Goal: Task Accomplishment & Management: Use online tool/utility

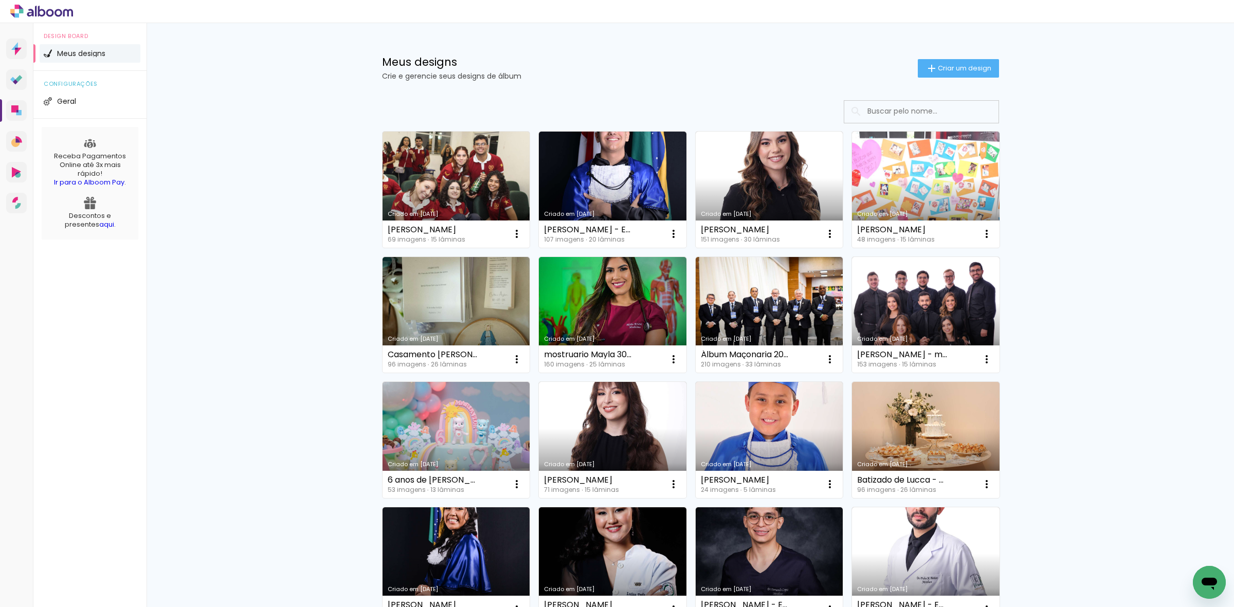
click at [927, 107] on input at bounding box center [935, 111] width 147 height 21
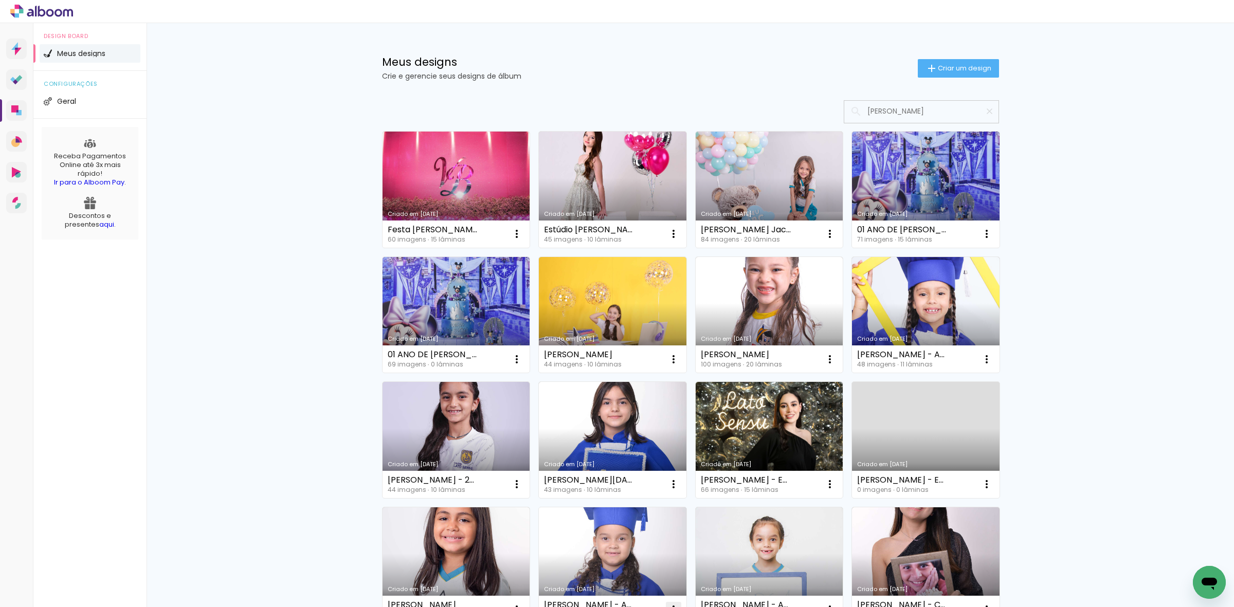
type input "[PERSON_NAME]"
type paper-input "[PERSON_NAME]"
click at [453, 181] on link "Criado em [DATE]" at bounding box center [456, 190] width 148 height 116
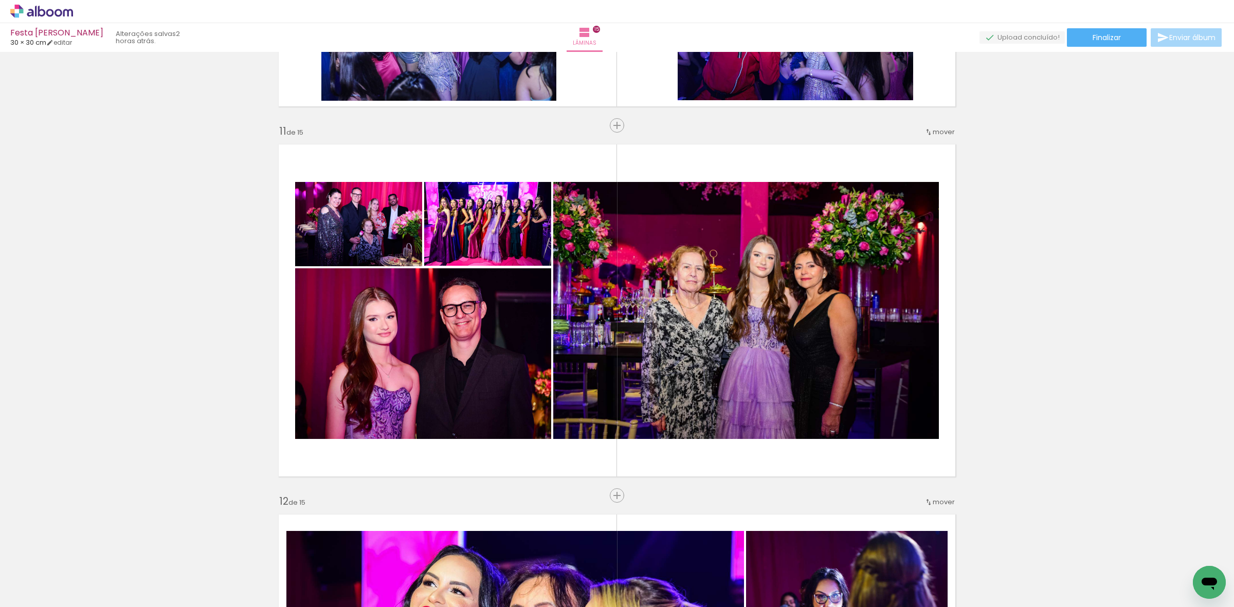
scroll to position [3632, 0]
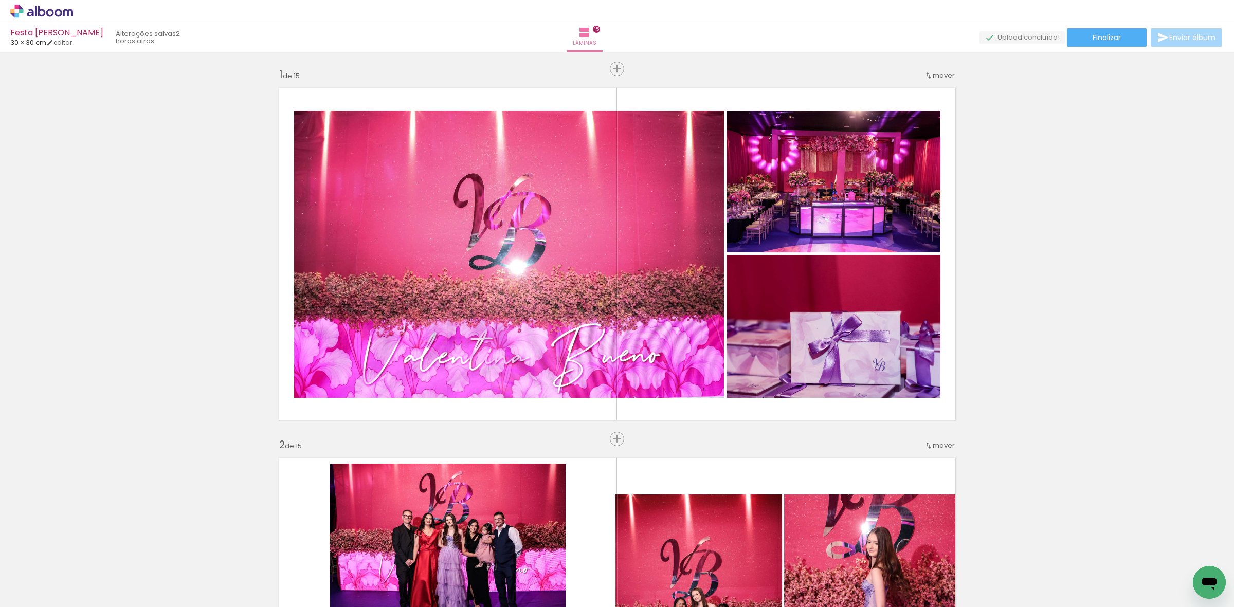
scroll to position [3632, 0]
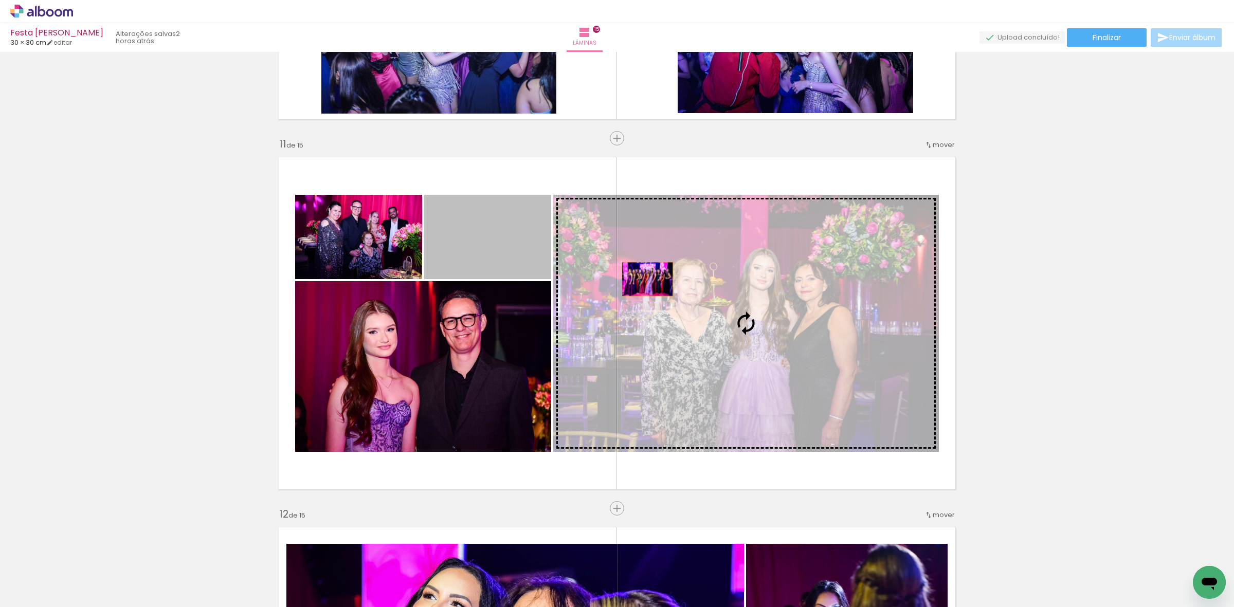
drag, startPoint x: 523, startPoint y: 253, endPoint x: 643, endPoint y: 279, distance: 122.0
click at [0, 0] on slot at bounding box center [0, 0] width 0 height 0
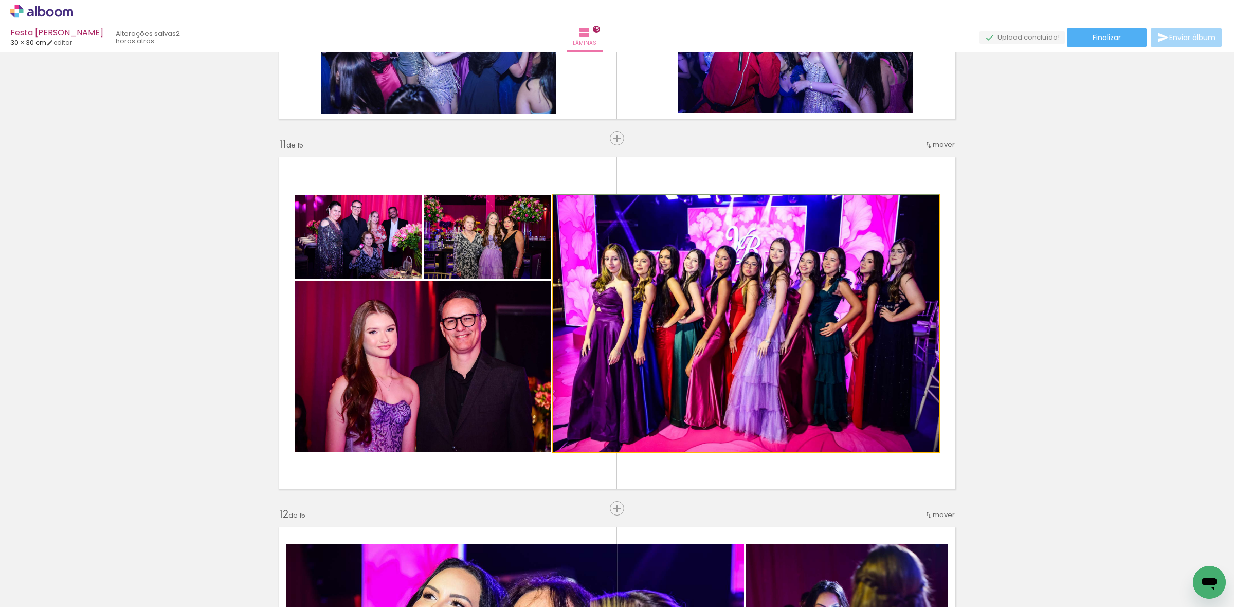
drag, startPoint x: 674, startPoint y: 289, endPoint x: 637, endPoint y: 253, distance: 51.3
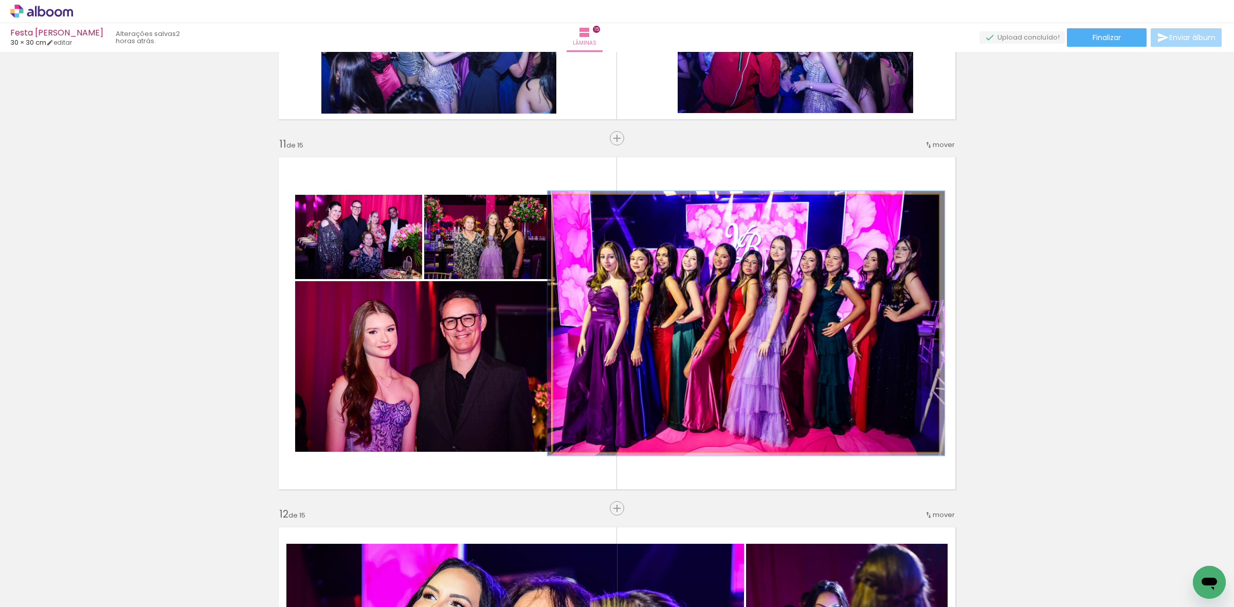
type paper-slider "103"
click at [575, 209] on div at bounding box center [578, 205] width 16 height 16
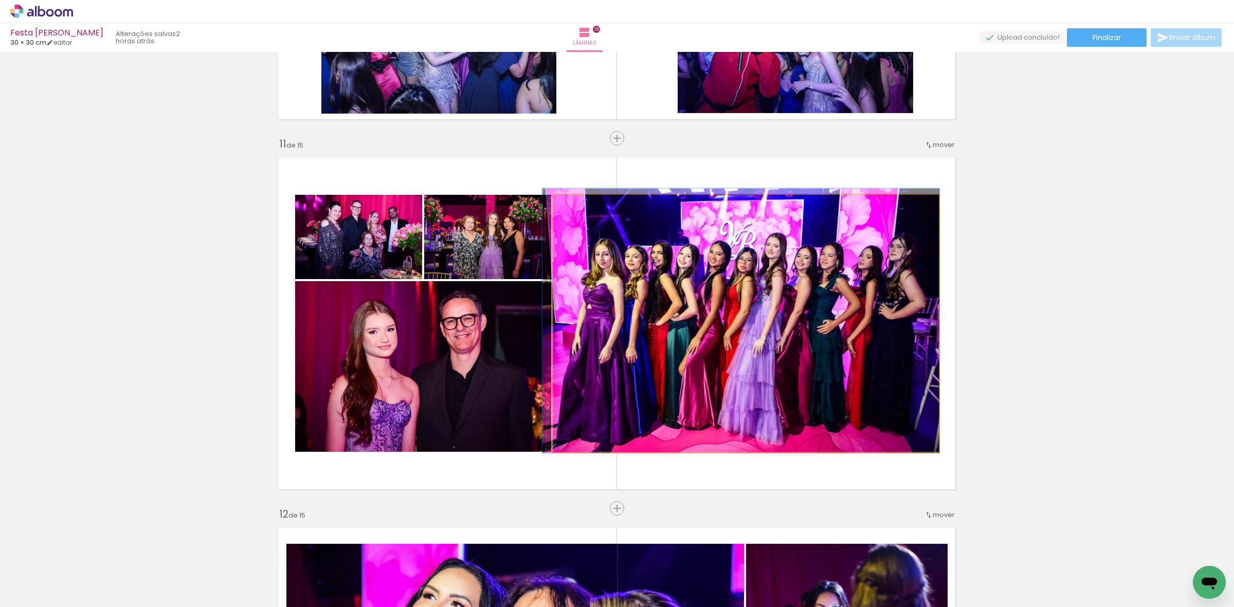
drag, startPoint x: 770, startPoint y: 333, endPoint x: 764, endPoint y: 330, distance: 6.2
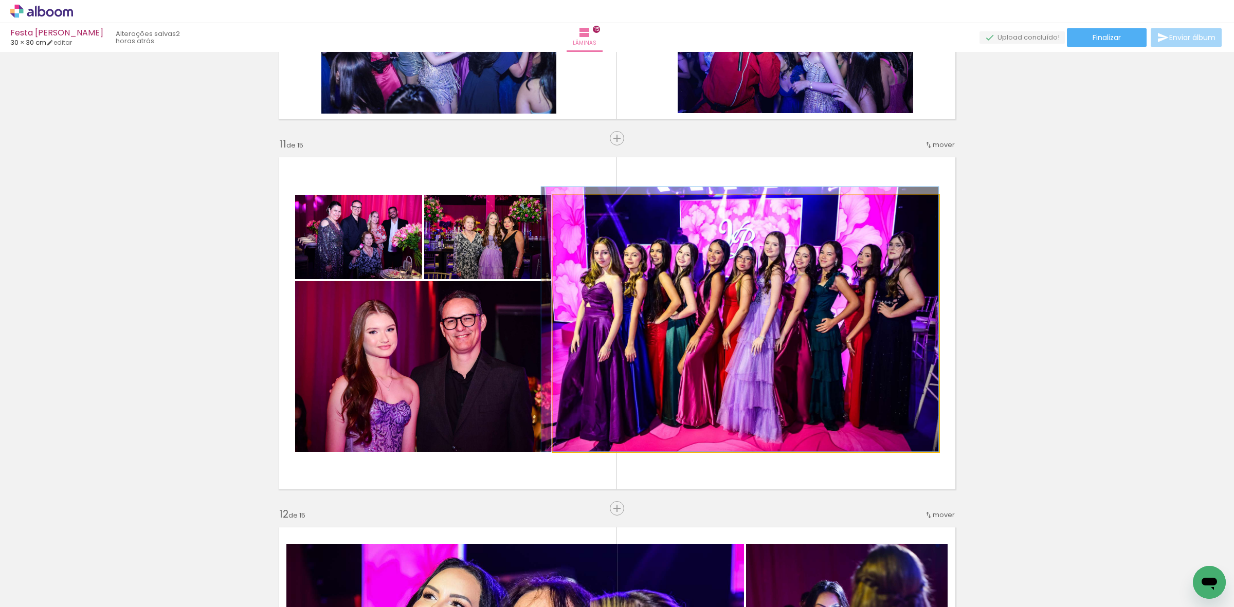
drag, startPoint x: 764, startPoint y: 330, endPoint x: 744, endPoint y: 316, distance: 24.4
drag, startPoint x: 697, startPoint y: 320, endPoint x: 650, endPoint y: 252, distance: 82.1
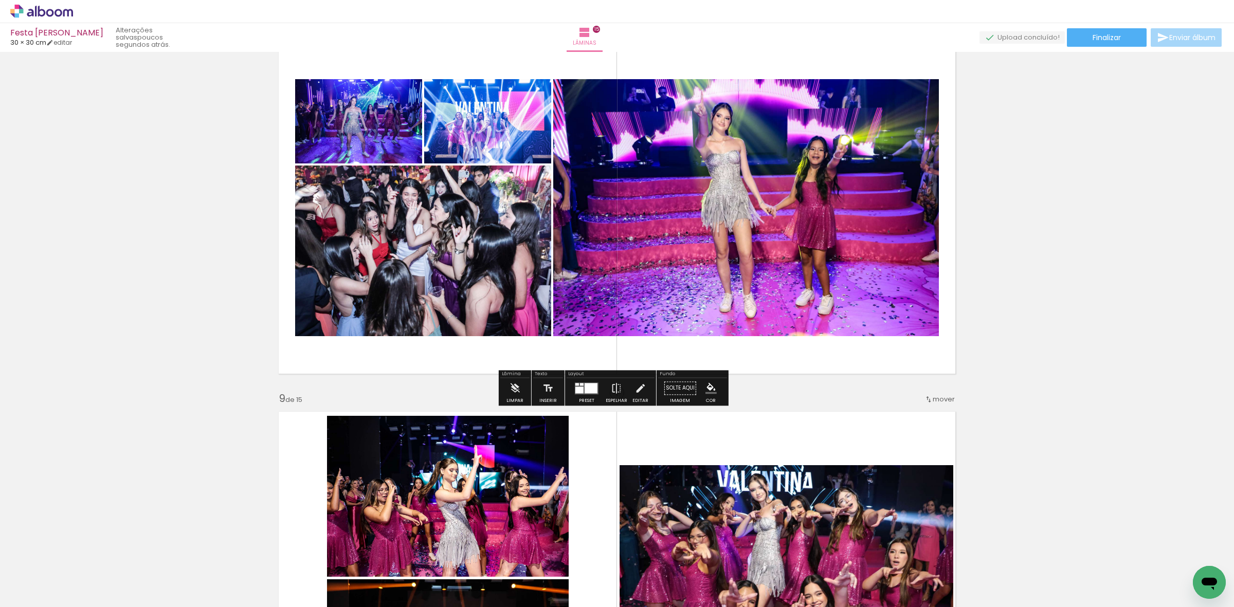
scroll to position [2539, 0]
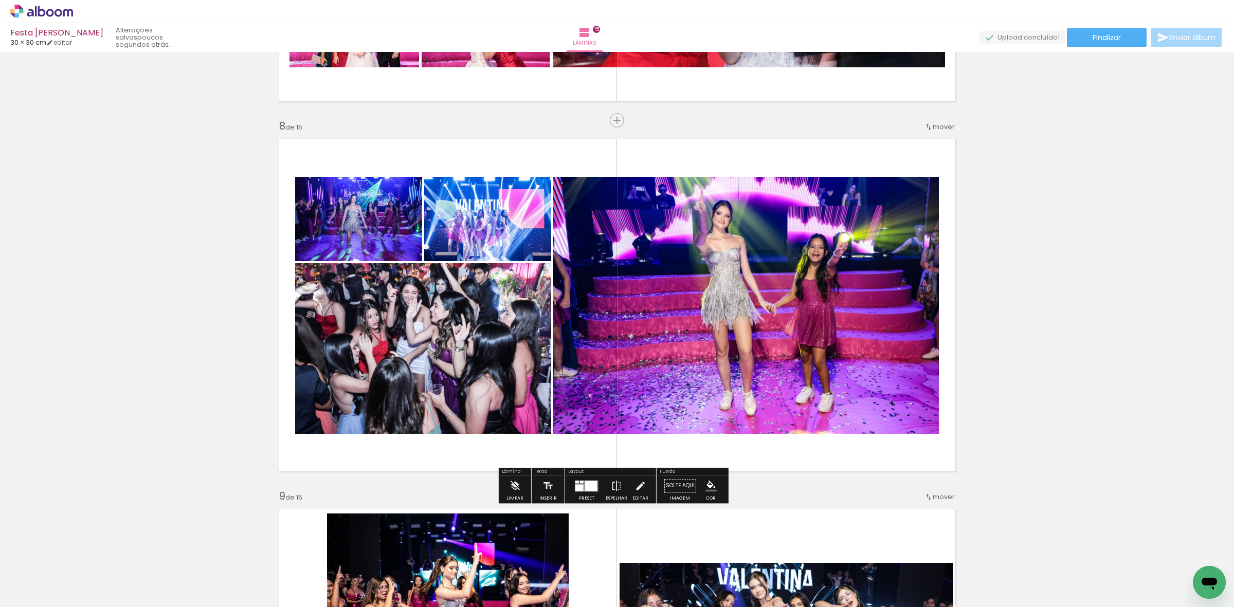
click at [942, 124] on span "mover" at bounding box center [943, 127] width 22 height 10
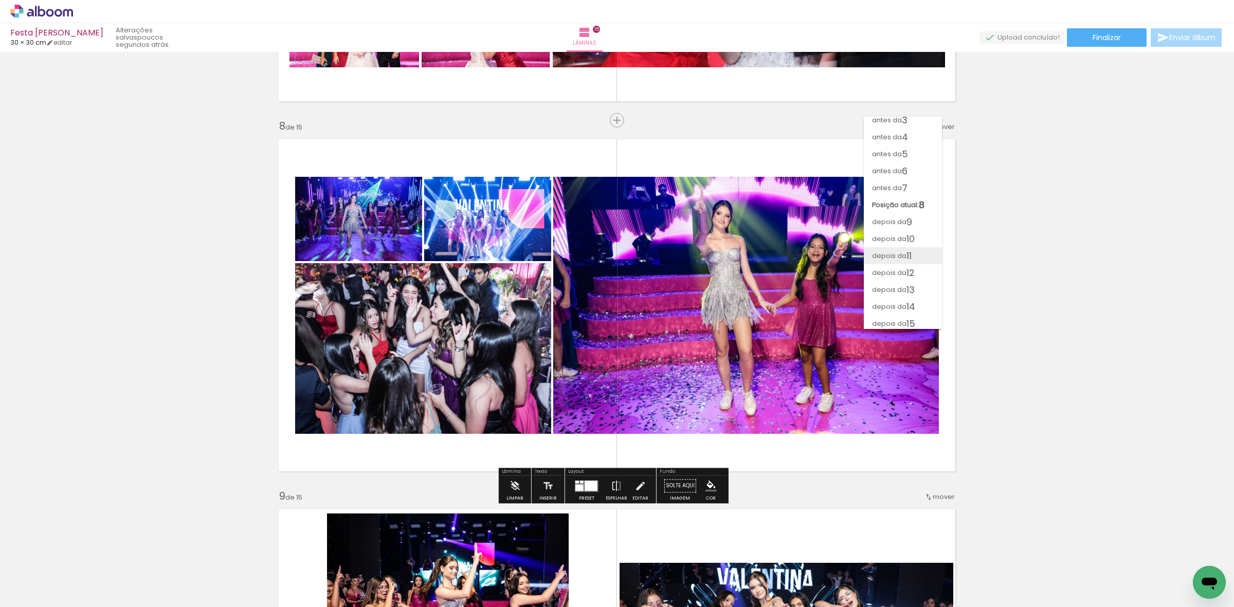
scroll to position [42, 0]
click at [901, 286] on span "depois da" at bounding box center [889, 287] width 34 height 17
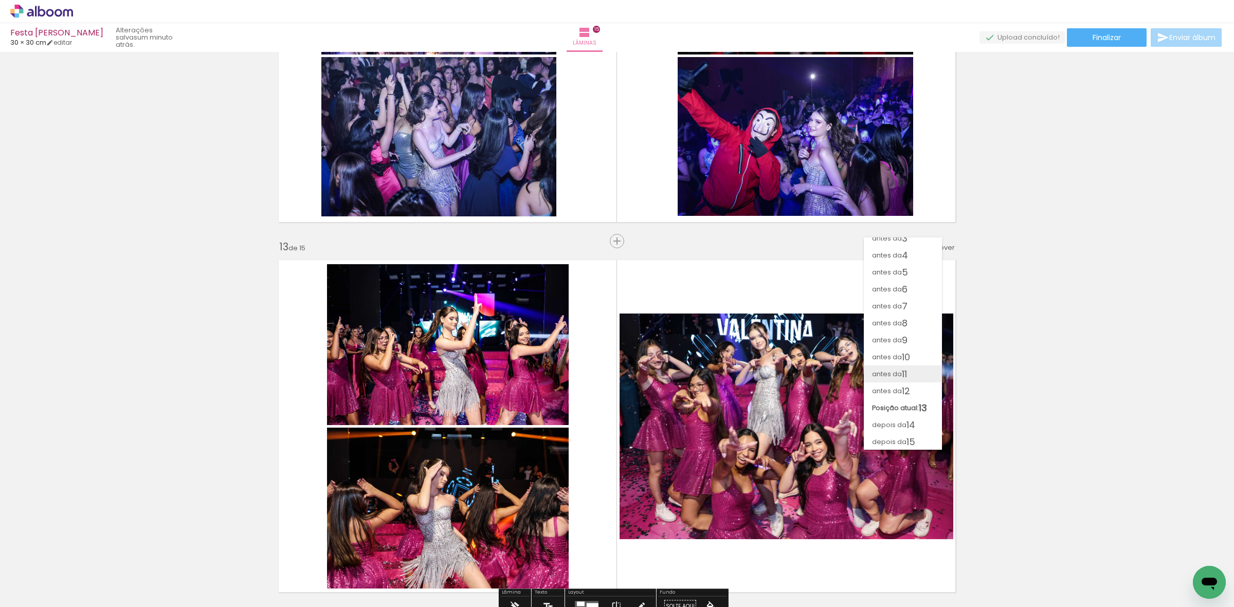
click at [906, 369] on span "11" at bounding box center [904, 373] width 5 height 17
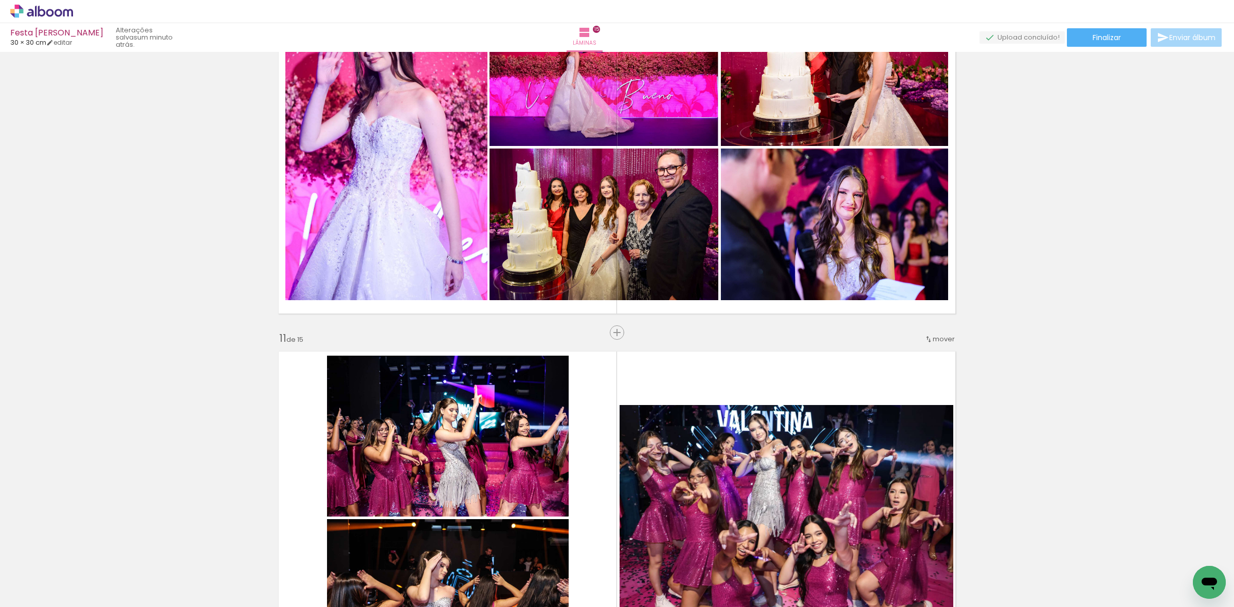
scroll to position [3400, 0]
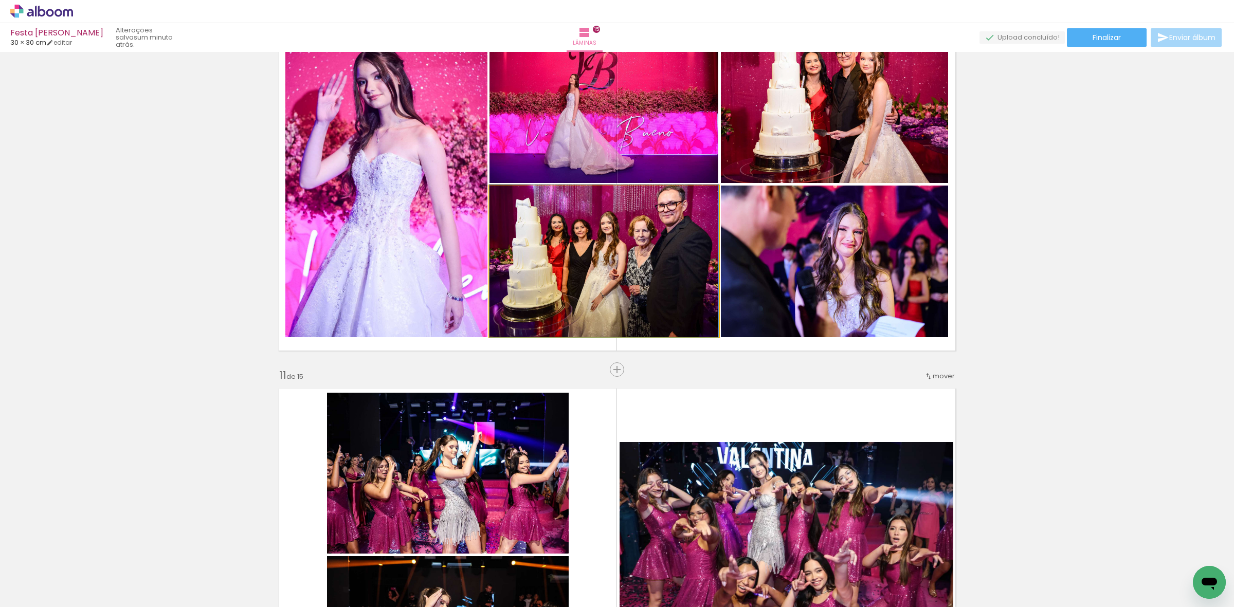
drag, startPoint x: 630, startPoint y: 247, endPoint x: 615, endPoint y: 232, distance: 21.1
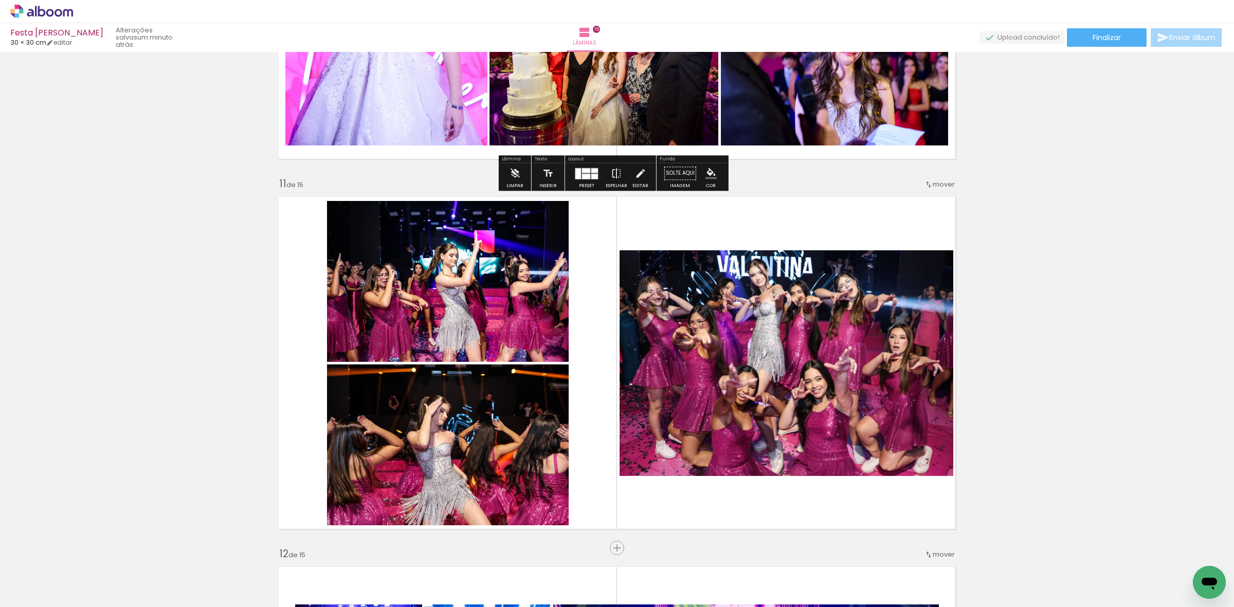
scroll to position [3722, 0]
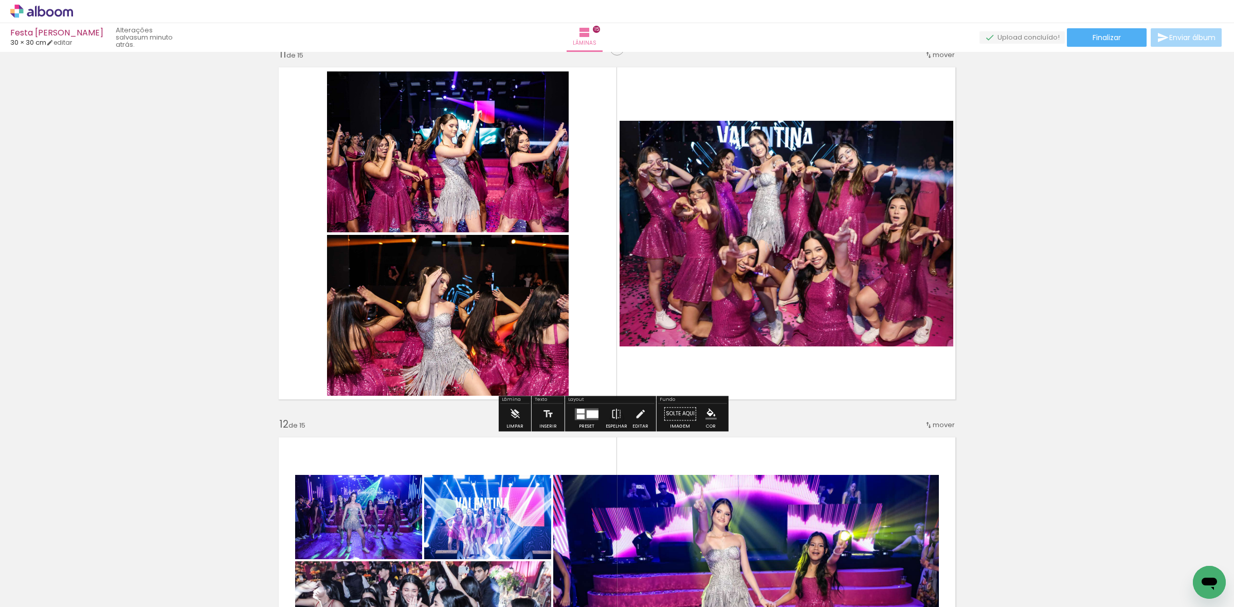
click at [673, 232] on quentale-photo at bounding box center [786, 234] width 334 height 226
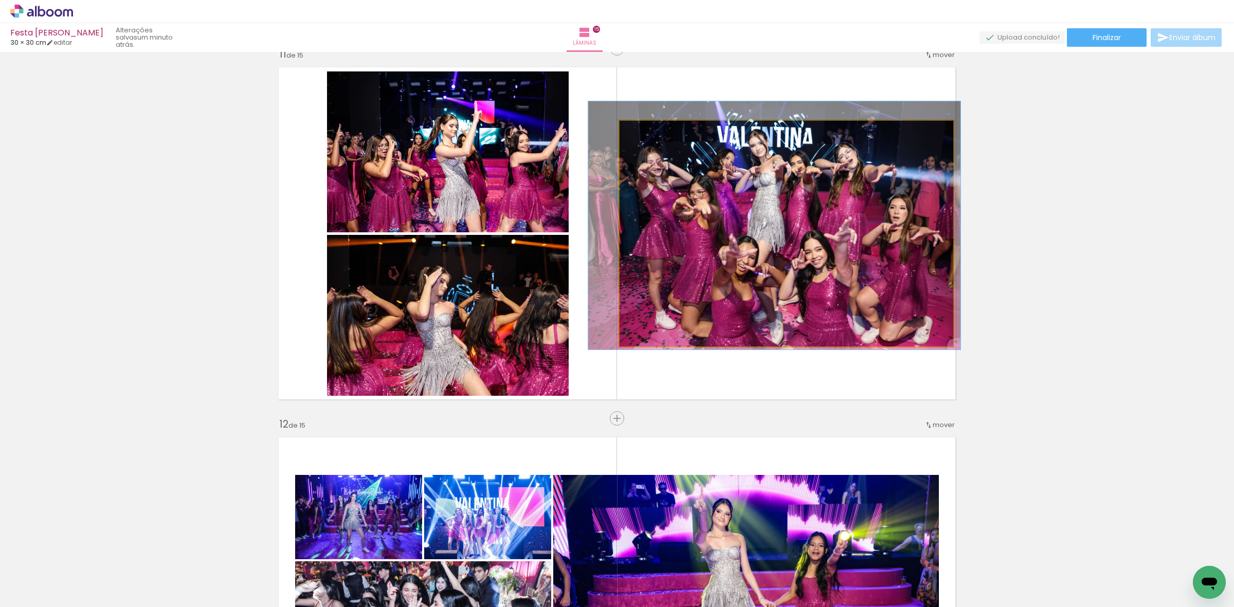
click at [673, 232] on quentale-photo at bounding box center [786, 234] width 334 height 226
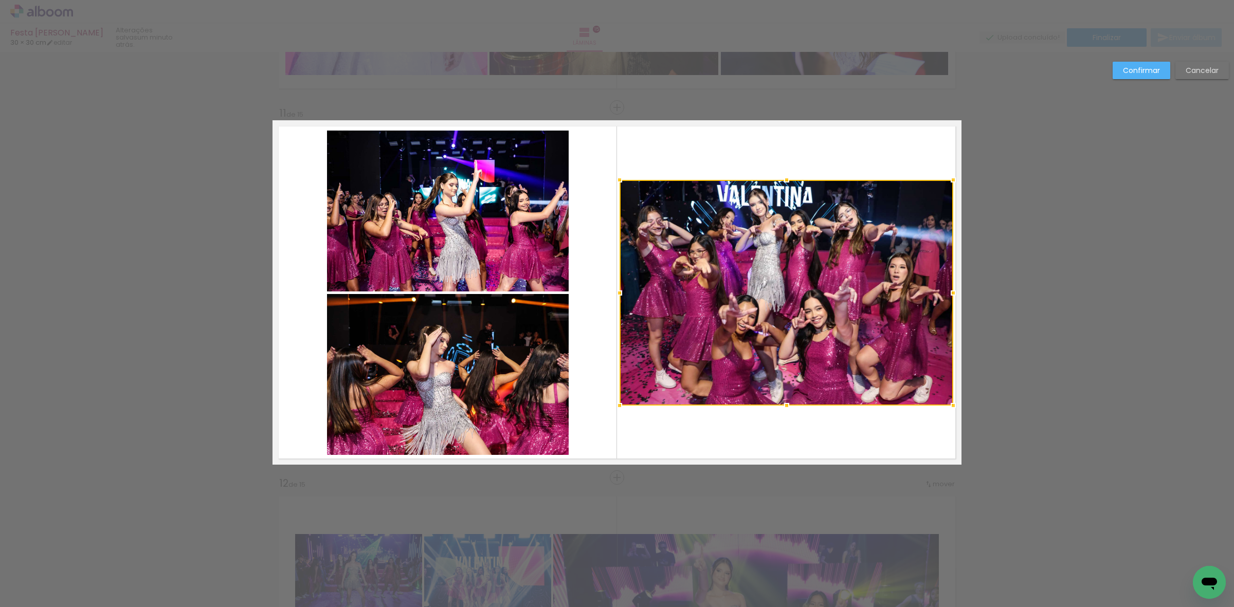
scroll to position [3657, 0]
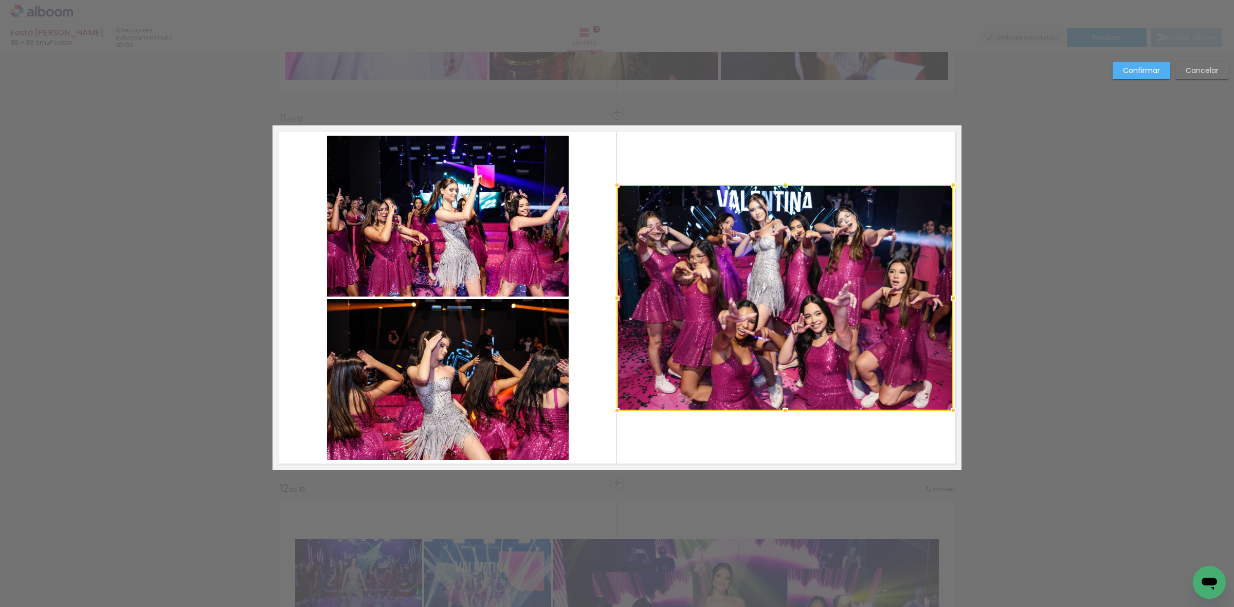
click at [612, 298] on div at bounding box center [617, 298] width 21 height 21
click at [821, 322] on div at bounding box center [785, 298] width 336 height 226
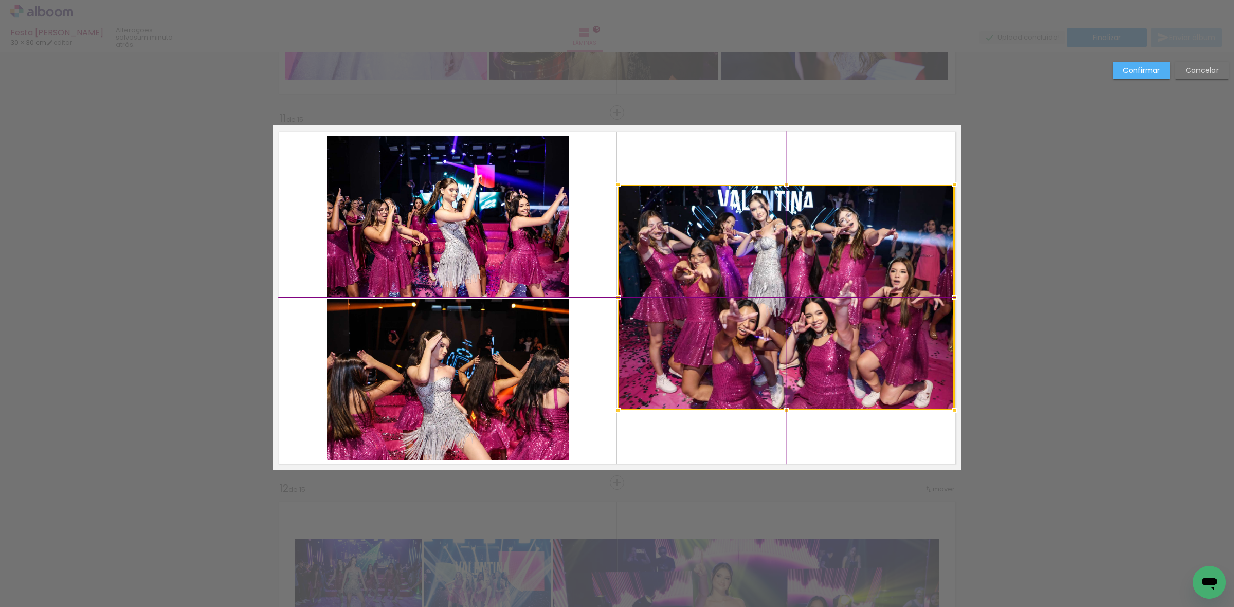
drag, startPoint x: 810, startPoint y: 319, endPoint x: 816, endPoint y: 315, distance: 7.0
click at [816, 315] on div at bounding box center [786, 298] width 336 height 226
drag, startPoint x: 616, startPoint y: 296, endPoint x: 609, endPoint y: 296, distance: 6.7
click at [609, 296] on div at bounding box center [615, 297] width 21 height 21
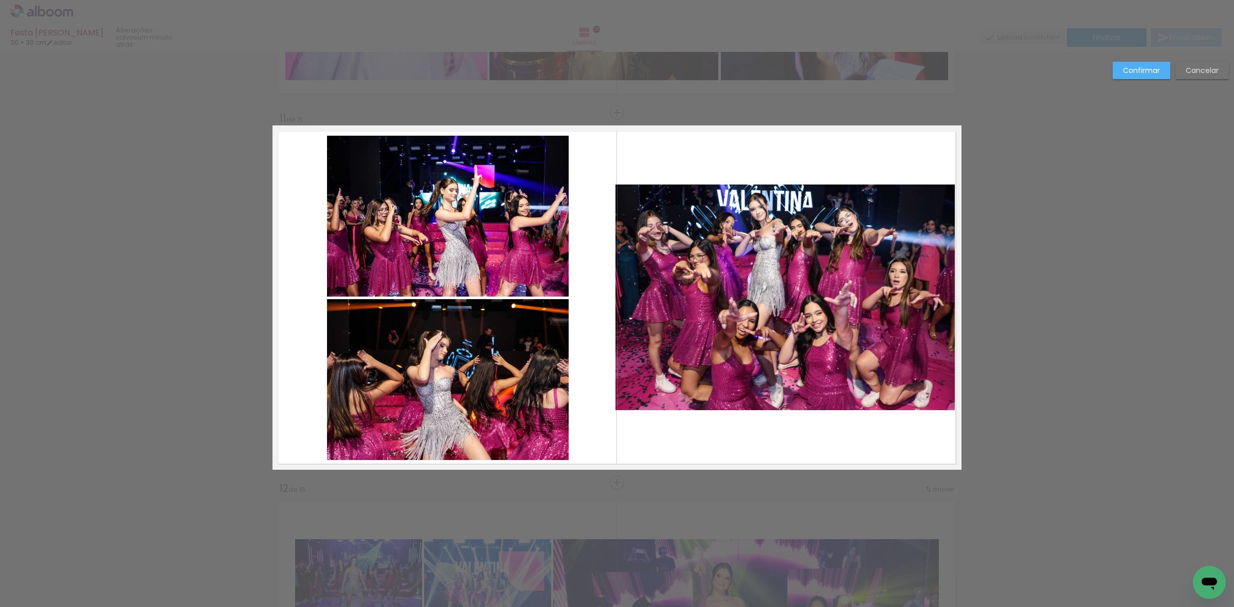
click at [674, 289] on quentale-photo at bounding box center [784, 298] width 339 height 226
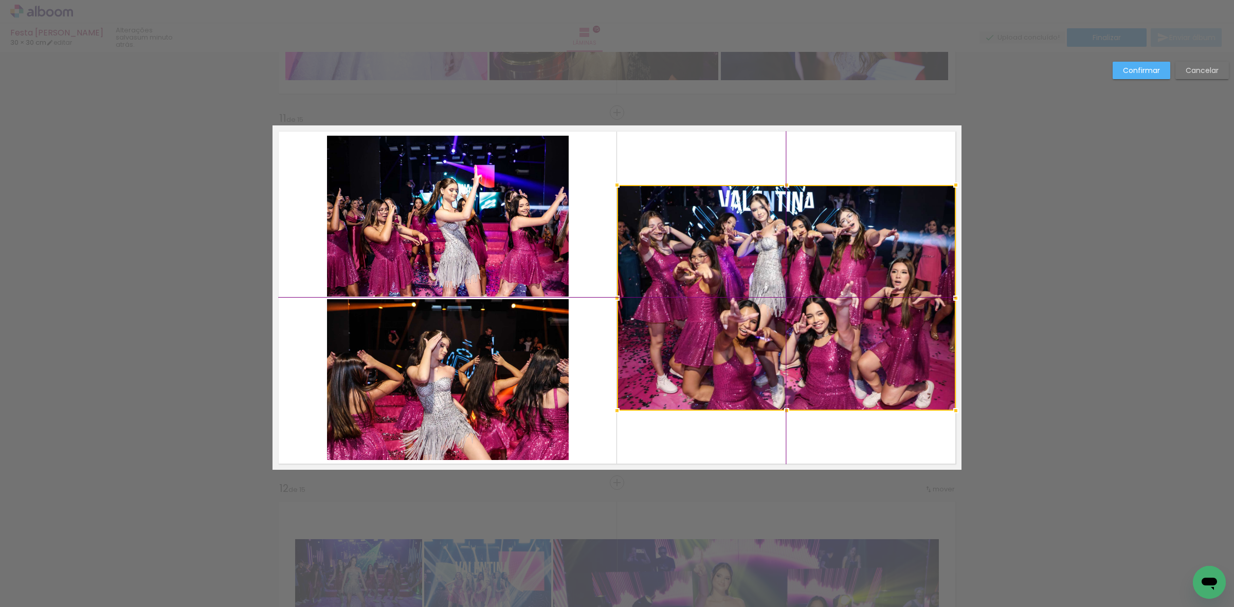
click at [695, 295] on div at bounding box center [786, 298] width 339 height 226
click at [1134, 75] on paper-button "Confirmar" at bounding box center [1141, 70] width 58 height 17
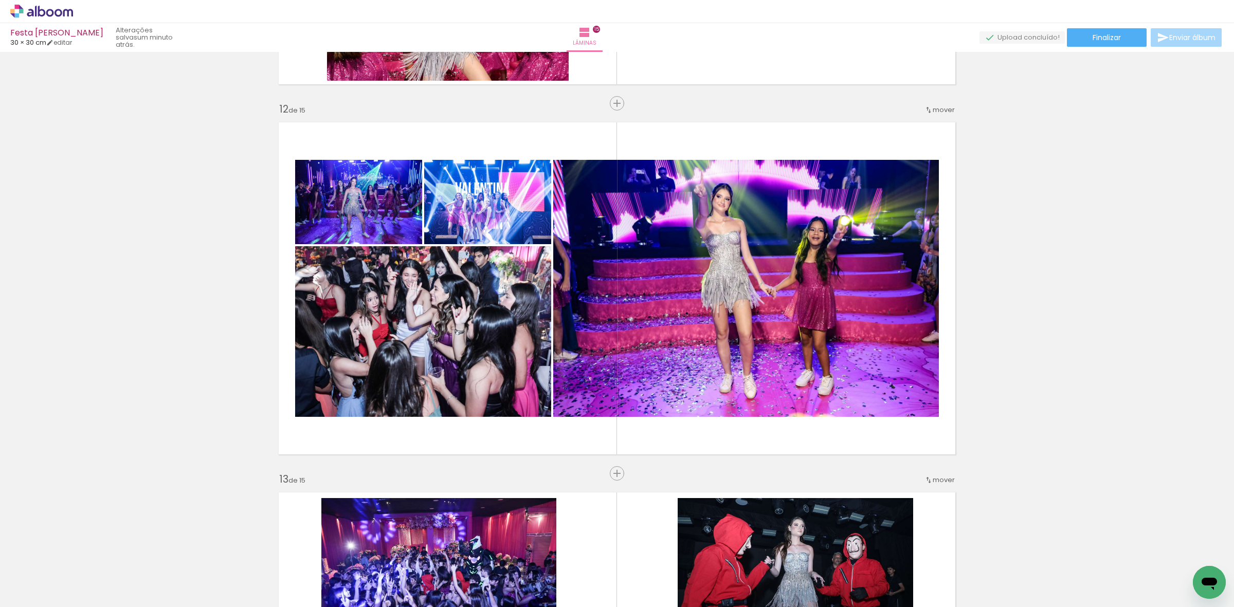
scroll to position [4043, 0]
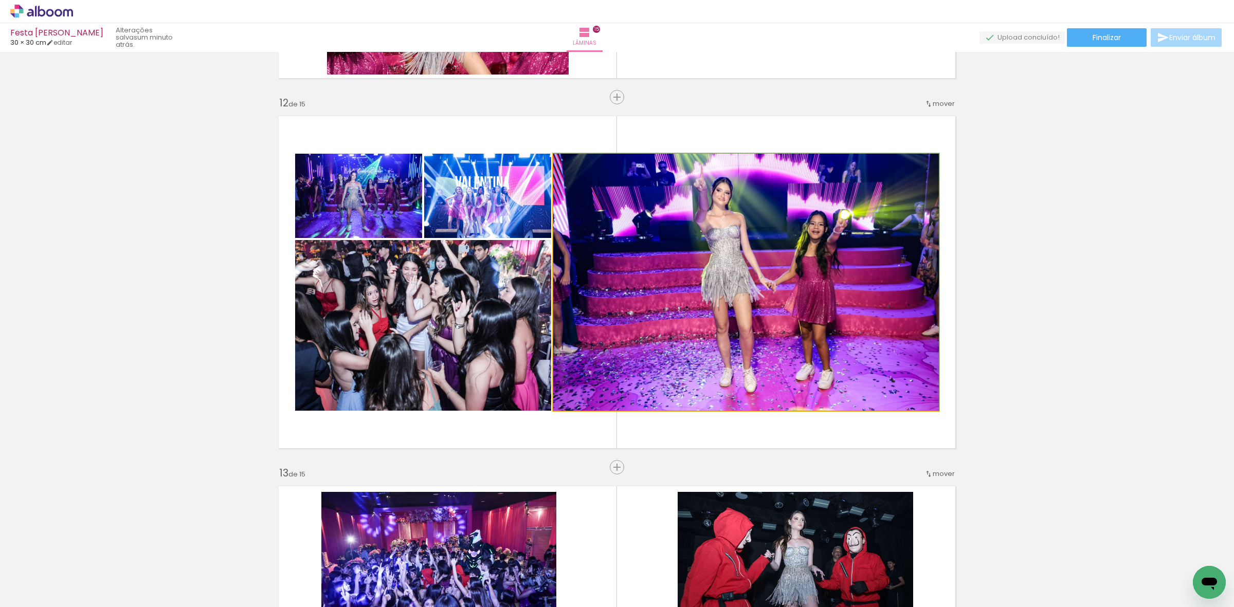
drag, startPoint x: 623, startPoint y: 268, endPoint x: 577, endPoint y: 264, distance: 46.0
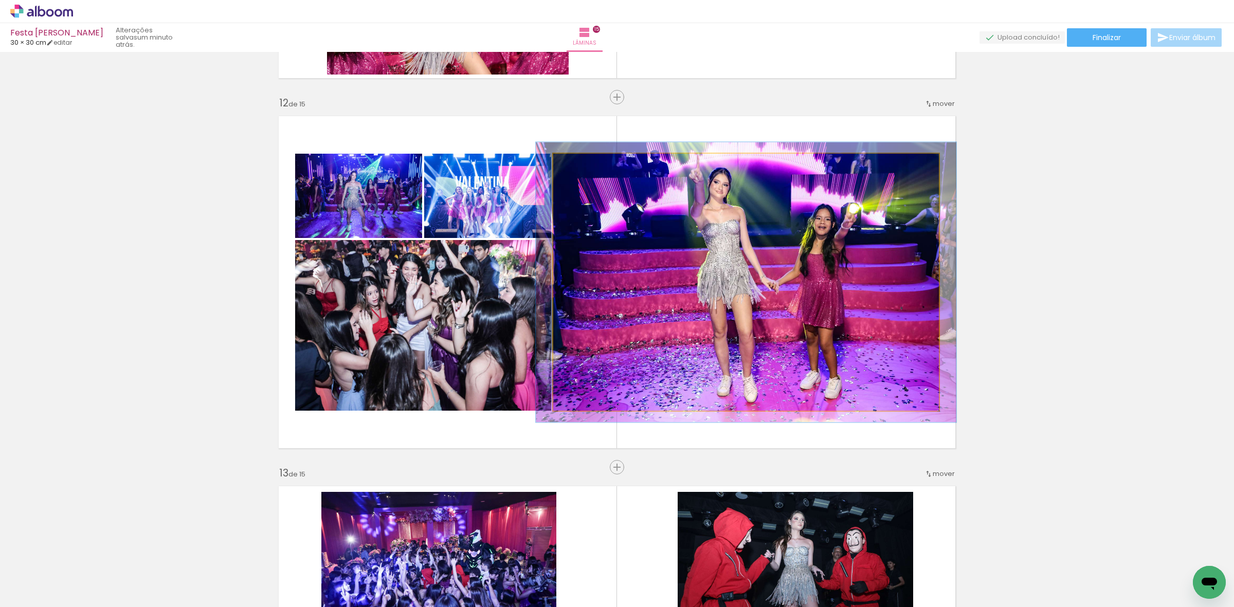
type paper-slider "109"
click at [579, 166] on div at bounding box center [580, 164] width 16 height 16
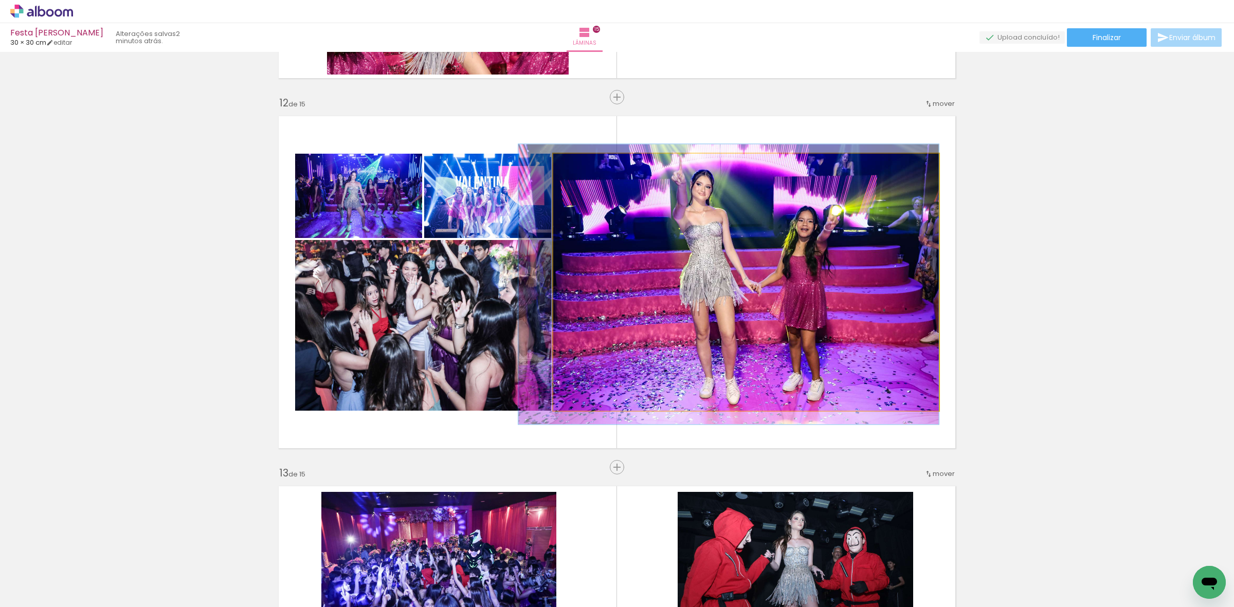
drag, startPoint x: 707, startPoint y: 253, endPoint x: 682, endPoint y: 255, distance: 24.8
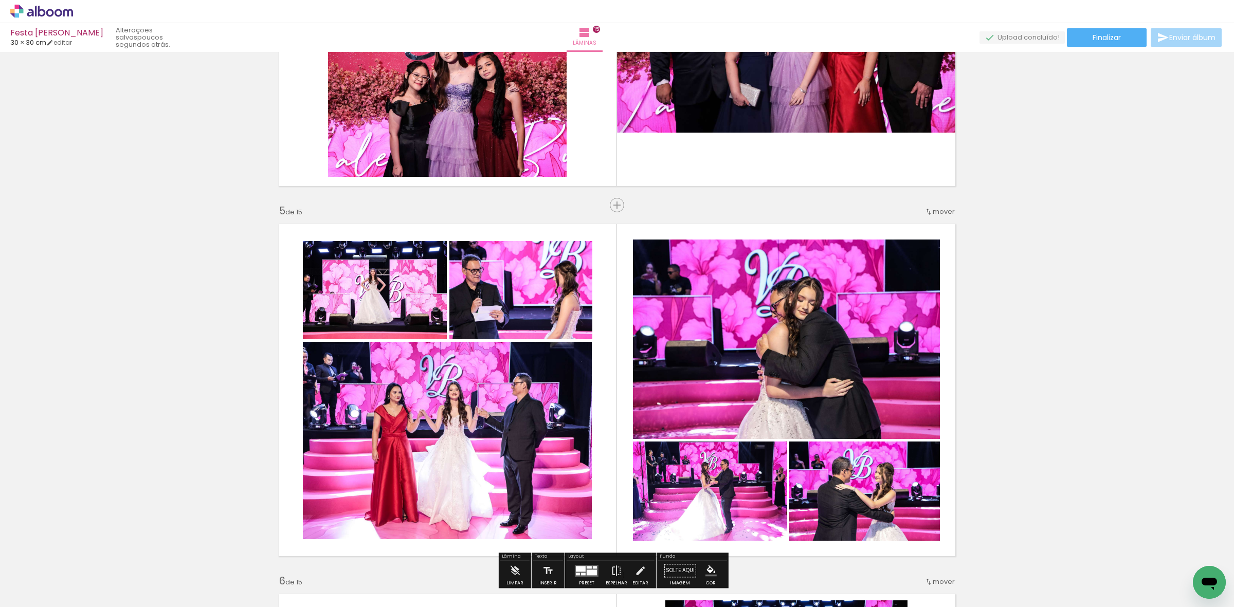
scroll to position [1373, 0]
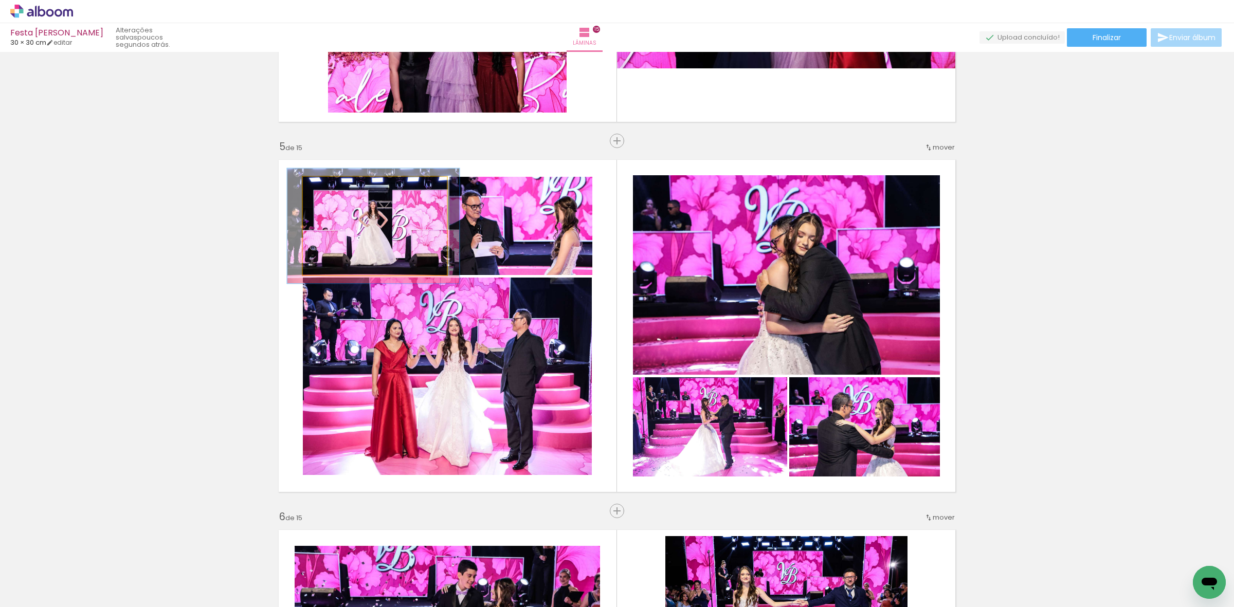
type paper-slider "117"
click at [332, 189] on div at bounding box center [333, 187] width 16 height 16
click at [332, 191] on div at bounding box center [333, 187] width 16 height 16
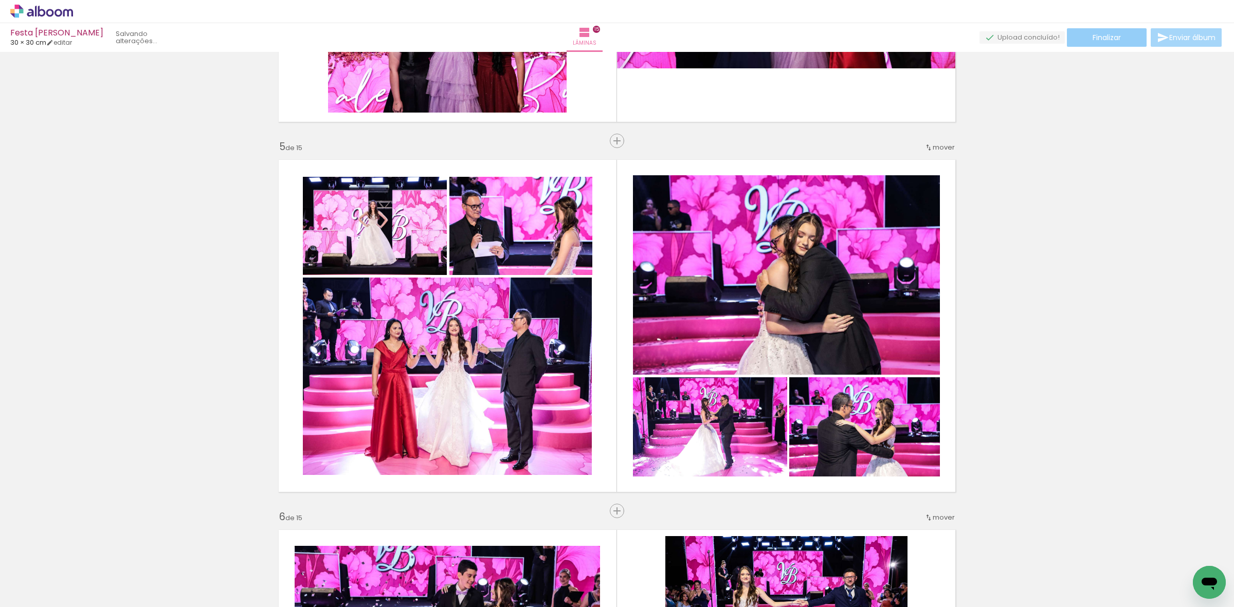
click at [1110, 34] on span "Finalizar" at bounding box center [1106, 37] width 28 height 7
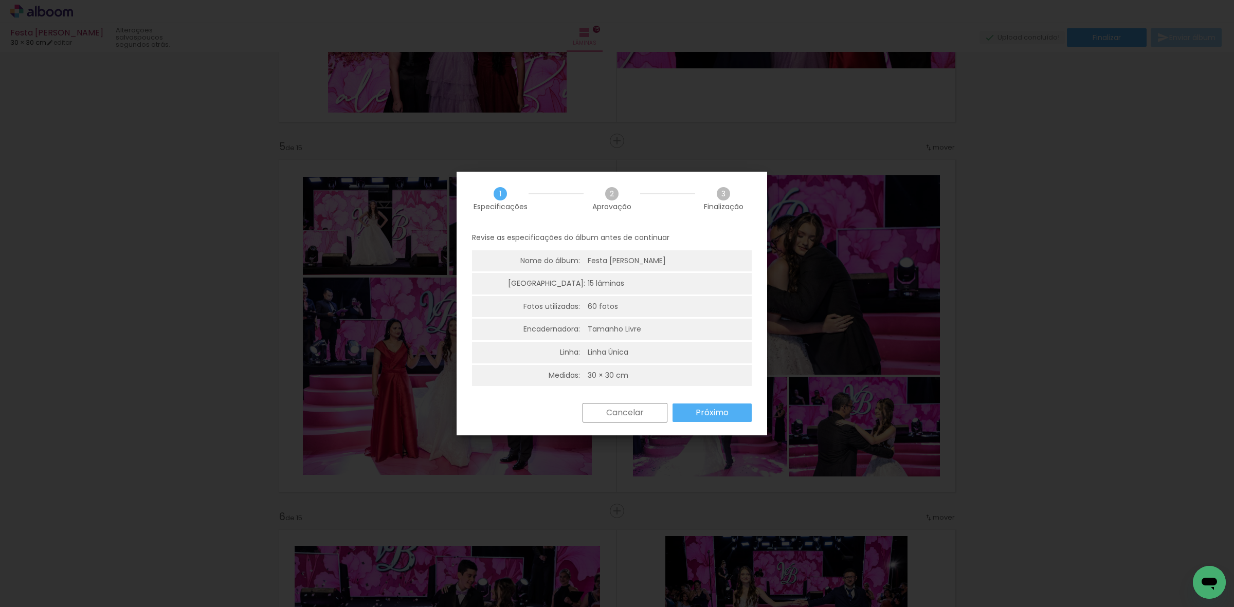
click at [0, 0] on slot "Próximo" at bounding box center [0, 0] width 0 height 0
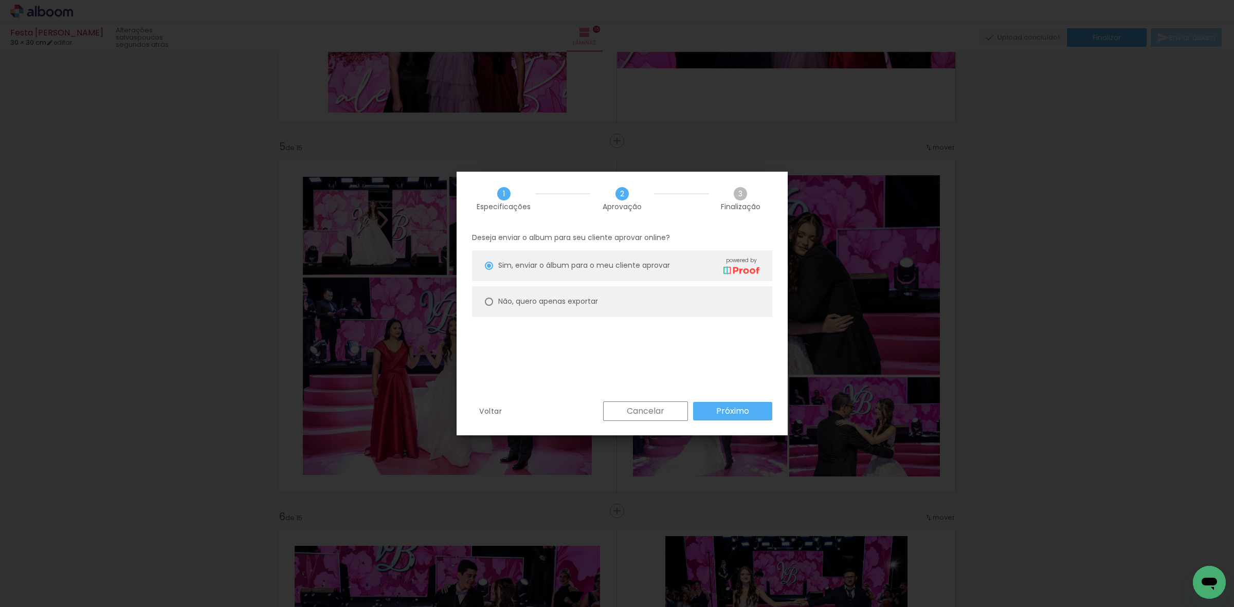
click at [618, 298] on paper-radio-button "Não, quero apenas exportar" at bounding box center [622, 301] width 300 height 31
type paper-radio-button "on"
click at [0, 0] on slot "Próximo" at bounding box center [0, 0] width 0 height 0
type input "Alta, 300 DPI"
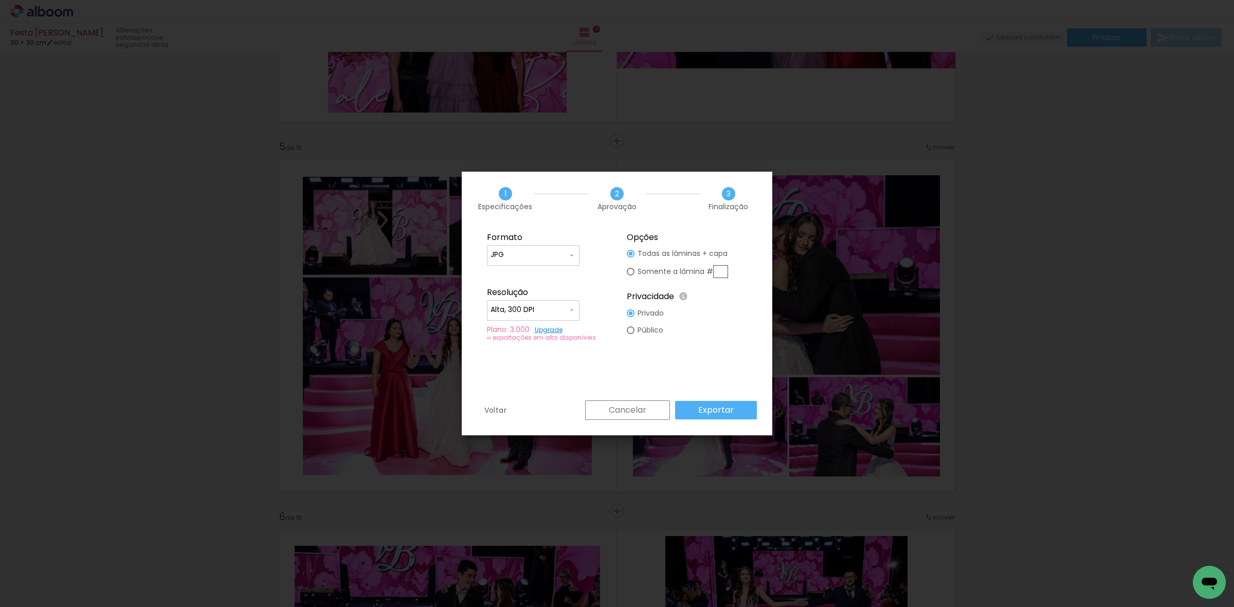
click at [705, 416] on paper-button "Exportar" at bounding box center [716, 410] width 82 height 19
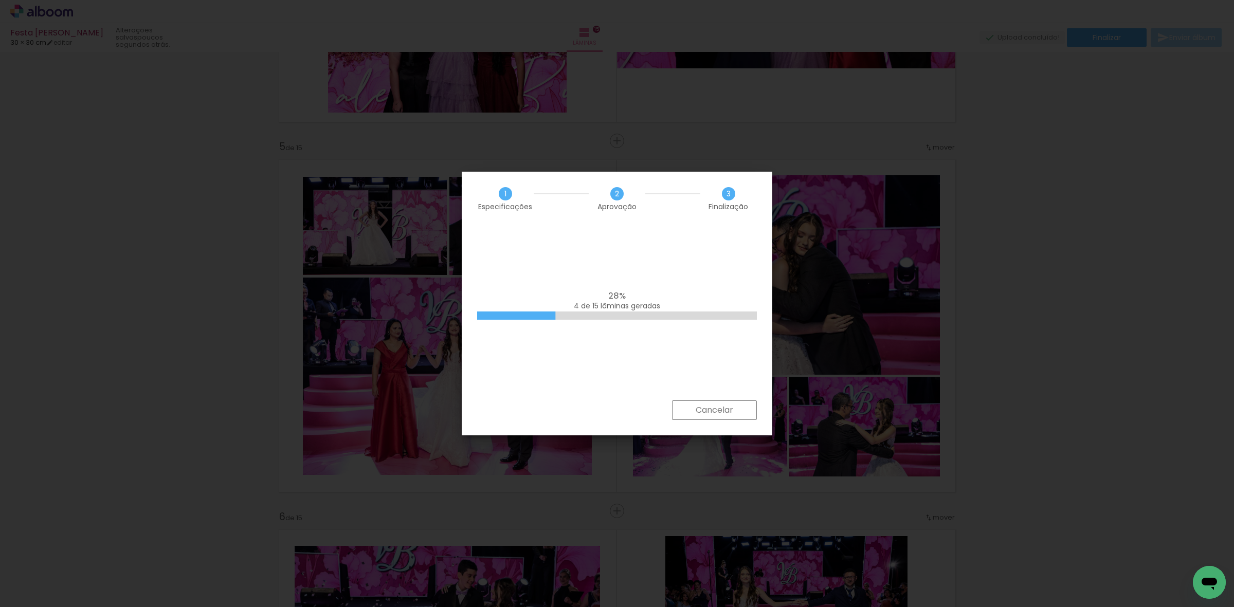
click at [682, 258] on div "28% 4 de 15 lâminas geradas" at bounding box center [617, 313] width 310 height 175
click at [613, 224] on div "1 Especificações 2 Aprovação 3 Finalização" at bounding box center [617, 199] width 310 height 54
click at [651, 248] on div "100% Empilhando lâminas" at bounding box center [617, 313] width 310 height 175
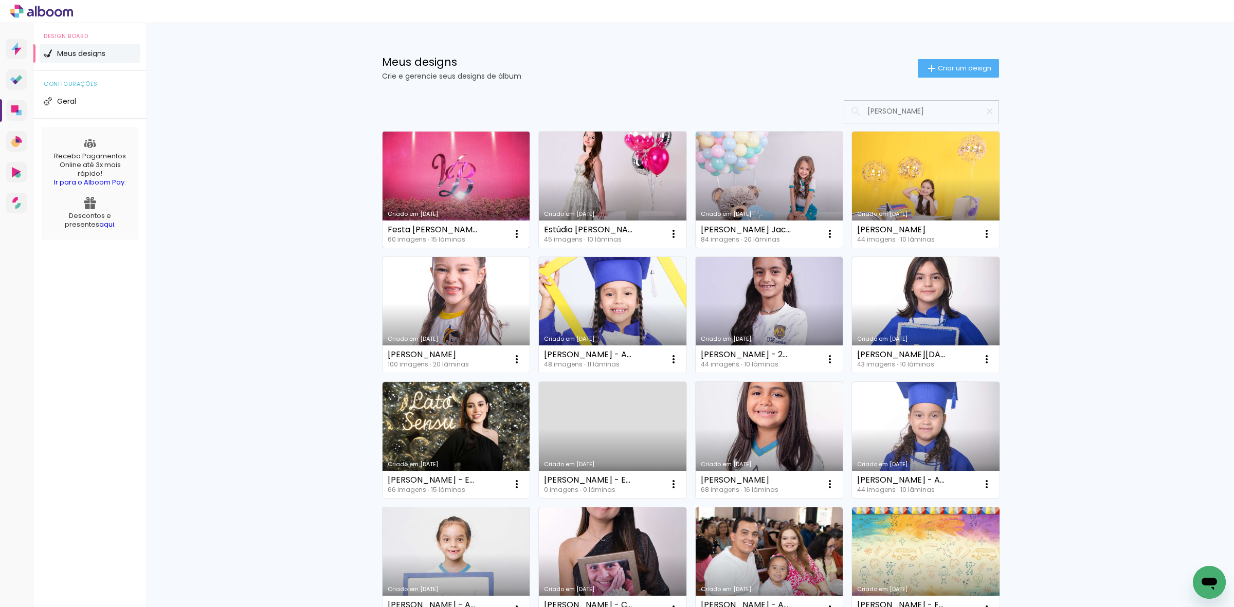
type input "[PERSON_NAME]"
type paper-input "[PERSON_NAME]"
click at [412, 188] on link "Criado em [DATE]" at bounding box center [456, 190] width 148 height 116
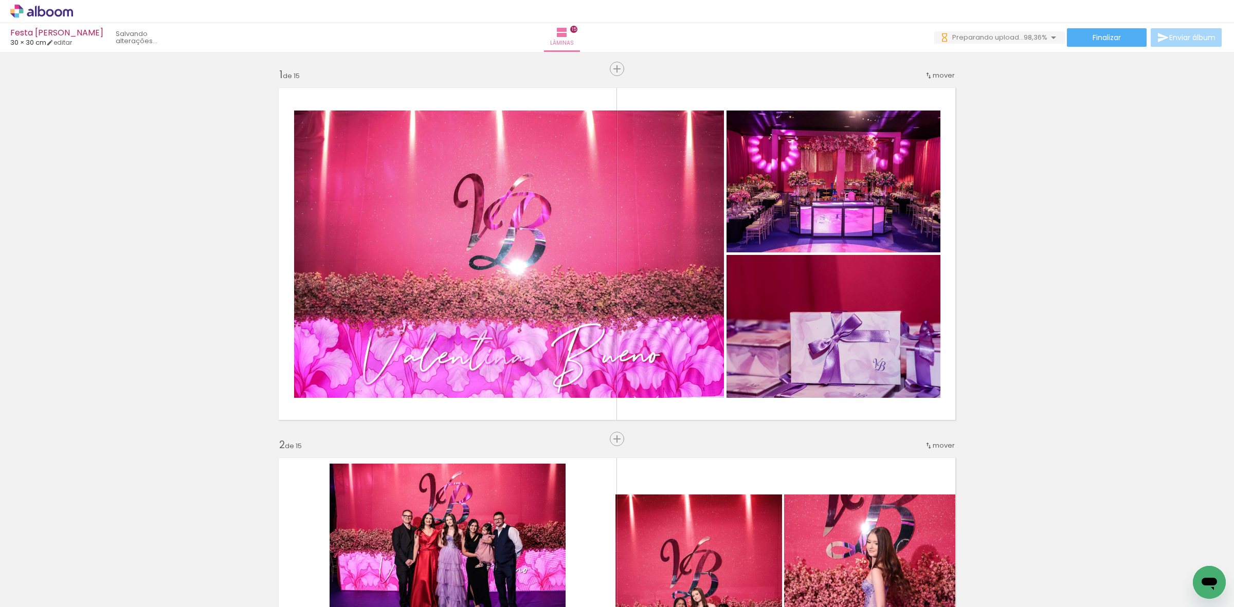
scroll to position [0, 2366]
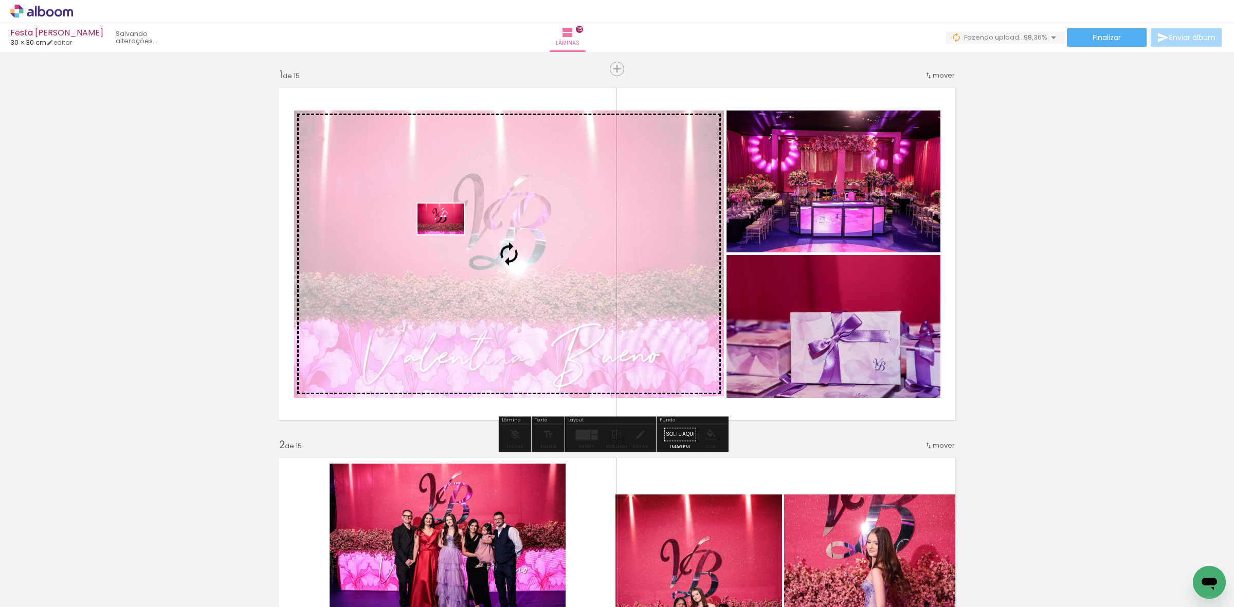
drag, startPoint x: 1178, startPoint y: 569, endPoint x: 448, endPoint y: 234, distance: 803.0
click at [448, 234] on quentale-workspace at bounding box center [617, 303] width 1234 height 607
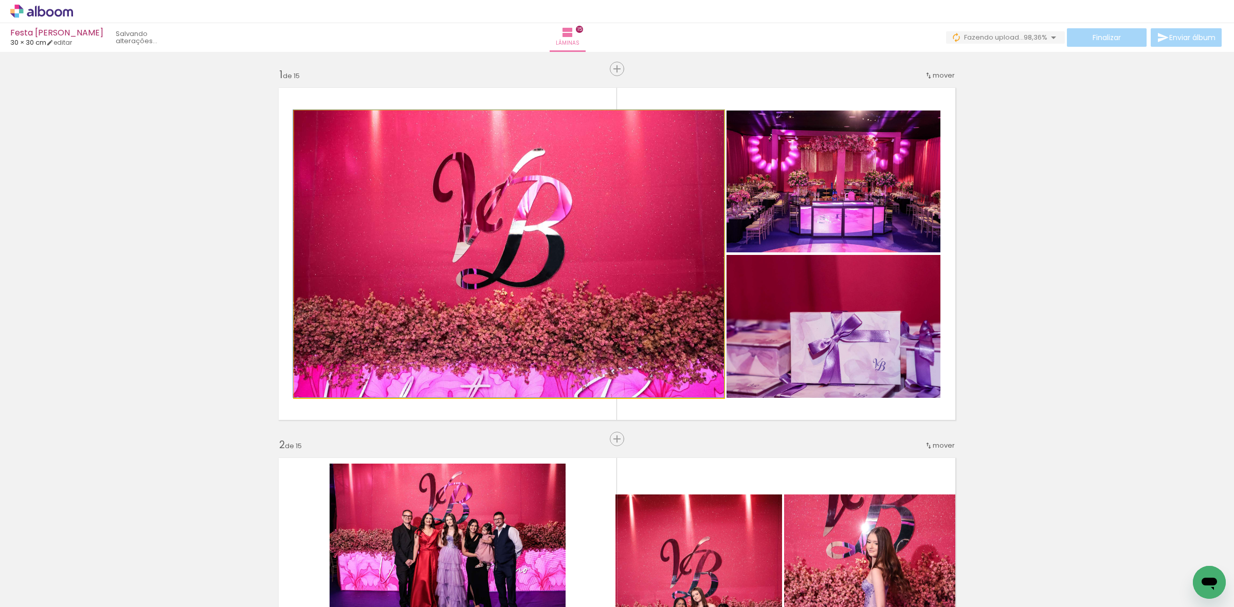
drag, startPoint x: 469, startPoint y: 240, endPoint x: 441, endPoint y: 231, distance: 29.4
drag, startPoint x: 583, startPoint y: 250, endPoint x: 581, endPoint y: 235, distance: 15.0
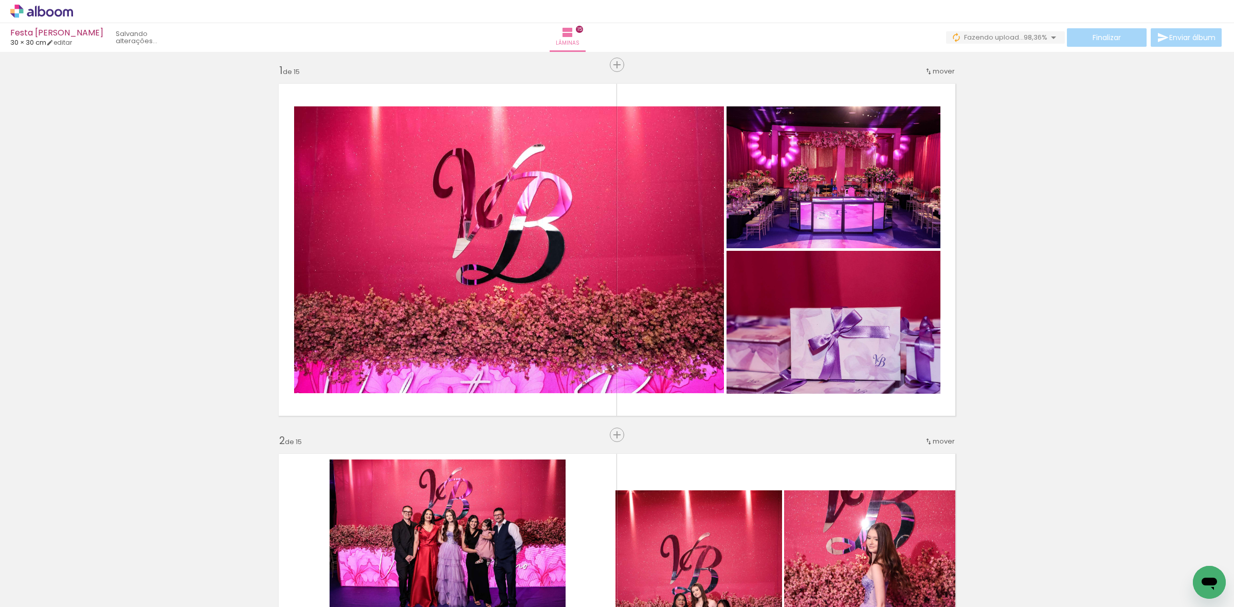
scroll to position [0, 0]
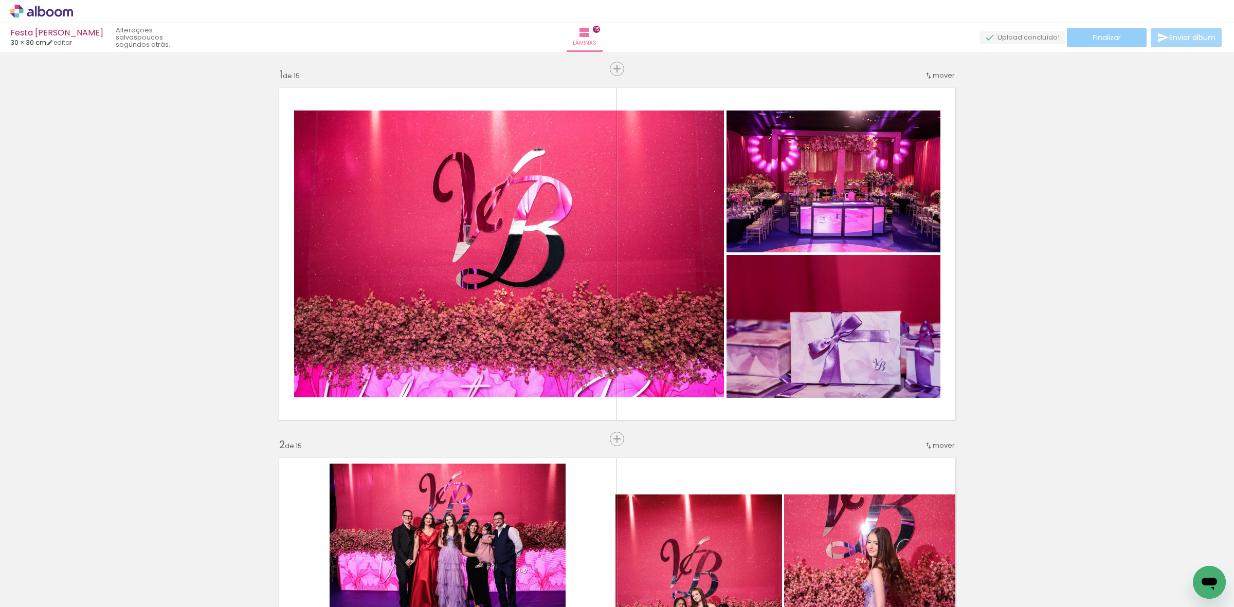
click at [1108, 45] on paper-button "Finalizar" at bounding box center [1107, 37] width 80 height 19
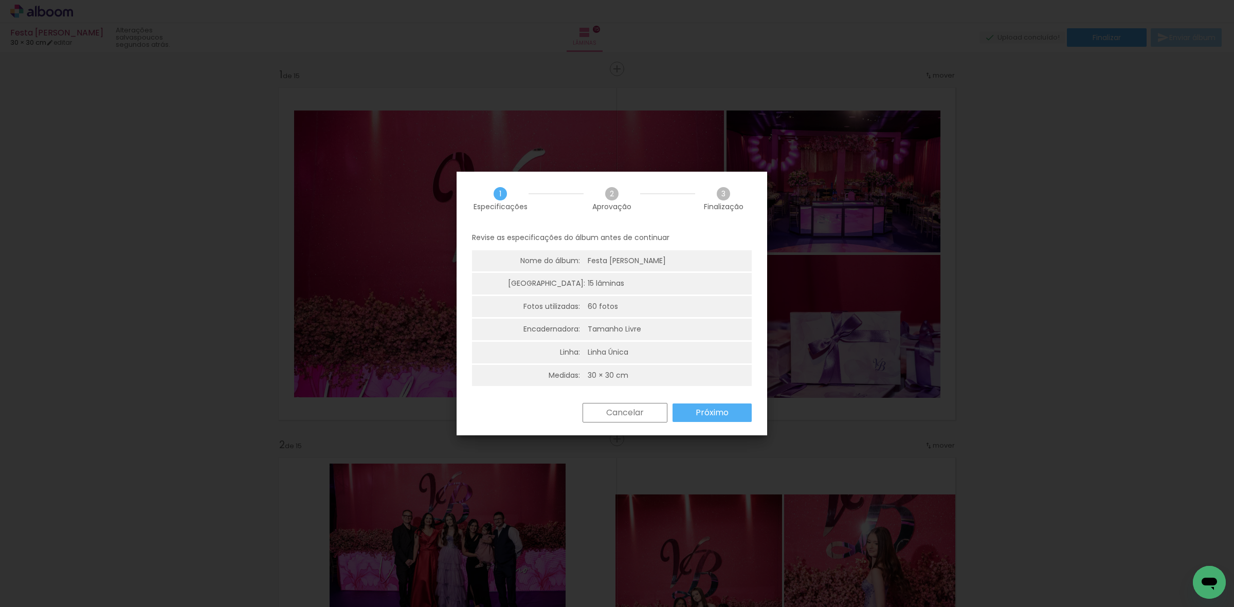
click at [0, 0] on slot "Próximo" at bounding box center [0, 0] width 0 height 0
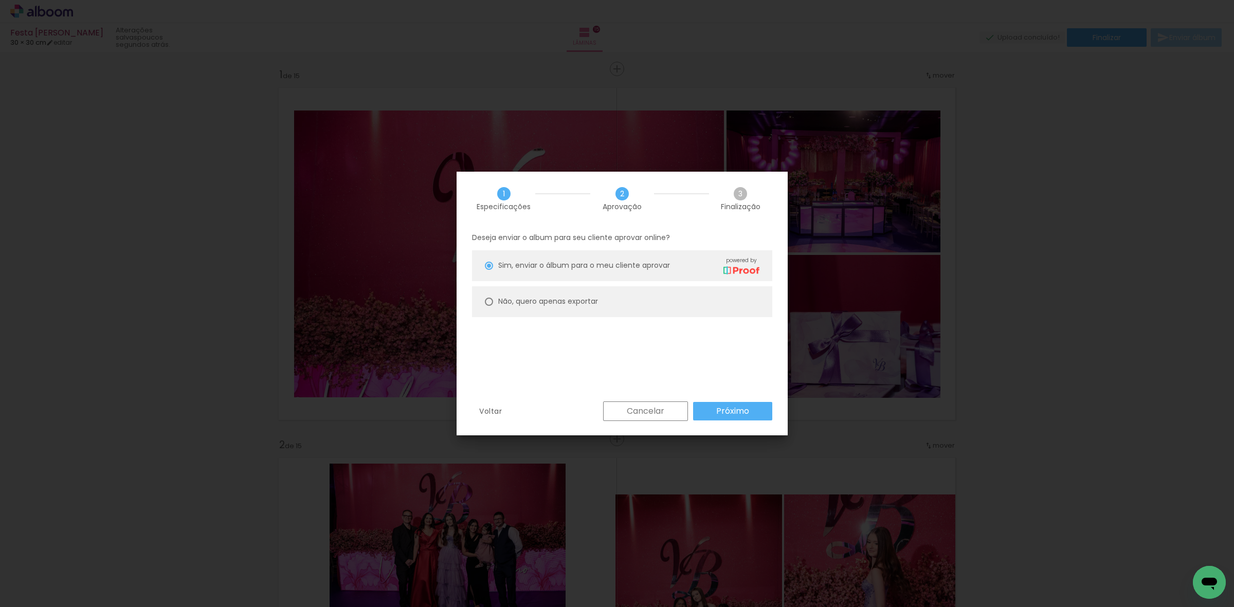
click at [0, 0] on slot "Não, quero apenas exportar" at bounding box center [0, 0] width 0 height 0
type paper-radio-button "on"
click at [0, 0] on slot "Próximo" at bounding box center [0, 0] width 0 height 0
type input "Alta, 300 DPI"
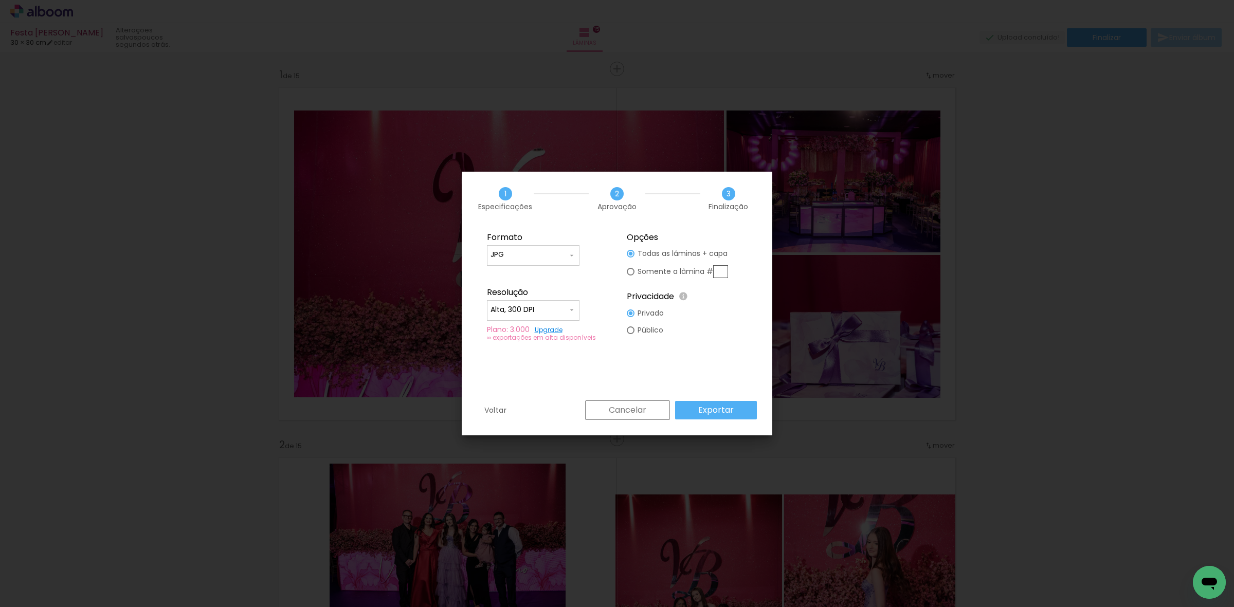
click at [0, 0] on slot "Exportar" at bounding box center [0, 0] width 0 height 0
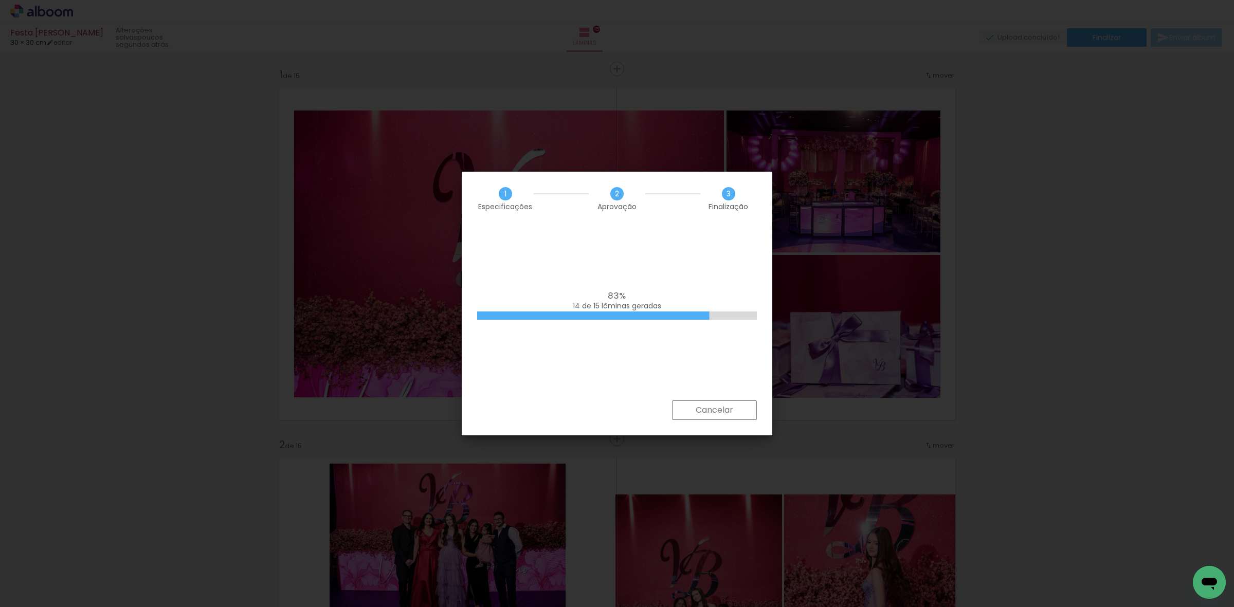
scroll to position [0, 2366]
click at [566, 276] on div "100% Empilhando lâminas" at bounding box center [617, 313] width 310 height 175
click at [574, 271] on div "100% Empilhando lâminas" at bounding box center [617, 313] width 310 height 175
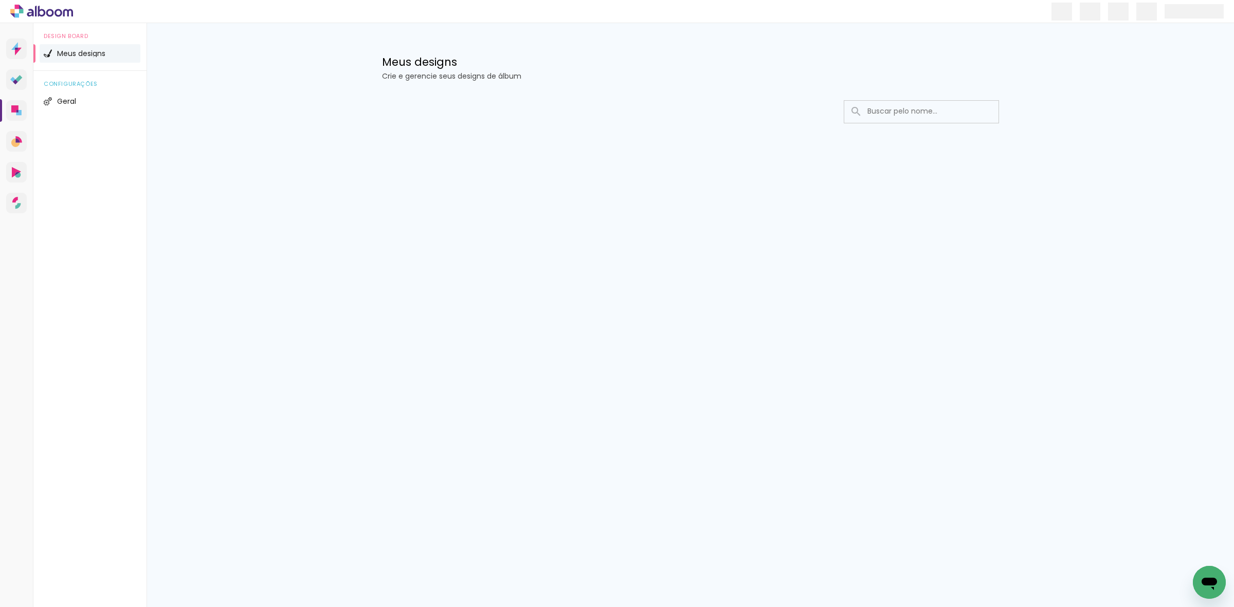
click at [643, 297] on div "Prosite Website + Landing pages Proof Sistema de seleção e venda de fotos Desig…" at bounding box center [617, 315] width 1234 height 584
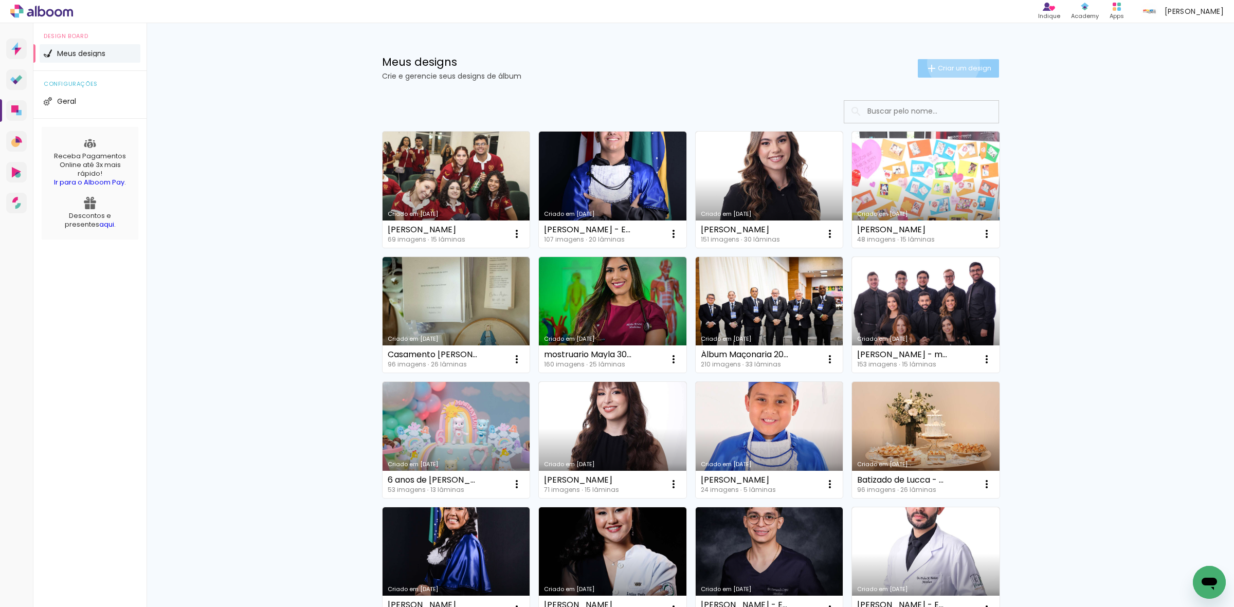
click at [946, 65] on span "Criar um design" at bounding box center [964, 68] width 53 height 7
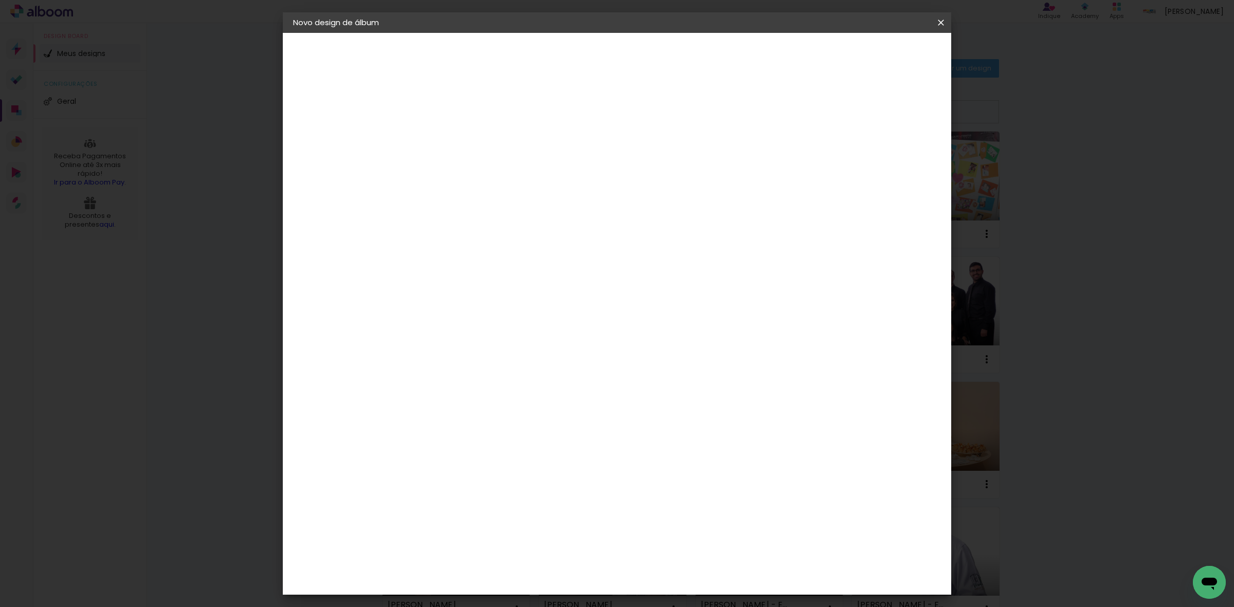
click at [461, 140] on input at bounding box center [461, 138] width 0 height 16
type input "[PERSON_NAME]"
type paper-input "[PERSON_NAME]"
click at [0, 0] on slot "Avançar" at bounding box center [0, 0] width 0 height 0
click at [654, 158] on paper-item "Tamanho Livre" at bounding box center [604, 156] width 99 height 23
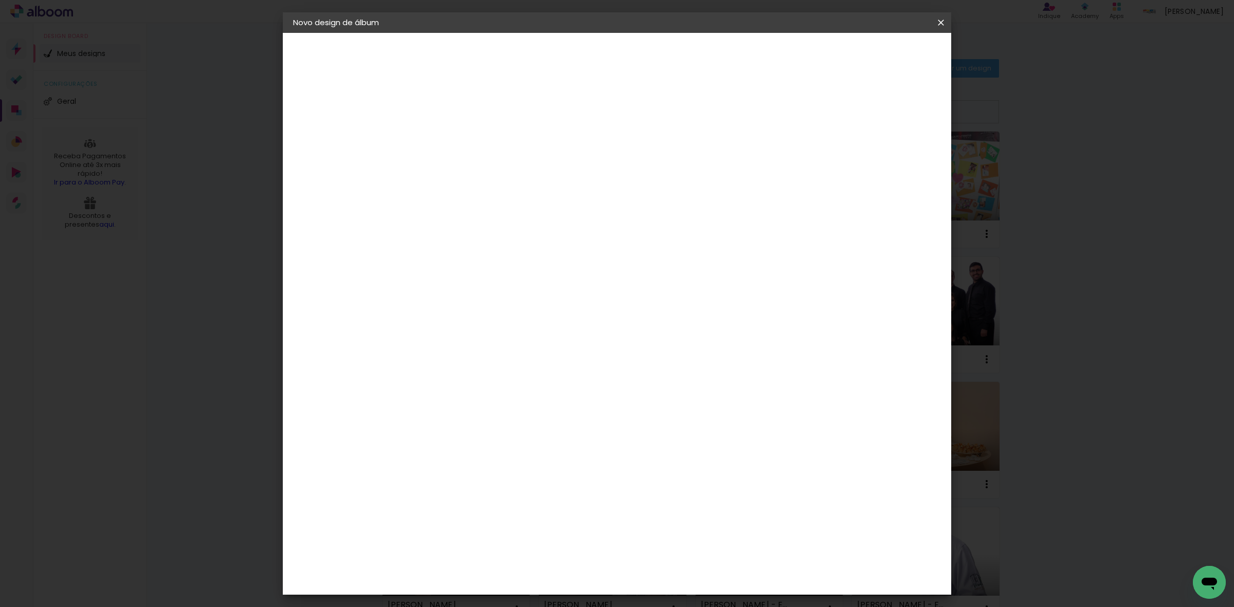
click at [669, 44] on header "Fornecedor Escolha um fornecedor ou avance com o tamanho livre. Voltar Avançar" at bounding box center [542, 63] width 252 height 61
click at [654, 150] on paper-item "Tamanho Livre" at bounding box center [604, 156] width 99 height 23
click at [0, 0] on slot "Avançar" at bounding box center [0, 0] width 0 height 0
click at [874, 54] on span "Iniciar design" at bounding box center [851, 54] width 47 height 7
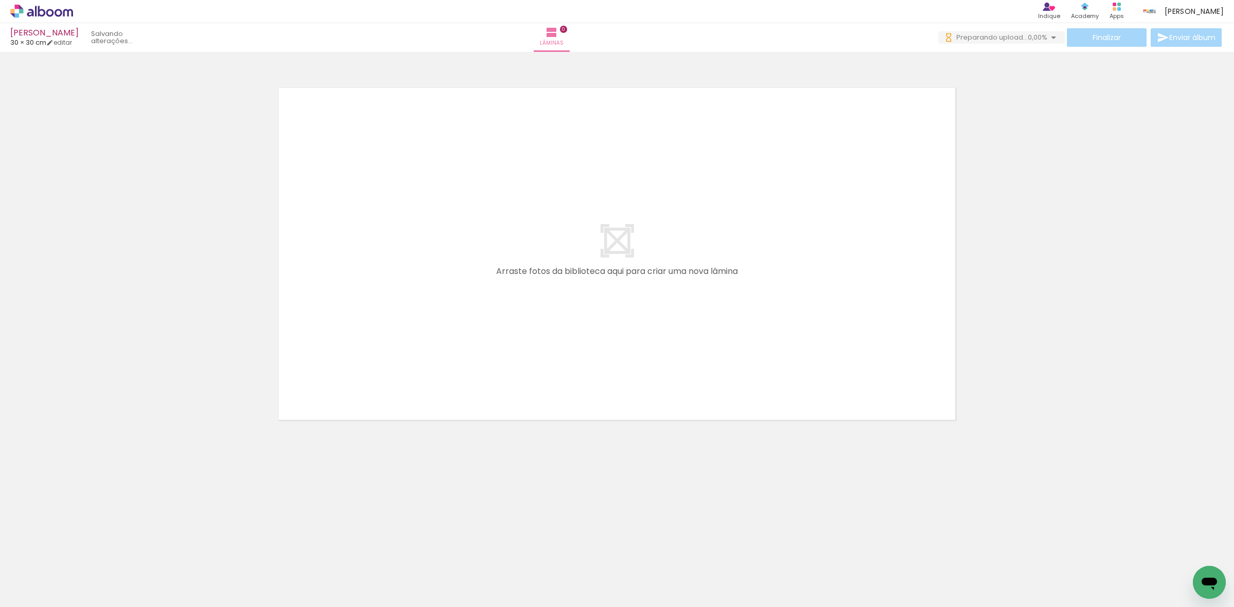
click at [13, 573] on input "Todas as fotos" at bounding box center [28, 576] width 39 height 9
click at [0, 0] on slot "Não utilizadas" at bounding box center [0, 0] width 0 height 0
type input "Não utilizadas"
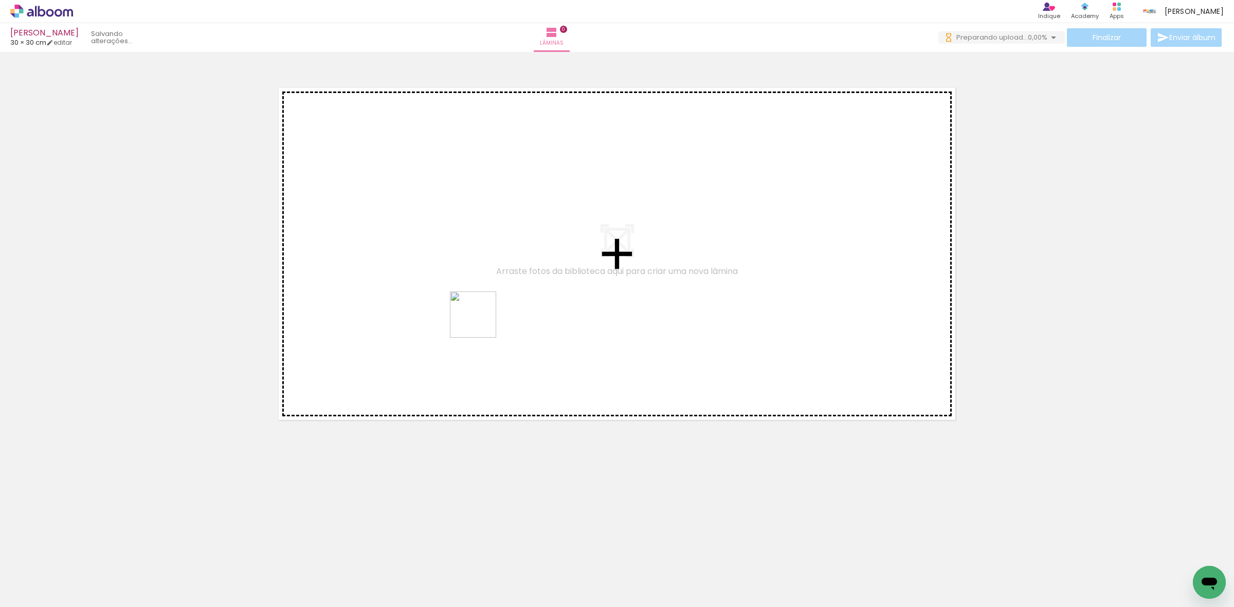
drag, startPoint x: 234, startPoint y: 584, endPoint x: 501, endPoint y: 287, distance: 400.0
click at [535, 265] on quentale-workspace at bounding box center [617, 303] width 1234 height 607
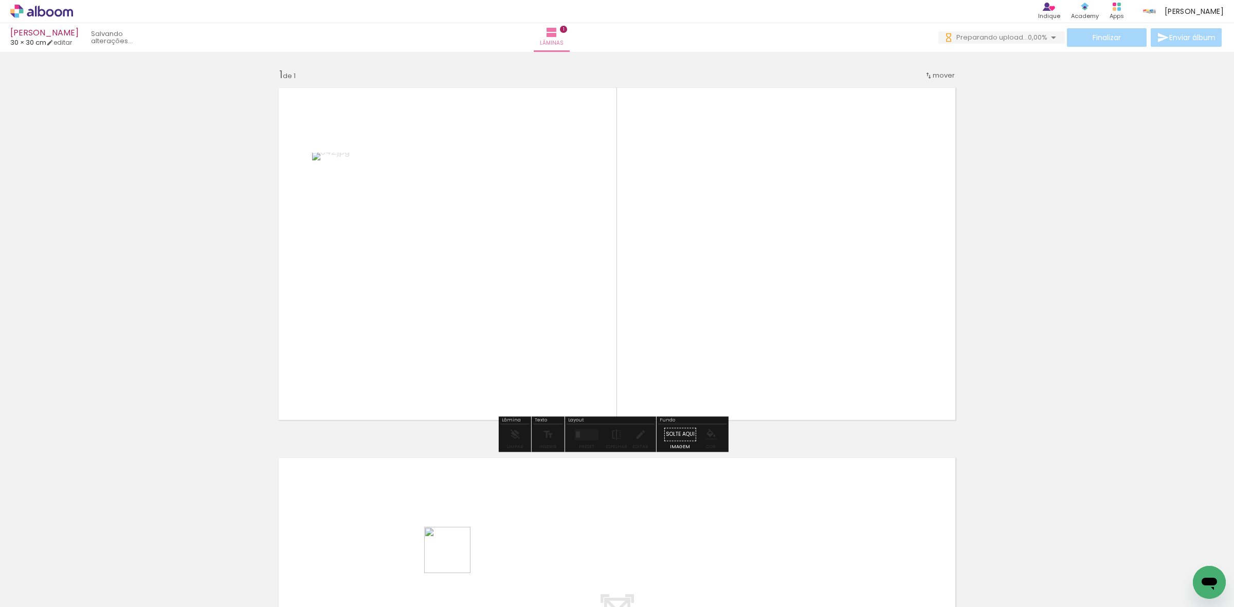
drag, startPoint x: 452, startPoint y: 563, endPoint x: 500, endPoint y: 347, distance: 220.6
click at [500, 347] on quentale-workspace at bounding box center [617, 303] width 1234 height 607
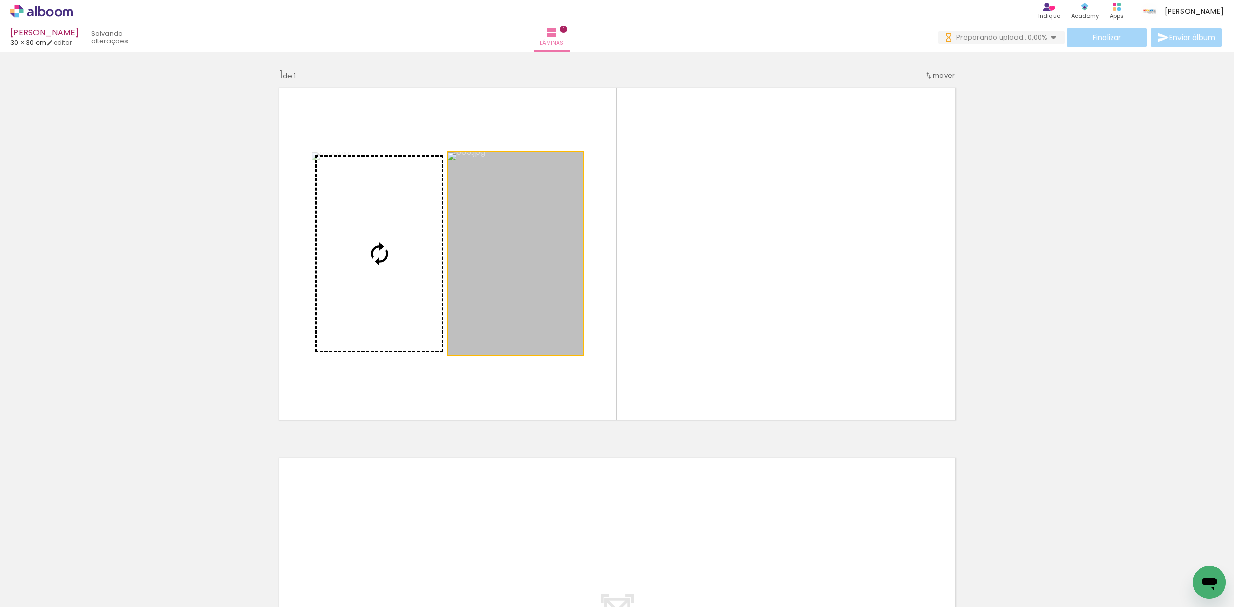
drag, startPoint x: 454, startPoint y: 314, endPoint x: 137, endPoint y: 369, distance: 321.9
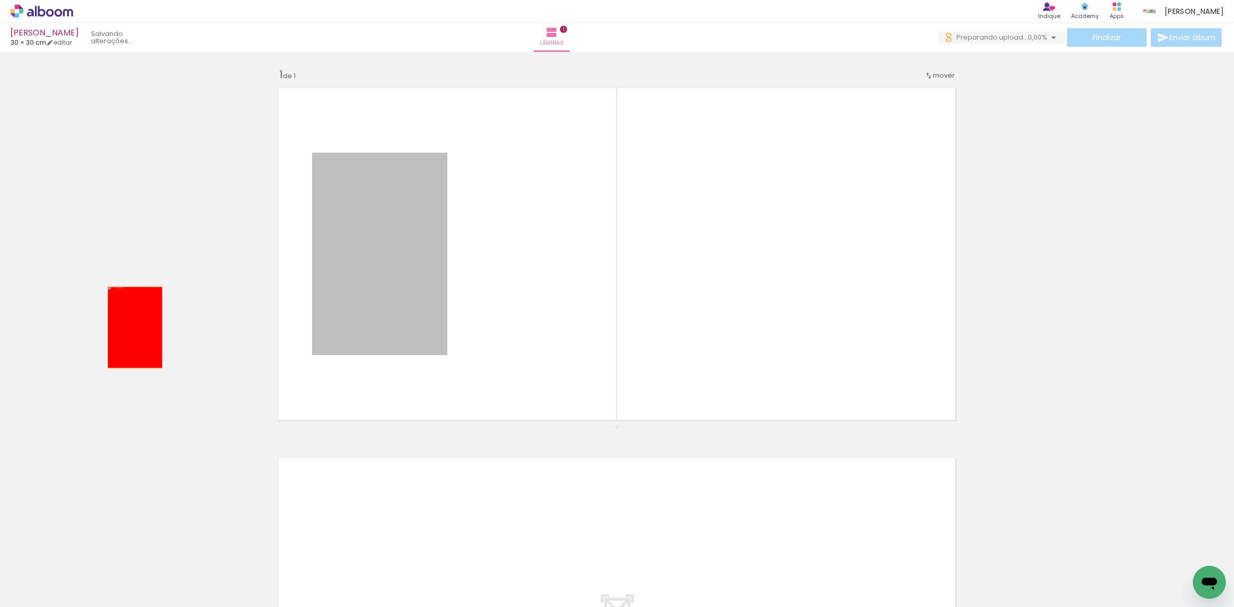
drag, startPoint x: 330, startPoint y: 293, endPoint x: 60, endPoint y: 337, distance: 273.5
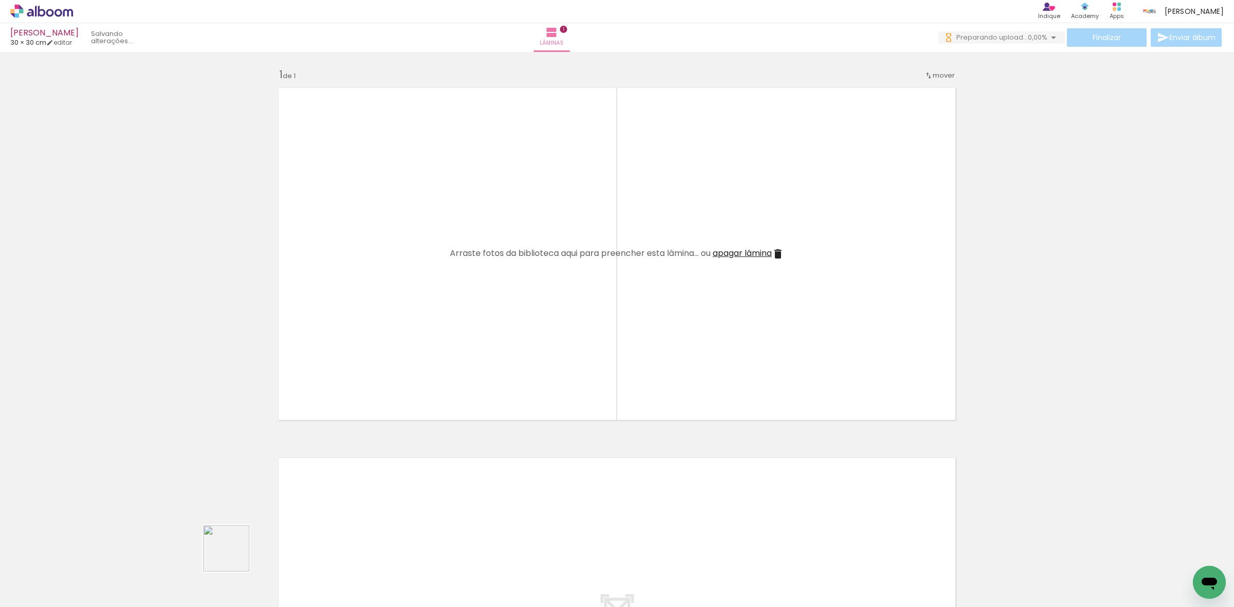
drag, startPoint x: 221, startPoint y: 575, endPoint x: 379, endPoint y: 325, distance: 295.3
click at [379, 325] on quentale-workspace at bounding box center [617, 303] width 1234 height 607
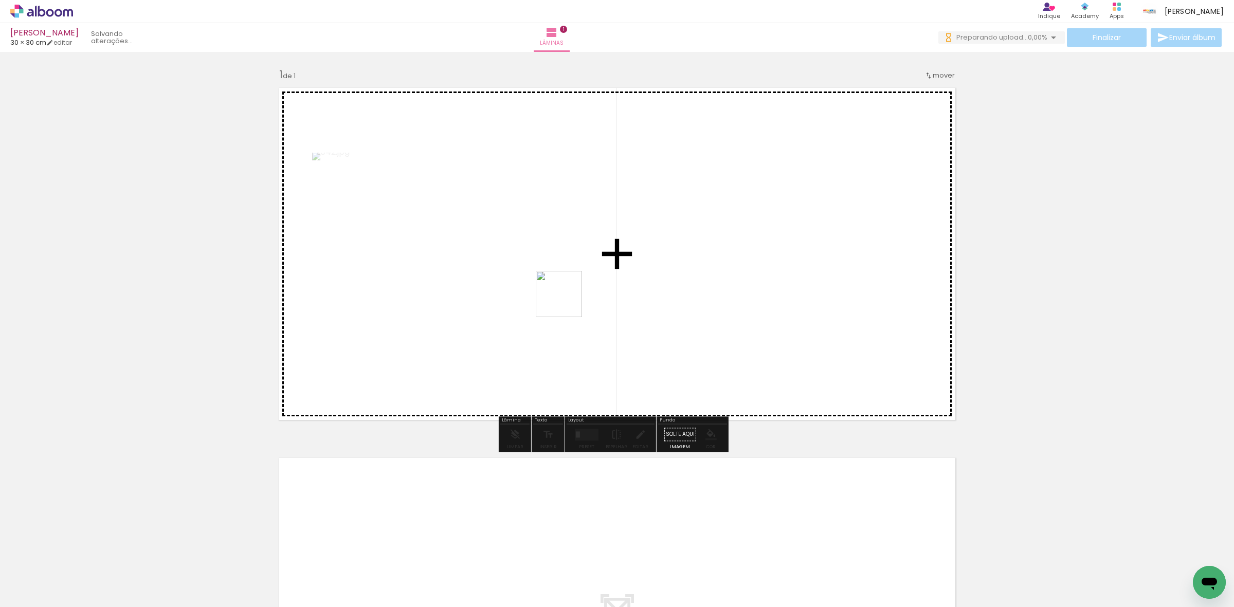
drag, startPoint x: 456, startPoint y: 571, endPoint x: 566, endPoint y: 302, distance: 291.0
click at [566, 302] on quentale-workspace at bounding box center [617, 303] width 1234 height 607
drag, startPoint x: 282, startPoint y: 572, endPoint x: 228, endPoint y: 558, distance: 55.6
click at [481, 317] on quentale-workspace at bounding box center [617, 303] width 1234 height 607
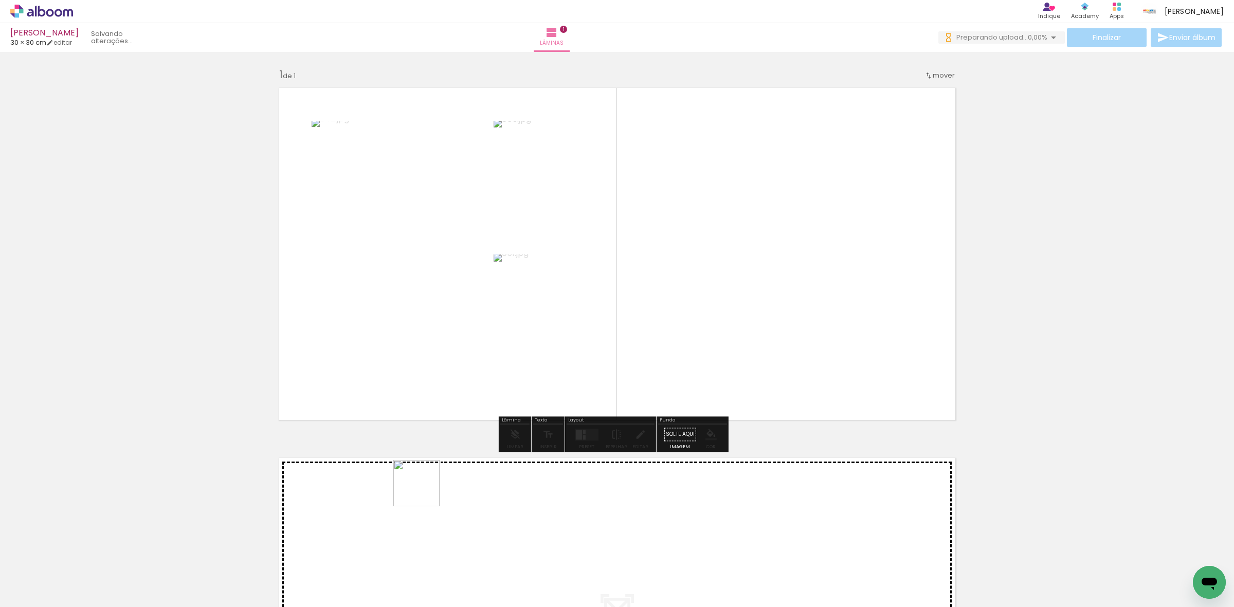
drag, startPoint x: 227, startPoint y: 569, endPoint x: 620, endPoint y: 378, distance: 437.0
click at [620, 378] on quentale-workspace at bounding box center [617, 303] width 1234 height 607
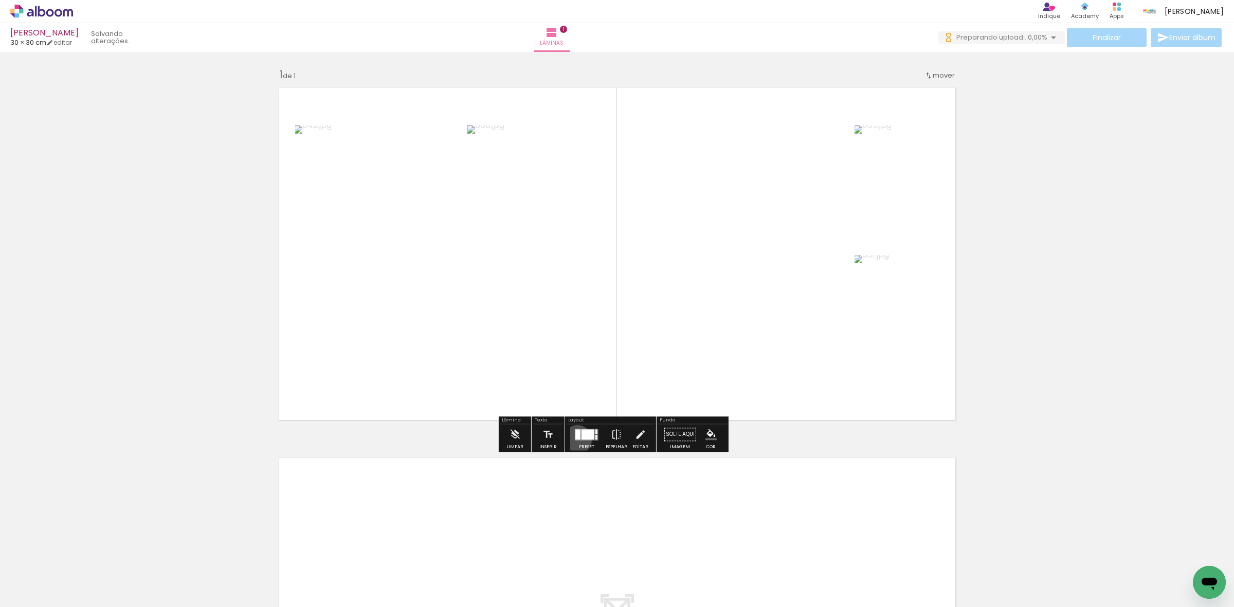
click at [575, 440] on div at bounding box center [577, 434] width 5 height 10
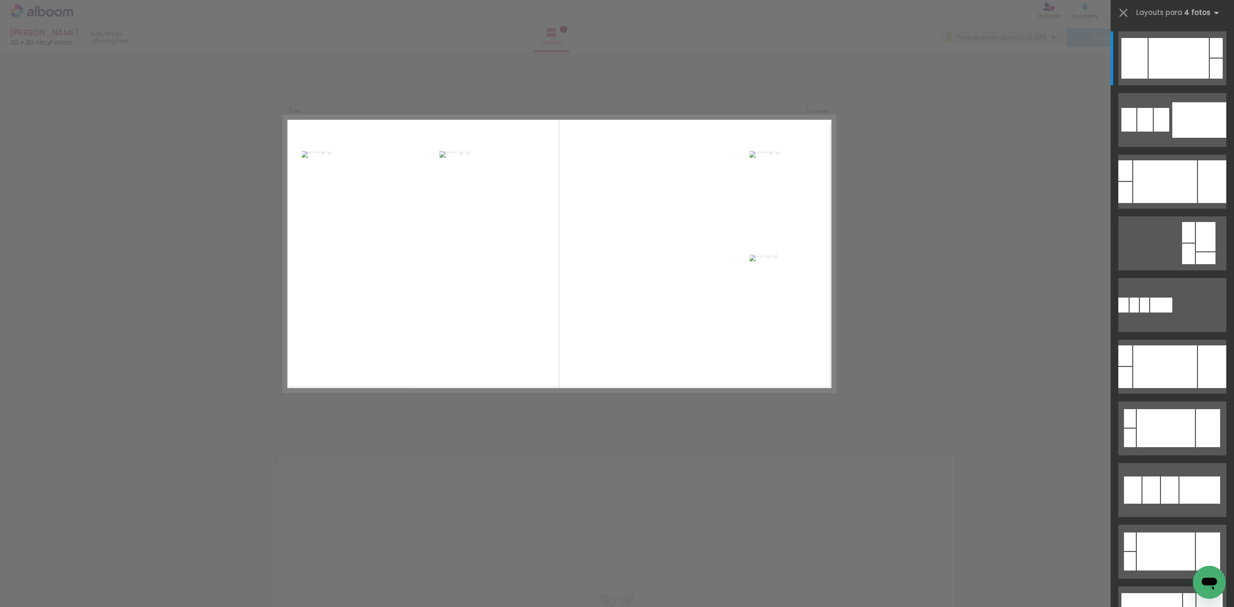
click at [844, 229] on div "Confirmar Cancelar" at bounding box center [617, 434] width 1234 height 765
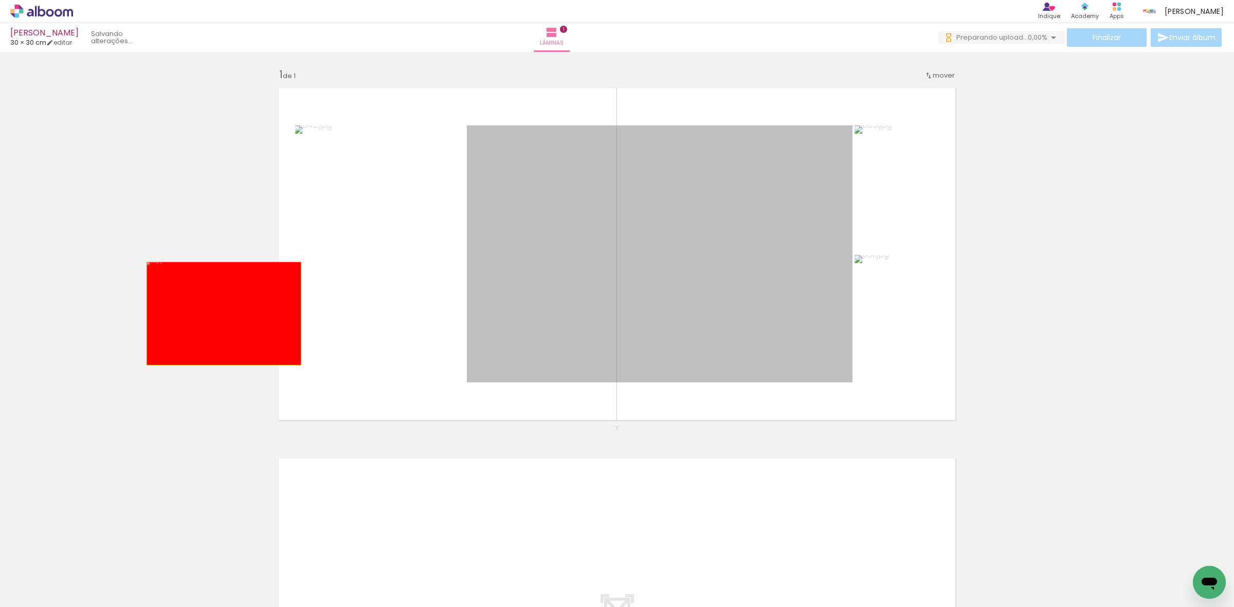
drag, startPoint x: 661, startPoint y: 267, endPoint x: 219, endPoint y: 314, distance: 444.5
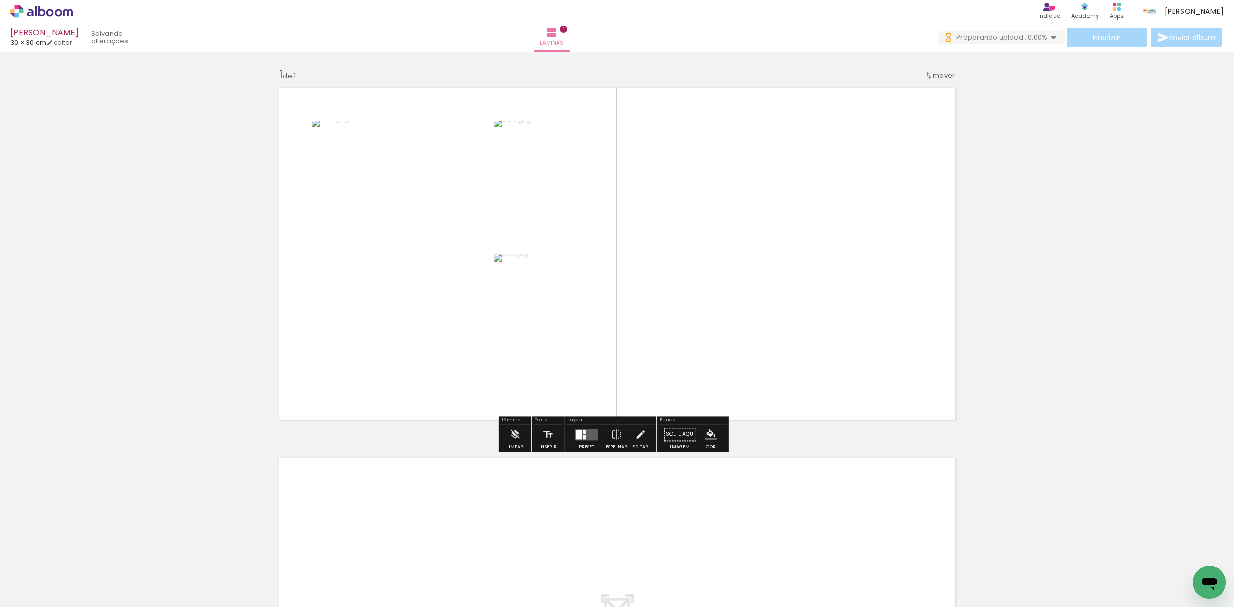
click at [588, 432] on quentale-layouter at bounding box center [587, 435] width 24 height 12
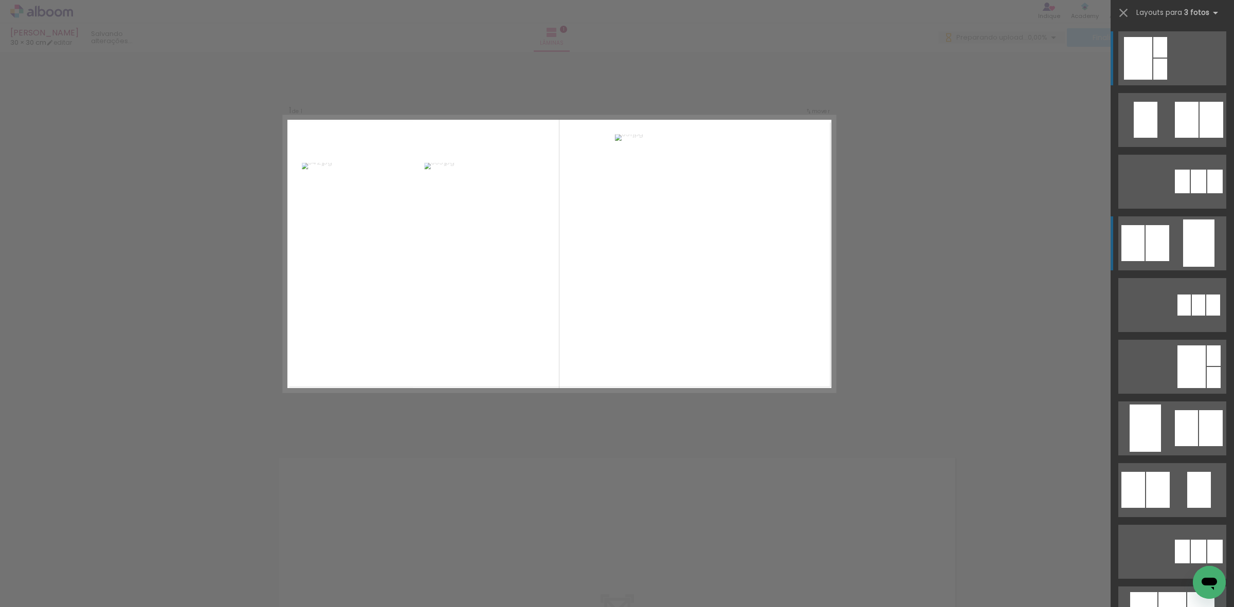
click at [1188, 245] on div at bounding box center [1198, 242] width 31 height 47
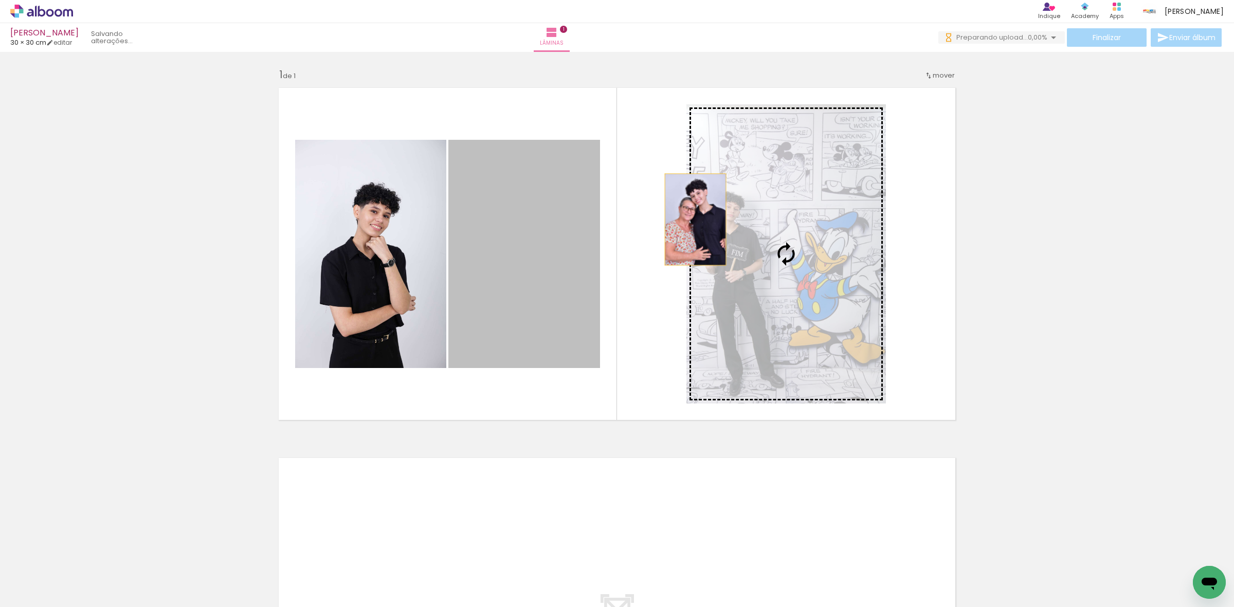
drag, startPoint x: 491, startPoint y: 236, endPoint x: 702, endPoint y: 217, distance: 211.2
click at [0, 0] on slot at bounding box center [0, 0] width 0 height 0
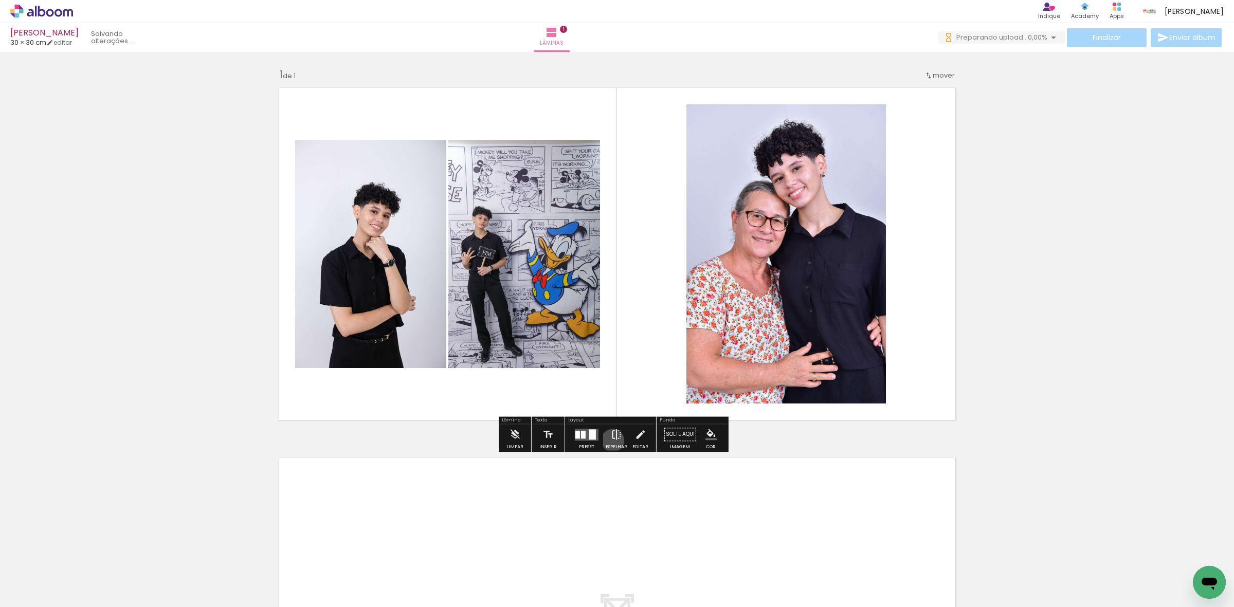
click at [611, 441] on iron-icon at bounding box center [616, 434] width 11 height 21
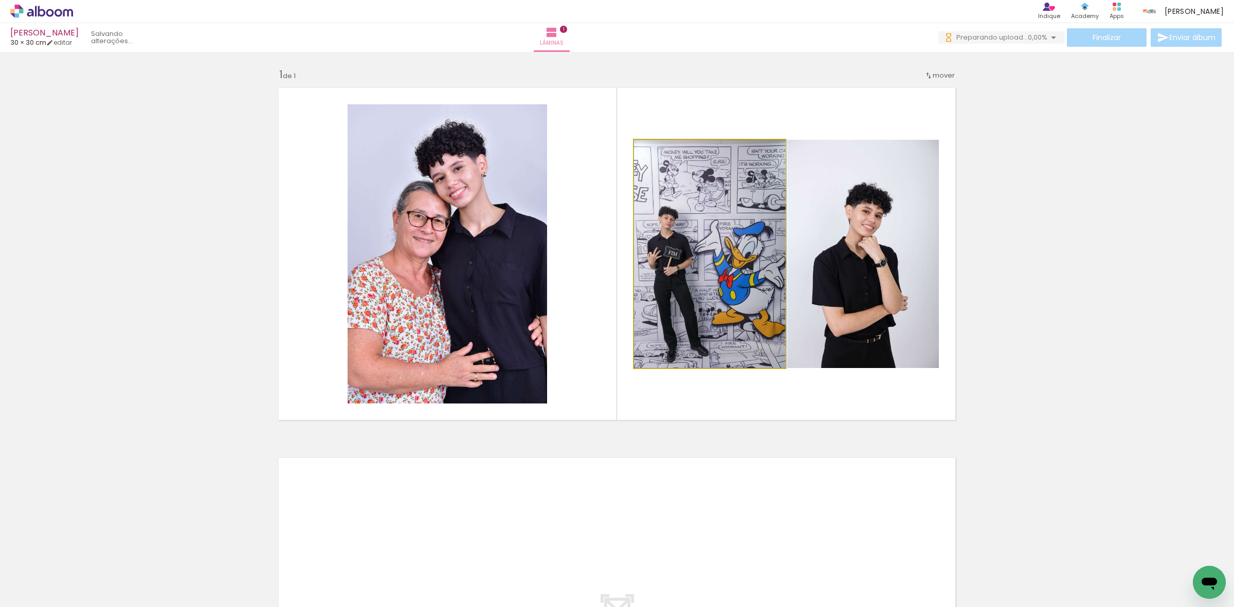
drag, startPoint x: 671, startPoint y: 257, endPoint x: 672, endPoint y: 166, distance: 91.5
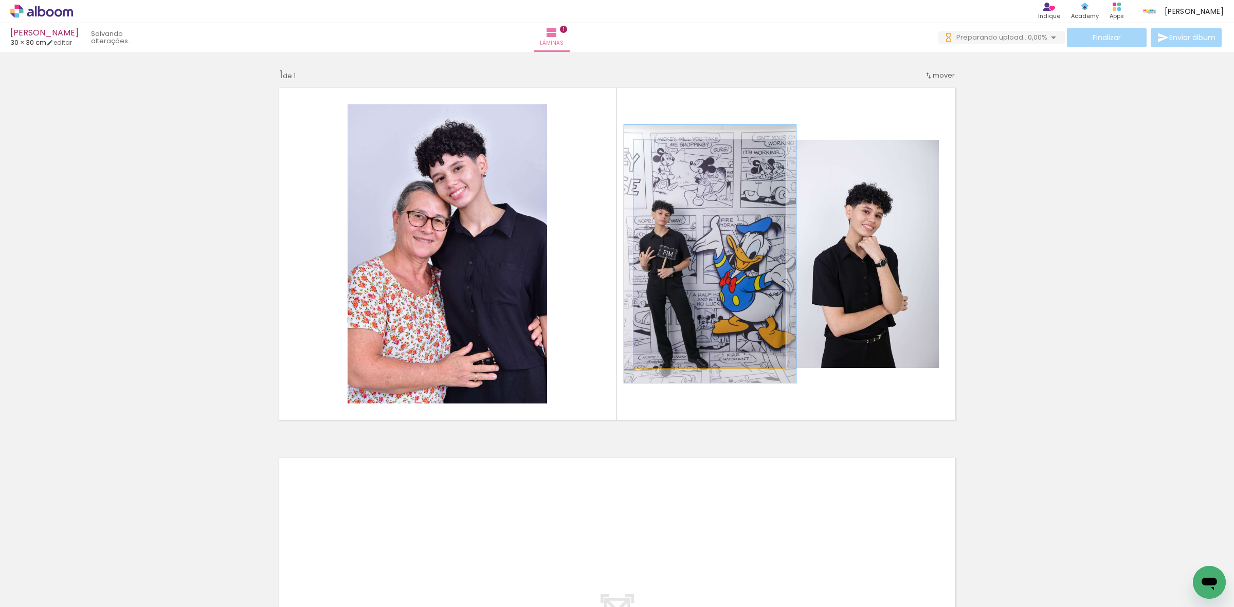
click at [666, 157] on div at bounding box center [662, 150] width 16 height 16
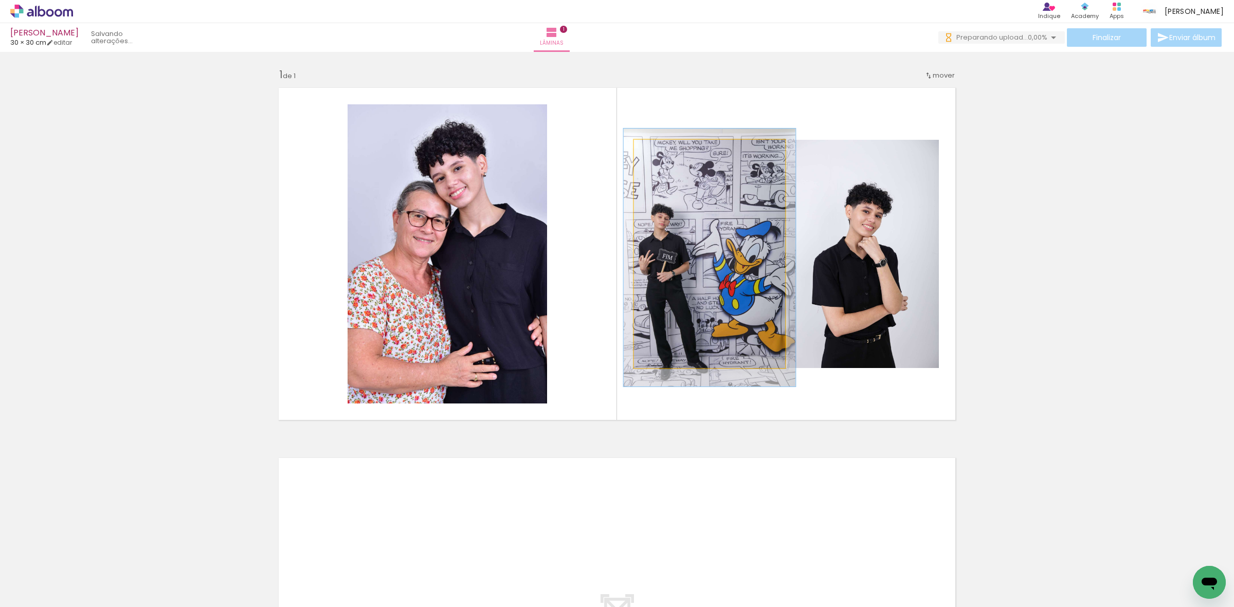
drag, startPoint x: 660, startPoint y: 154, endPoint x: 634, endPoint y: 153, distance: 25.7
click at [637, 153] on div at bounding box center [672, 150] width 71 height 15
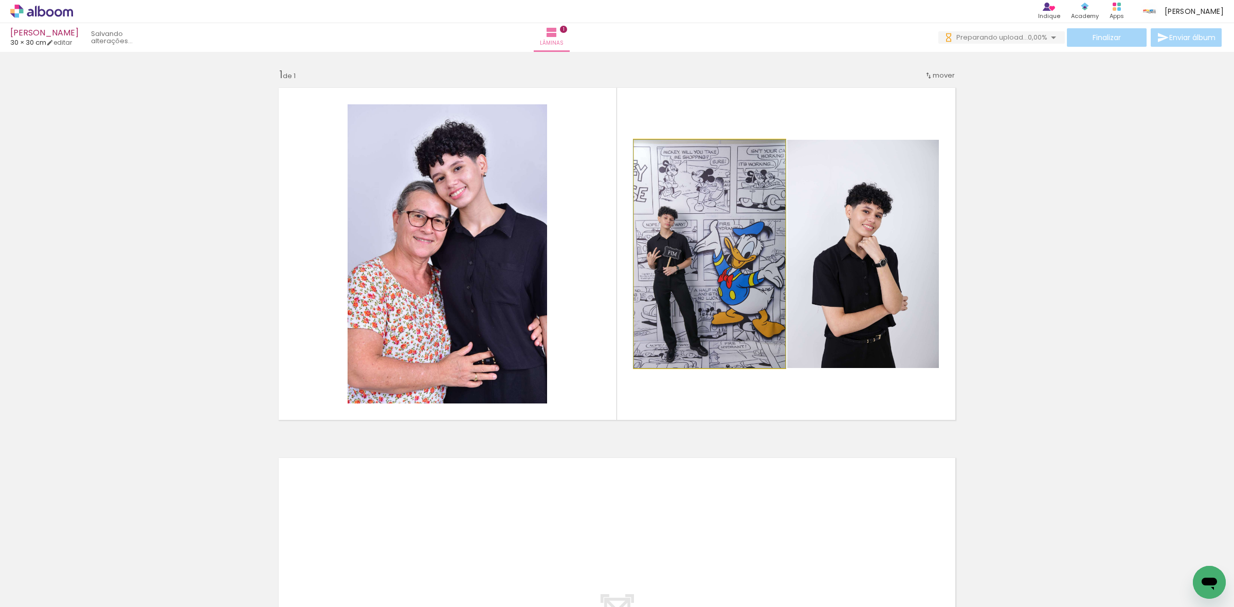
drag, startPoint x: 680, startPoint y: 212, endPoint x: 680, endPoint y: 235, distance: 22.6
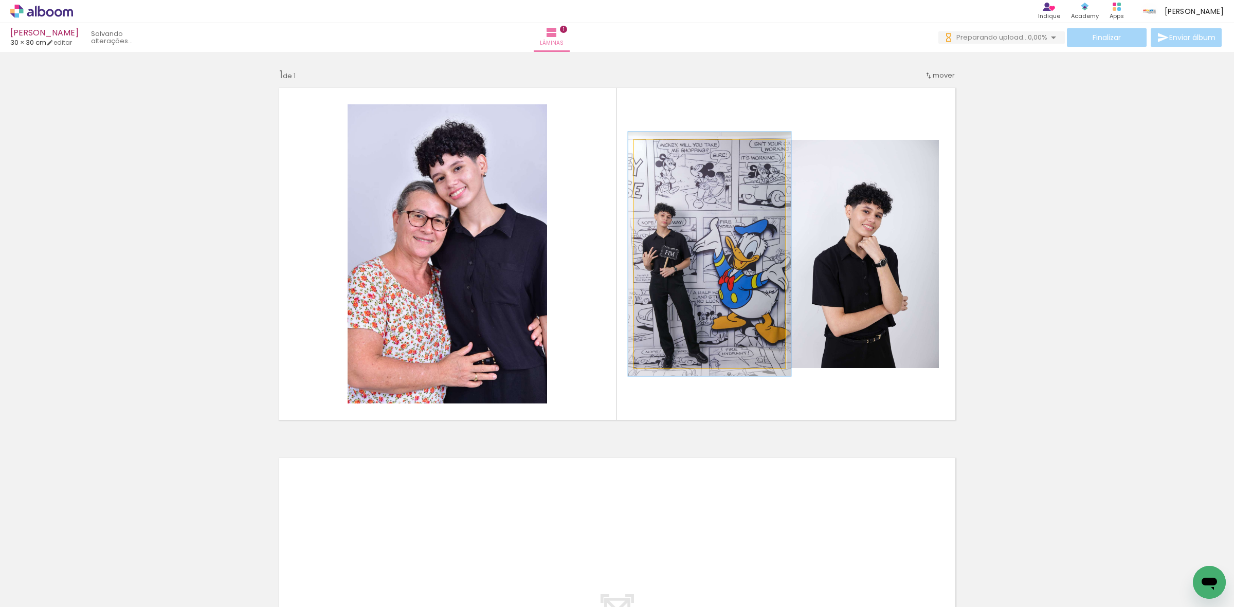
type paper-slider "107"
click at [659, 153] on div at bounding box center [660, 150] width 16 height 16
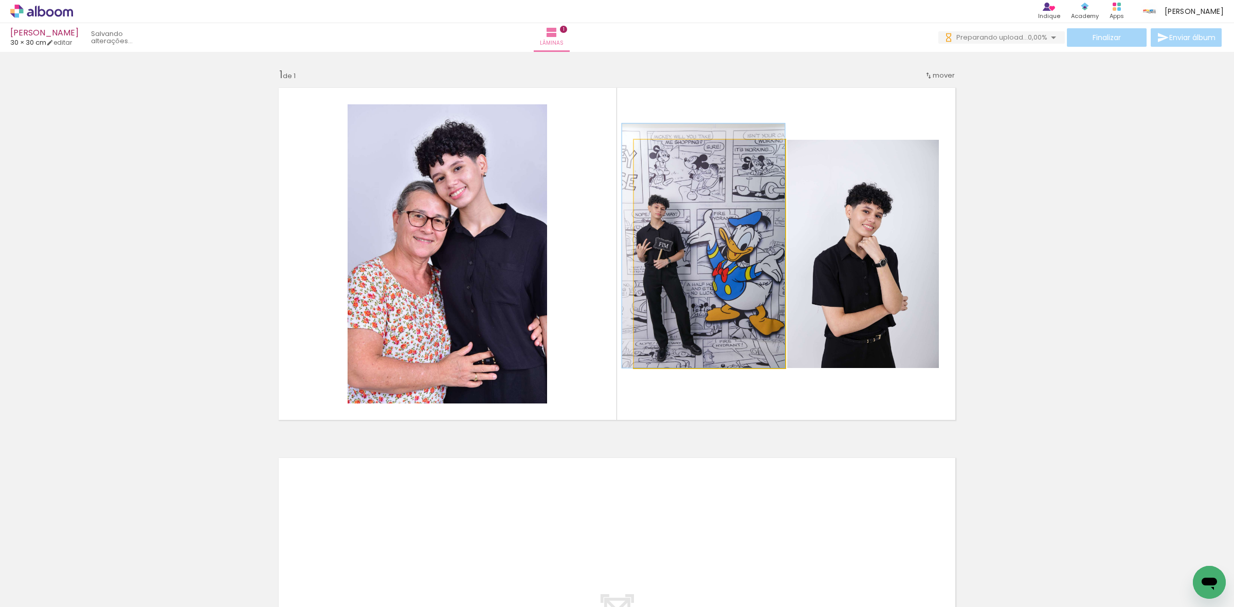
drag, startPoint x: 708, startPoint y: 240, endPoint x: 701, endPoint y: 229, distance: 13.4
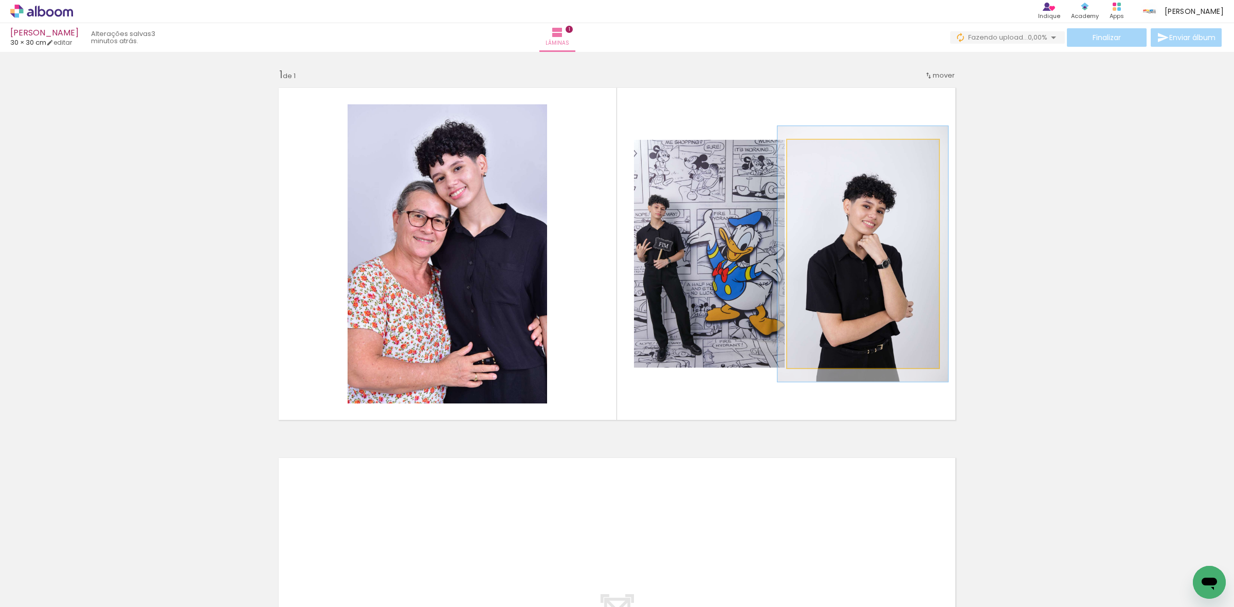
type paper-slider "112"
click at [814, 153] on div at bounding box center [815, 150] width 16 height 16
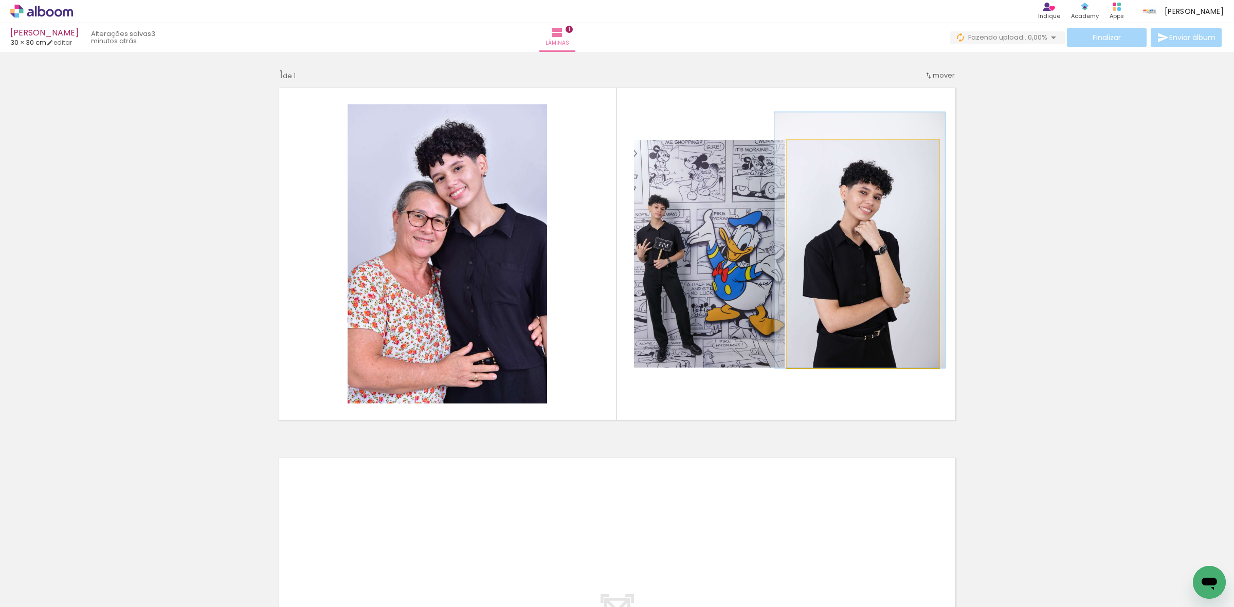
drag, startPoint x: 839, startPoint y: 251, endPoint x: 836, endPoint y: 227, distance: 24.4
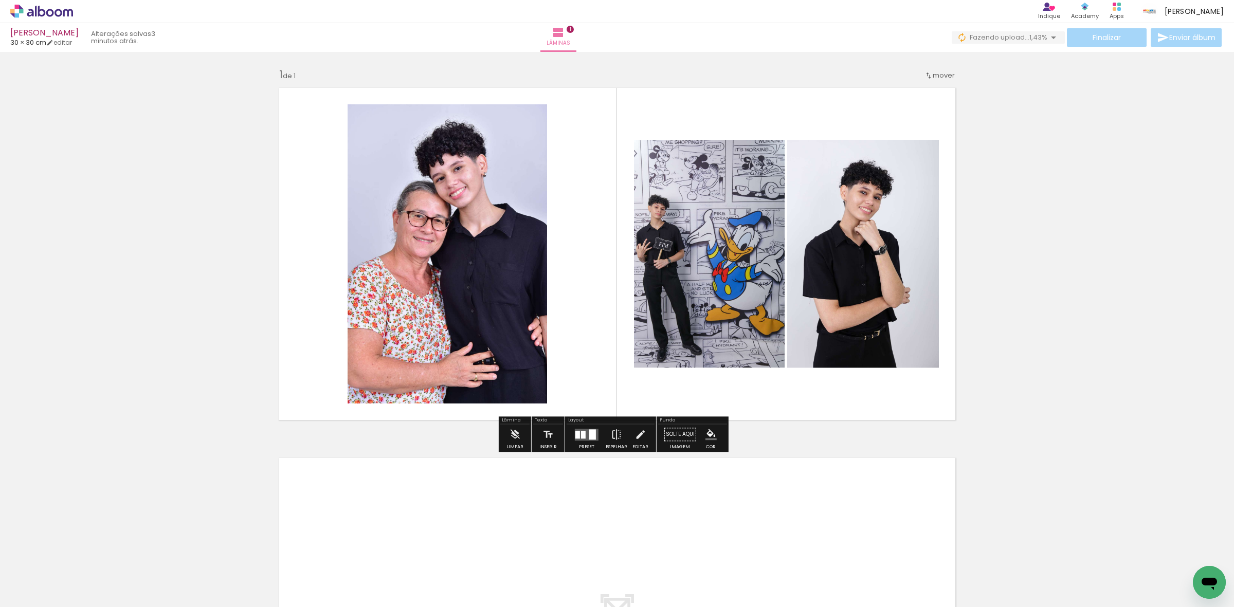
click at [711, 220] on quentale-photo at bounding box center [709, 254] width 151 height 228
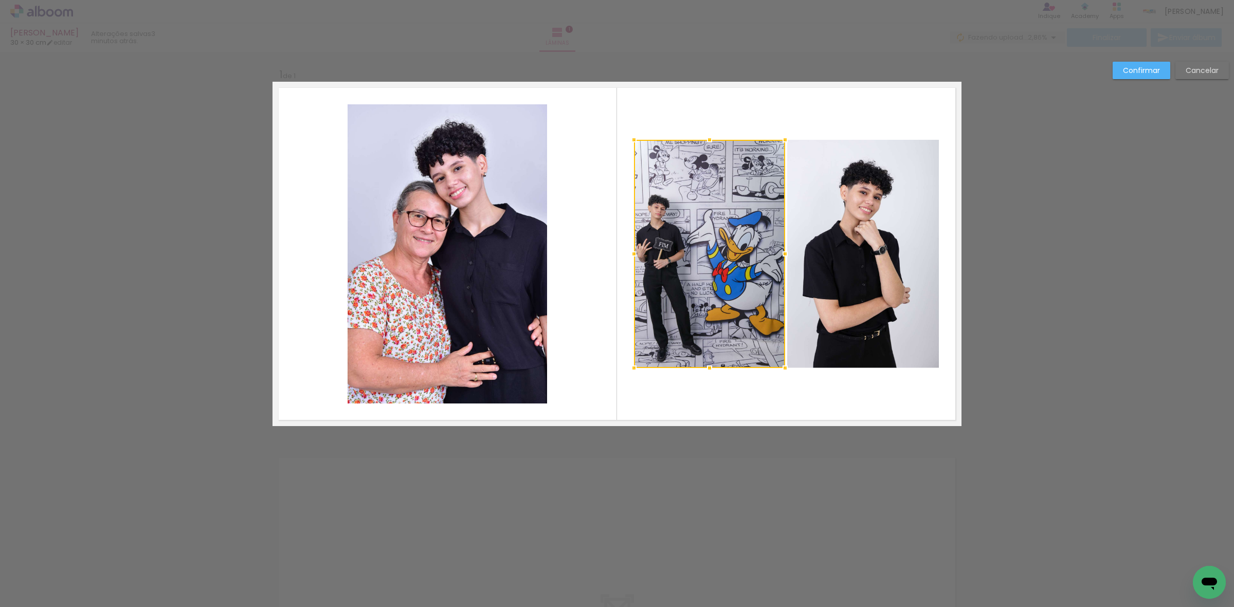
click at [842, 222] on quentale-photo at bounding box center [863, 254] width 152 height 228
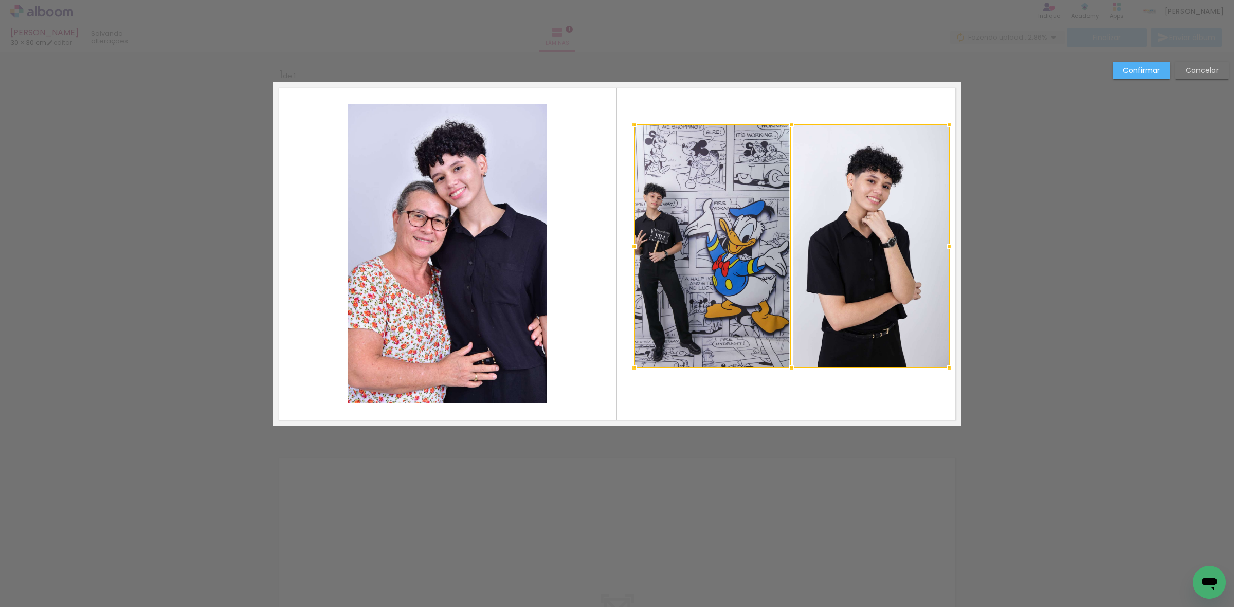
drag, startPoint x: 938, startPoint y: 139, endPoint x: 949, endPoint y: 123, distance: 19.2
click at [949, 123] on div at bounding box center [949, 124] width 21 height 21
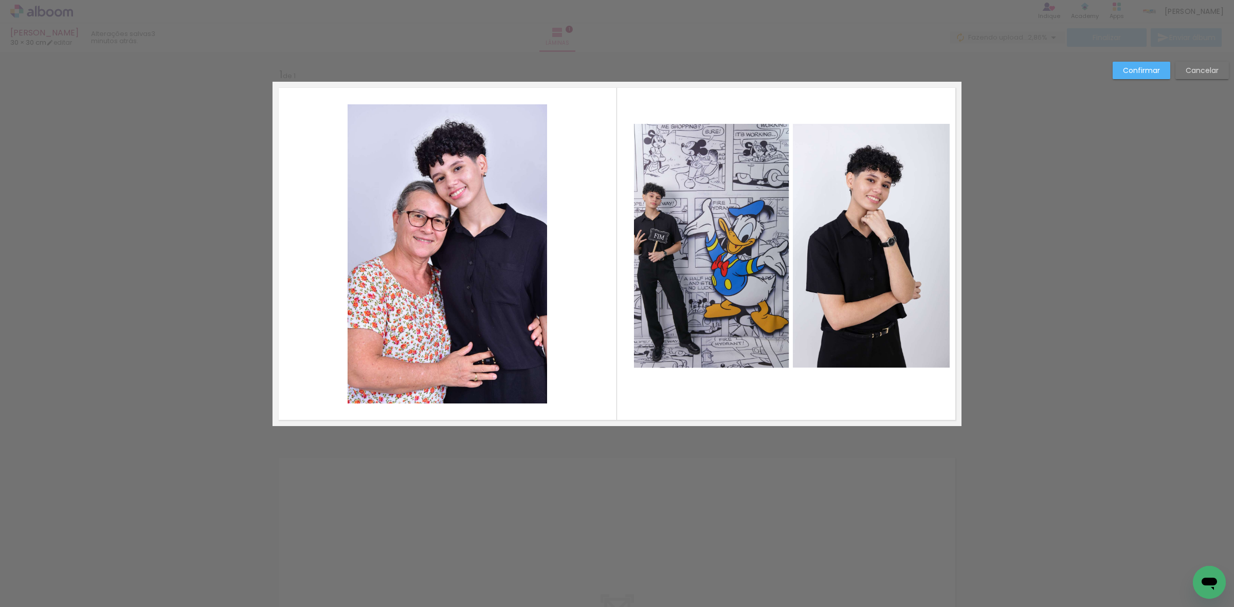
click at [898, 160] on quentale-photo at bounding box center [871, 246] width 157 height 244
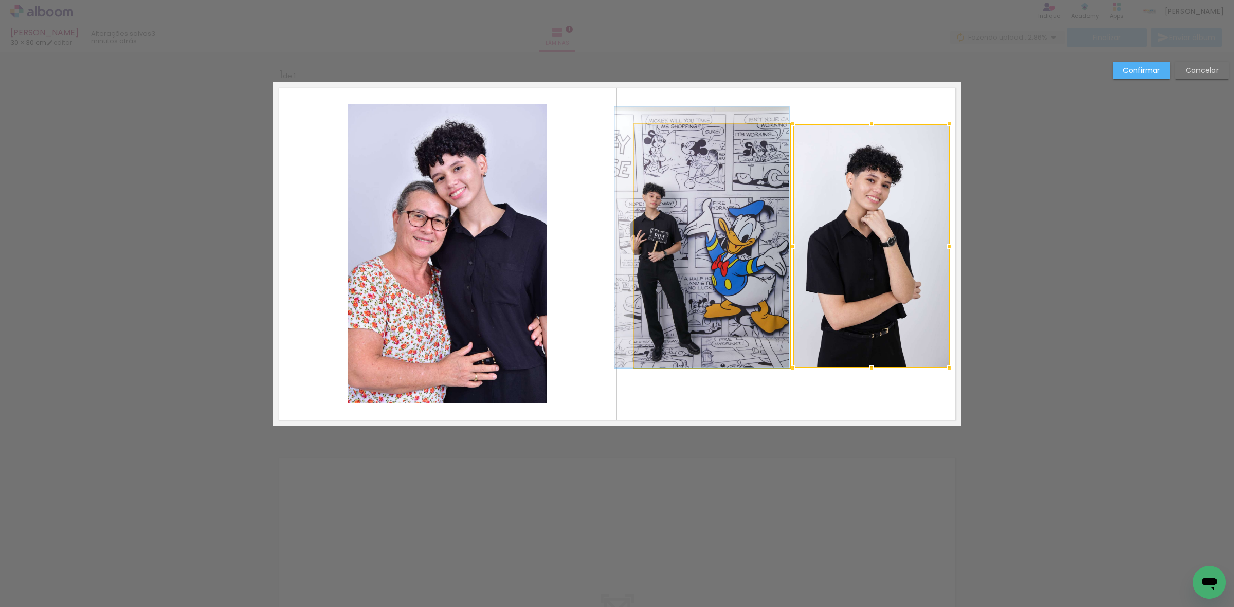
click at [696, 209] on quentale-photo at bounding box center [712, 246] width 156 height 244
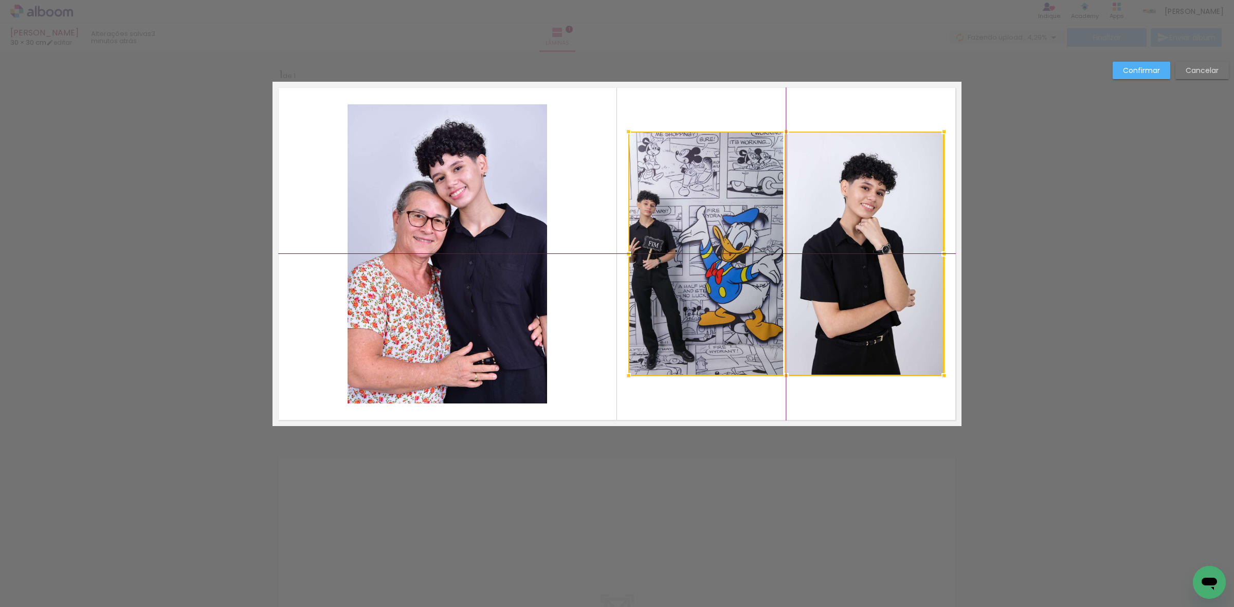
drag, startPoint x: 739, startPoint y: 285, endPoint x: 728, endPoint y: 295, distance: 13.8
click at [728, 295] on div at bounding box center [786, 254] width 316 height 244
click at [0, 0] on slot "Confirmar" at bounding box center [0, 0] width 0 height 0
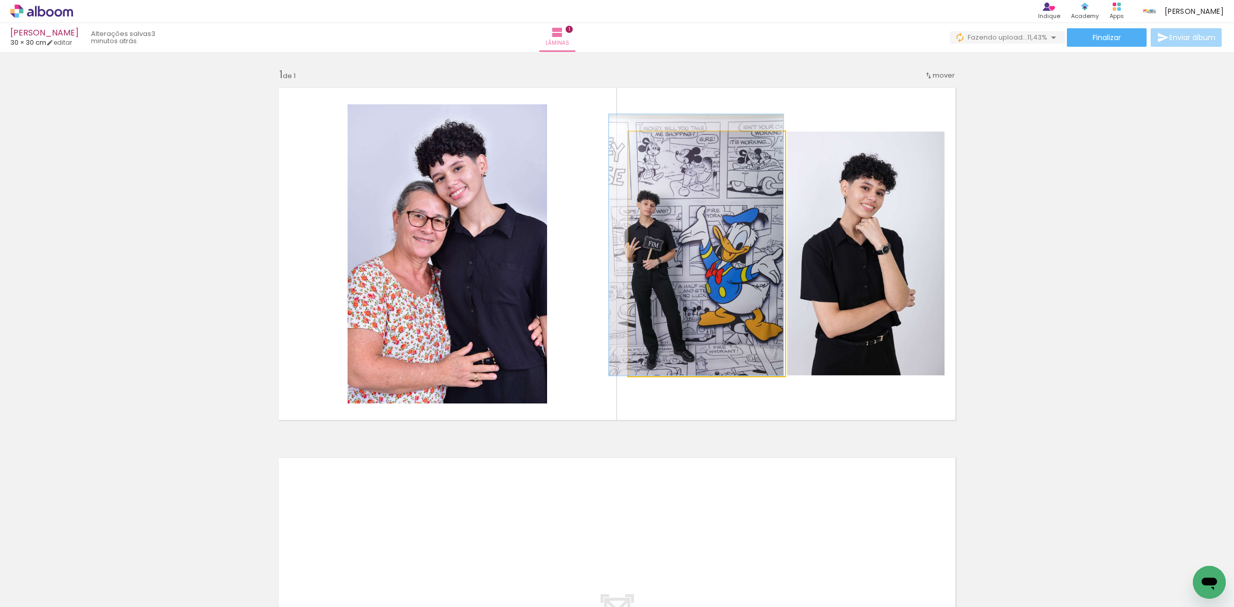
click at [656, 322] on quentale-photo at bounding box center [706, 254] width 156 height 244
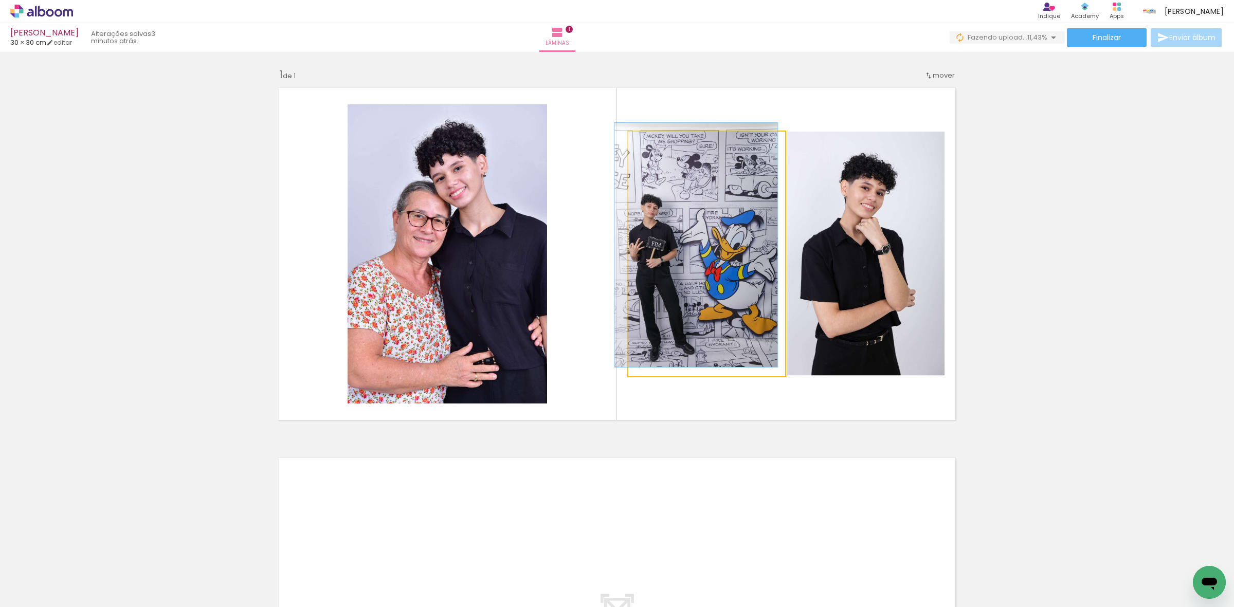
drag, startPoint x: 654, startPoint y: 147, endPoint x: 620, endPoint y: 152, distance: 34.4
click at [628, 151] on quentale-photo at bounding box center [706, 254] width 156 height 244
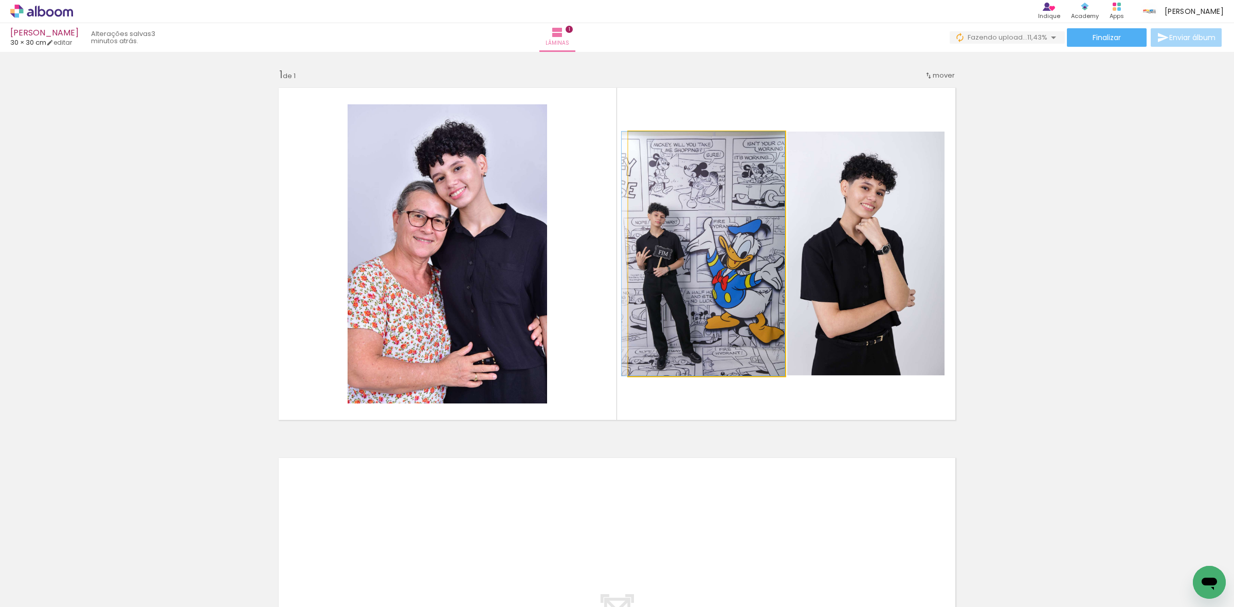
drag, startPoint x: 697, startPoint y: 259, endPoint x: 694, endPoint y: 196, distance: 62.8
drag, startPoint x: 708, startPoint y: 235, endPoint x: 700, endPoint y: 230, distance: 9.7
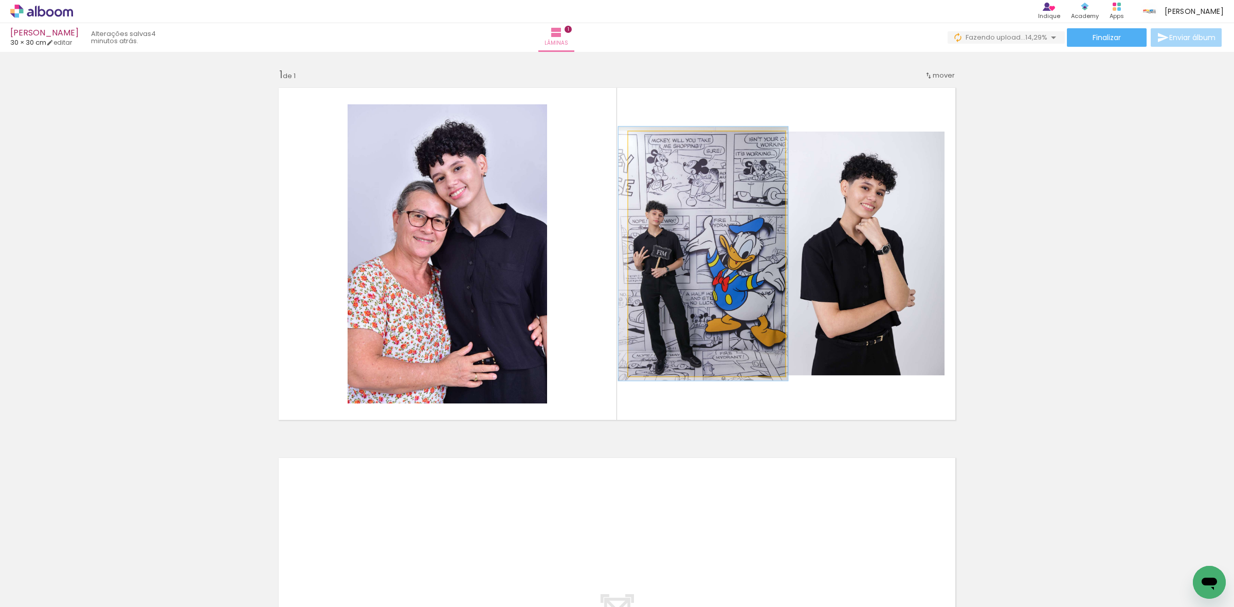
type paper-slider "104"
click at [654, 142] on div at bounding box center [654, 142] width 16 height 16
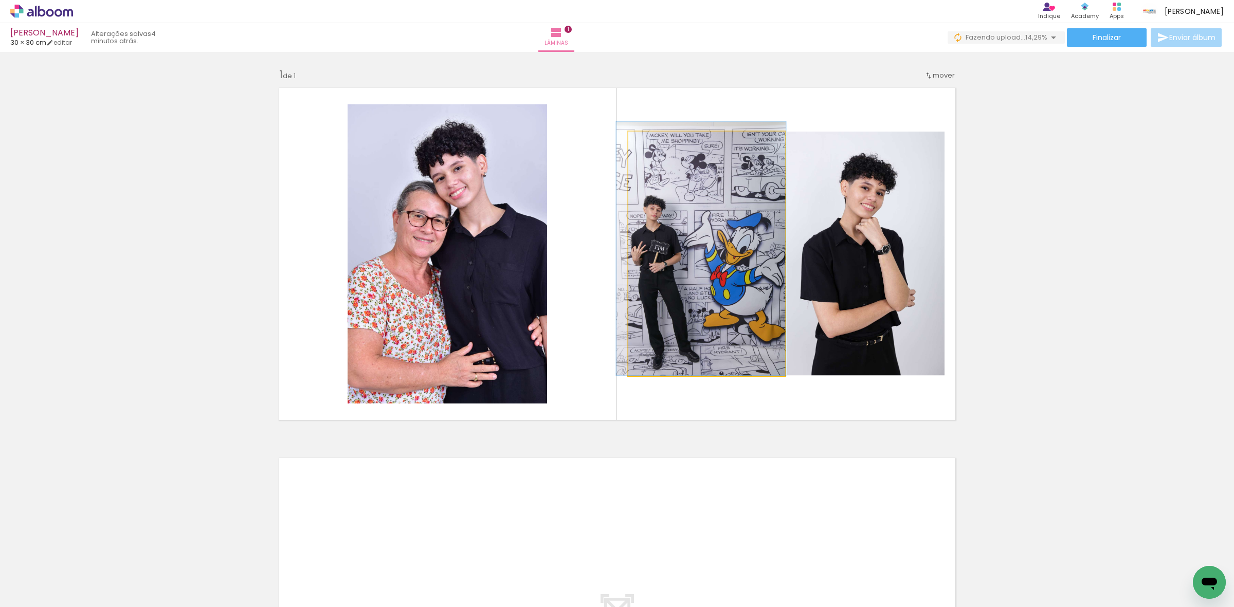
drag, startPoint x: 738, startPoint y: 243, endPoint x: 736, endPoint y: 227, distance: 16.6
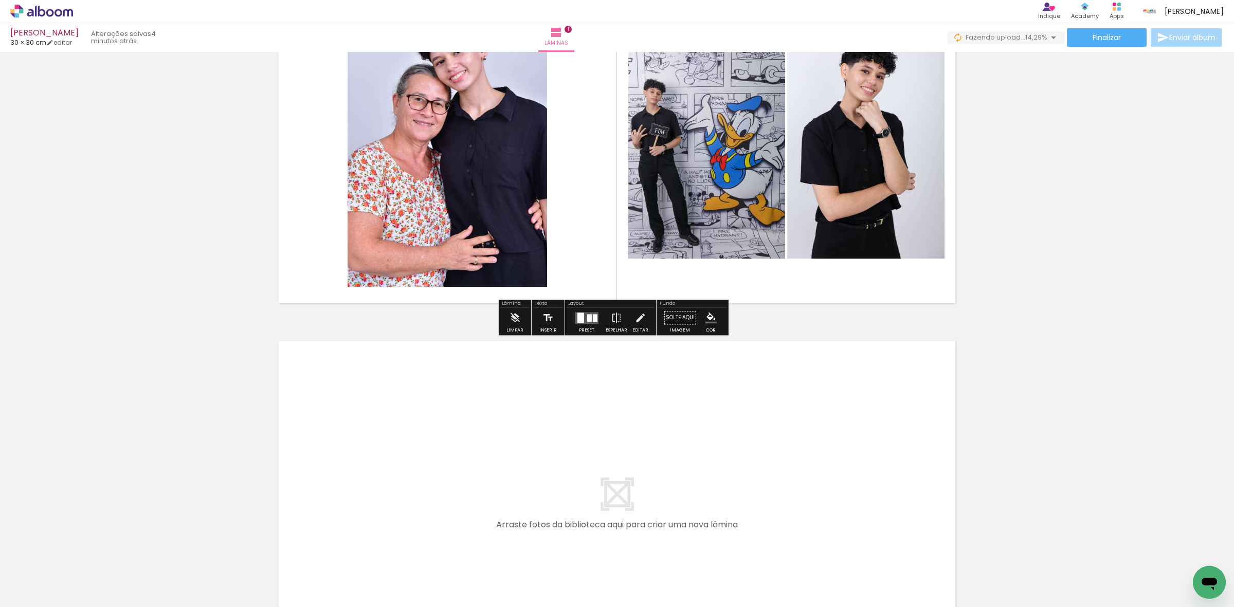
scroll to position [129, 0]
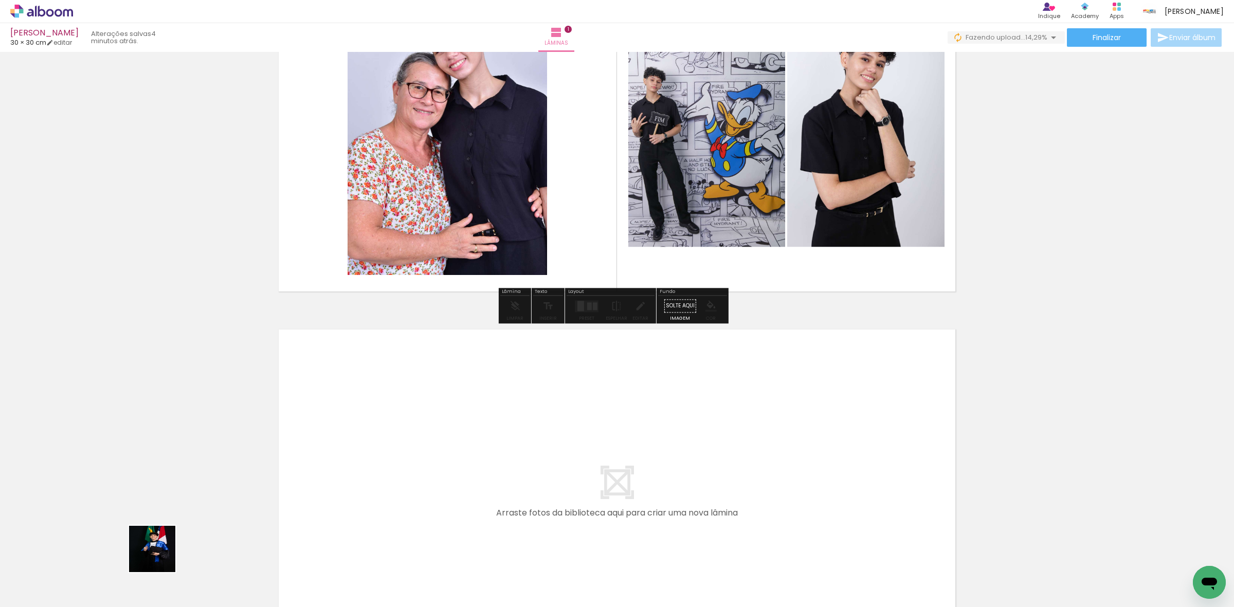
drag, startPoint x: 118, startPoint y: 576, endPoint x: 174, endPoint y: 545, distance: 63.5
click at [370, 424] on quentale-workspace at bounding box center [617, 303] width 1234 height 607
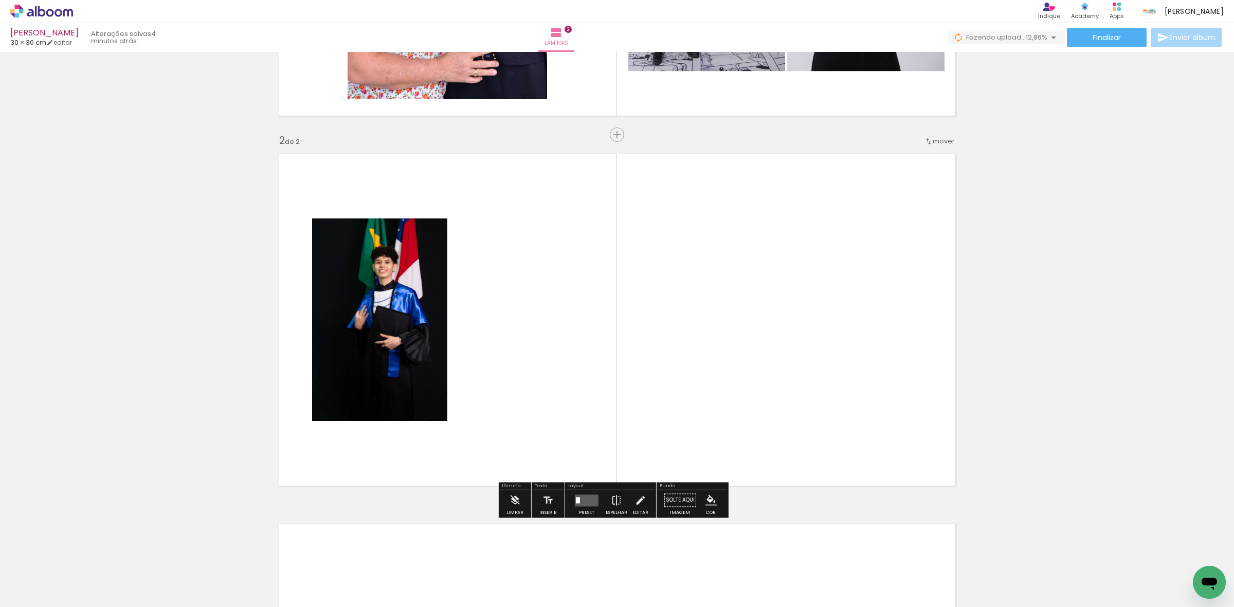
scroll to position [326, 0]
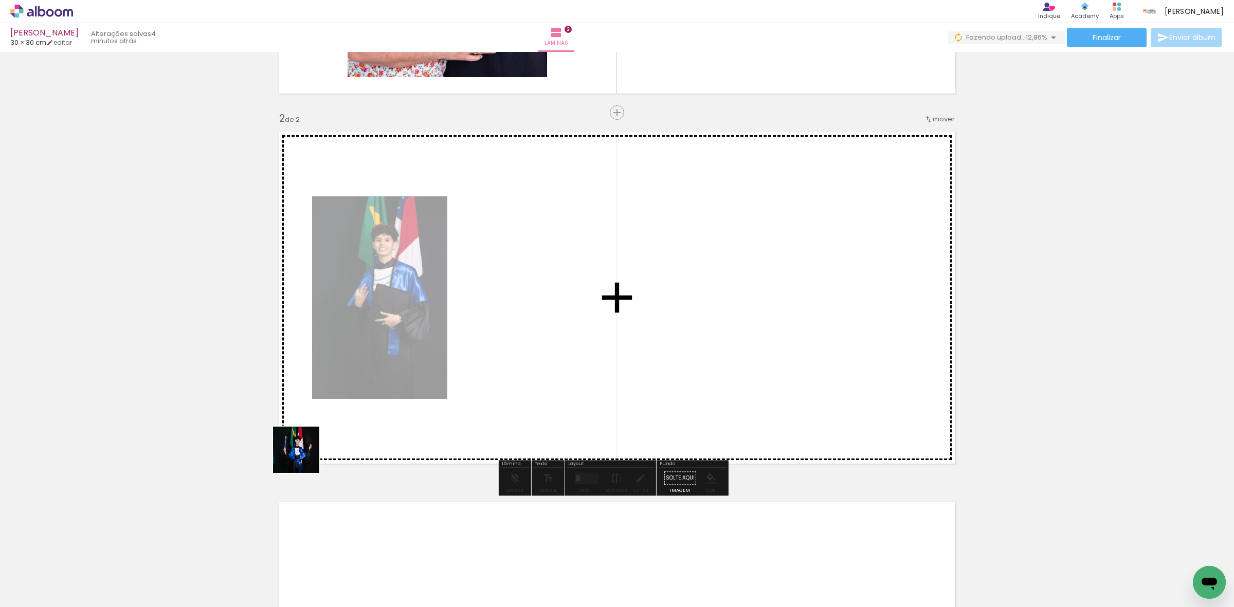
drag, startPoint x: 113, startPoint y: 579, endPoint x: 213, endPoint y: 527, distance: 113.1
click at [379, 398] on quentale-workspace at bounding box center [617, 303] width 1234 height 607
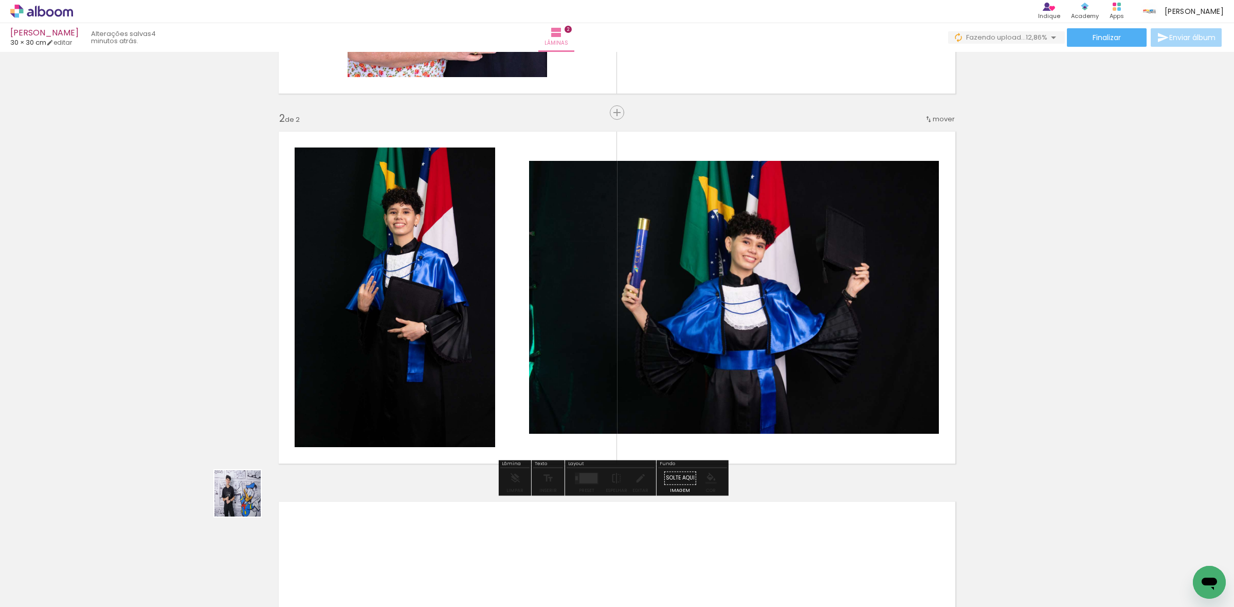
drag, startPoint x: 141, startPoint y: 566, endPoint x: 248, endPoint y: 525, distance: 114.3
click at [416, 393] on quentale-workspace at bounding box center [617, 303] width 1234 height 607
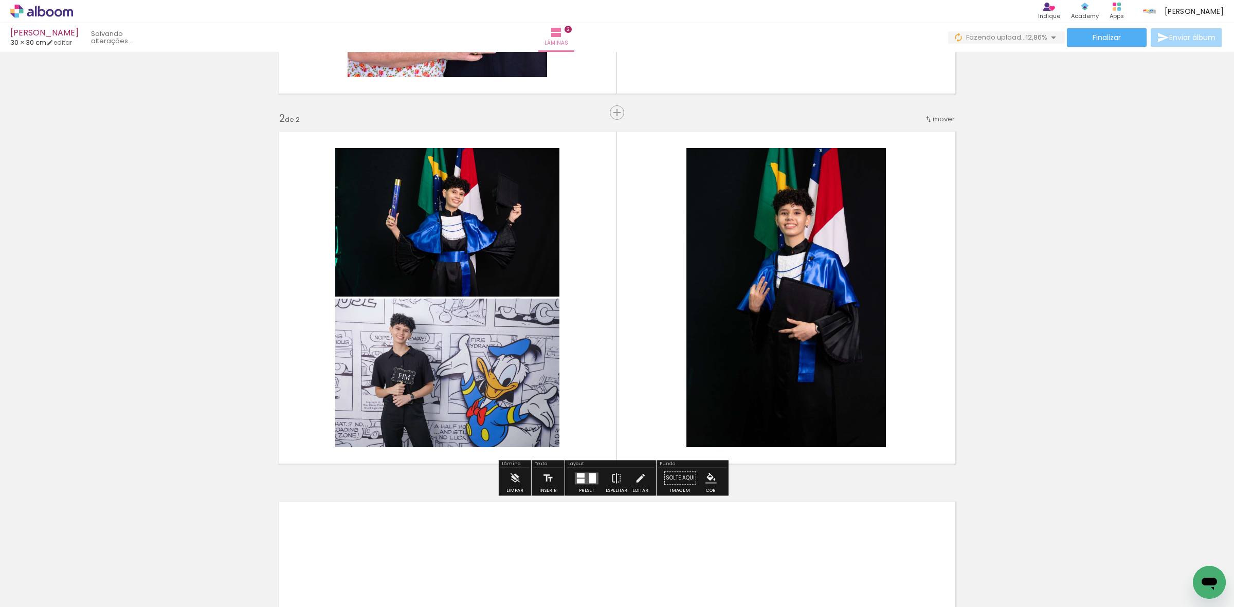
drag, startPoint x: 133, startPoint y: 578, endPoint x: 101, endPoint y: 535, distance: 53.8
click at [334, 368] on quentale-workspace at bounding box center [617, 303] width 1234 height 607
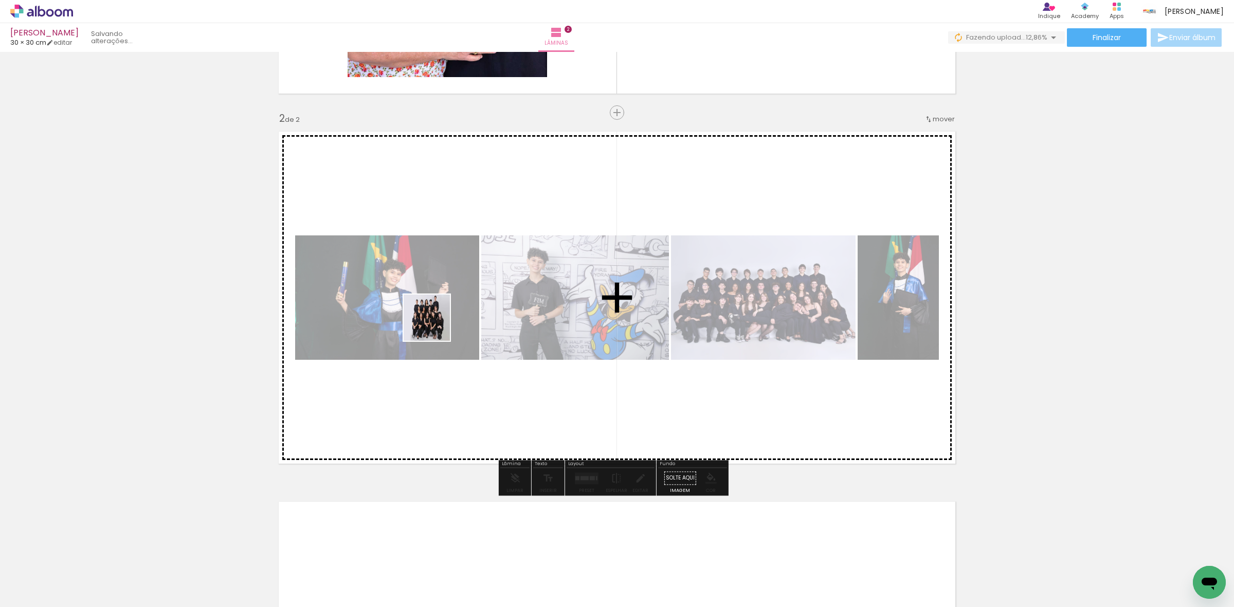
drag, startPoint x: 206, startPoint y: 501, endPoint x: 481, endPoint y: 289, distance: 346.7
click at [481, 288] on quentale-workspace at bounding box center [617, 303] width 1234 height 607
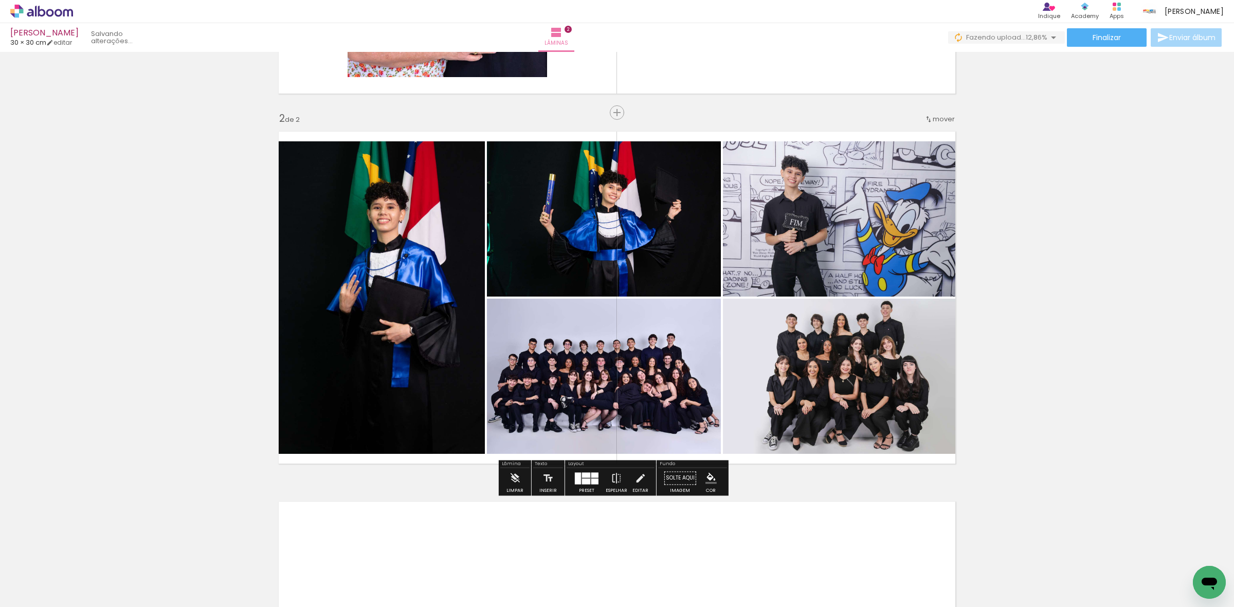
click at [586, 489] on div "Preset" at bounding box center [586, 490] width 15 height 5
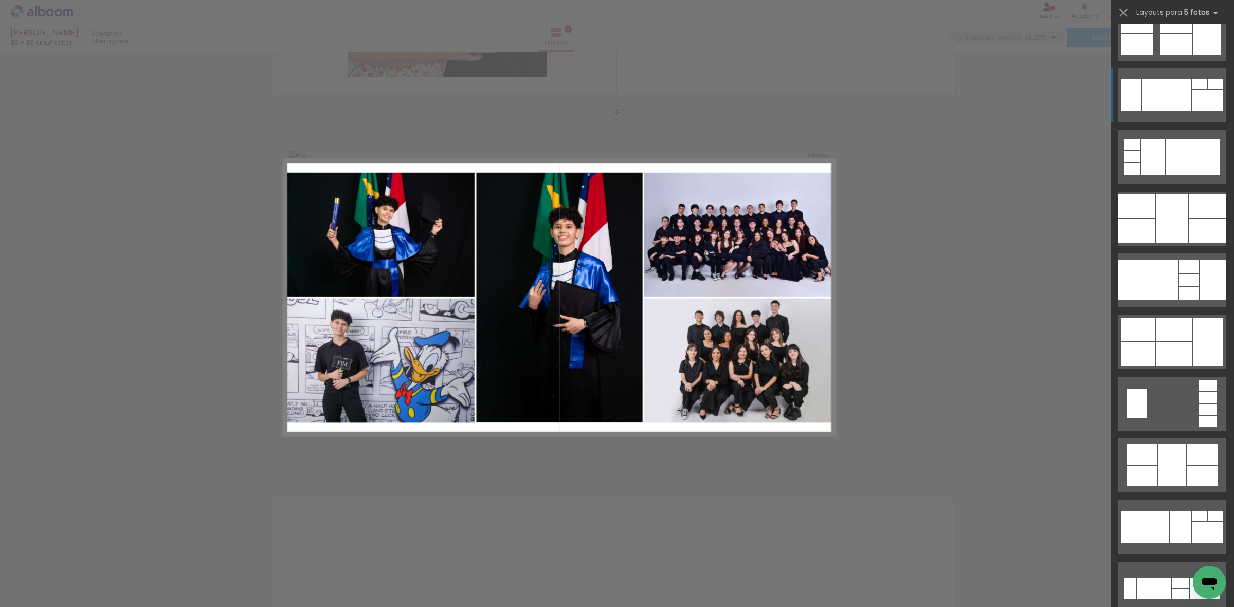
scroll to position [643, 0]
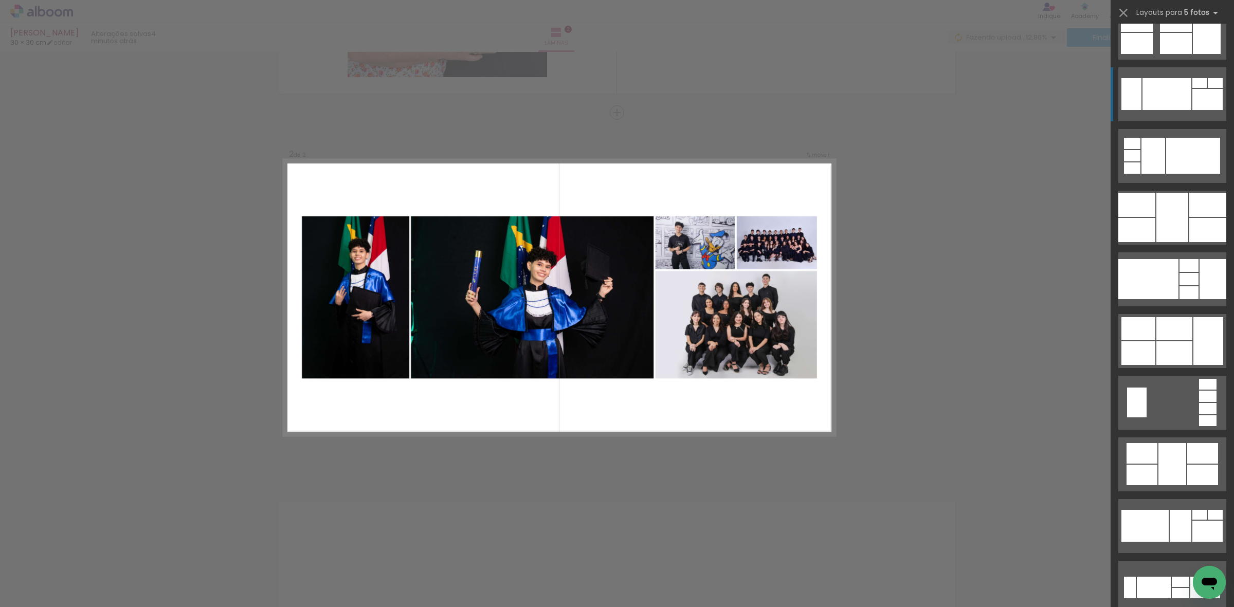
click at [1163, 86] on div at bounding box center [1166, 94] width 49 height 32
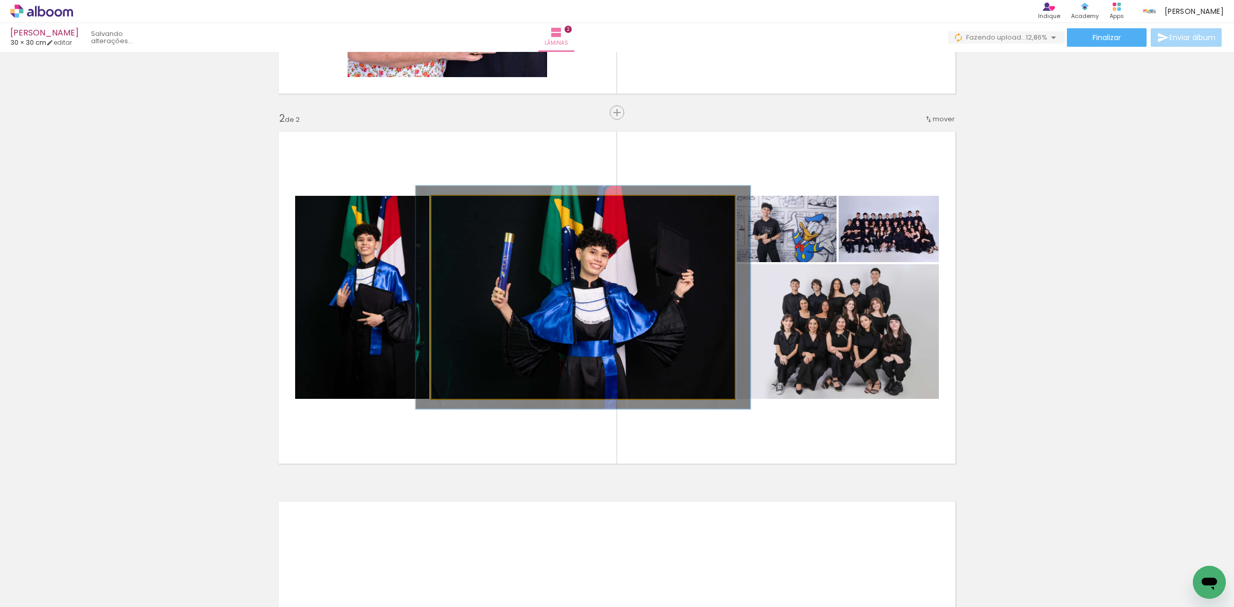
type paper-slider "110"
click at [454, 206] on div at bounding box center [458, 206] width 9 height 9
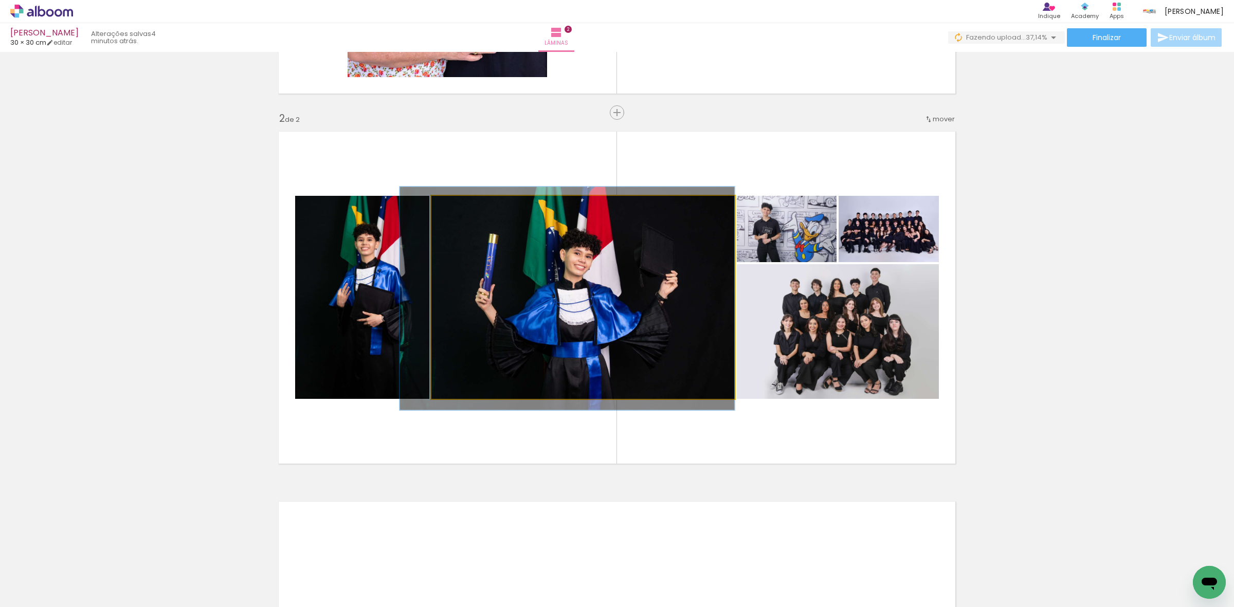
drag, startPoint x: 564, startPoint y: 278, endPoint x: 513, endPoint y: 279, distance: 51.9
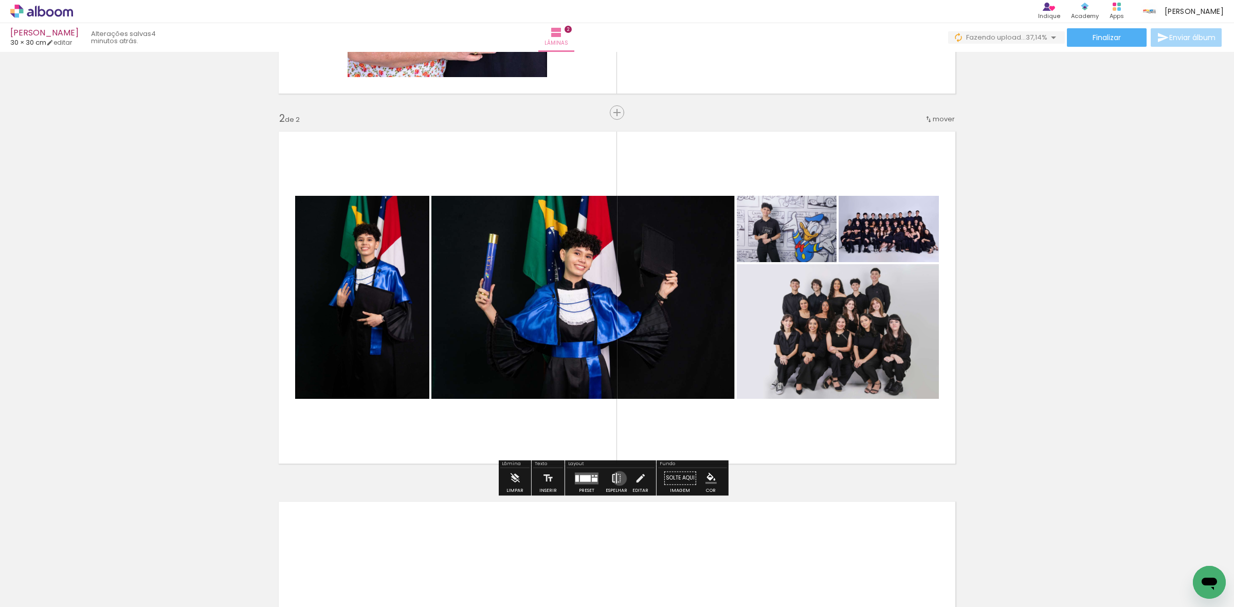
click at [617, 479] on iron-icon at bounding box center [616, 478] width 11 height 21
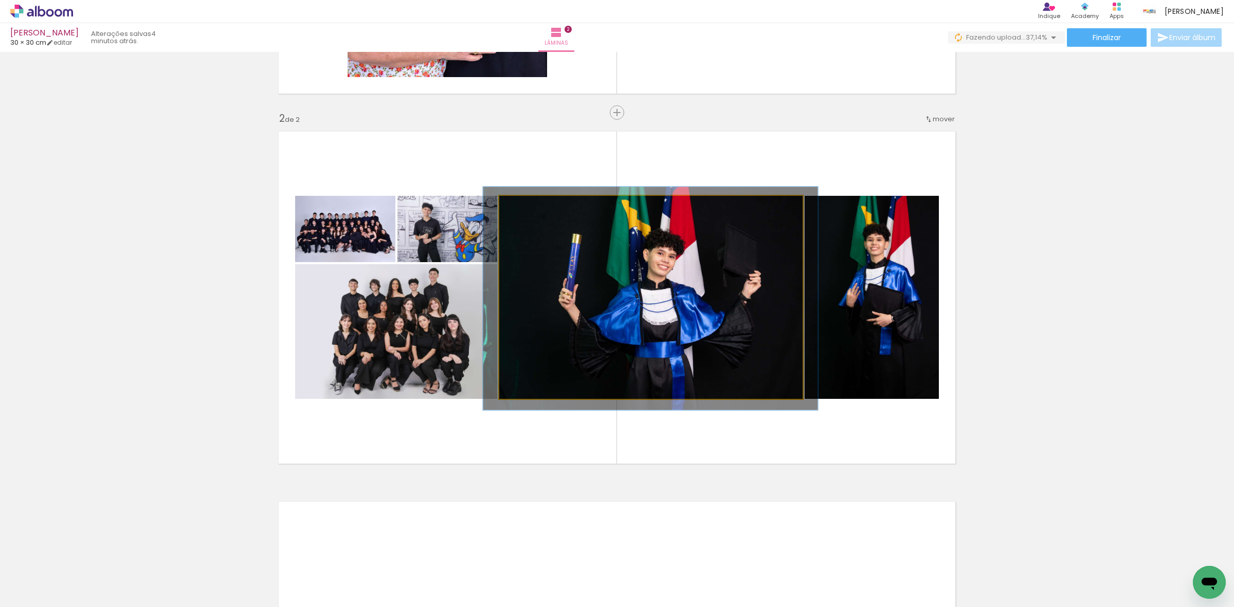
drag, startPoint x: 671, startPoint y: 302, endPoint x: 686, endPoint y: 302, distance: 15.4
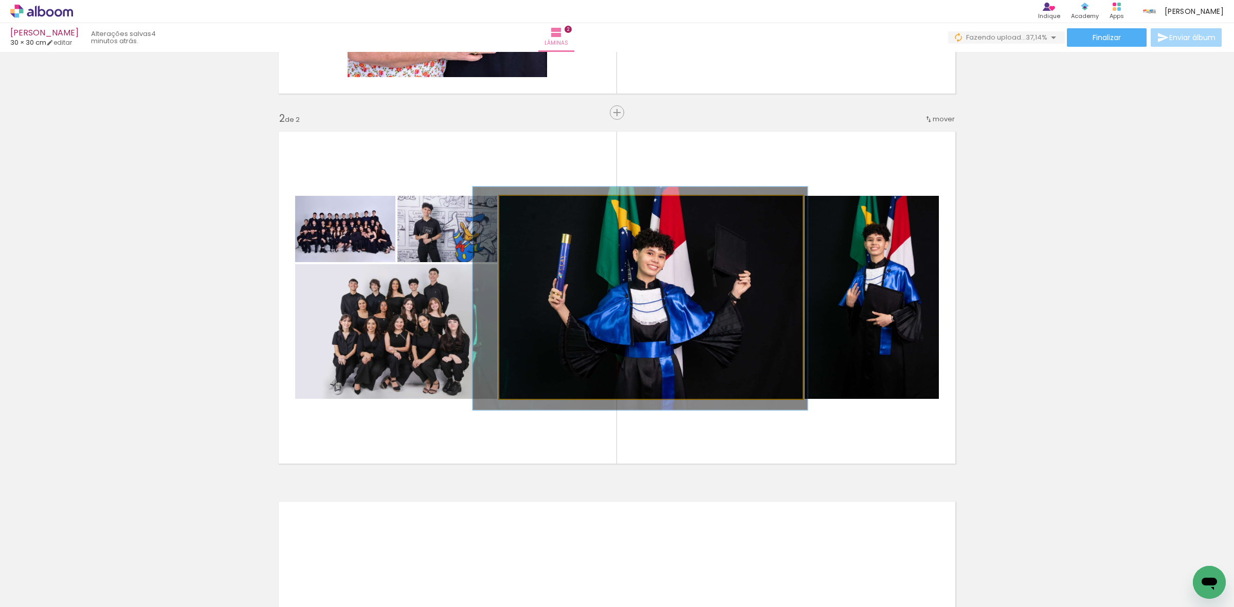
drag, startPoint x: 686, startPoint y: 302, endPoint x: 676, endPoint y: 302, distance: 10.3
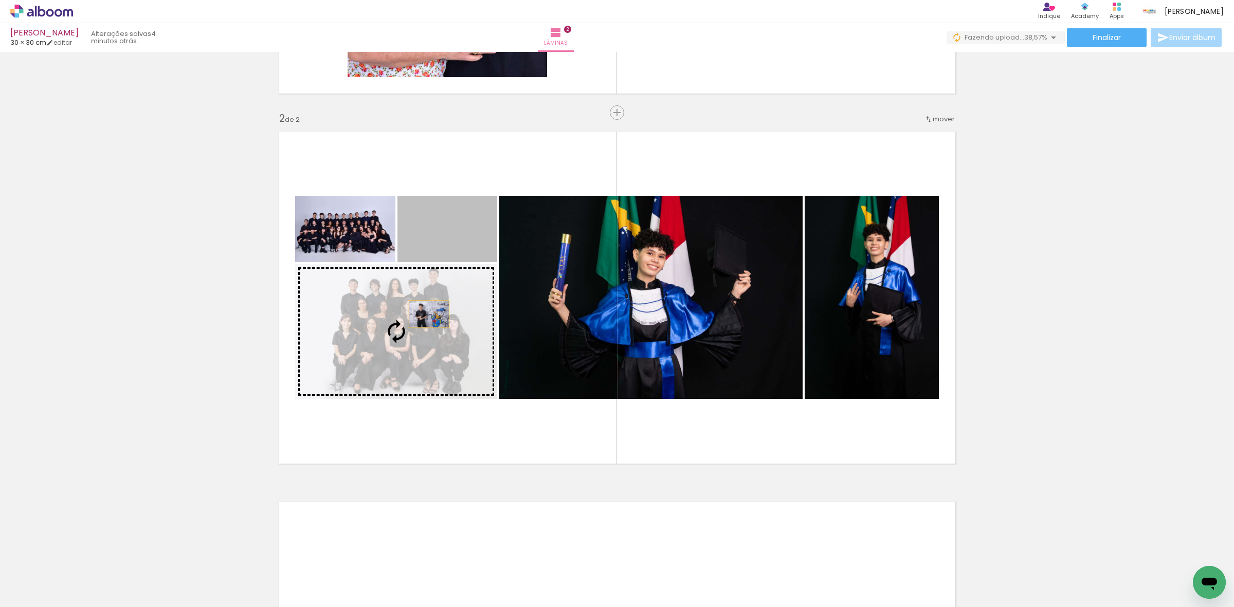
drag, startPoint x: 435, startPoint y: 285, endPoint x: 420, endPoint y: 338, distance: 54.9
click at [0, 0] on slot at bounding box center [0, 0] width 0 height 0
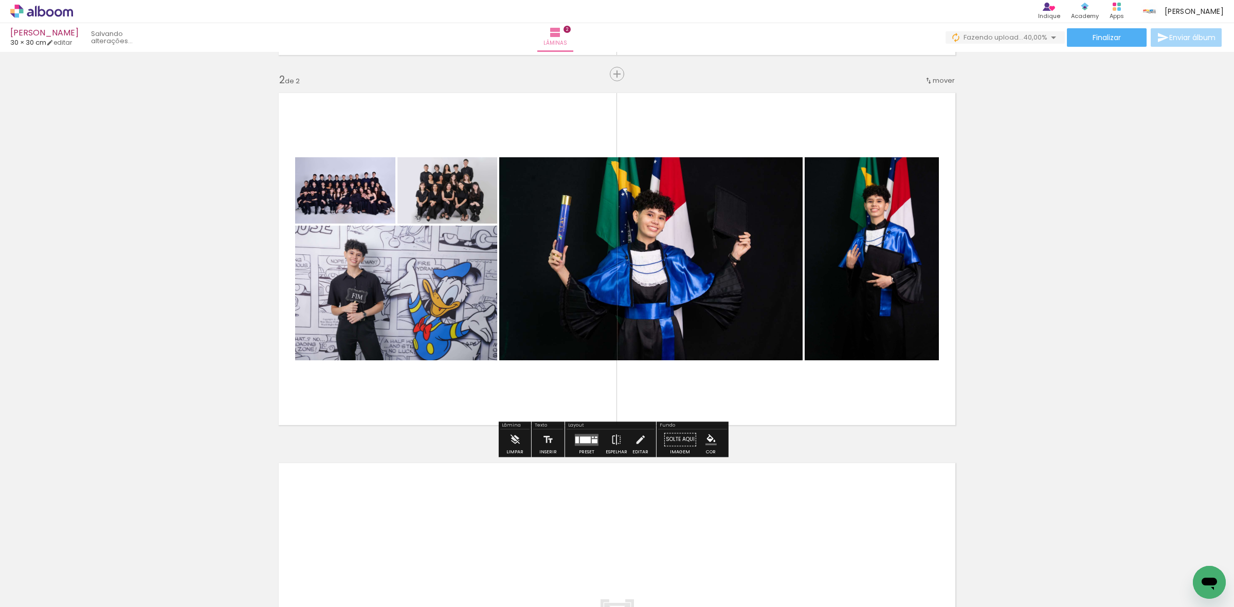
scroll to position [583, 0]
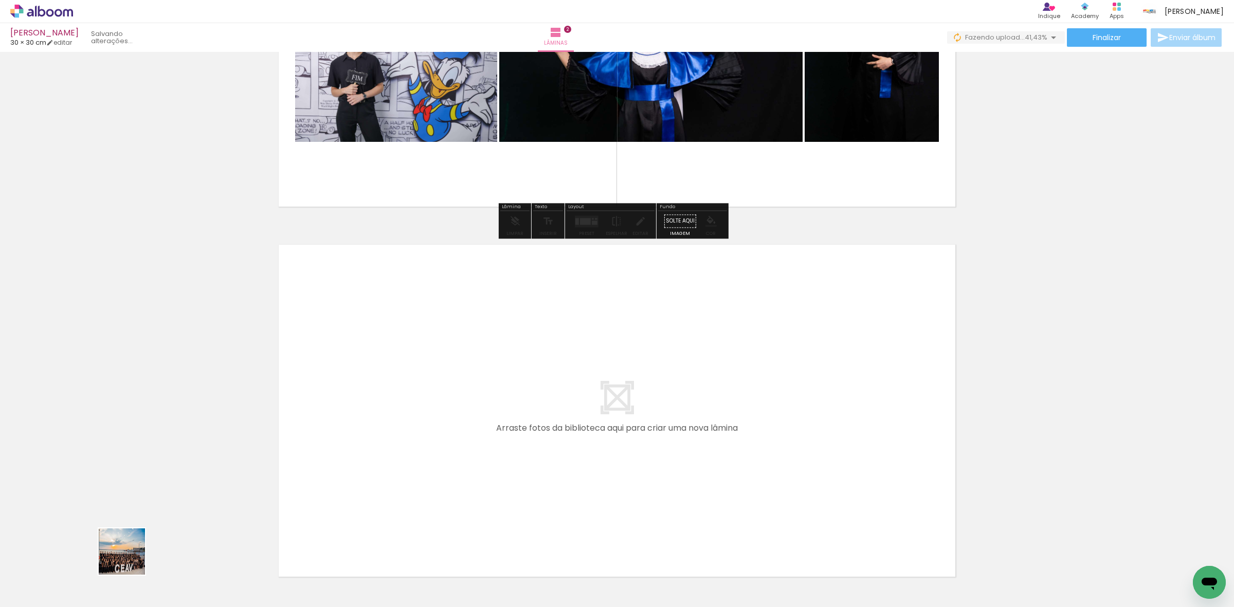
drag, startPoint x: 130, startPoint y: 559, endPoint x: 250, endPoint y: 513, distance: 129.1
click at [368, 422] on quentale-workspace at bounding box center [617, 303] width 1234 height 607
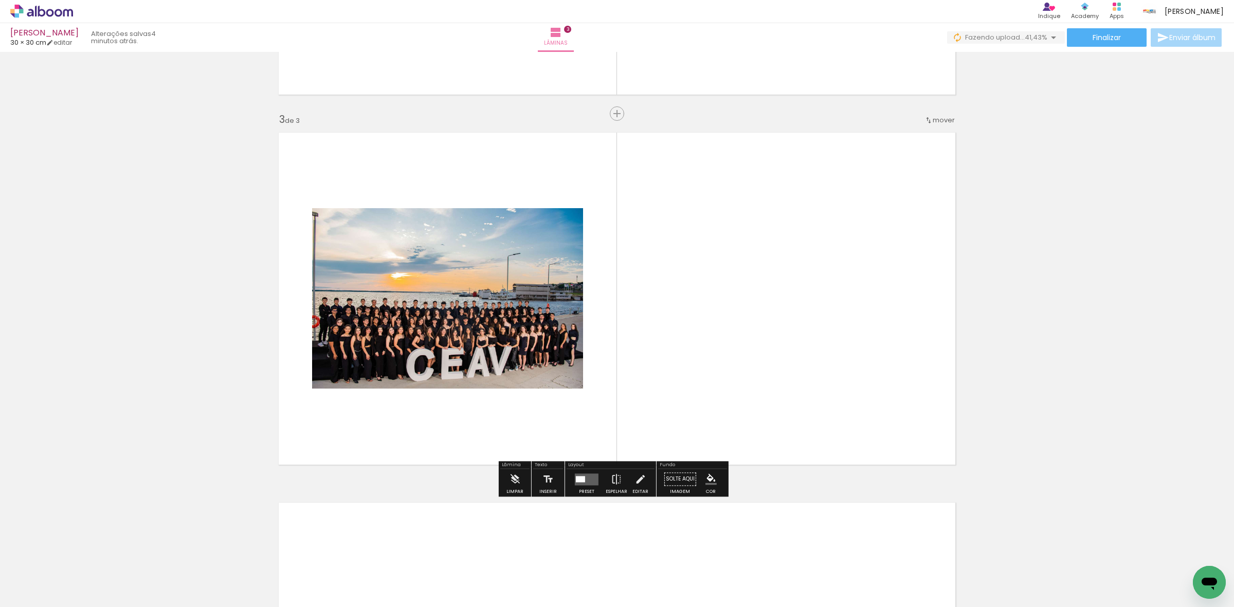
scroll to position [697, 0]
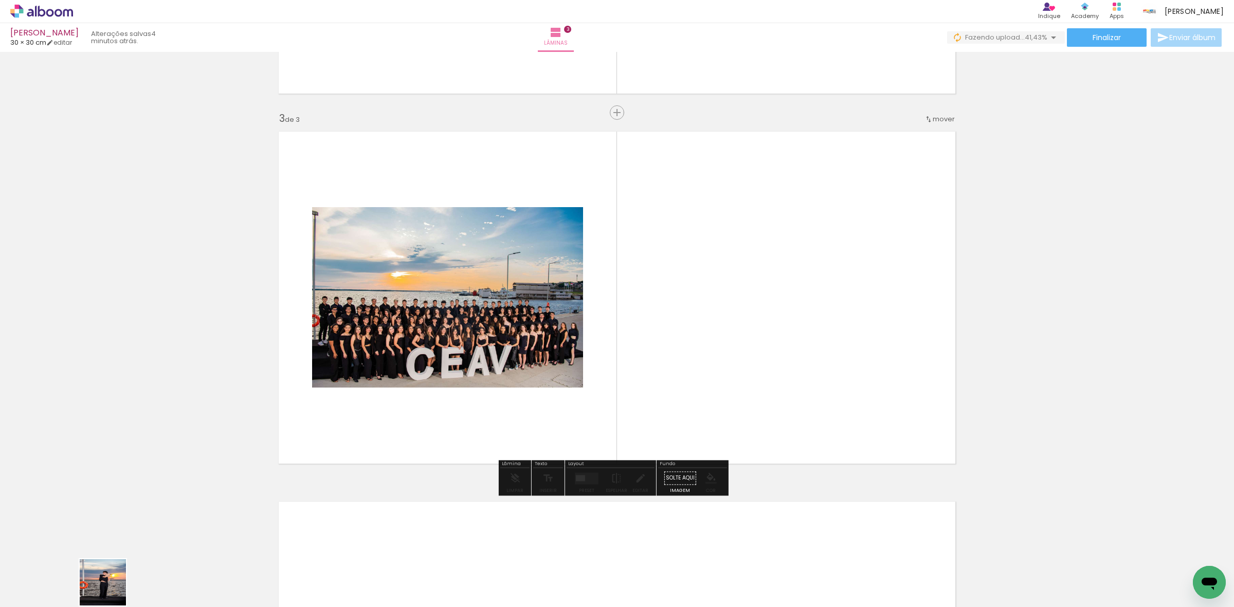
drag, startPoint x: 102, startPoint y: 595, endPoint x: 433, endPoint y: 374, distance: 398.1
click at [416, 383] on quentale-workspace at bounding box center [617, 303] width 1234 height 607
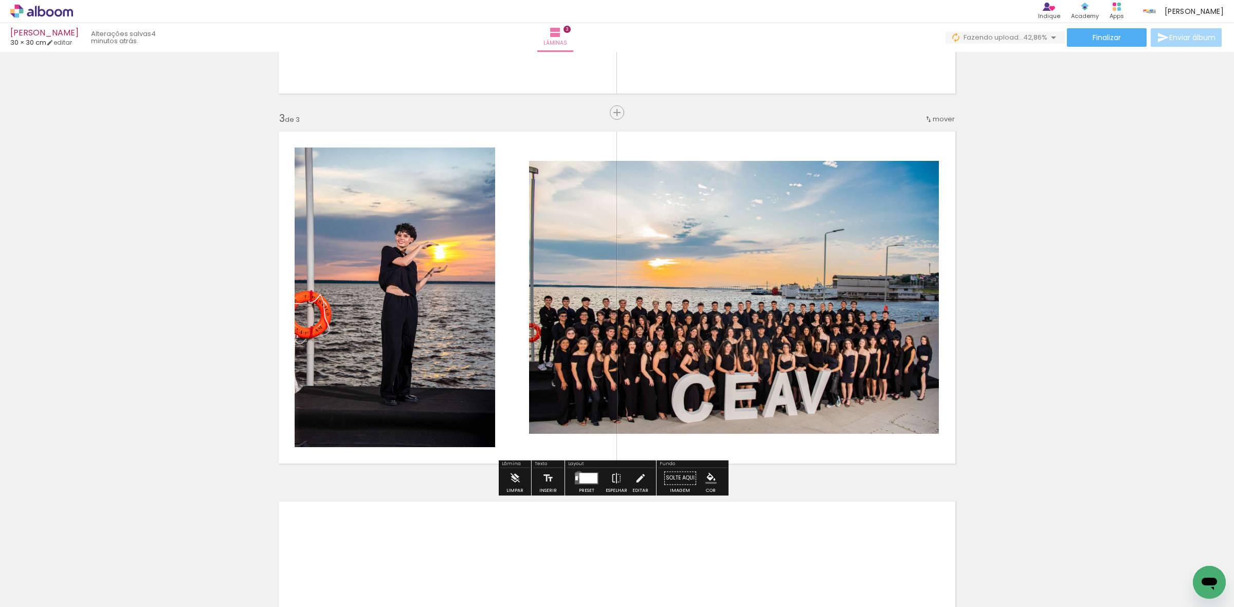
click at [579, 474] on div at bounding box center [588, 478] width 18 height 10
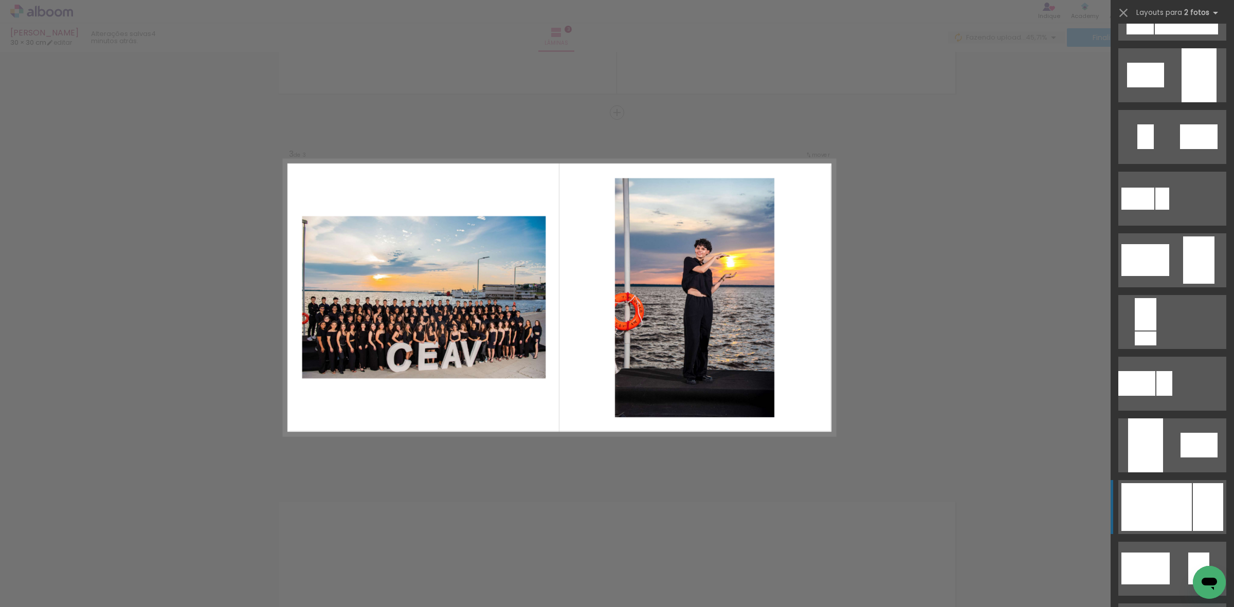
scroll to position [257, 0]
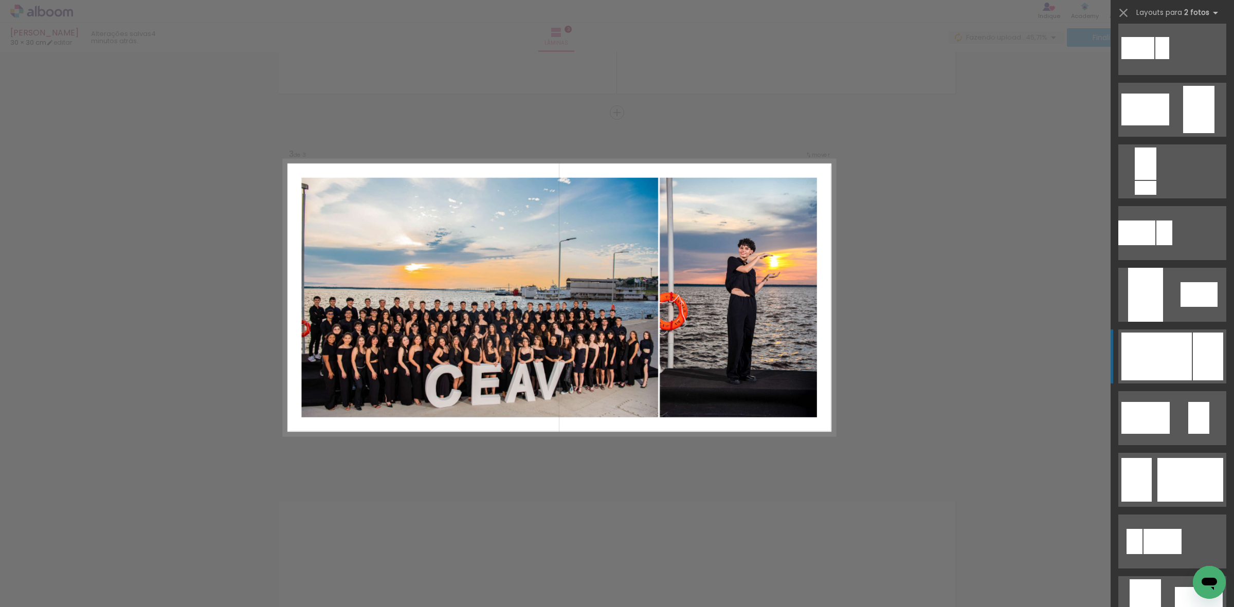
click at [1178, 354] on div at bounding box center [1156, 357] width 70 height 48
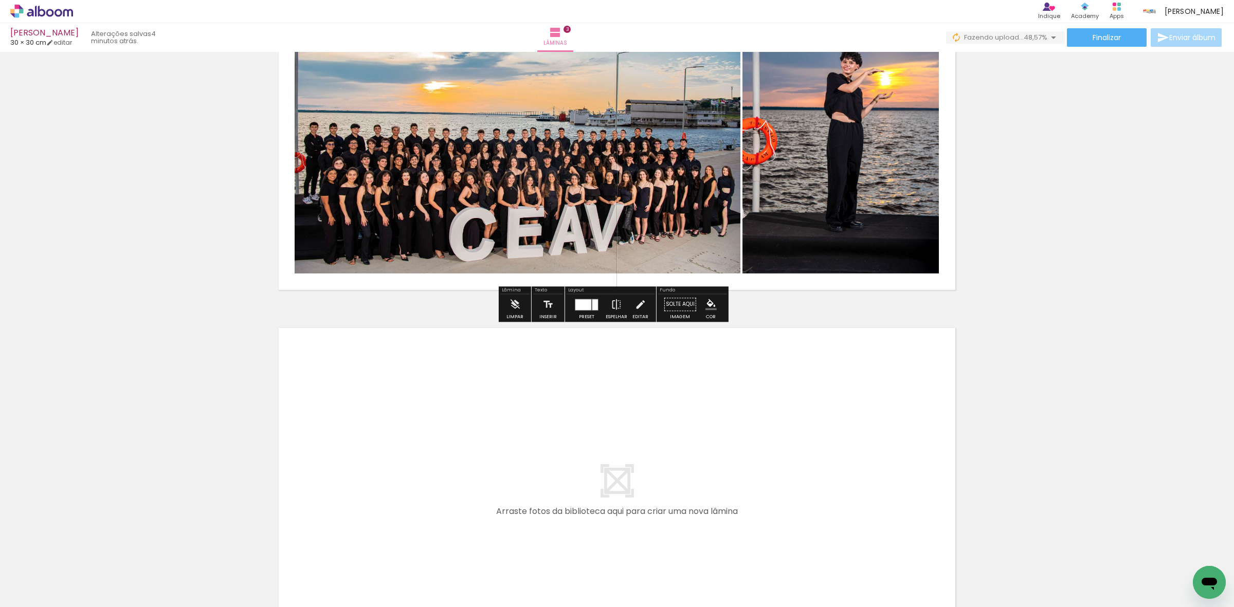
scroll to position [889, 0]
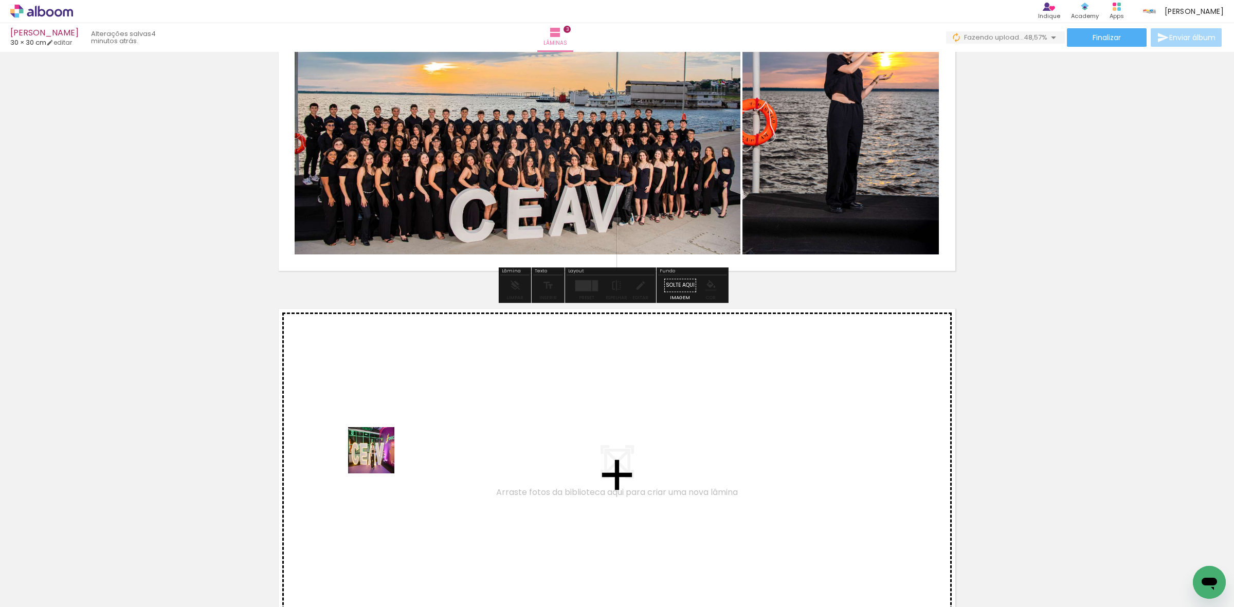
drag, startPoint x: 138, startPoint y: 566, endPoint x: 213, endPoint y: 500, distance: 100.2
click at [385, 453] on quentale-workspace at bounding box center [617, 303] width 1234 height 607
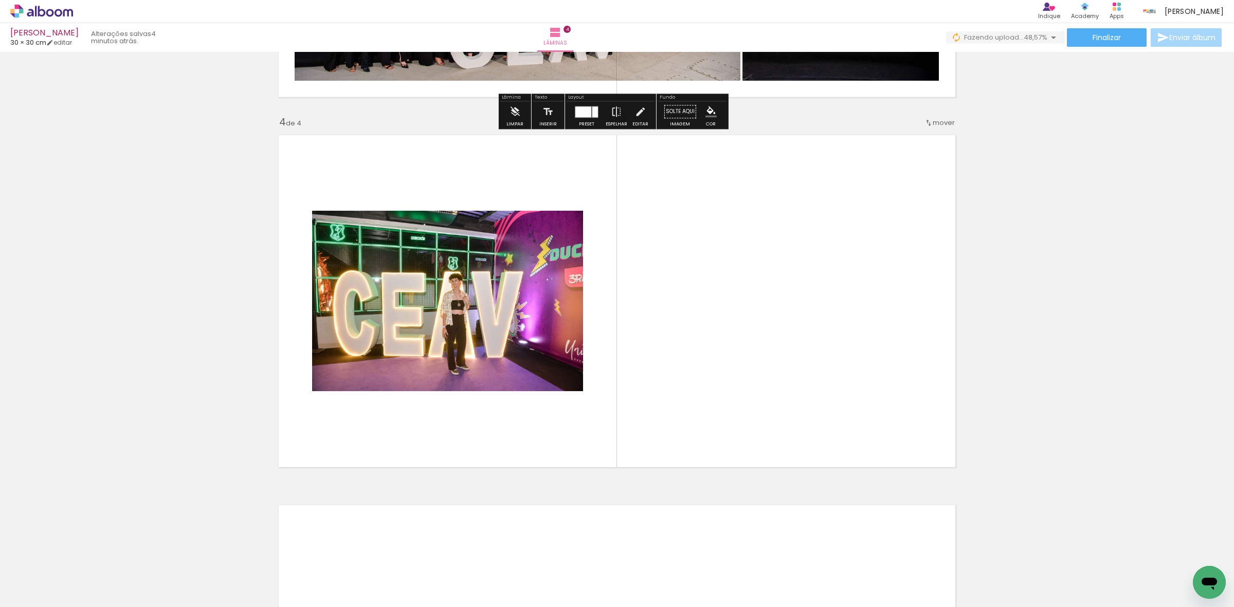
scroll to position [1067, 0]
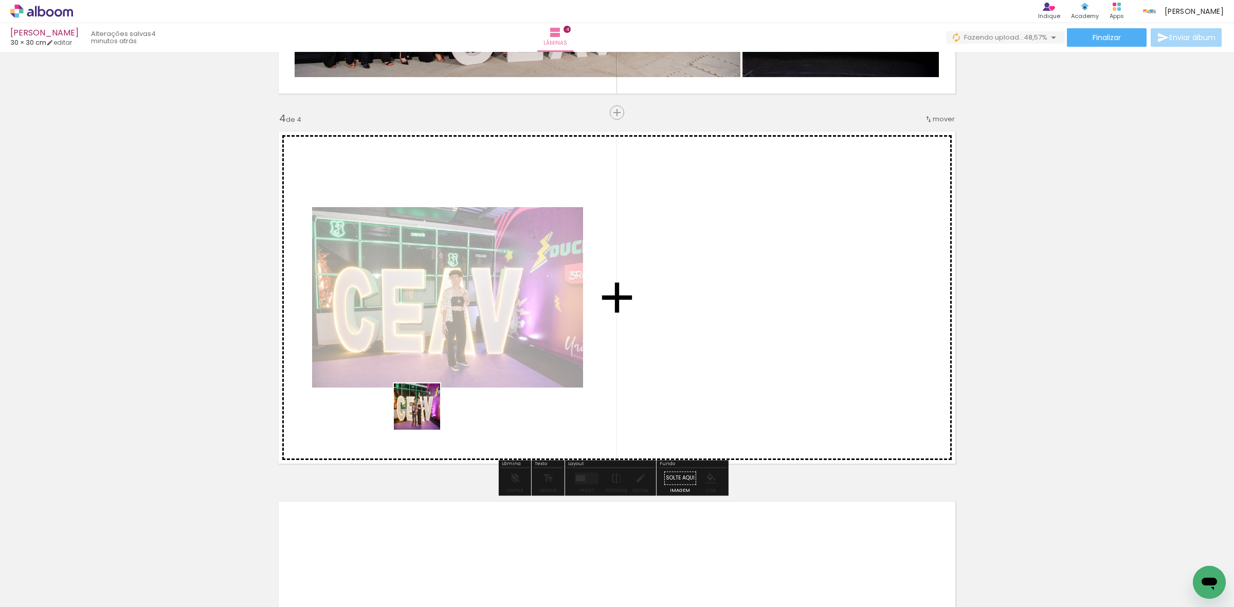
drag, startPoint x: 148, startPoint y: 579, endPoint x: 237, endPoint y: 479, distance: 134.7
click at [438, 406] on quentale-workspace at bounding box center [617, 303] width 1234 height 607
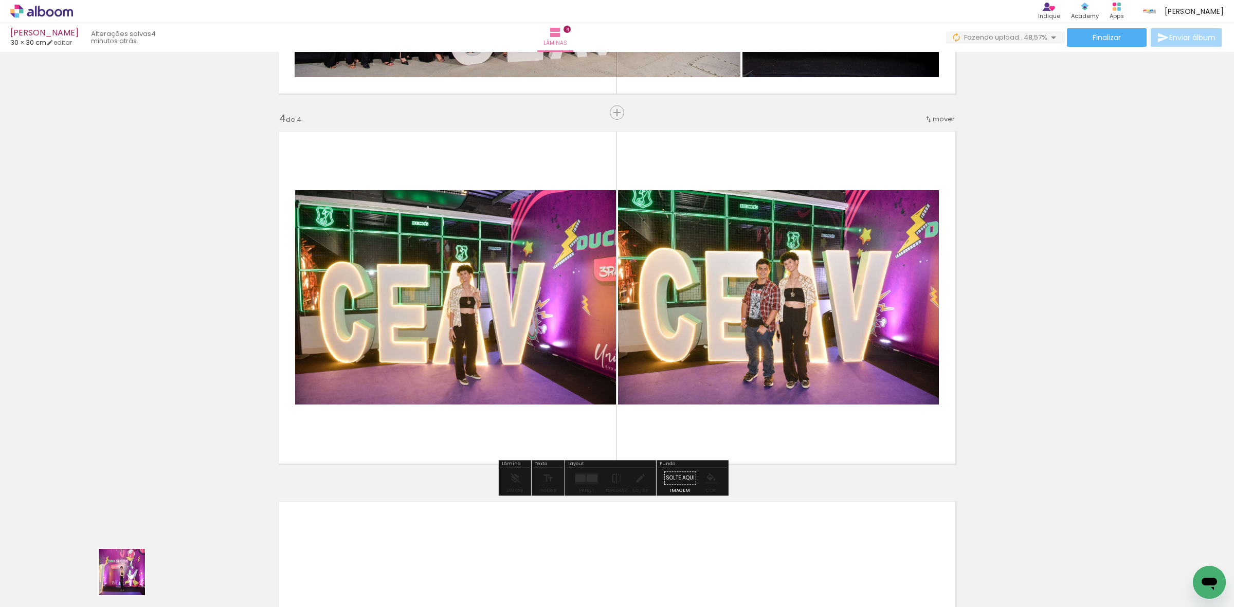
drag, startPoint x: 124, startPoint y: 583, endPoint x: 499, endPoint y: 338, distance: 447.4
click at [456, 359] on quentale-workspace at bounding box center [617, 303] width 1234 height 607
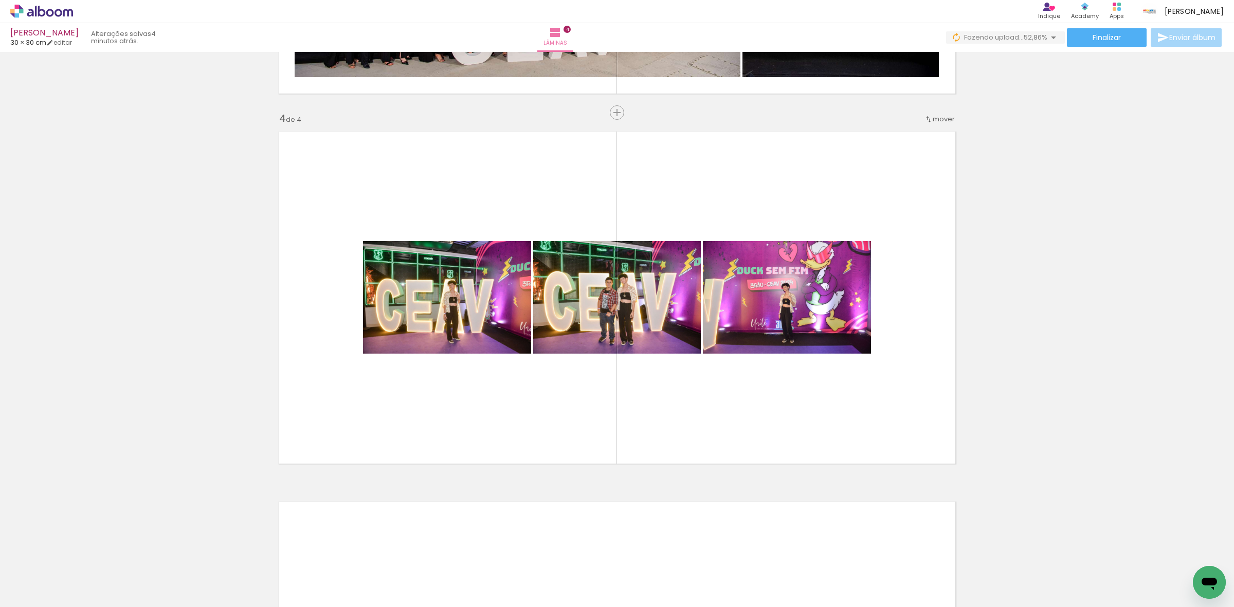
drag, startPoint x: 121, startPoint y: 576, endPoint x: 306, endPoint y: 456, distance: 220.4
click at [350, 445] on quentale-workspace at bounding box center [617, 303] width 1234 height 607
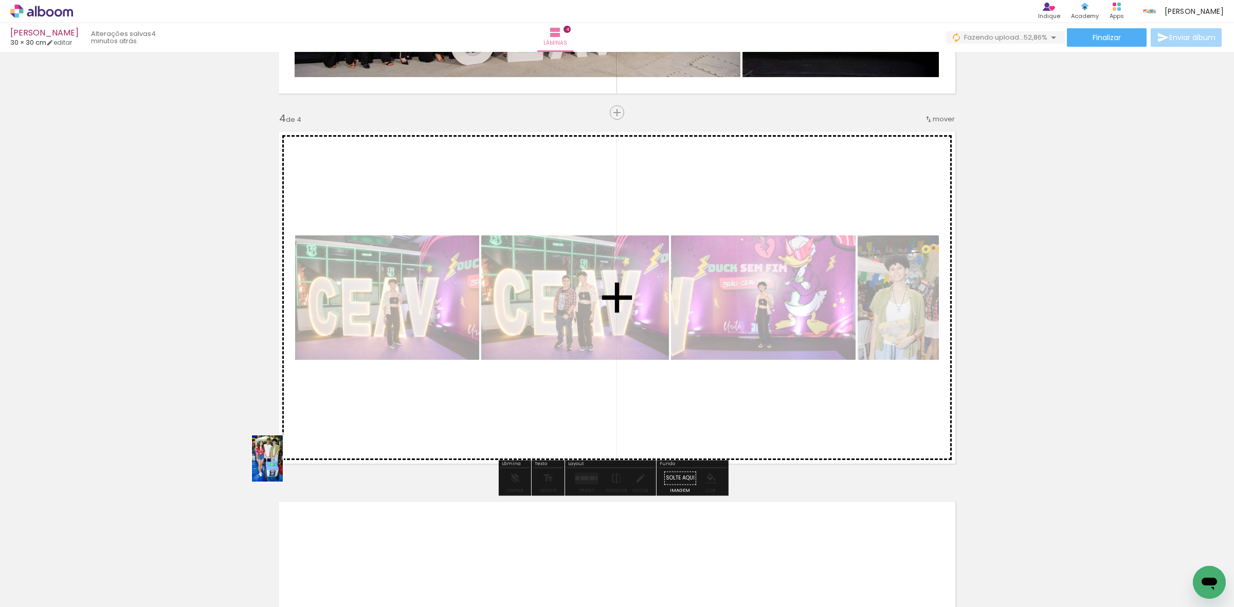
drag, startPoint x: 88, startPoint y: 582, endPoint x: 431, endPoint y: 425, distance: 377.4
click at [432, 396] on quentale-workspace at bounding box center [617, 303] width 1234 height 607
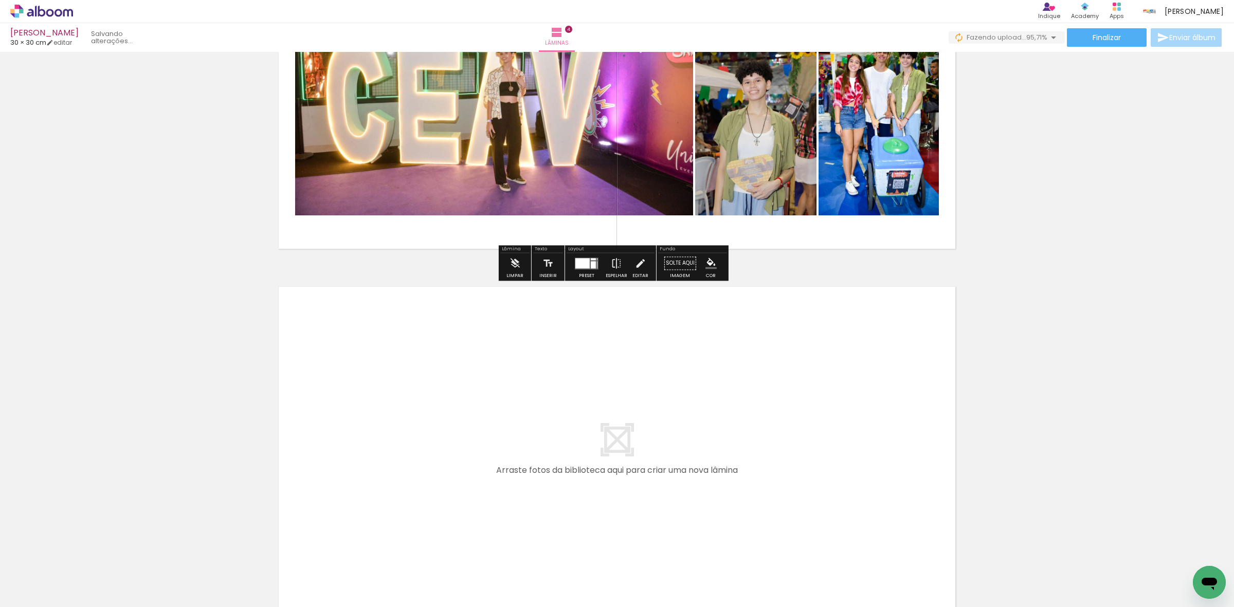
scroll to position [1324, 0]
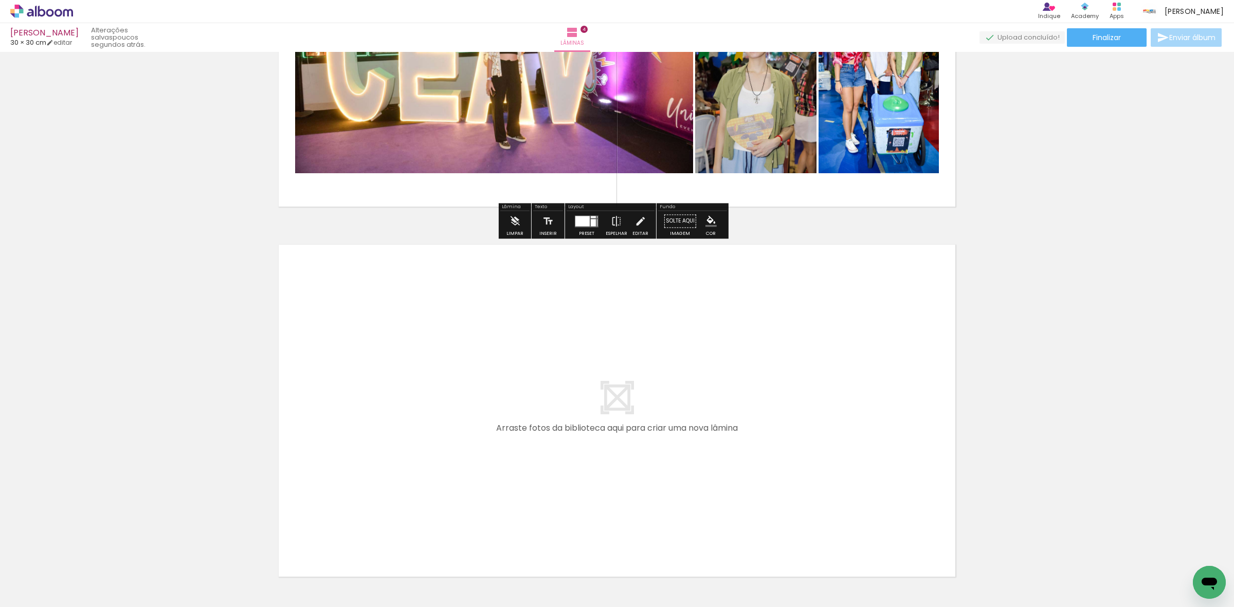
drag, startPoint x: 161, startPoint y: 569, endPoint x: 188, endPoint y: 496, distance: 77.4
click at [322, 433] on quentale-workspace at bounding box center [617, 303] width 1234 height 607
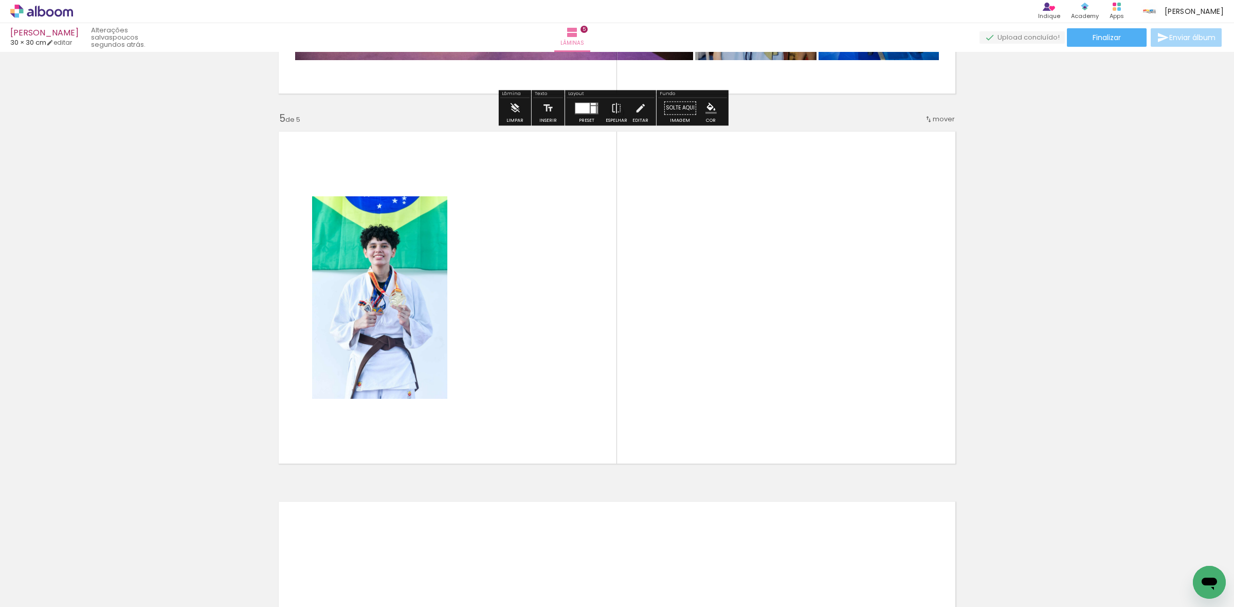
scroll to position [1437, 0]
drag, startPoint x: 108, startPoint y: 570, endPoint x: 505, endPoint y: 378, distance: 440.3
click at [505, 378] on quentale-workspace at bounding box center [617, 303] width 1234 height 607
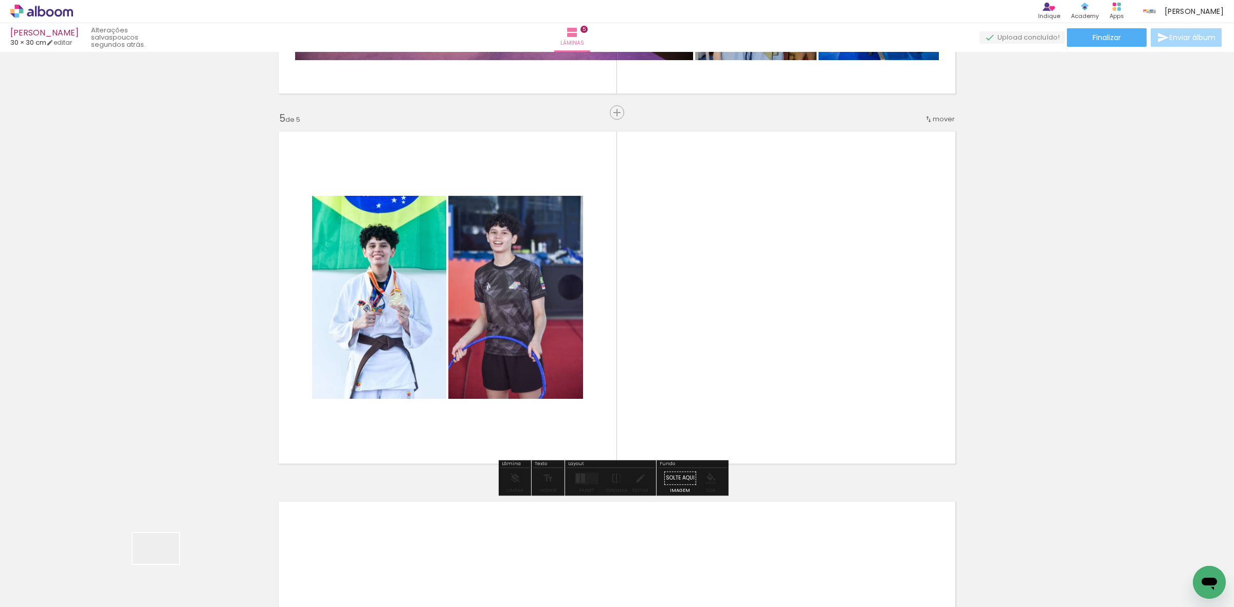
drag, startPoint x: 163, startPoint y: 564, endPoint x: 190, endPoint y: 476, distance: 91.9
click at [423, 324] on quentale-workspace at bounding box center [617, 303] width 1234 height 607
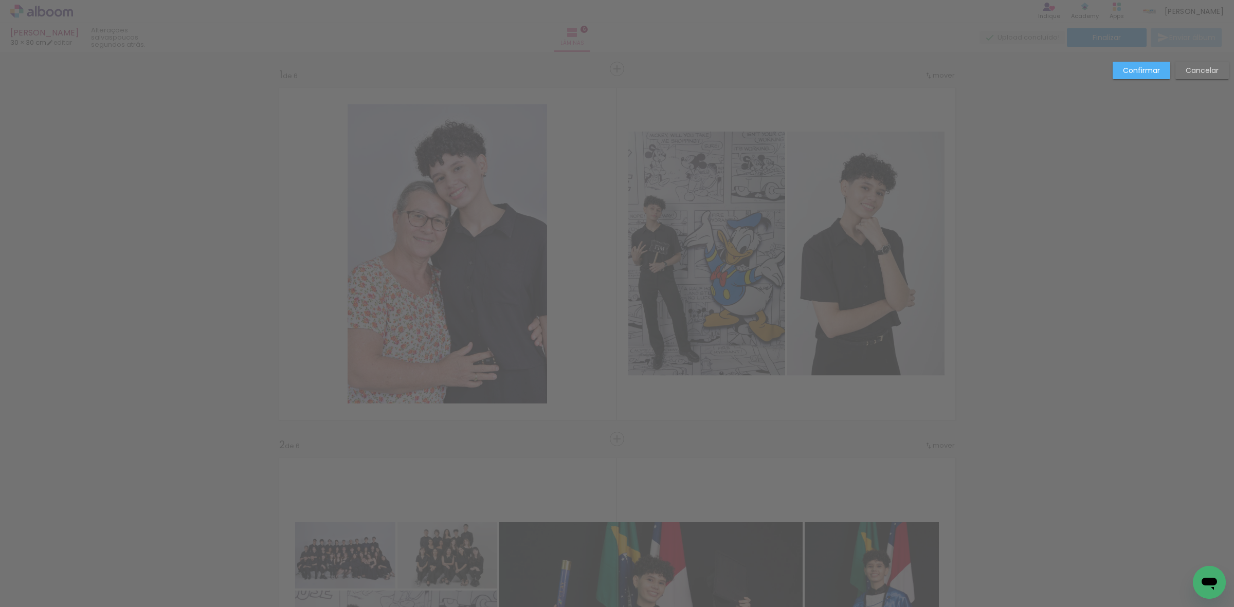
scroll to position [1807, 0]
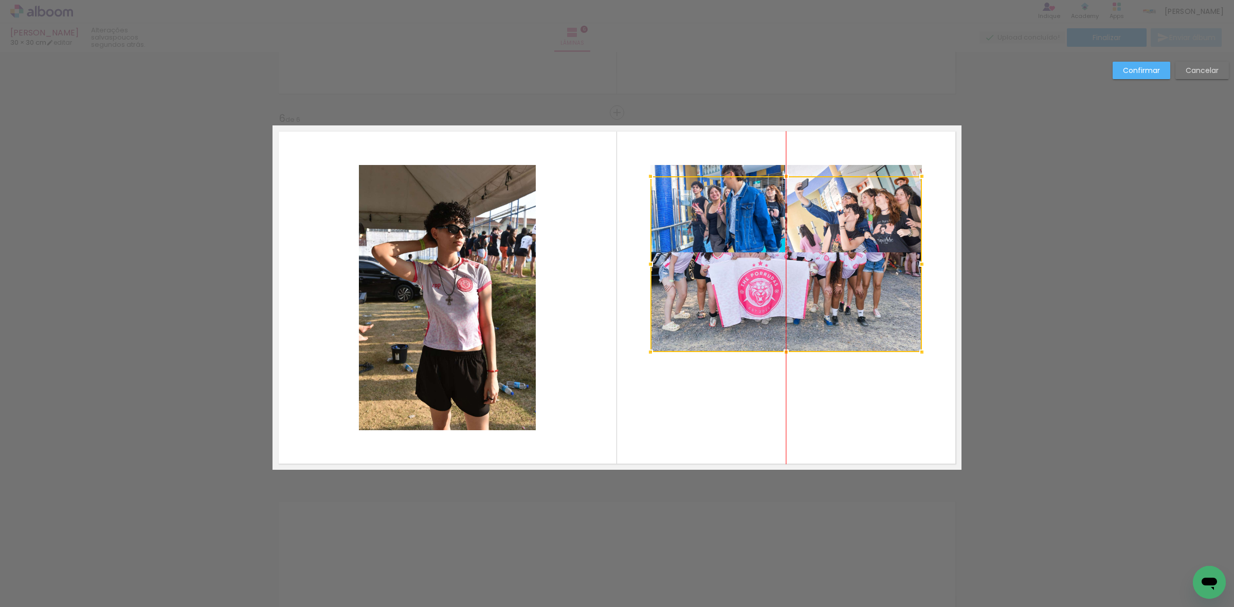
drag, startPoint x: 833, startPoint y: 318, endPoint x: 833, endPoint y: 240, distance: 78.1
click at [833, 240] on div at bounding box center [785, 264] width 271 height 176
click at [820, 171] on quentale-photo at bounding box center [854, 208] width 135 height 87
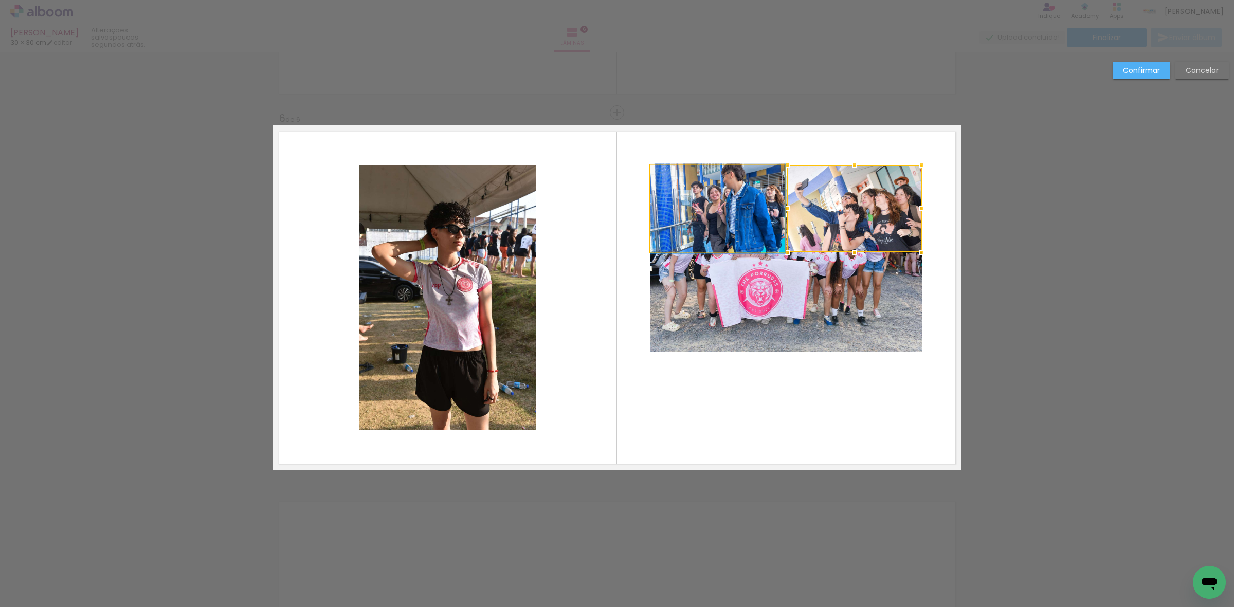
click at [752, 175] on quentale-photo at bounding box center [717, 208] width 135 height 87
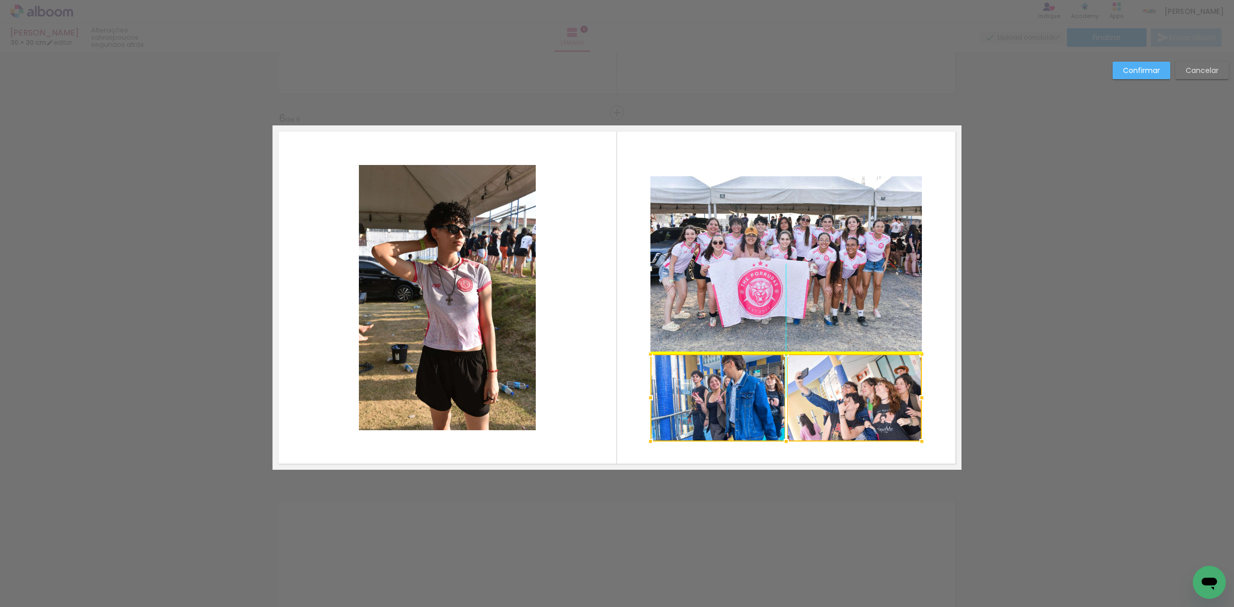
drag, startPoint x: 752, startPoint y: 189, endPoint x: 746, endPoint y: 368, distance: 179.0
click at [746, 368] on div at bounding box center [785, 397] width 271 height 87
click at [824, 382] on quentale-photo at bounding box center [854, 397] width 135 height 87
click at [795, 297] on quentale-photo at bounding box center [785, 264] width 271 height 176
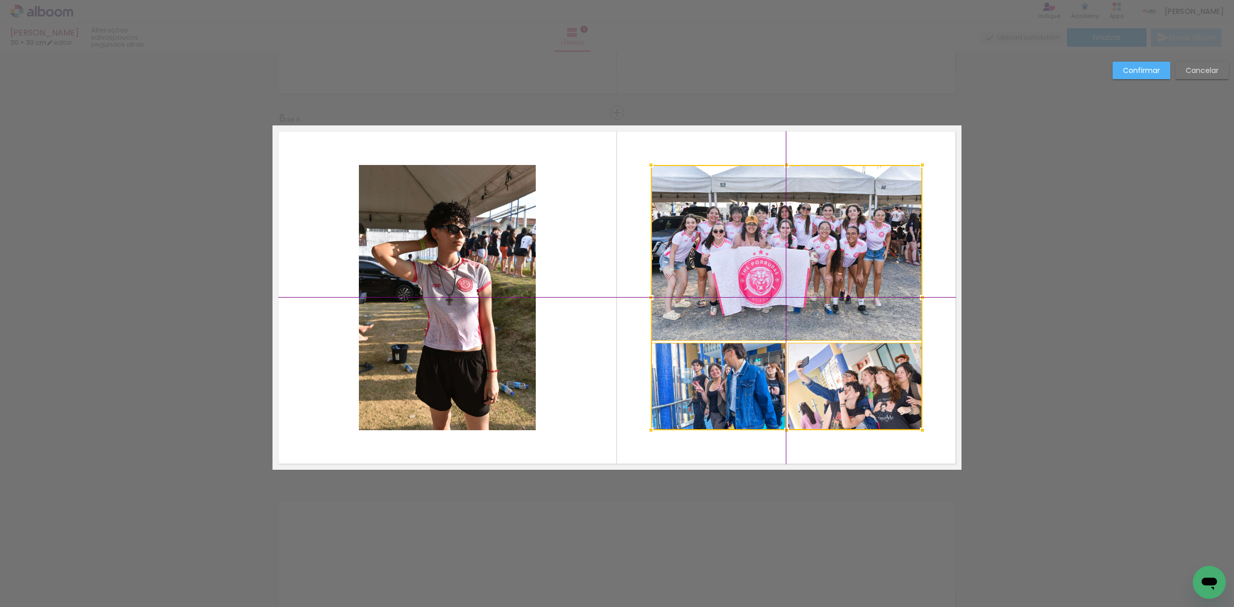
drag, startPoint x: 816, startPoint y: 396, endPoint x: 818, endPoint y: 386, distance: 10.6
click at [818, 386] on div at bounding box center [786, 297] width 271 height 265
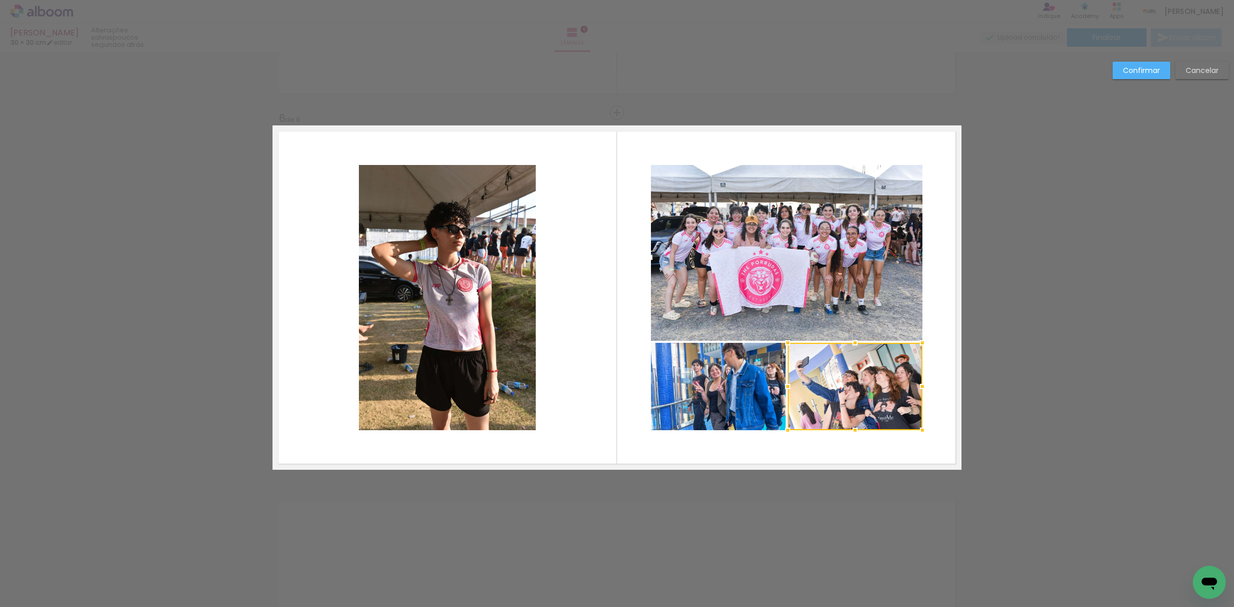
click at [748, 378] on quentale-photo at bounding box center [718, 386] width 135 height 87
click at [772, 313] on quentale-photo at bounding box center [786, 253] width 271 height 176
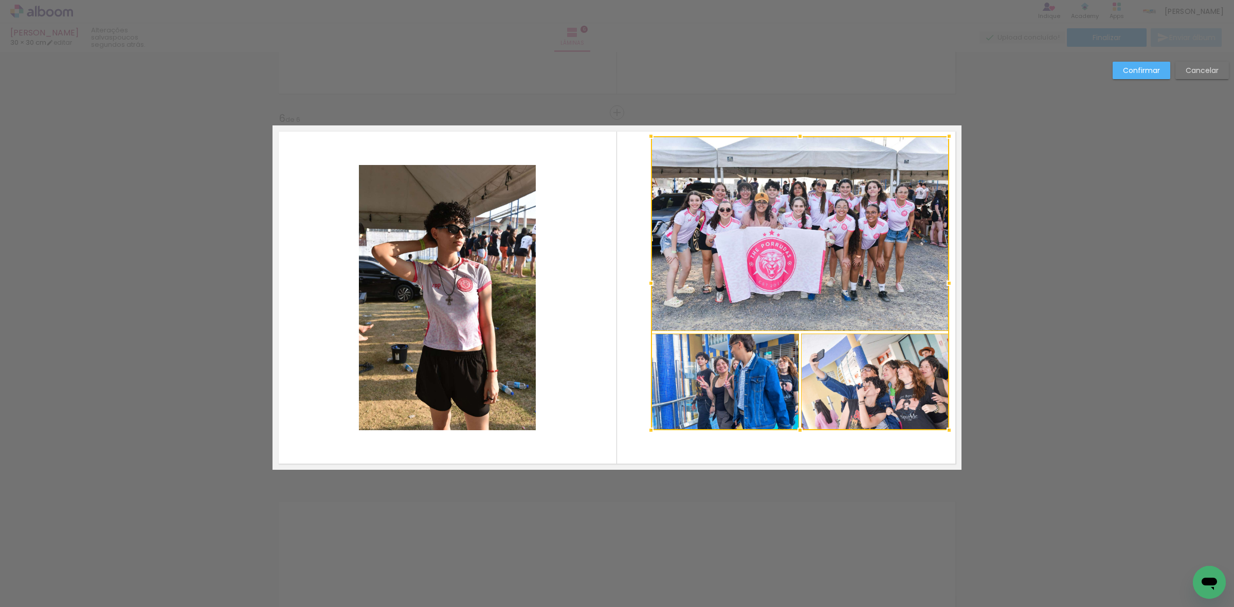
drag, startPoint x: 914, startPoint y: 162, endPoint x: 939, endPoint y: 132, distance: 38.7
click at [939, 132] on div at bounding box center [949, 136] width 21 height 21
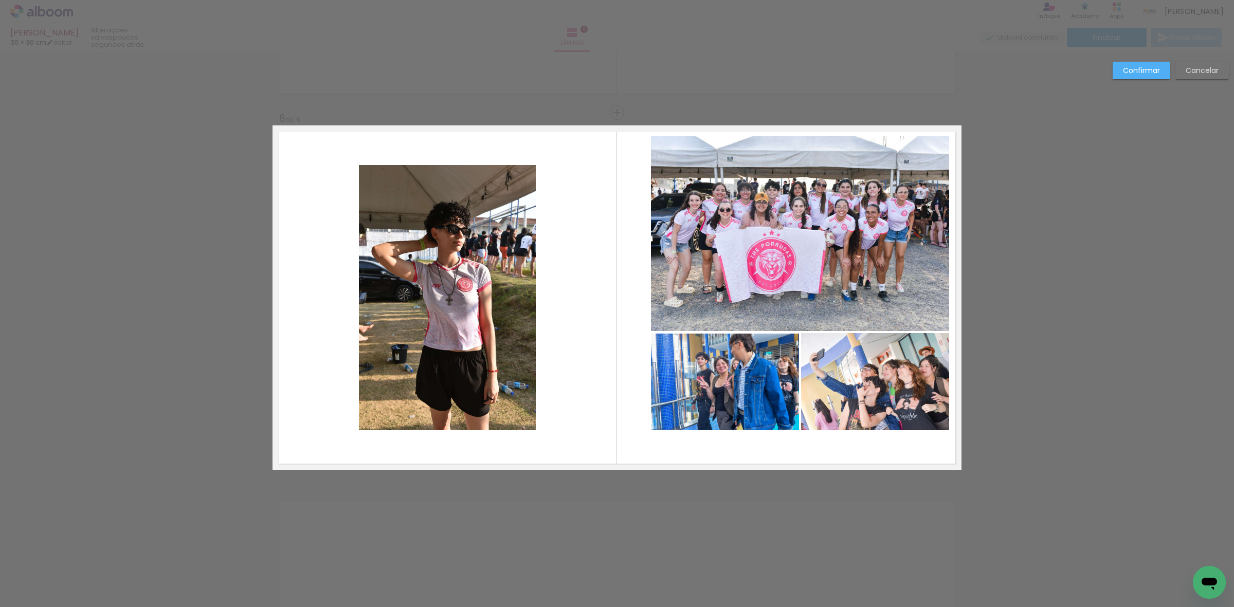
click at [884, 233] on quentale-photo at bounding box center [800, 233] width 298 height 195
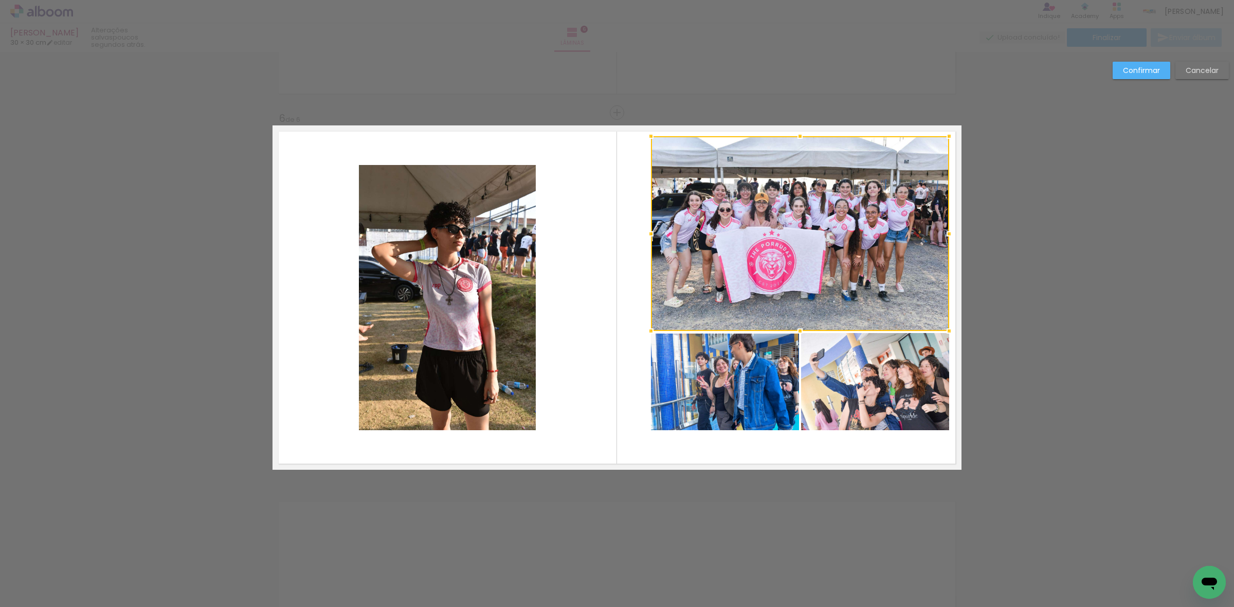
click at [829, 405] on quentale-photo at bounding box center [875, 381] width 148 height 97
click at [713, 396] on div at bounding box center [800, 283] width 298 height 294
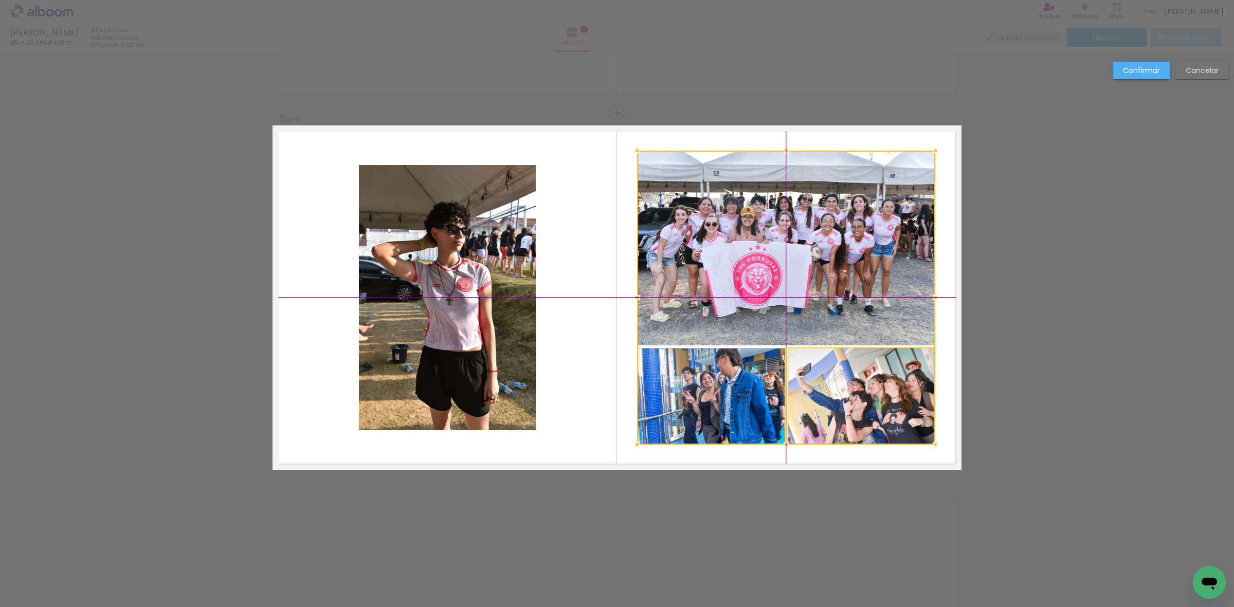
drag, startPoint x: 866, startPoint y: 396, endPoint x: 841, endPoint y: 413, distance: 29.9
click at [841, 413] on div at bounding box center [786, 298] width 298 height 294
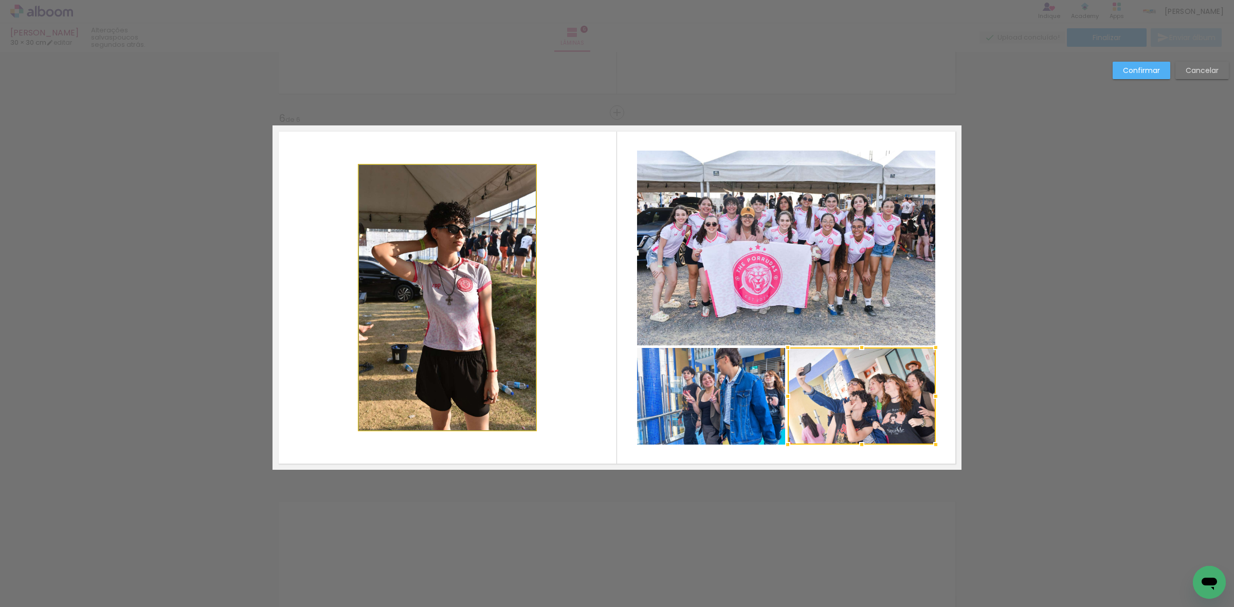
click at [501, 316] on quentale-photo at bounding box center [447, 297] width 177 height 265
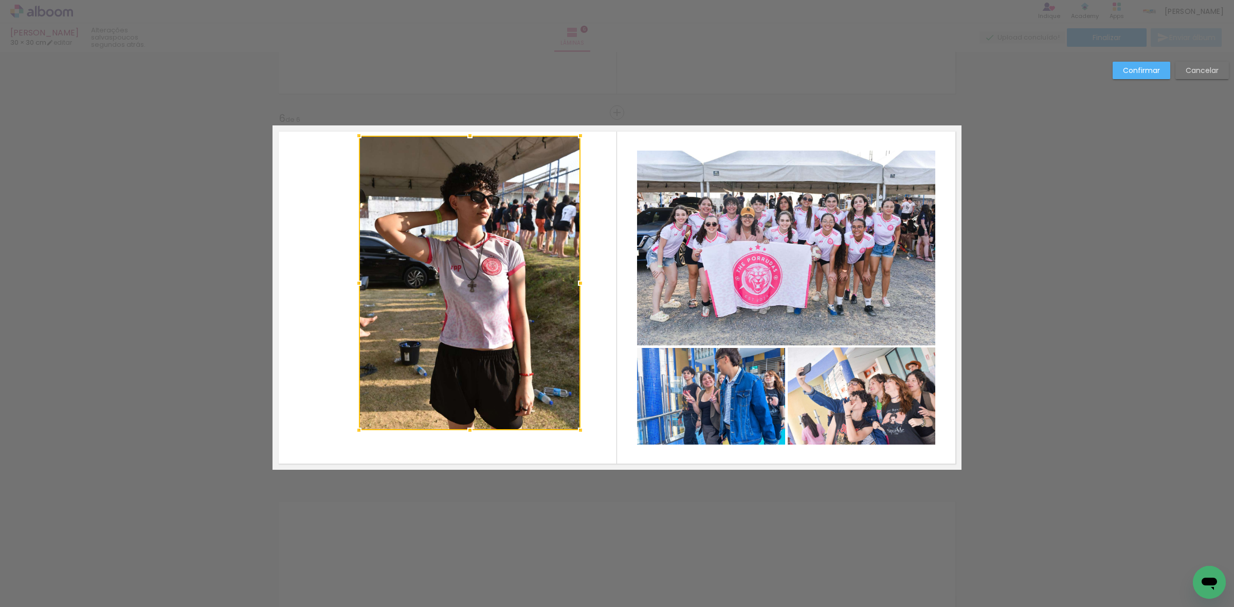
drag, startPoint x: 536, startPoint y: 165, endPoint x: 602, endPoint y: 127, distance: 76.2
click at [602, 127] on album-spread "6 de 6" at bounding box center [616, 297] width 689 height 344
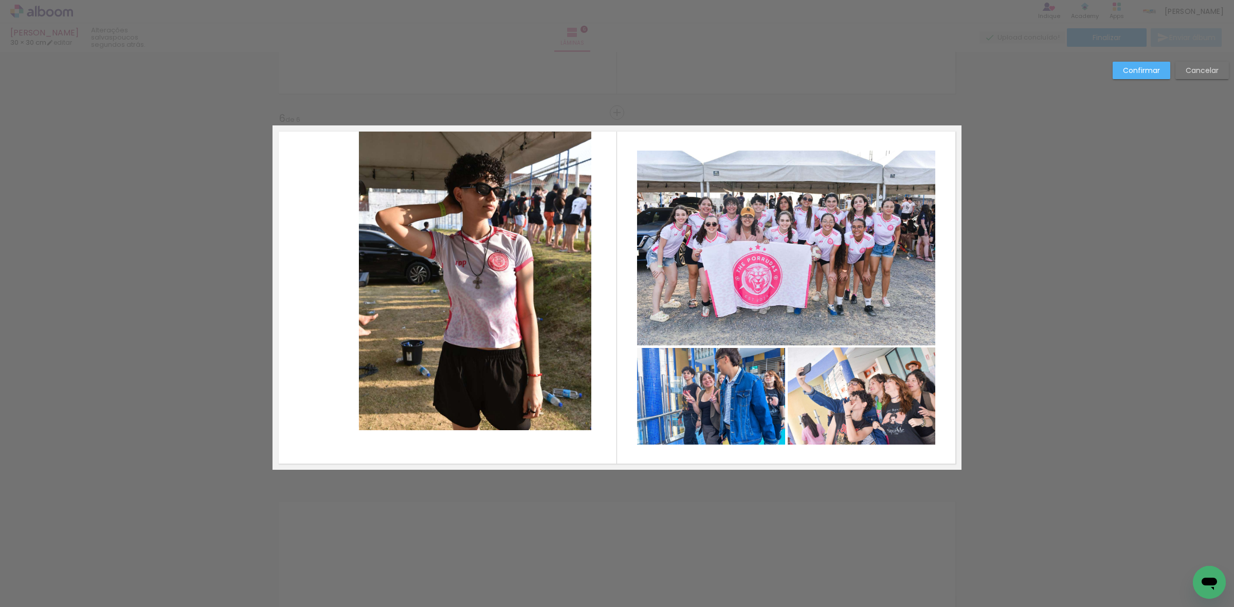
click at [548, 224] on quentale-photo at bounding box center [475, 279] width 232 height 302
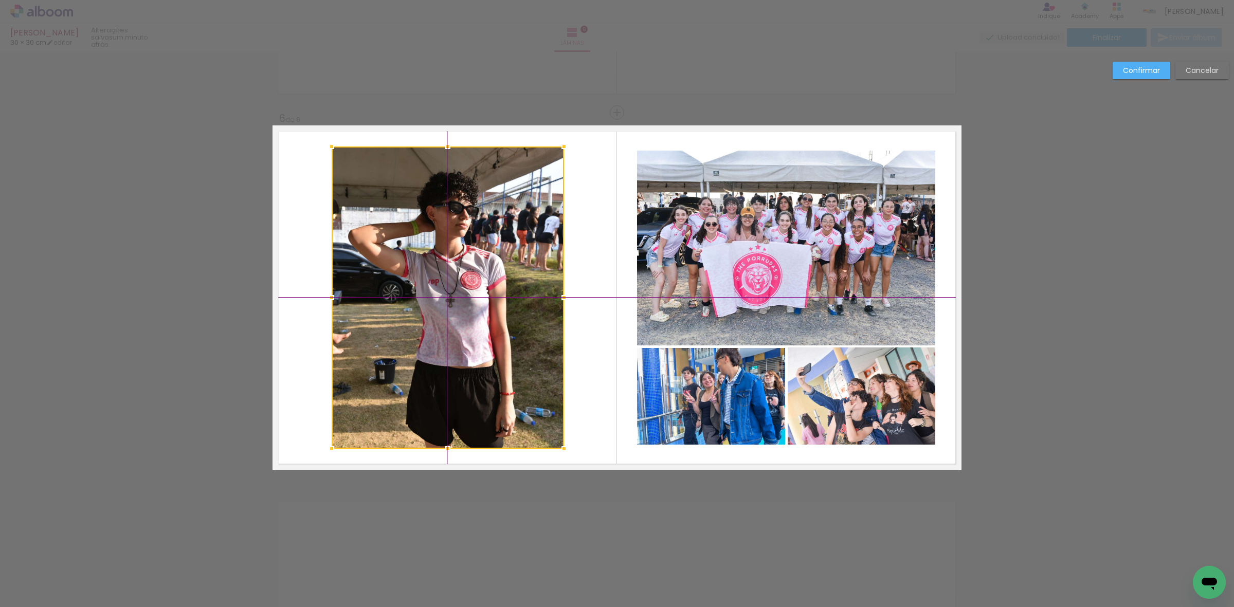
drag, startPoint x: 525, startPoint y: 280, endPoint x: 484, endPoint y: 303, distance: 46.7
click at [484, 303] on div at bounding box center [448, 298] width 232 height 302
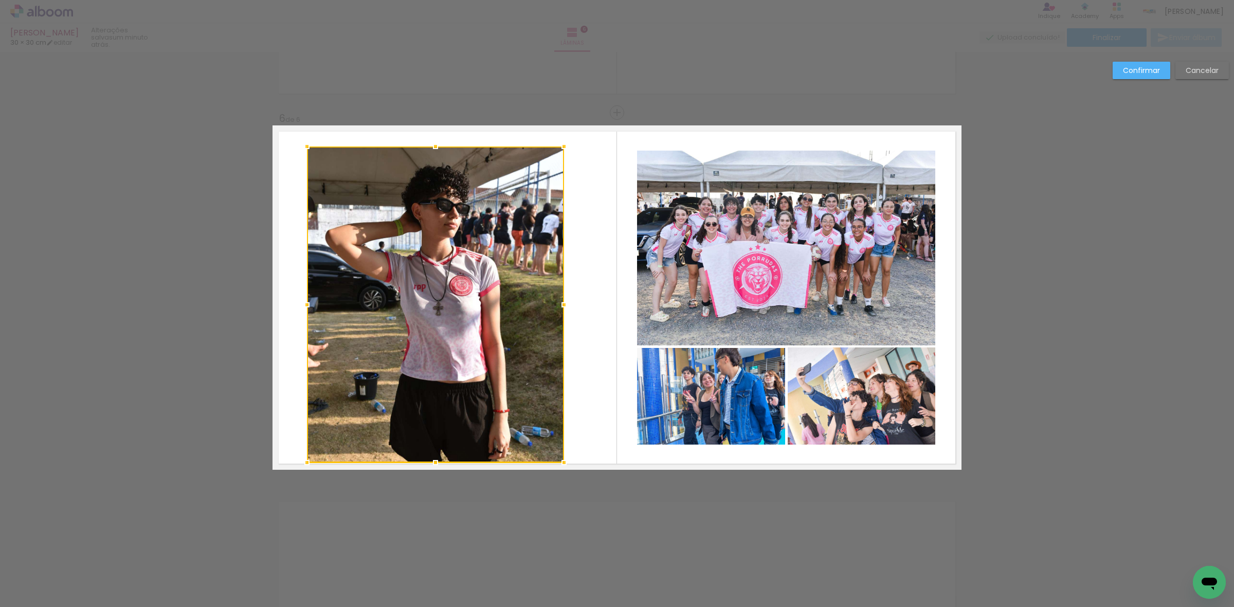
drag, startPoint x: 322, startPoint y: 451, endPoint x: 312, endPoint y: 460, distance: 13.5
click at [312, 460] on div at bounding box center [307, 462] width 21 height 21
click at [397, 350] on div at bounding box center [435, 305] width 257 height 316
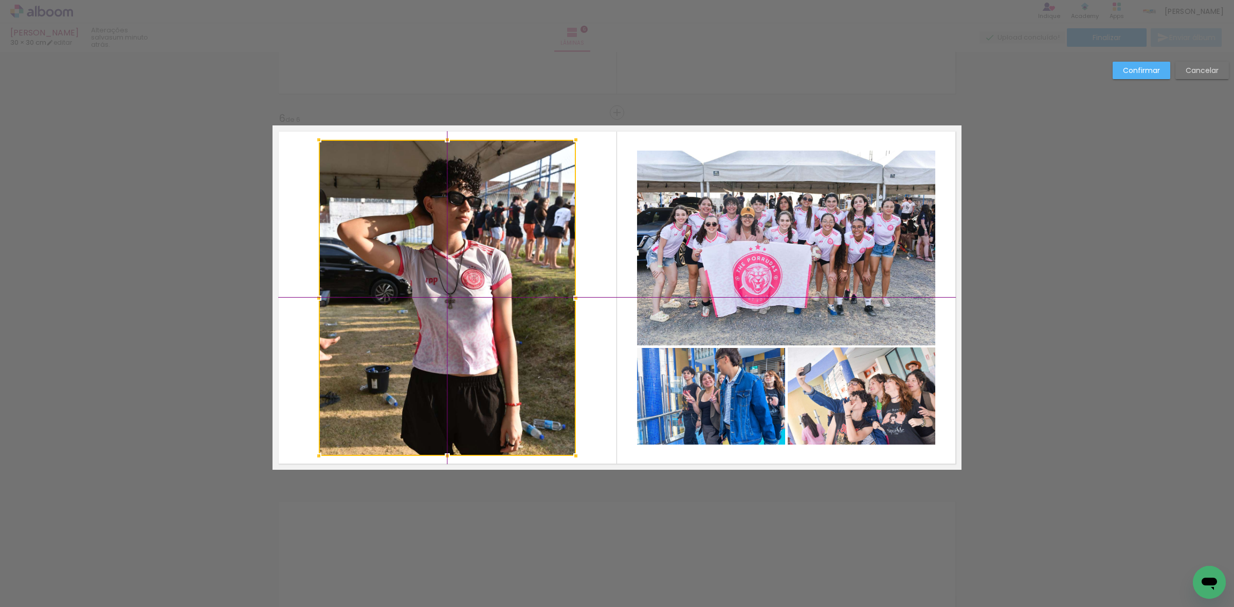
drag, startPoint x: 425, startPoint y: 361, endPoint x: 430, endPoint y: 348, distance: 13.8
click at [430, 348] on div at bounding box center [447, 298] width 257 height 316
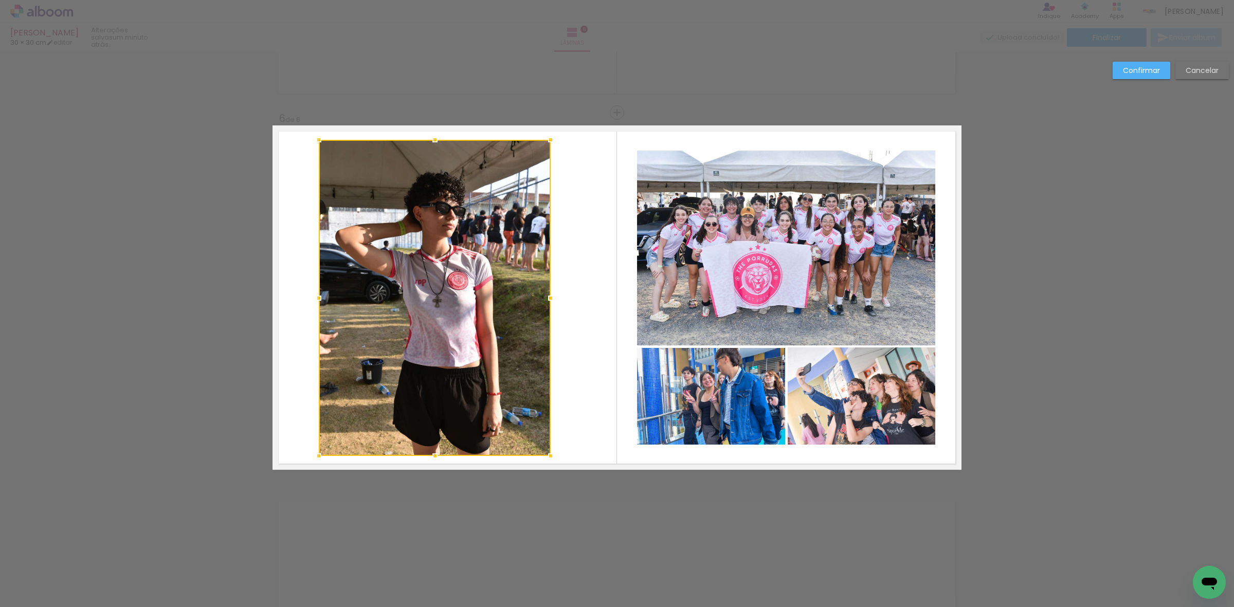
drag, startPoint x: 568, startPoint y: 297, endPoint x: 549, endPoint y: 304, distance: 20.2
click at [549, 304] on div at bounding box center [550, 298] width 21 height 21
click at [473, 315] on quentale-photo at bounding box center [434, 298] width 231 height 316
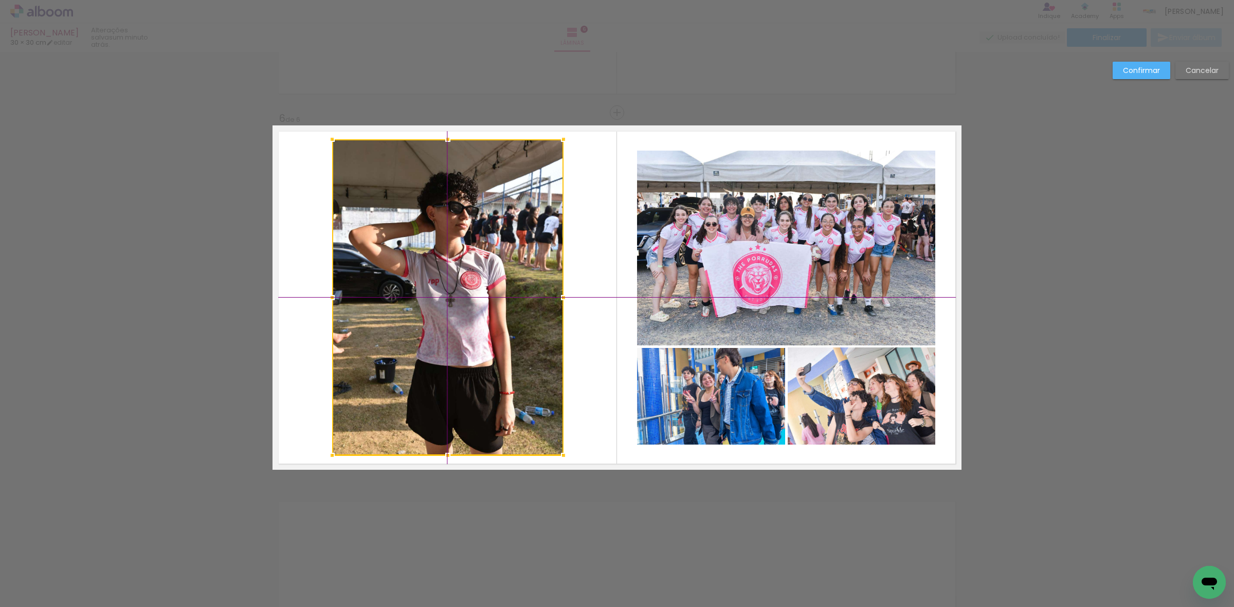
drag, startPoint x: 430, startPoint y: 340, endPoint x: 438, endPoint y: 335, distance: 9.0
click at [438, 335] on div at bounding box center [447, 297] width 231 height 316
click at [0, 0] on slot "Confirmar" at bounding box center [0, 0] width 0 height 0
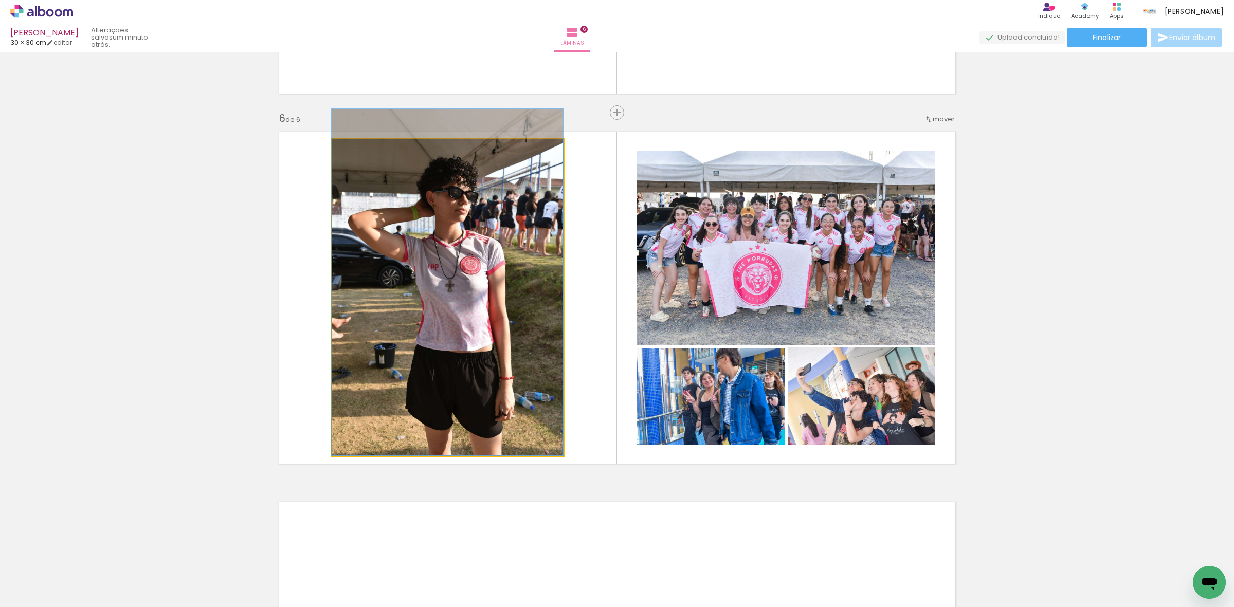
drag, startPoint x: 513, startPoint y: 328, endPoint x: 507, endPoint y: 294, distance: 34.9
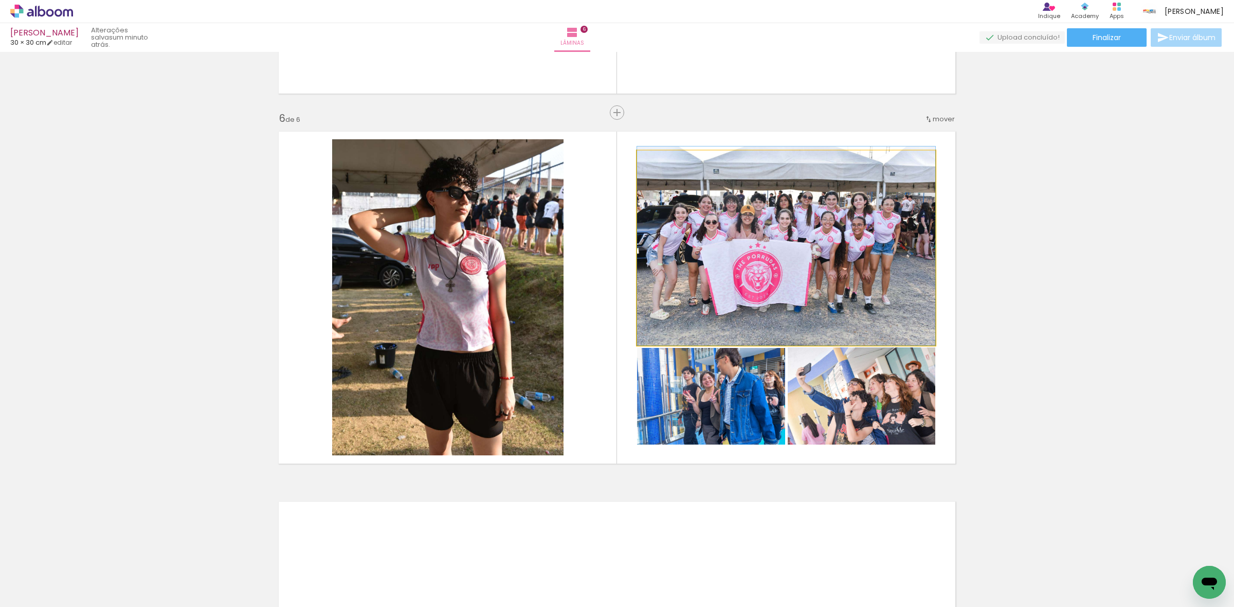
drag, startPoint x: 824, startPoint y: 278, endPoint x: 813, endPoint y: 247, distance: 32.7
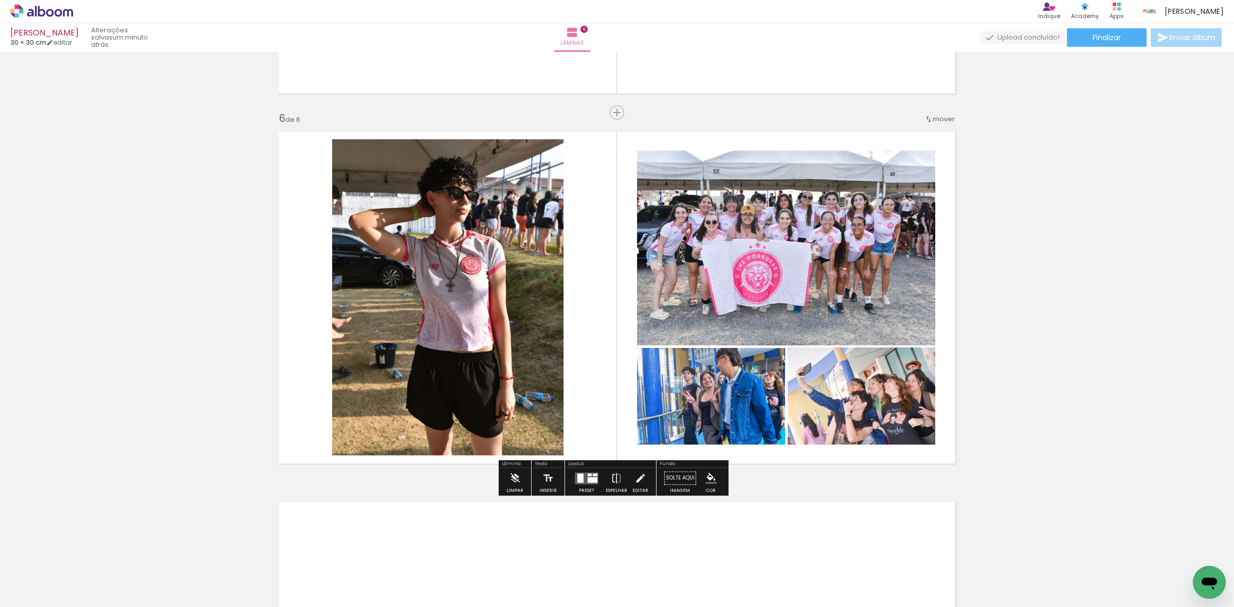
click at [783, 252] on quentale-photo at bounding box center [786, 248] width 298 height 195
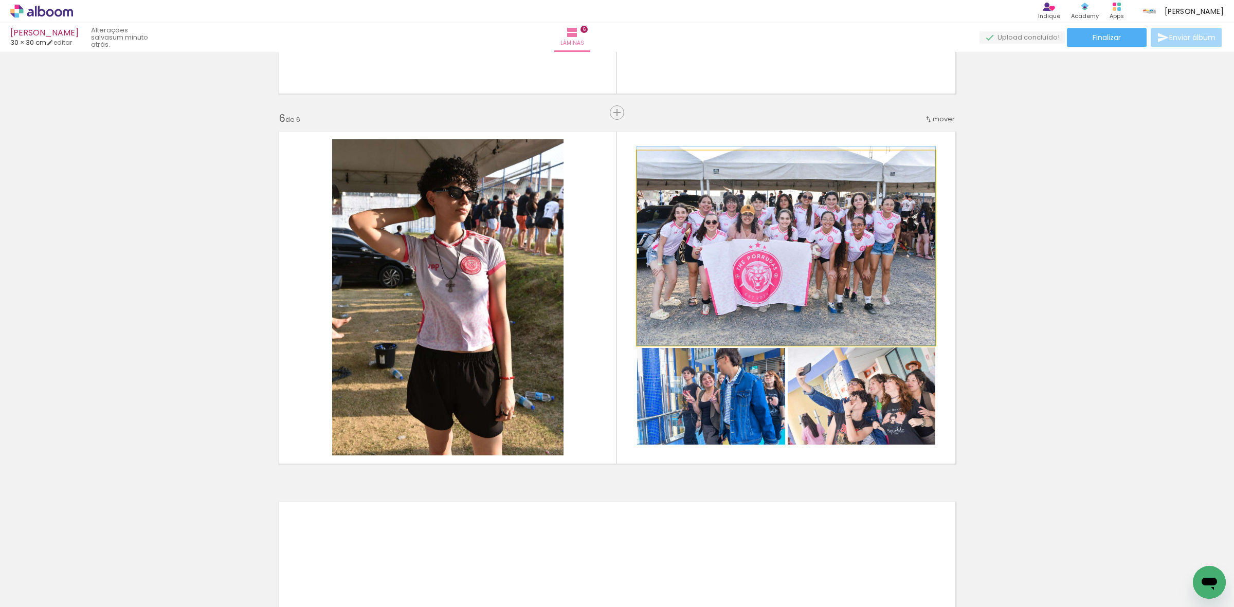
click at [783, 252] on quentale-photo at bounding box center [786, 248] width 298 height 195
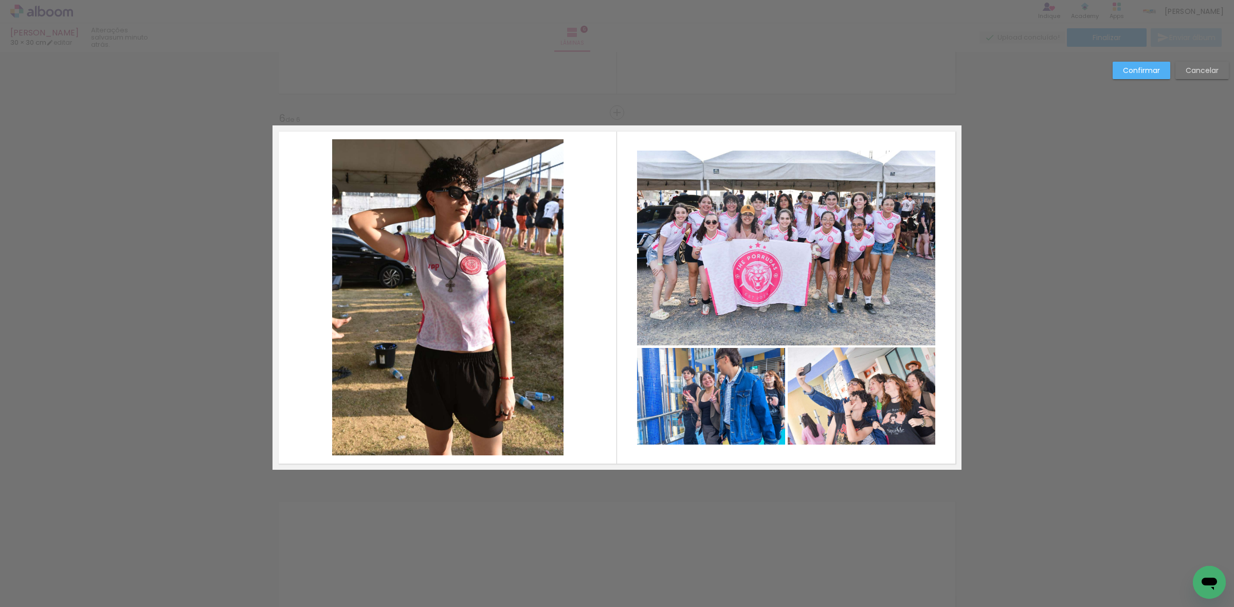
click at [748, 285] on quentale-photo at bounding box center [786, 248] width 298 height 195
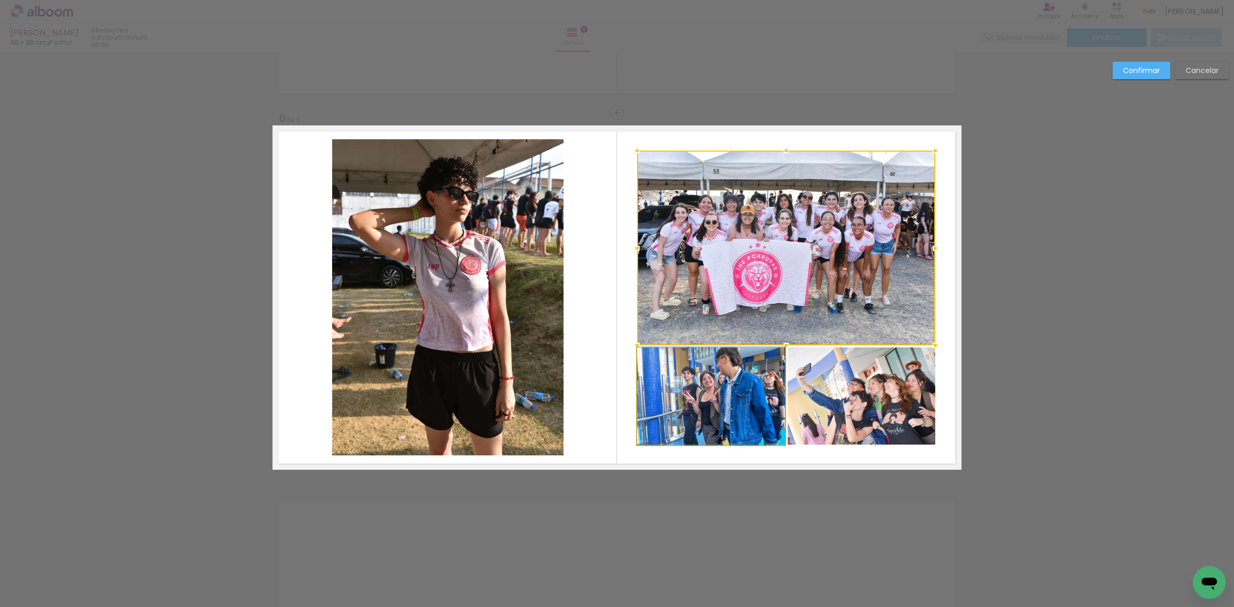
click at [723, 415] on quentale-photo at bounding box center [711, 396] width 148 height 97
click at [831, 413] on div at bounding box center [786, 298] width 298 height 294
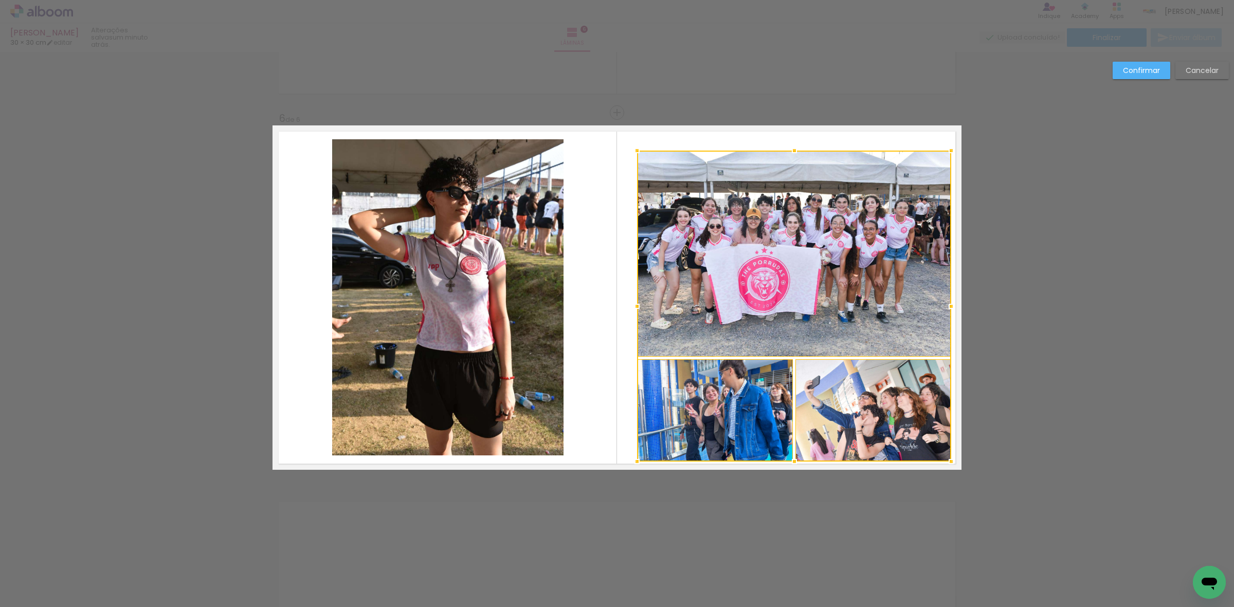
drag, startPoint x: 930, startPoint y: 448, endPoint x: 951, endPoint y: 468, distance: 29.1
click at [951, 468] on div at bounding box center [951, 461] width 21 height 21
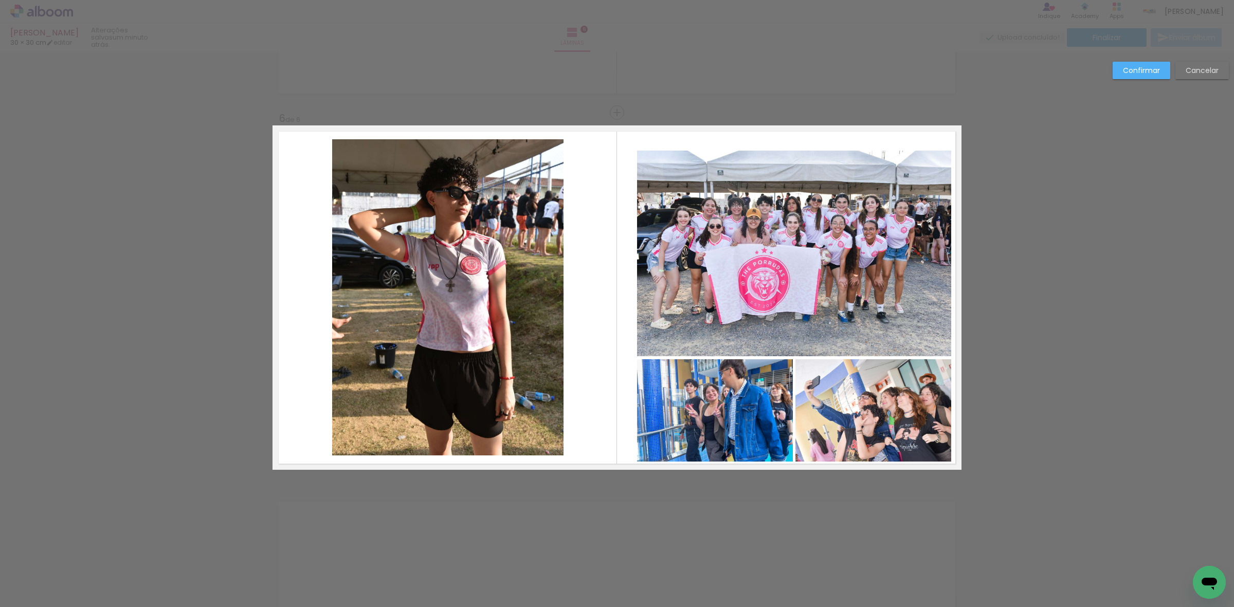
click at [852, 397] on quentale-photo at bounding box center [873, 410] width 156 height 102
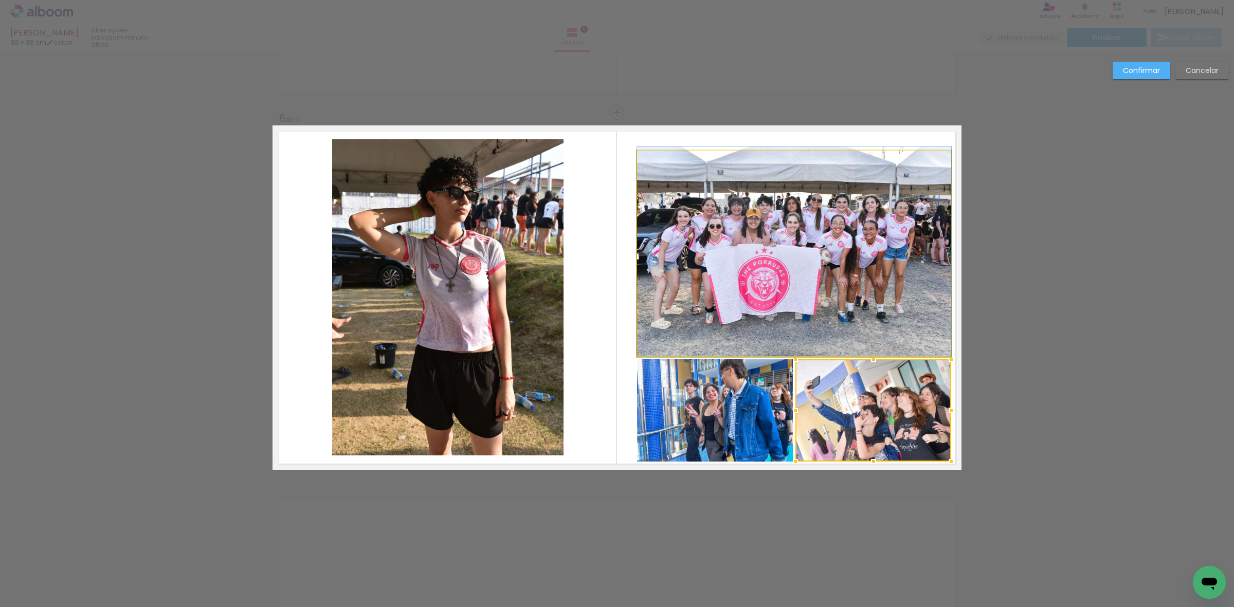
click at [828, 286] on quentale-photo at bounding box center [794, 254] width 314 height 206
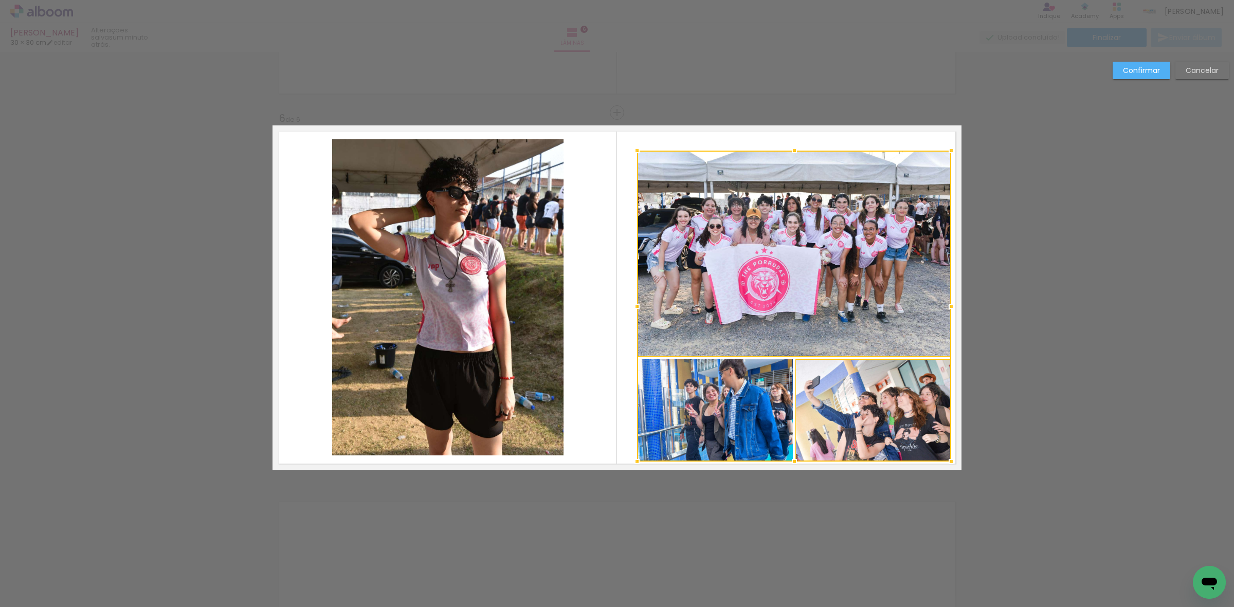
click at [716, 394] on div at bounding box center [794, 306] width 314 height 311
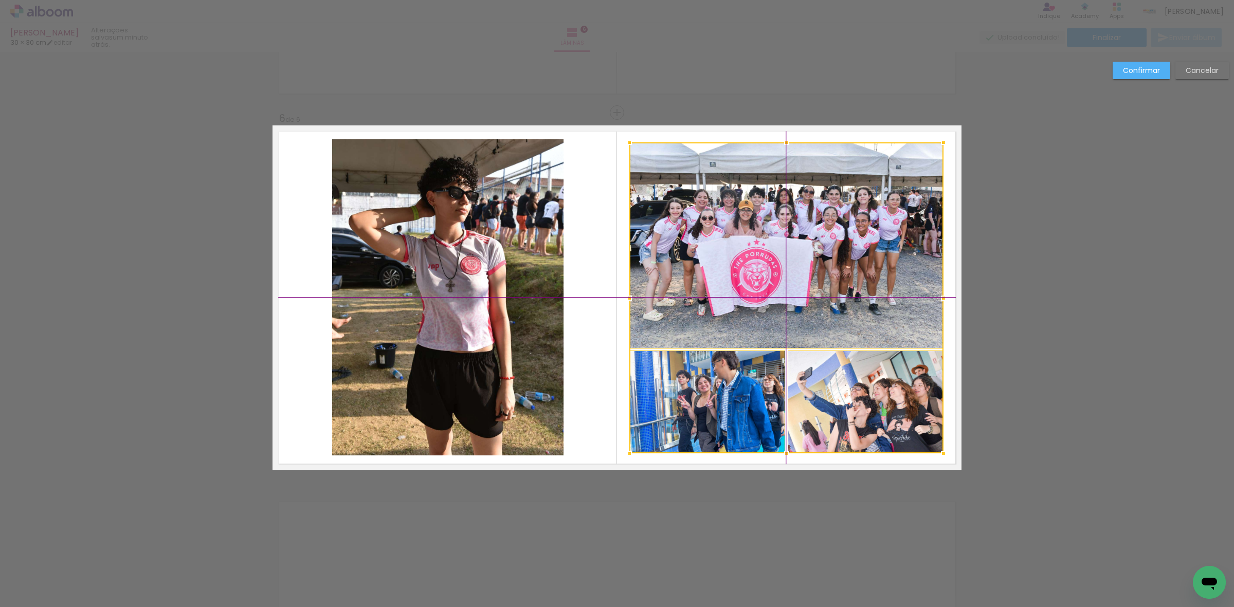
drag, startPoint x: 741, startPoint y: 400, endPoint x: 729, endPoint y: 390, distance: 16.1
click at [729, 390] on div at bounding box center [786, 297] width 314 height 311
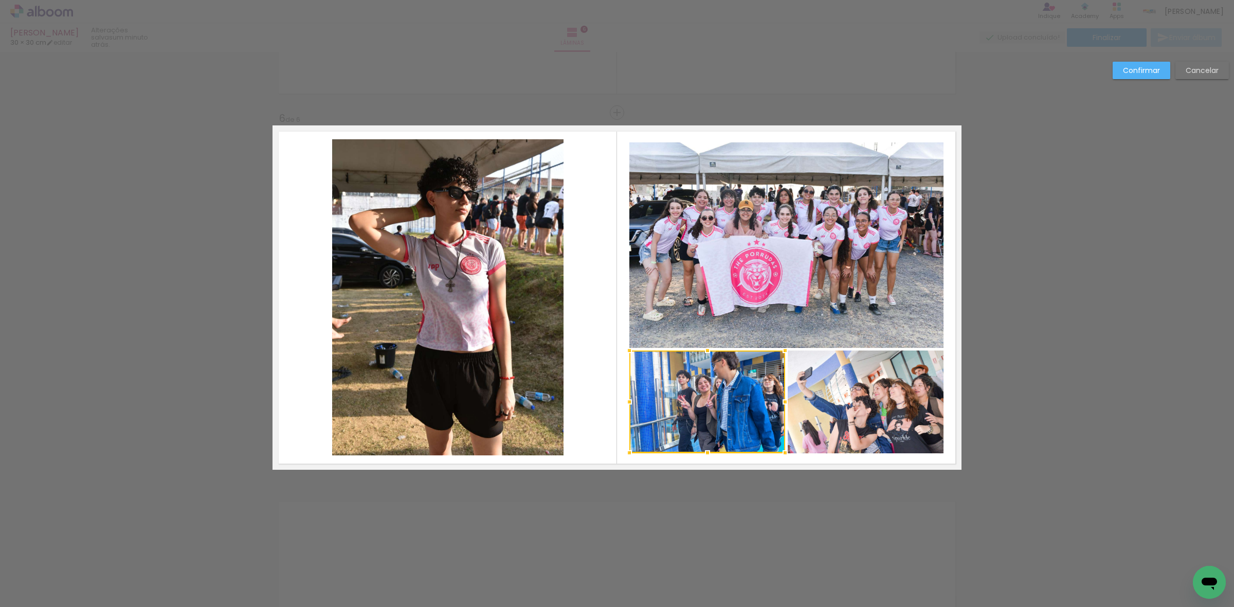
click at [0, 0] on slot "Confirmar" at bounding box center [0, 0] width 0 height 0
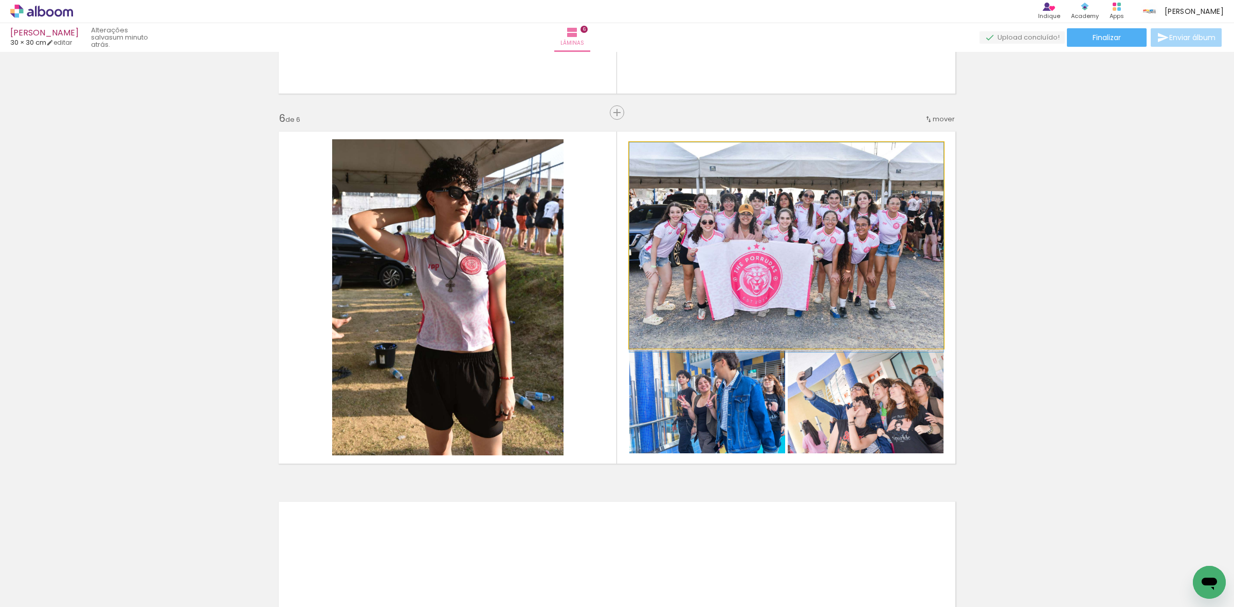
drag, startPoint x: 723, startPoint y: 236, endPoint x: 801, endPoint y: 267, distance: 83.5
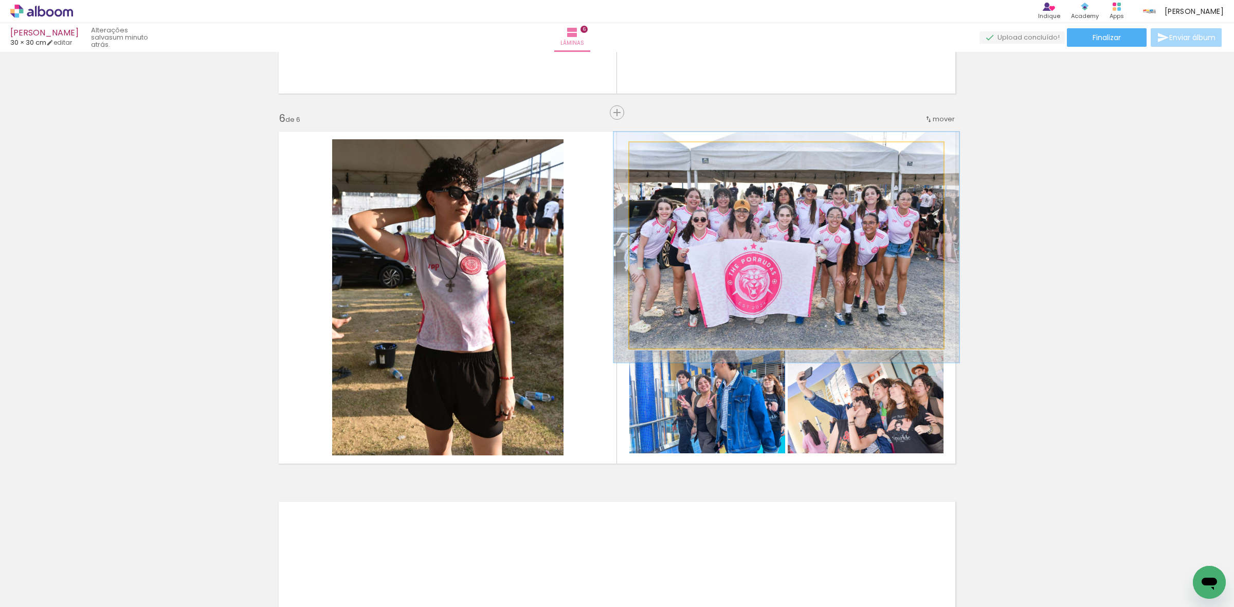
type paper-slider "110"
click at [653, 153] on div at bounding box center [656, 153] width 9 height 9
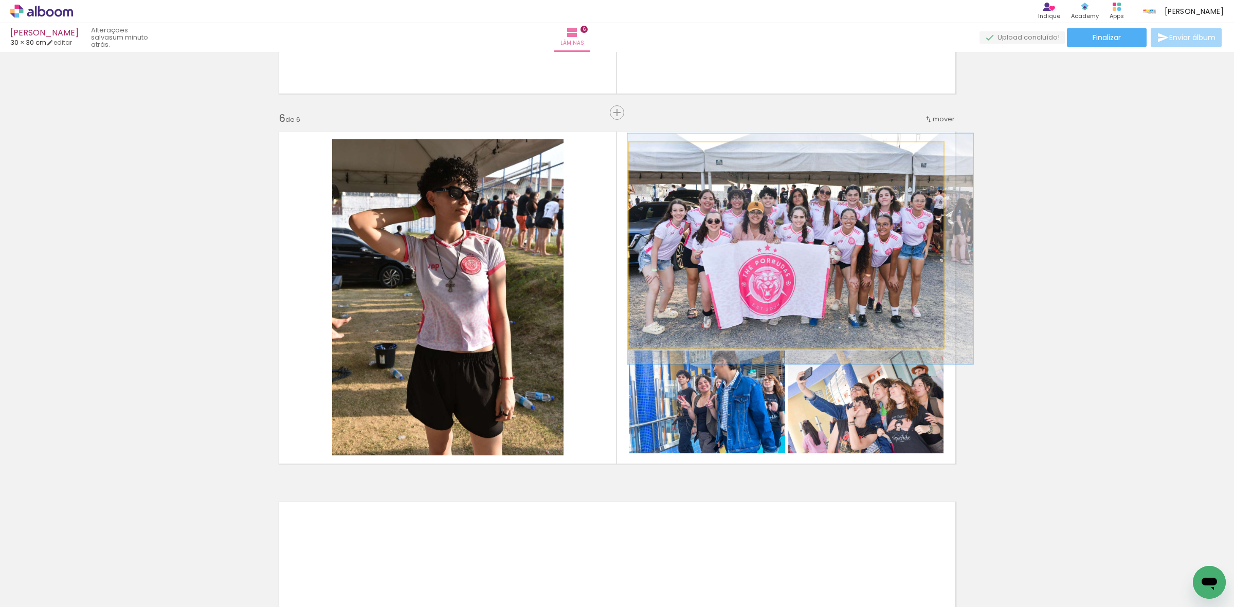
drag, startPoint x: 727, startPoint y: 225, endPoint x: 741, endPoint y: 227, distance: 14.0
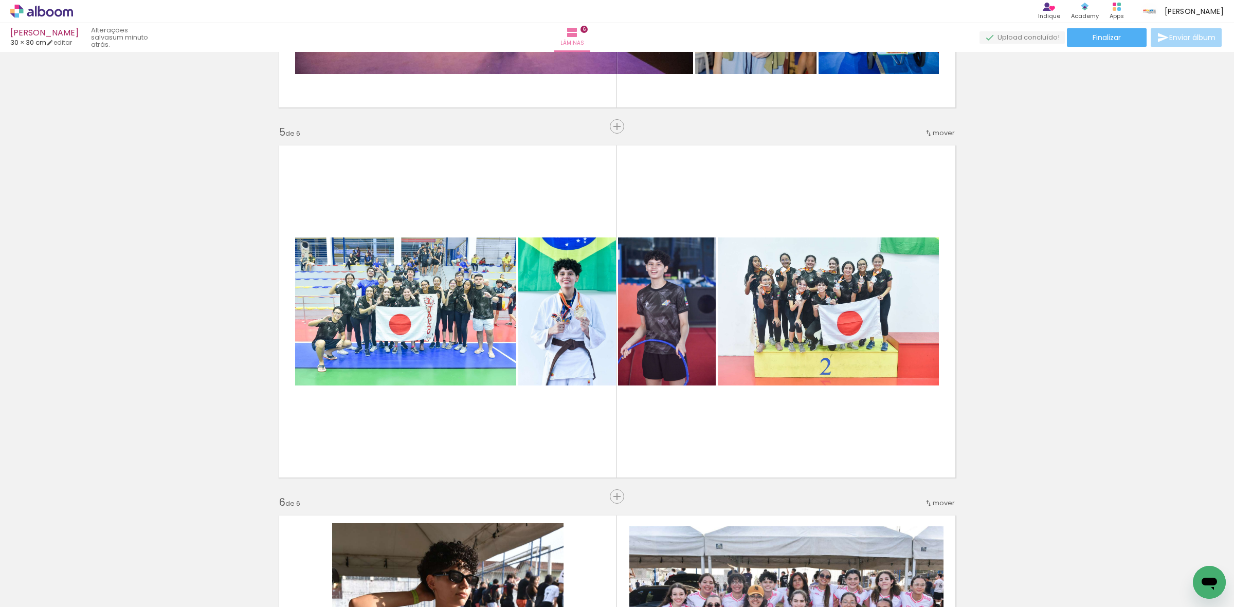
scroll to position [1421, 0]
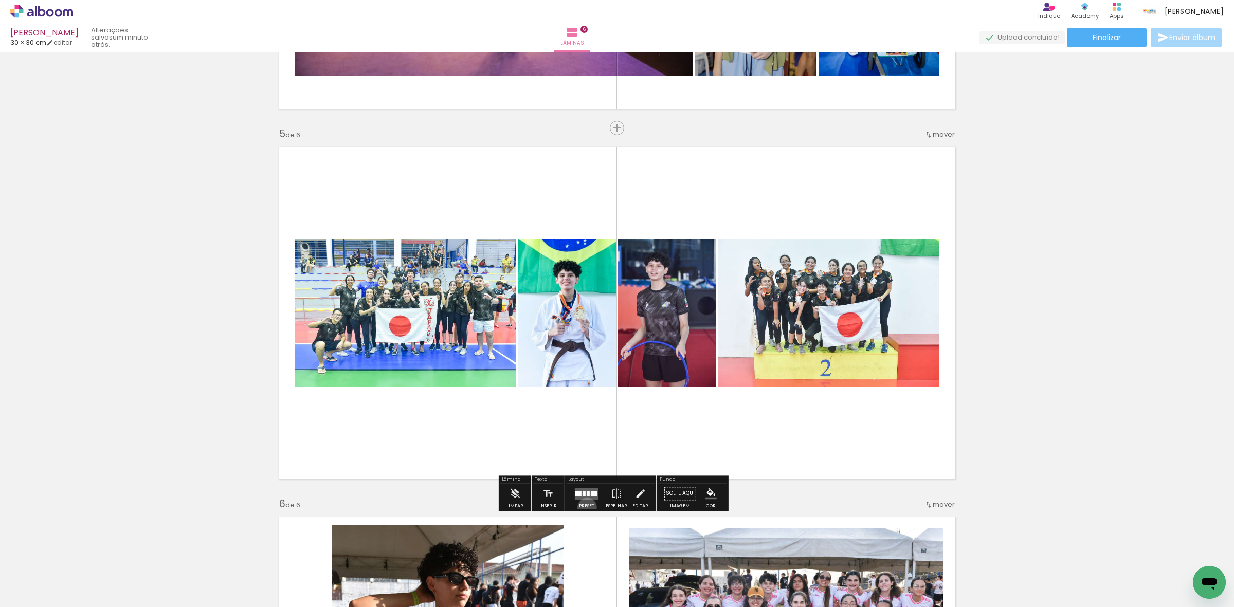
click at [584, 507] on div "Preset" at bounding box center [586, 506] width 15 height 5
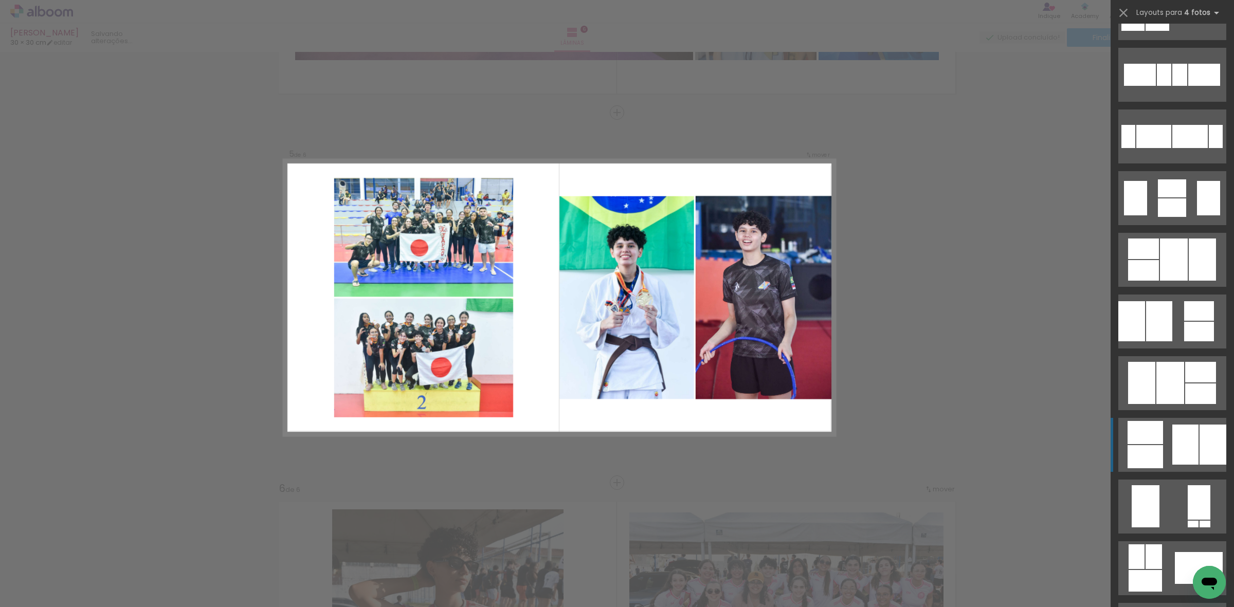
scroll to position [321, 0]
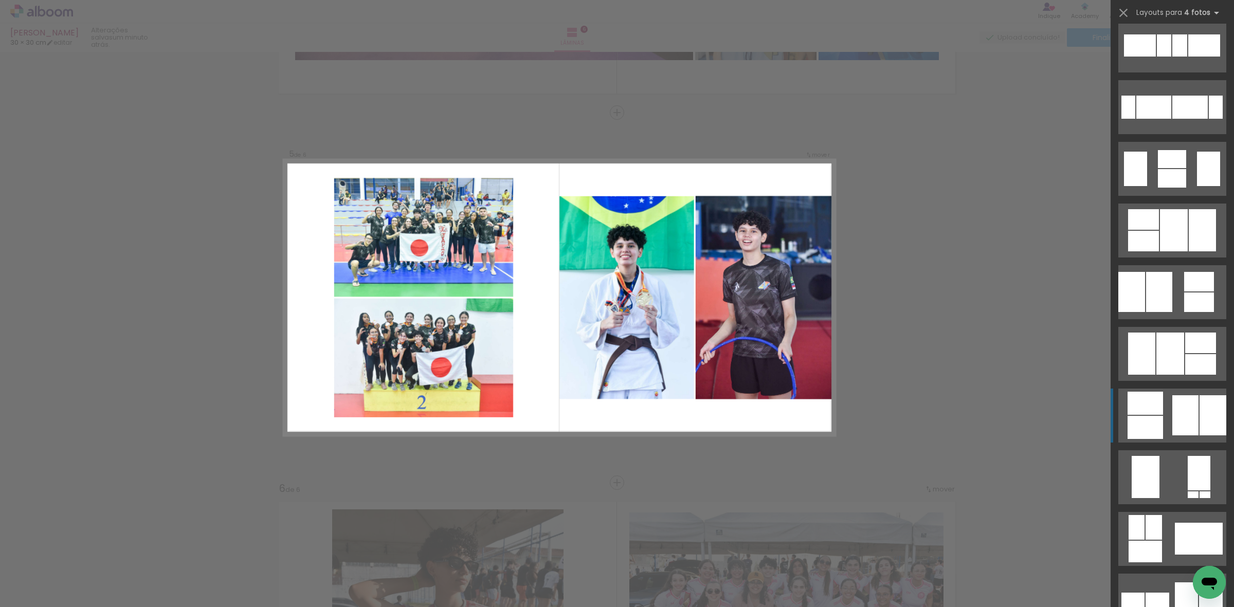
click at [1186, 407] on div at bounding box center [1185, 415] width 26 height 40
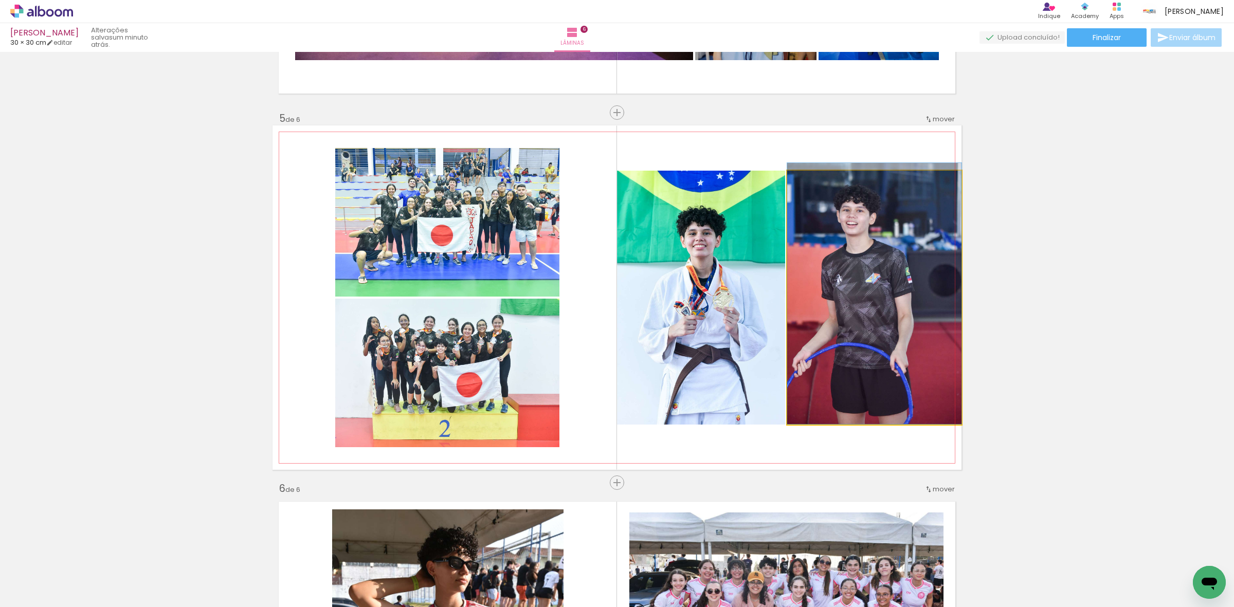
drag, startPoint x: 862, startPoint y: 349, endPoint x: 930, endPoint y: 281, distance: 96.3
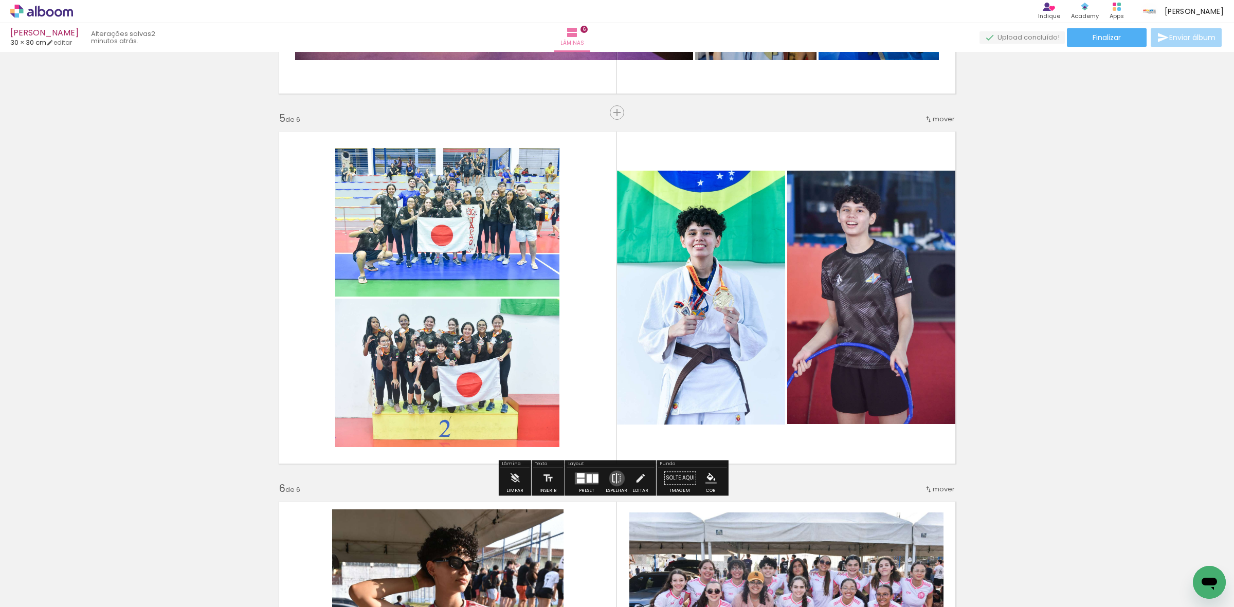
click at [614, 479] on iron-icon at bounding box center [616, 478] width 11 height 21
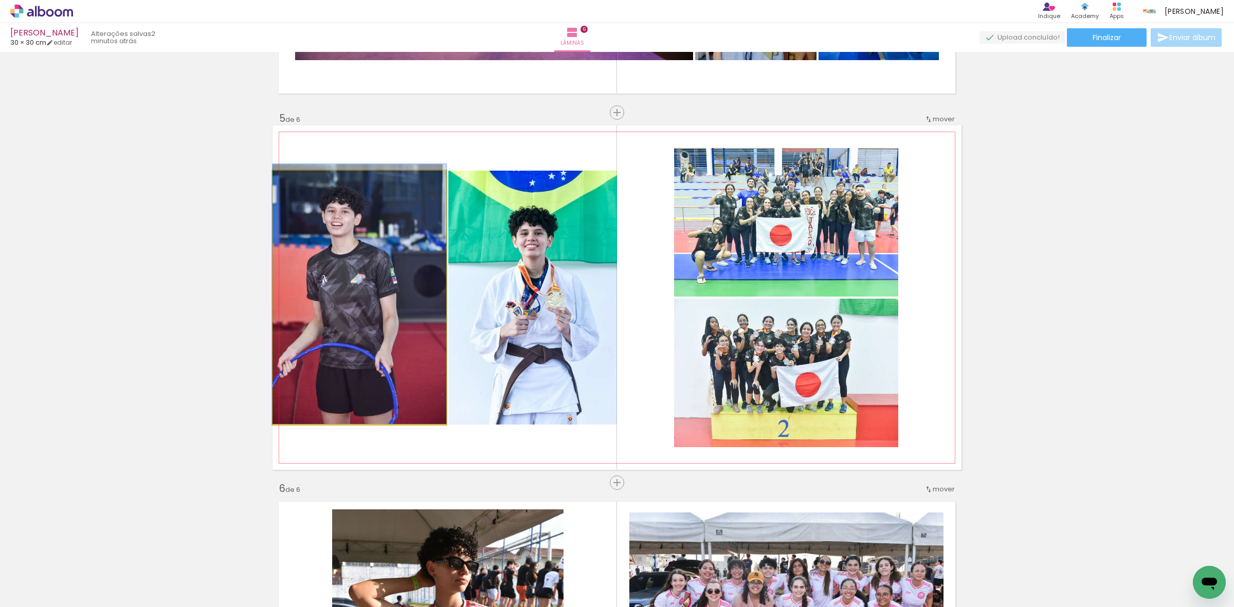
click at [358, 248] on quentale-photo at bounding box center [359, 298] width 174 height 254
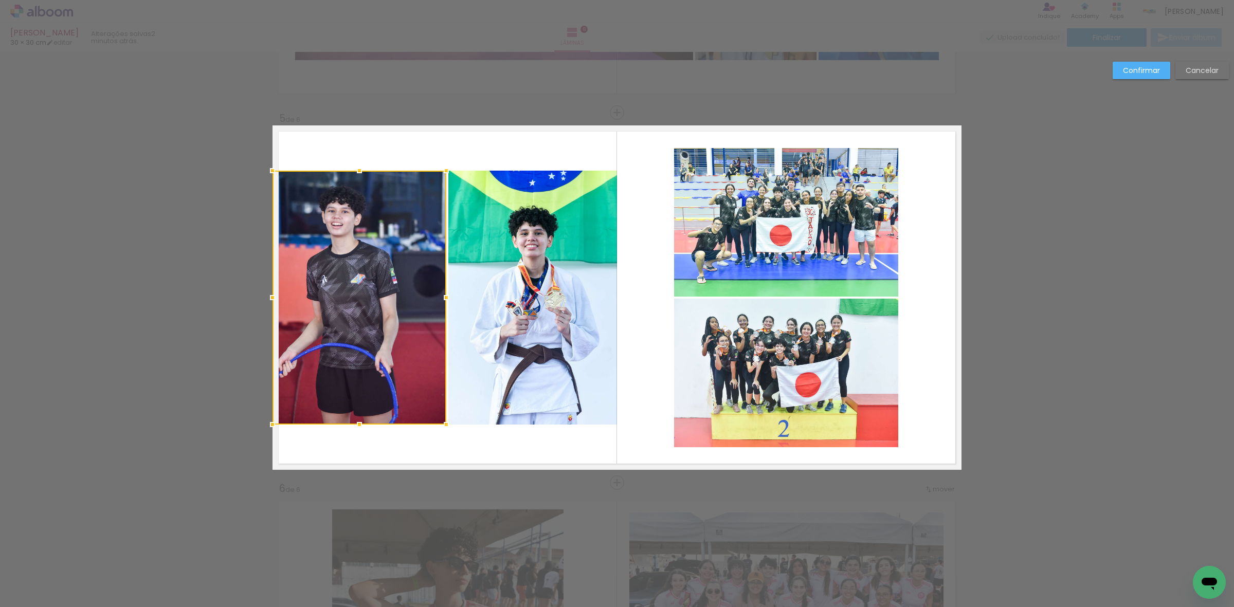
click at [491, 262] on quentale-photo at bounding box center [532, 298] width 169 height 254
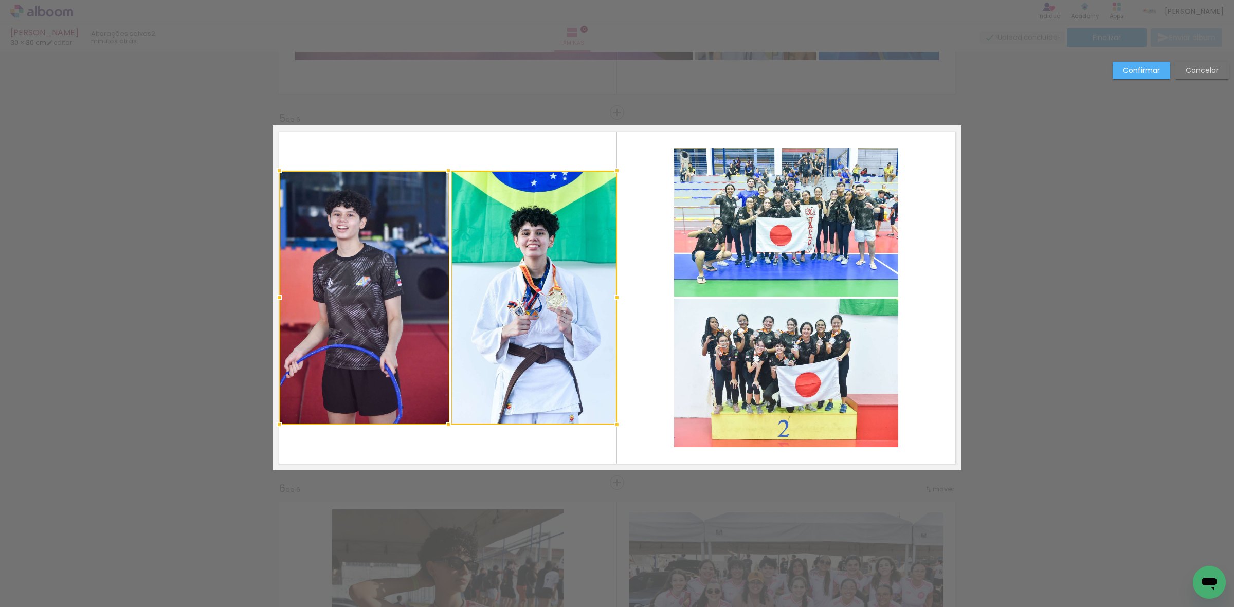
drag, startPoint x: 268, startPoint y: 297, endPoint x: 280, endPoint y: 297, distance: 12.3
click at [280, 297] on div at bounding box center [279, 297] width 21 height 21
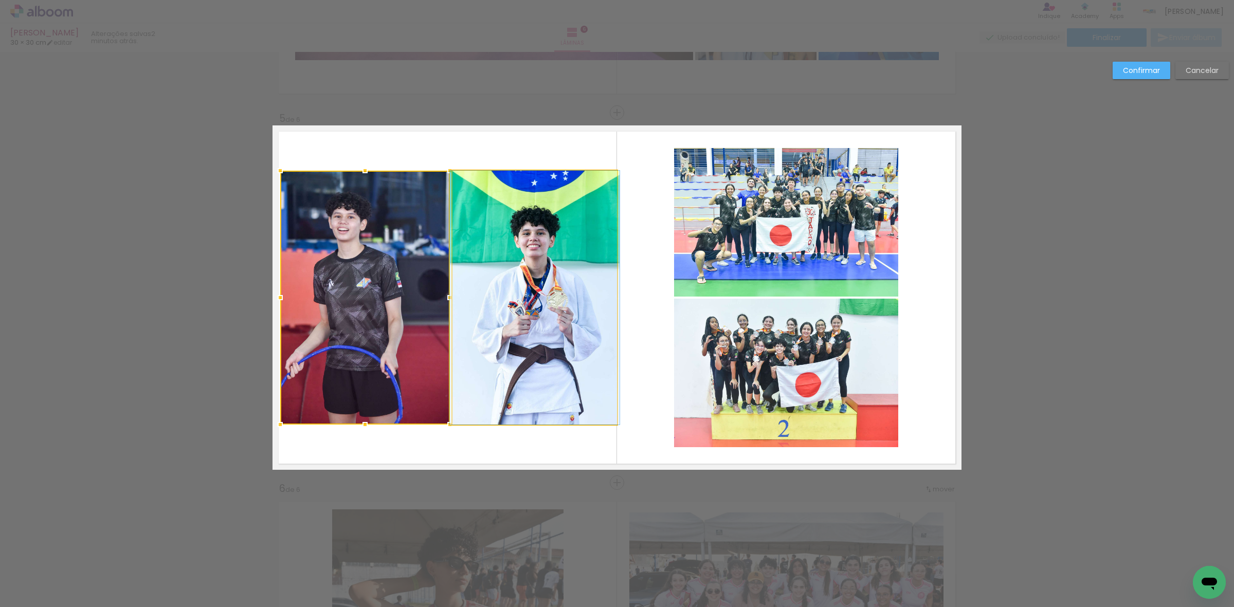
click at [549, 270] on quentale-photo at bounding box center [534, 298] width 164 height 254
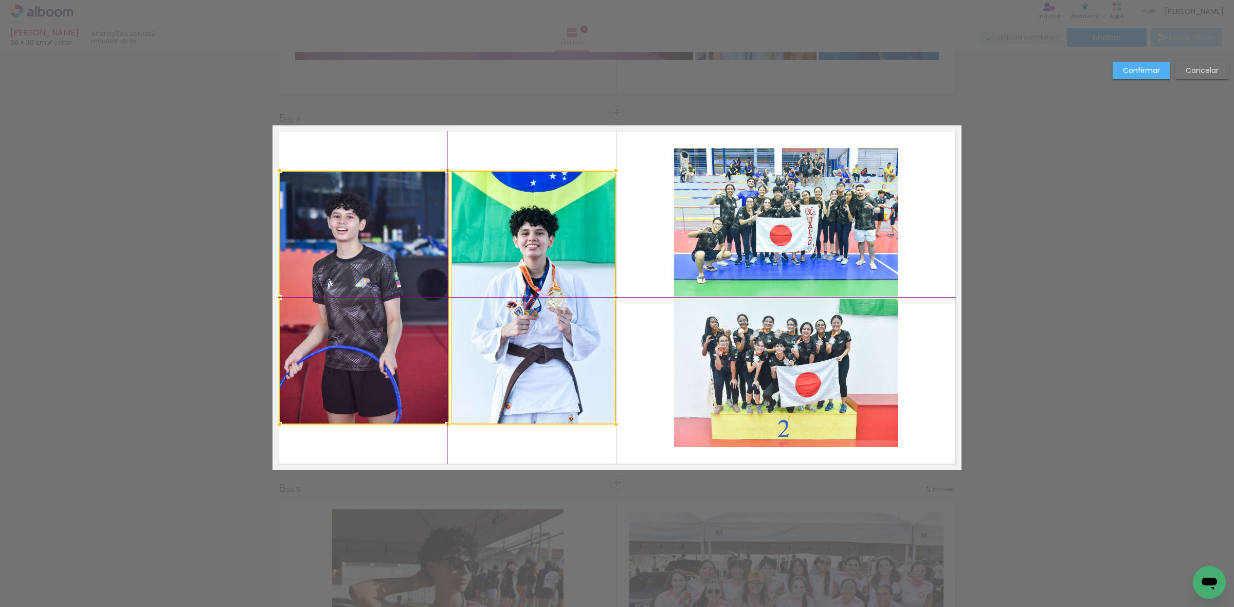
click at [506, 324] on div at bounding box center [447, 298] width 337 height 254
click at [0, 0] on slot "Confirmar" at bounding box center [0, 0] width 0 height 0
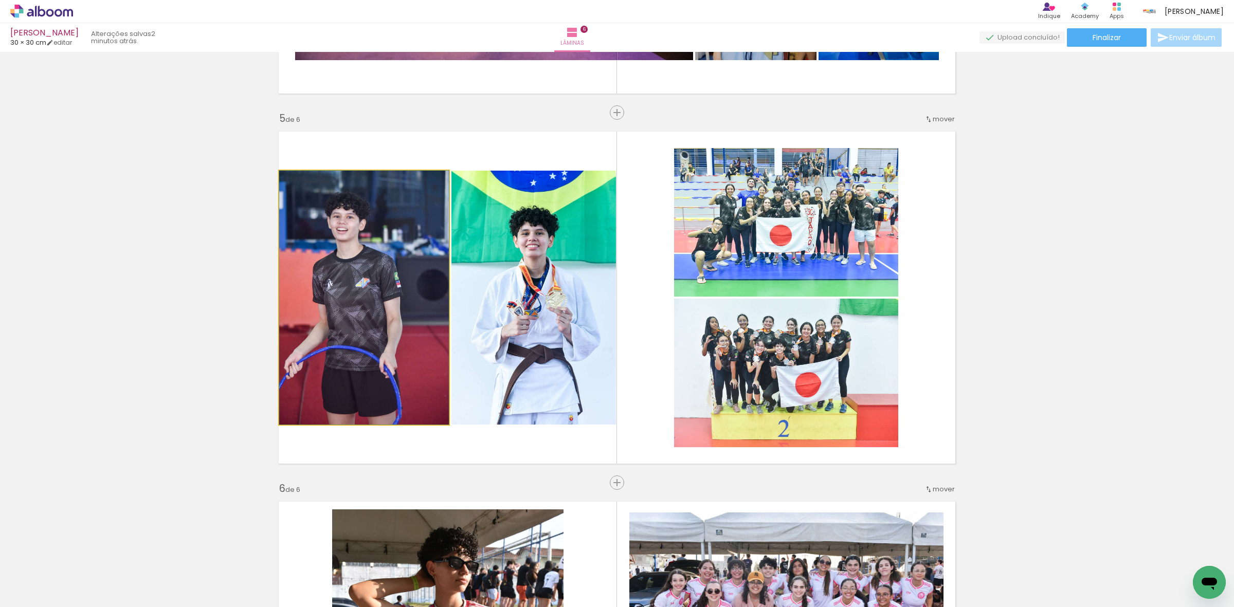
drag, startPoint x: 338, startPoint y: 287, endPoint x: 389, endPoint y: 252, distance: 61.7
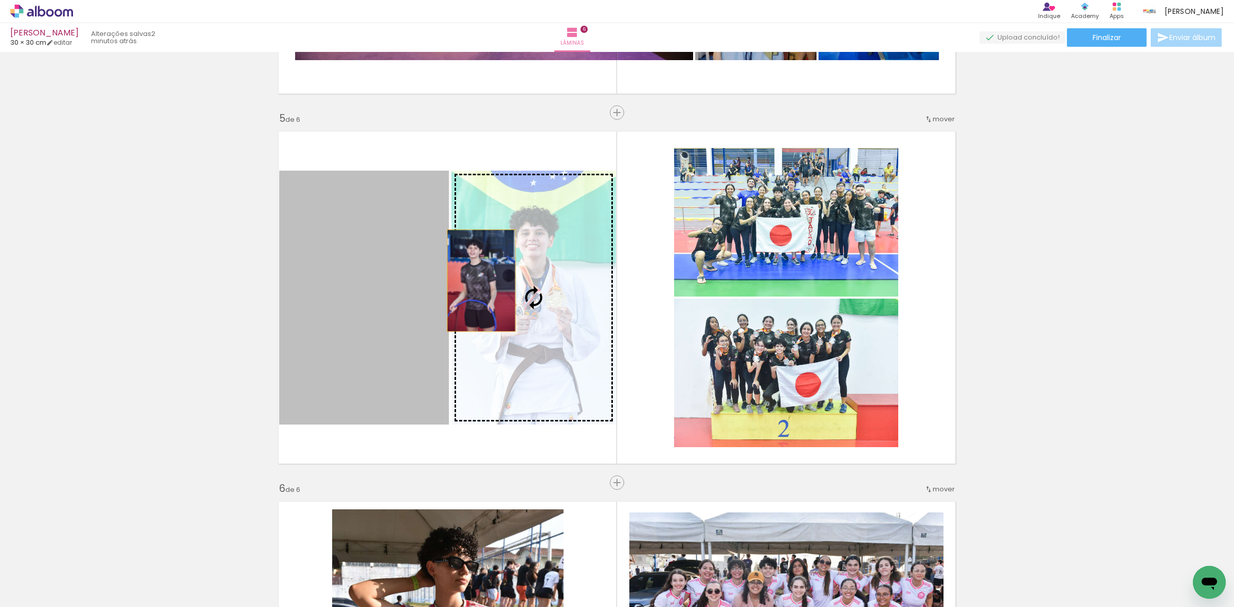
drag, startPoint x: 331, startPoint y: 283, endPoint x: 477, endPoint y: 281, distance: 146.0
click at [0, 0] on slot at bounding box center [0, 0] width 0 height 0
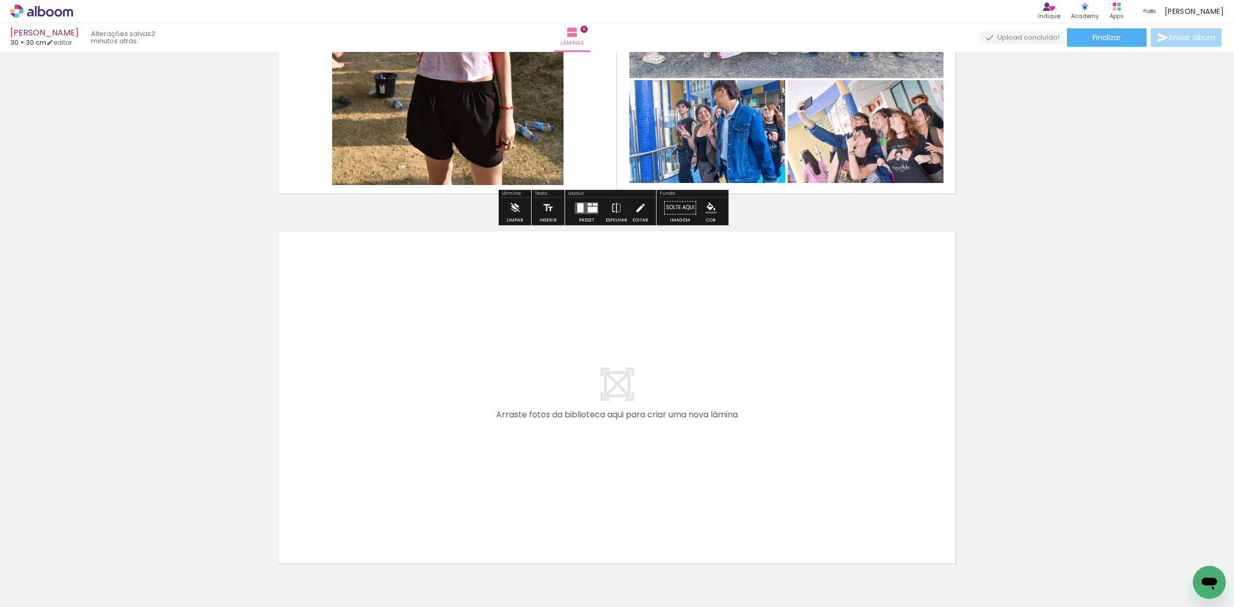
scroll to position [2139, 0]
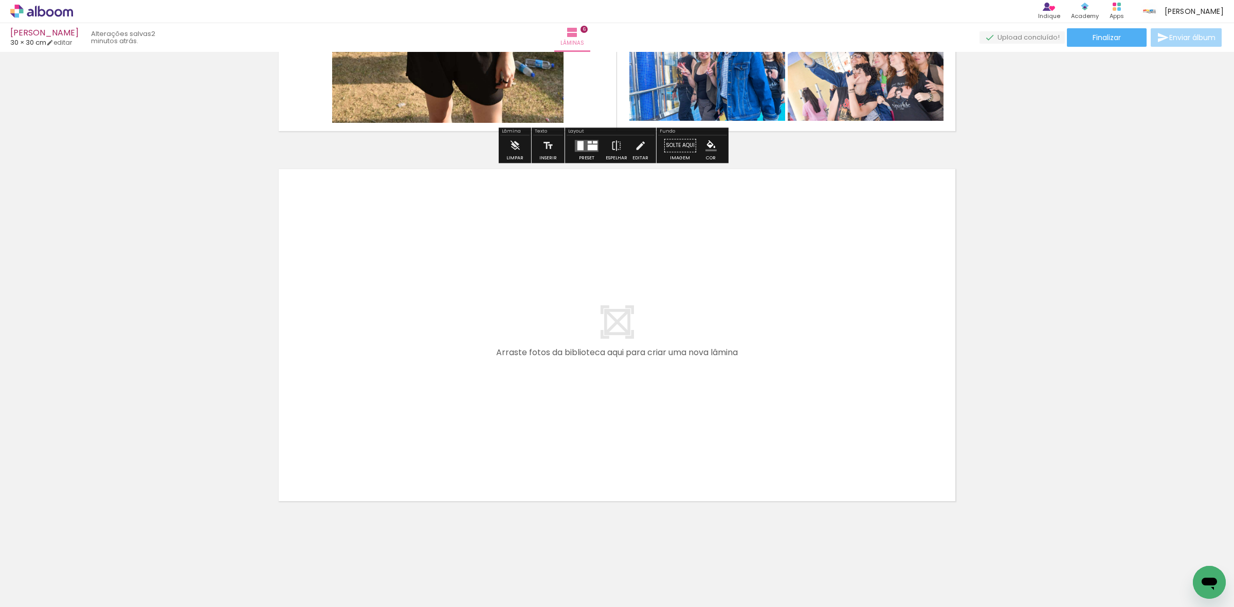
drag, startPoint x: 101, startPoint y: 581, endPoint x: 192, endPoint y: 484, distance: 132.8
click at [413, 358] on quentale-workspace at bounding box center [617, 303] width 1234 height 607
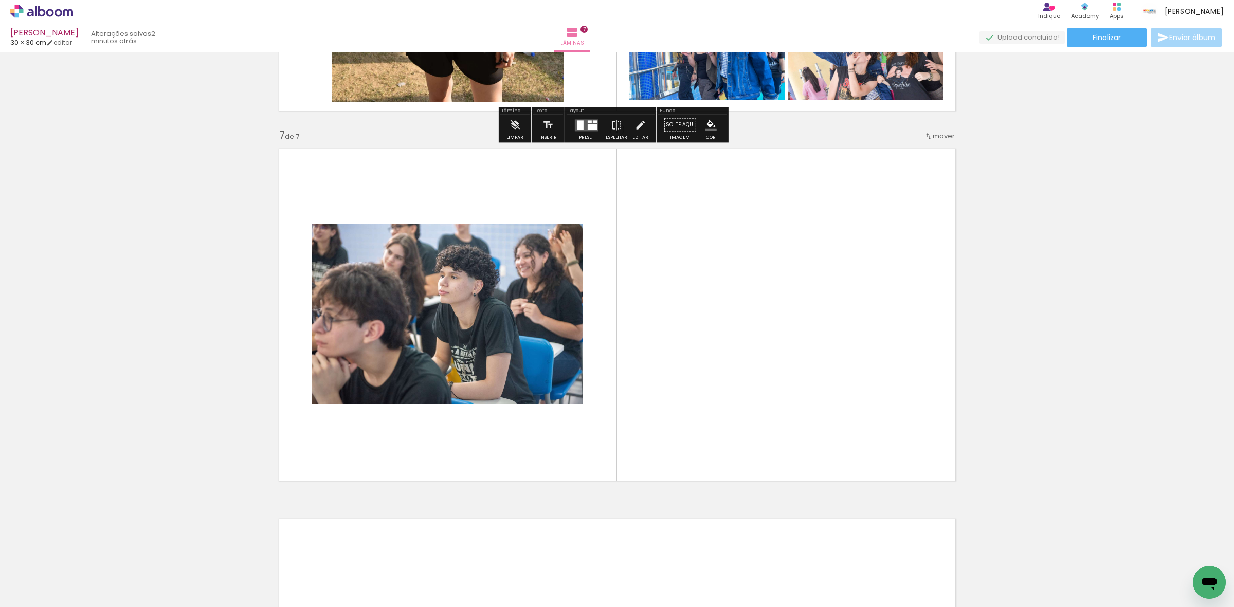
scroll to position [2177, 0]
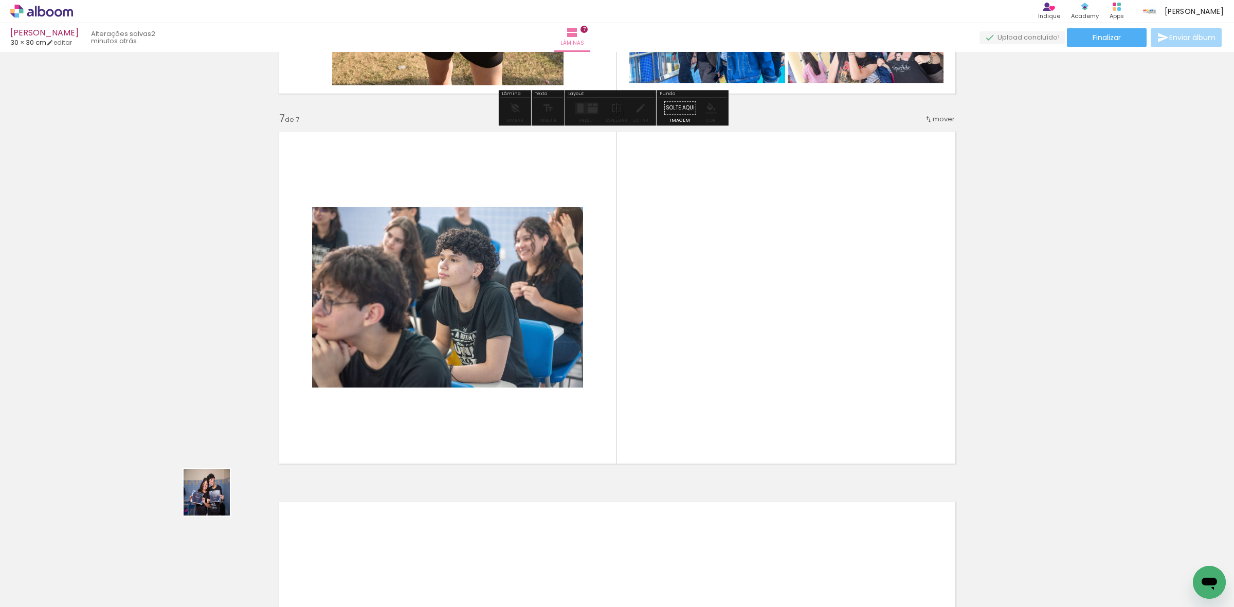
drag, startPoint x: 94, startPoint y: 590, endPoint x: 140, endPoint y: 480, distance: 119.6
click at [415, 376] on quentale-workspace at bounding box center [617, 303] width 1234 height 607
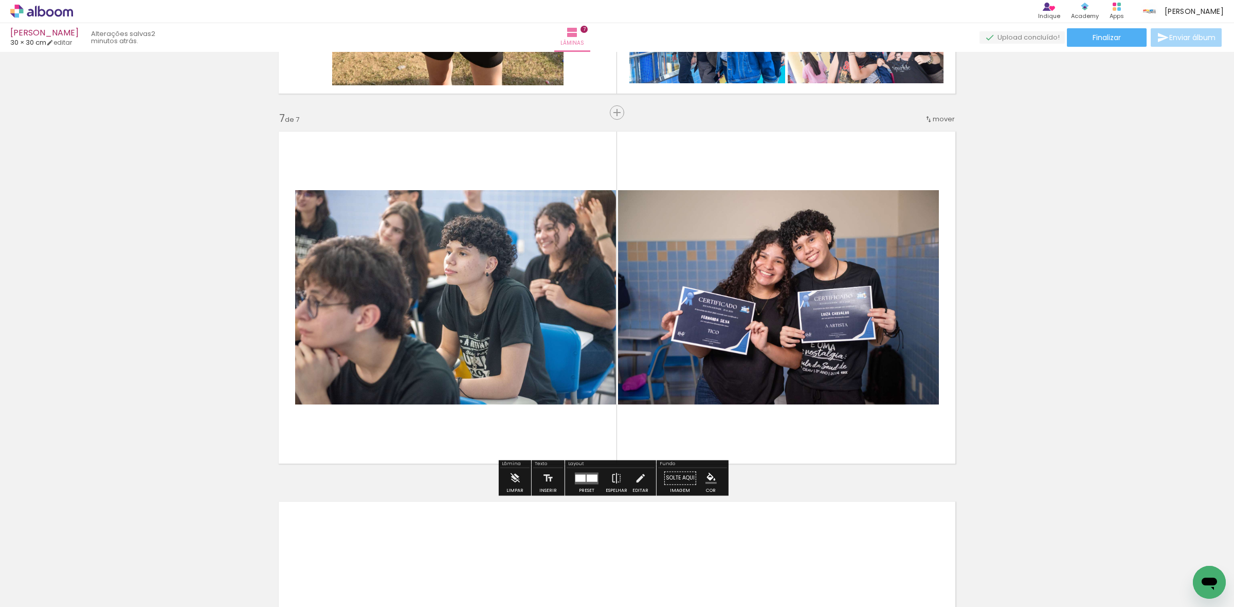
drag, startPoint x: 104, startPoint y: 574, endPoint x: 470, endPoint y: 473, distance: 380.0
click at [470, 473] on quentale-workspace at bounding box center [617, 303] width 1234 height 607
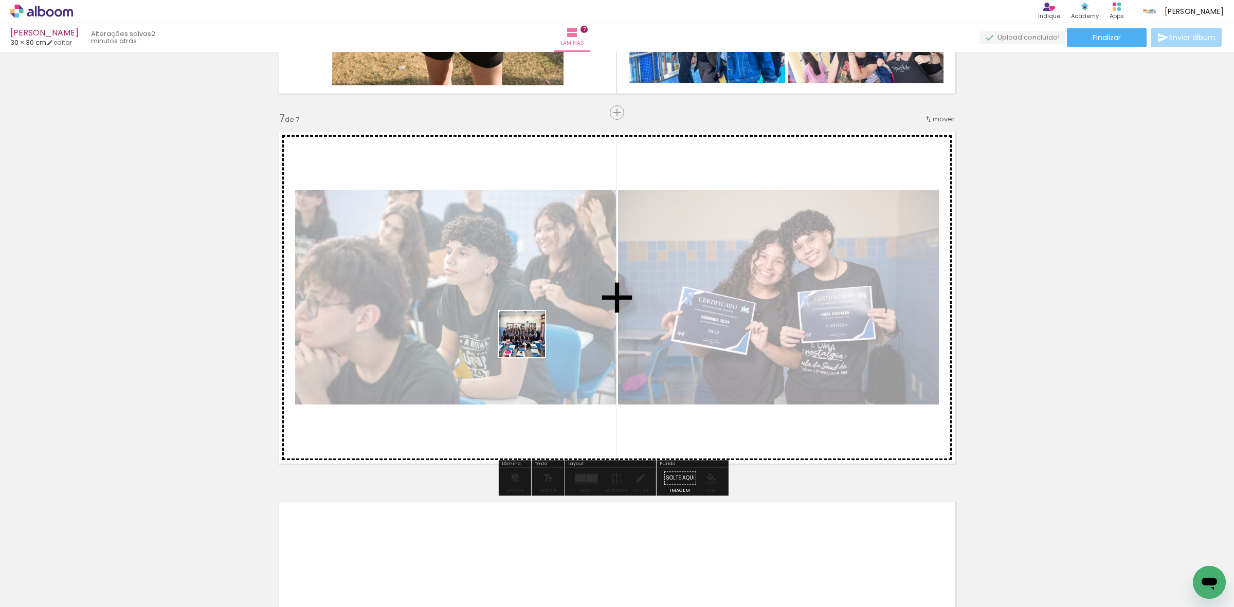
drag, startPoint x: 78, startPoint y: 576, endPoint x: 584, endPoint y: 320, distance: 567.4
click at [577, 322] on quentale-workspace at bounding box center [617, 303] width 1234 height 607
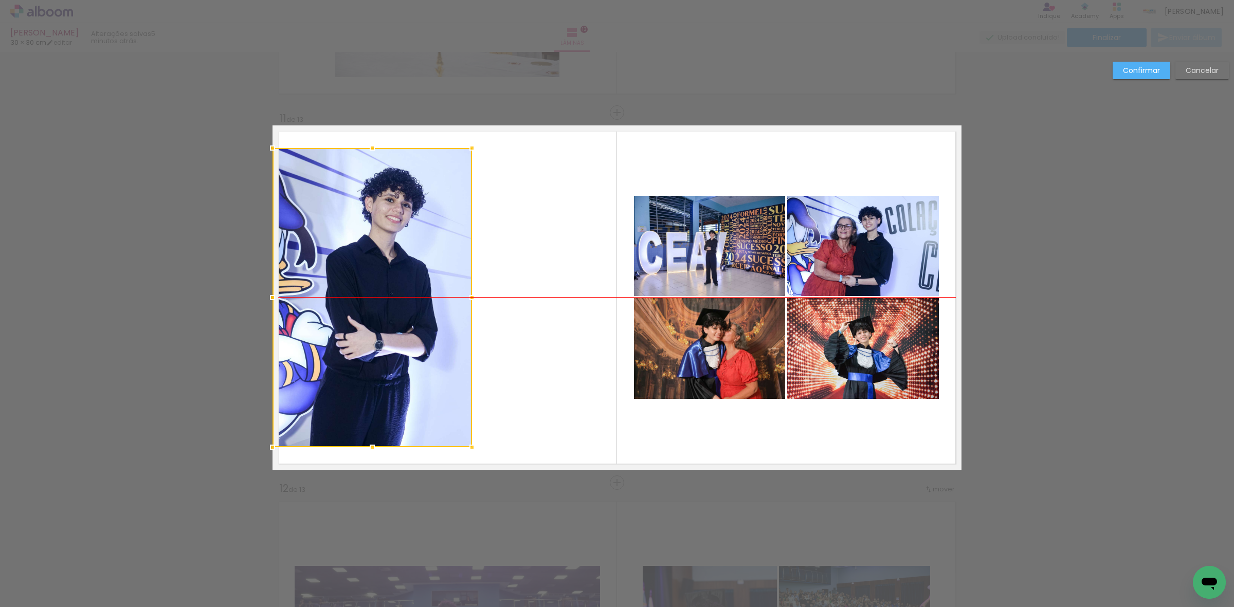
scroll to position [308, 0]
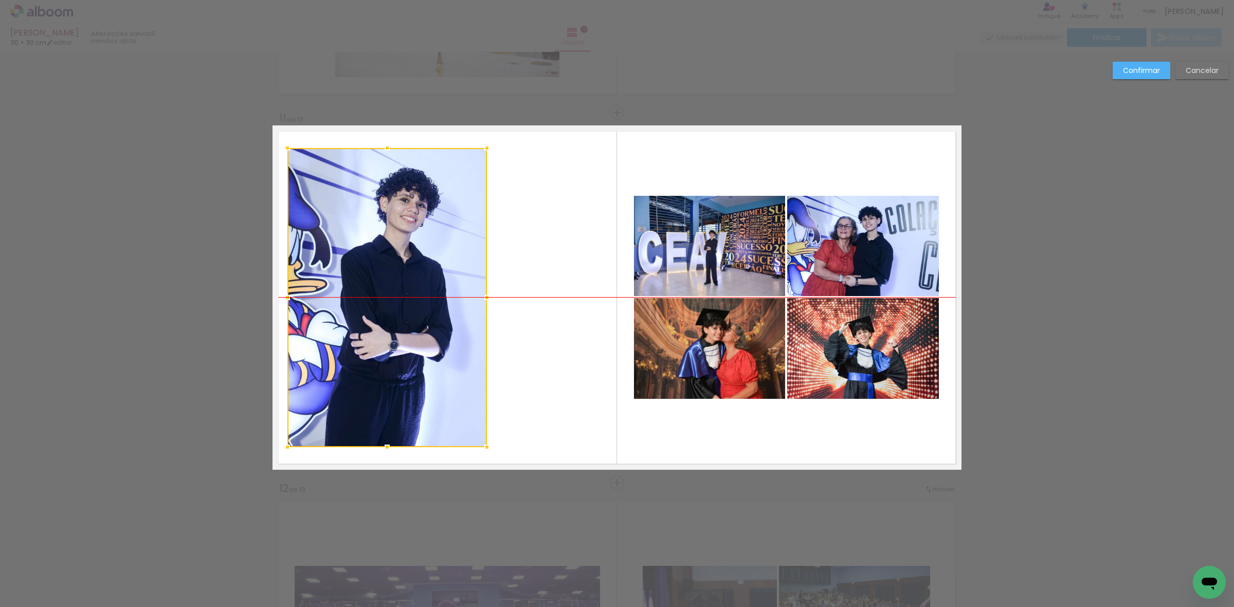
drag, startPoint x: 411, startPoint y: 294, endPoint x: 416, endPoint y: 290, distance: 6.3
click at [416, 290] on div at bounding box center [386, 297] width 199 height 299
click at [702, 270] on quentale-photo at bounding box center [709, 246] width 151 height 100
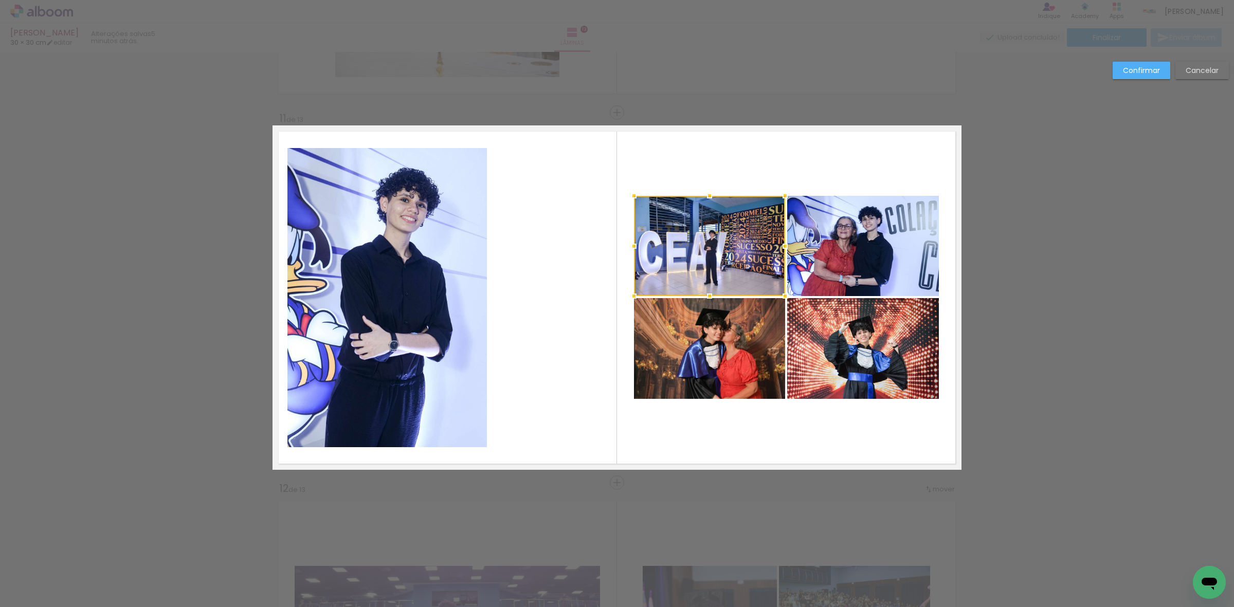
click at [838, 245] on quentale-photo at bounding box center [863, 246] width 152 height 100
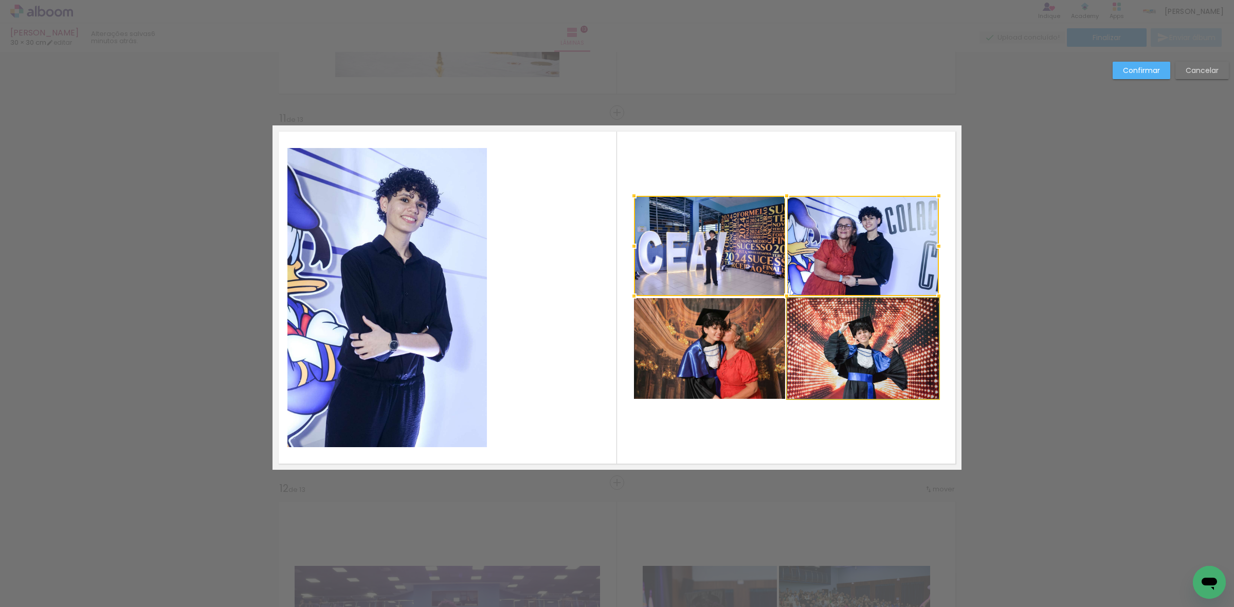
click at [819, 345] on quentale-photo at bounding box center [863, 348] width 152 height 101
click at [703, 341] on div at bounding box center [786, 297] width 305 height 203
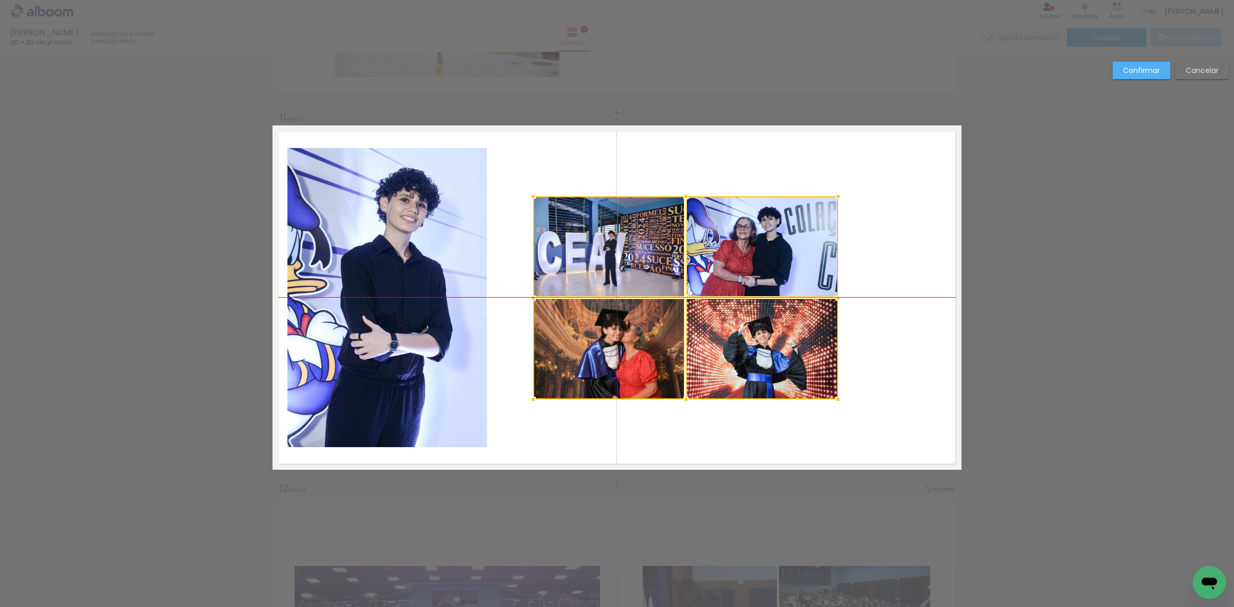
drag, startPoint x: 705, startPoint y: 342, endPoint x: 604, endPoint y: 343, distance: 100.8
click at [604, 343] on div at bounding box center [685, 297] width 305 height 203
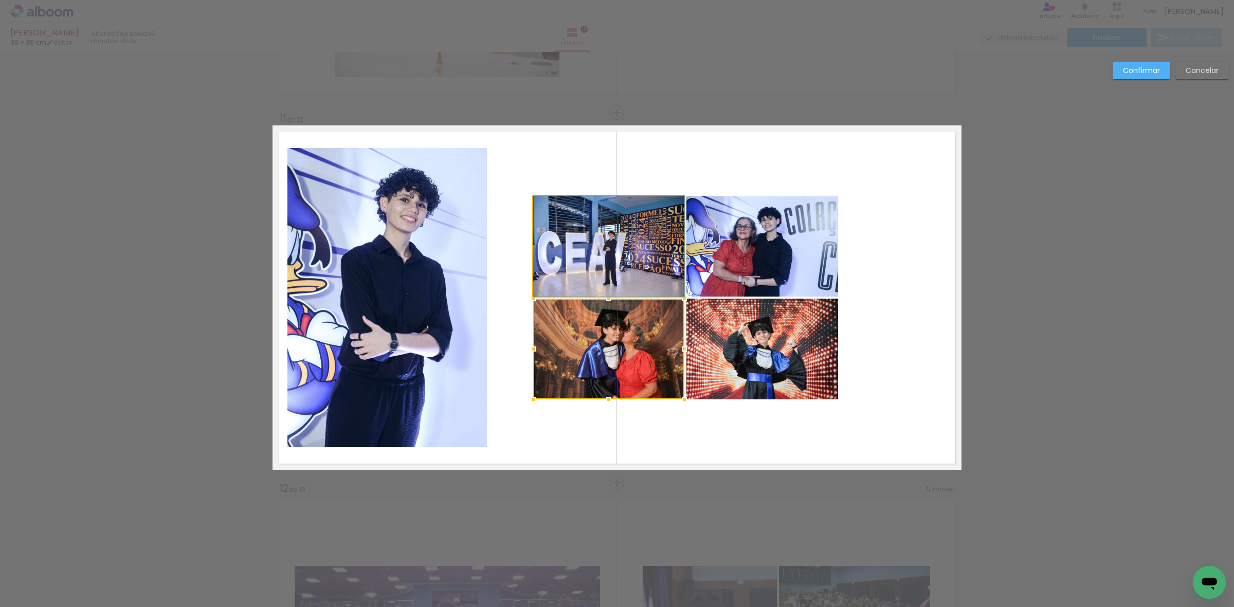
click at [608, 265] on quentale-photo at bounding box center [608, 246] width 151 height 100
click at [726, 265] on quentale-photo at bounding box center [762, 246] width 152 height 100
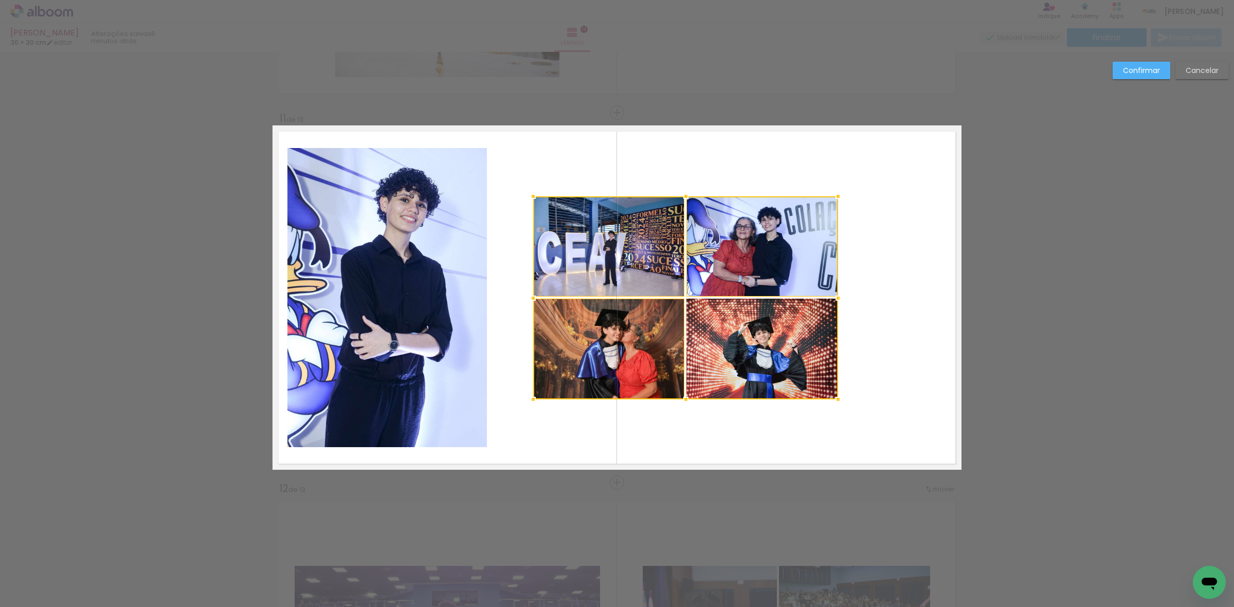
click at [730, 364] on div at bounding box center [685, 297] width 305 height 203
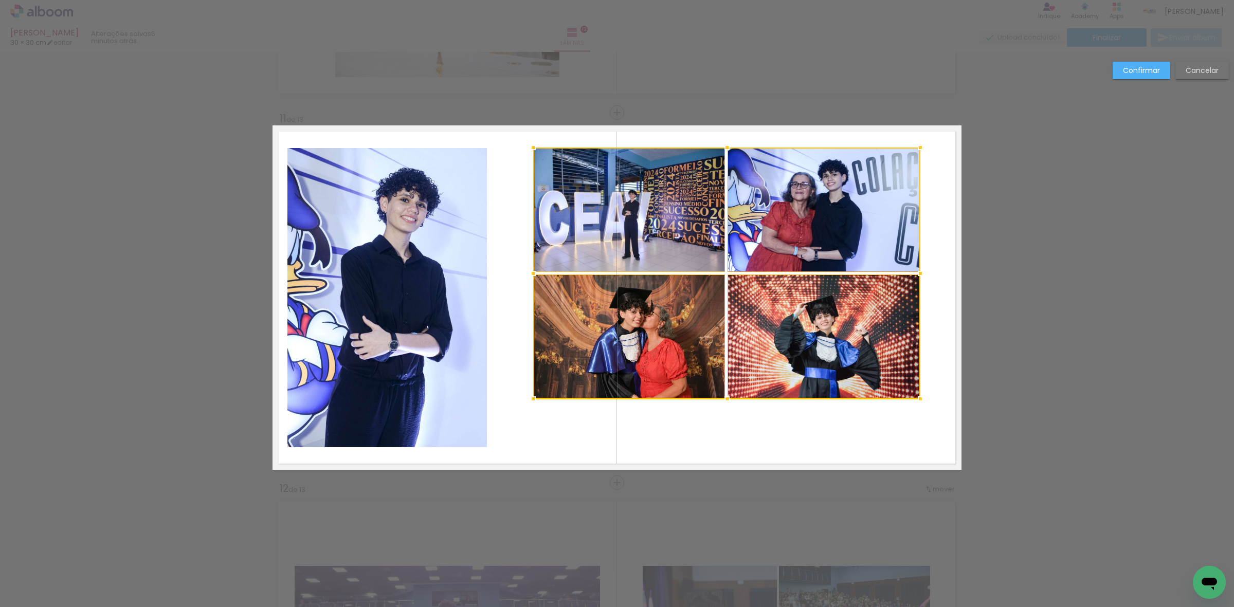
drag, startPoint x: 838, startPoint y: 195, endPoint x: 896, endPoint y: 158, distance: 68.4
click at [921, 145] on div at bounding box center [920, 147] width 21 height 21
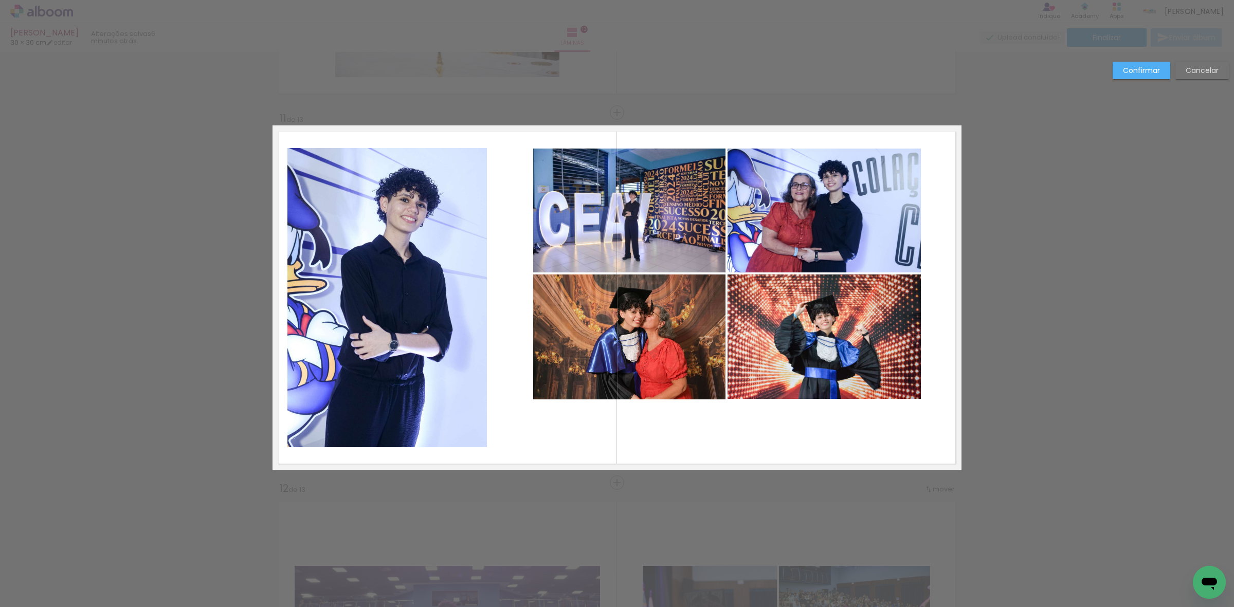
click at [692, 214] on quentale-photo at bounding box center [629, 211] width 192 height 124
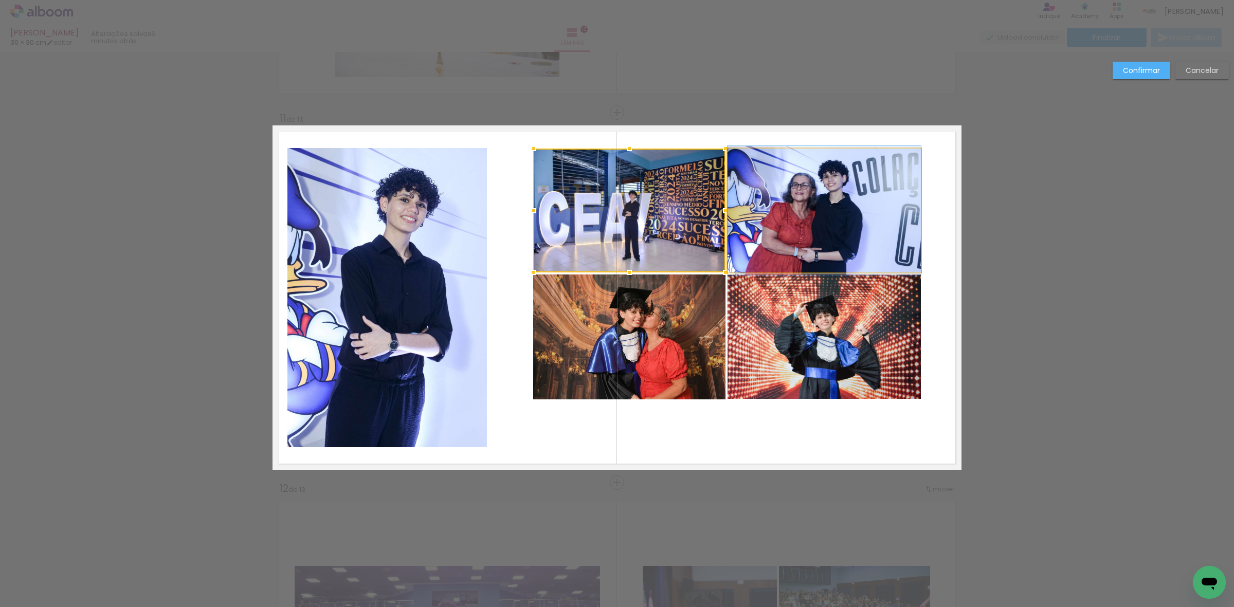
click at [784, 221] on quentale-photo at bounding box center [823, 211] width 193 height 124
click at [727, 350] on quentale-photo at bounding box center [823, 337] width 193 height 124
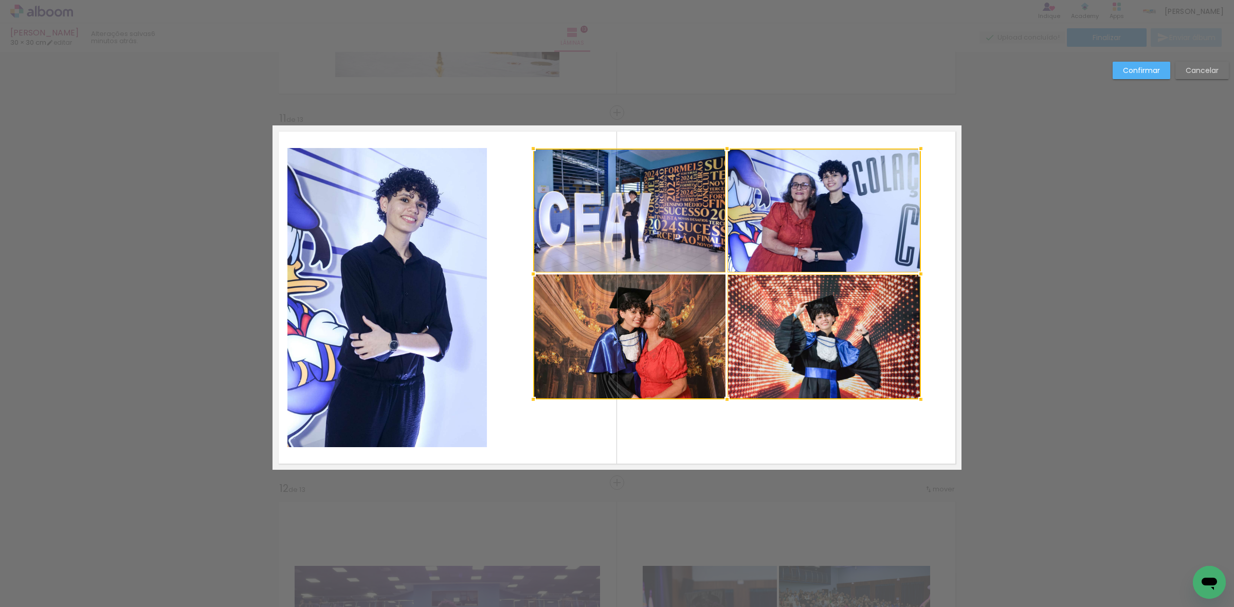
click at [636, 347] on div at bounding box center [727, 274] width 388 height 251
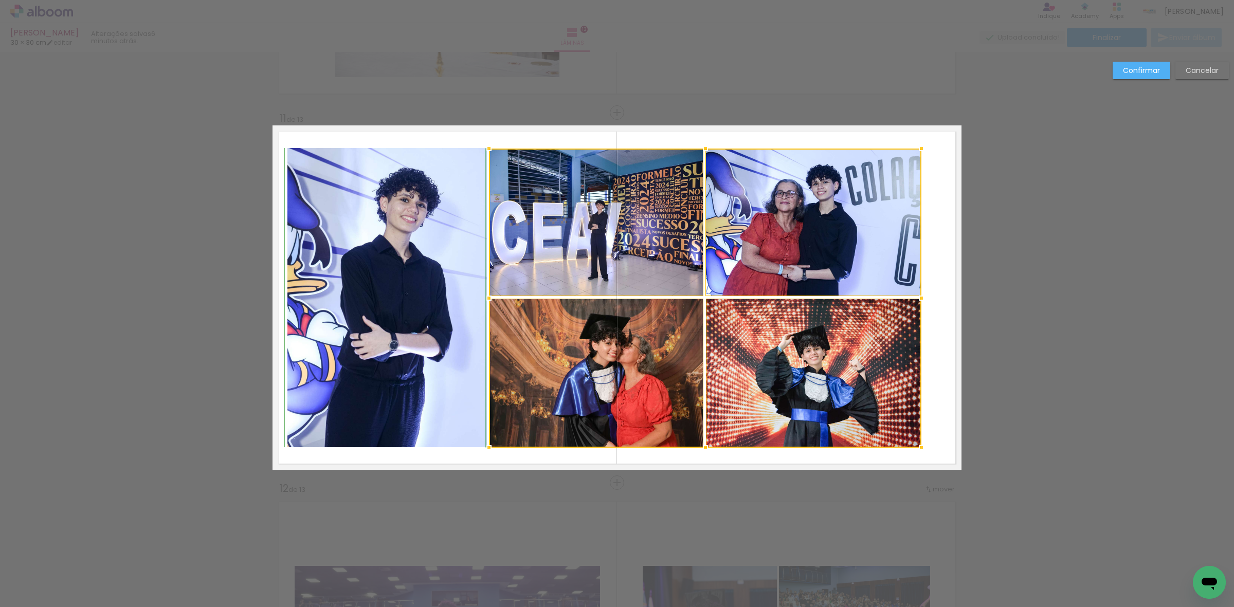
drag, startPoint x: 523, startPoint y: 405, endPoint x: 479, endPoint y: 451, distance: 63.6
click at [479, 451] on div at bounding box center [489, 447] width 21 height 21
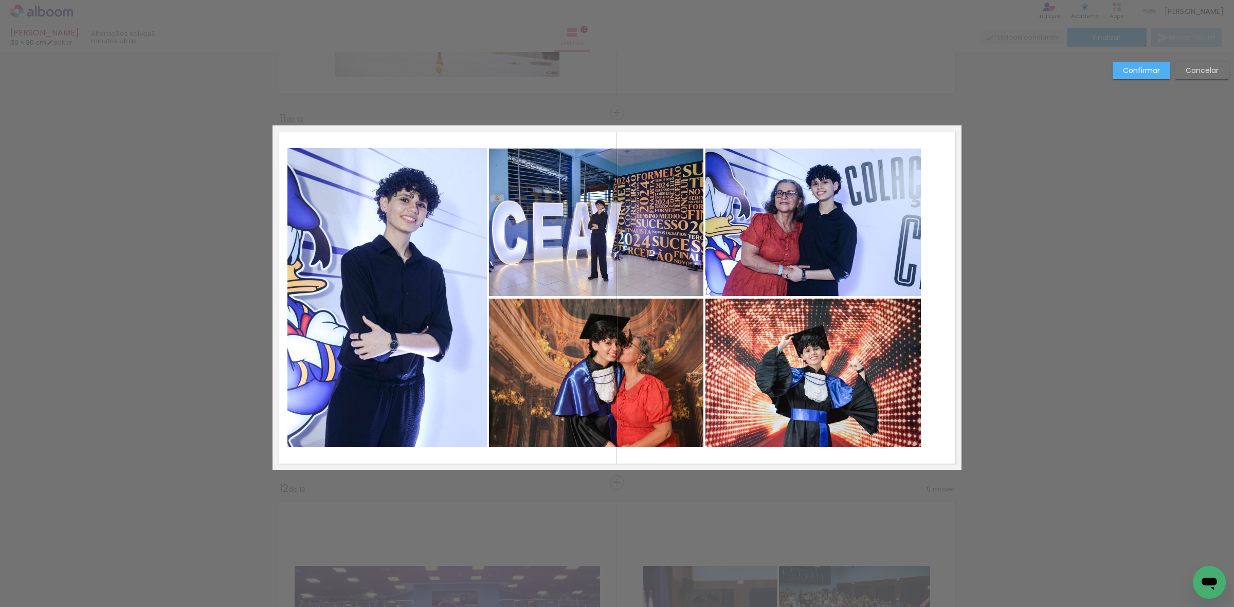
click at [577, 244] on quentale-photo at bounding box center [596, 223] width 214 height 148
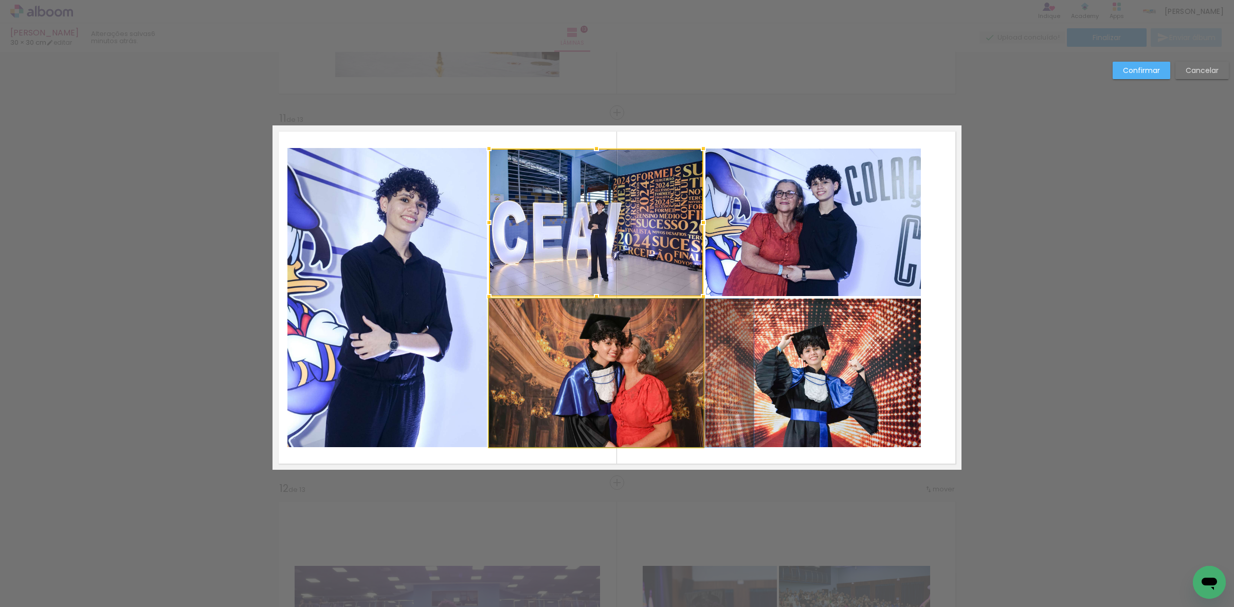
click at [611, 372] on quentale-photo at bounding box center [596, 373] width 214 height 149
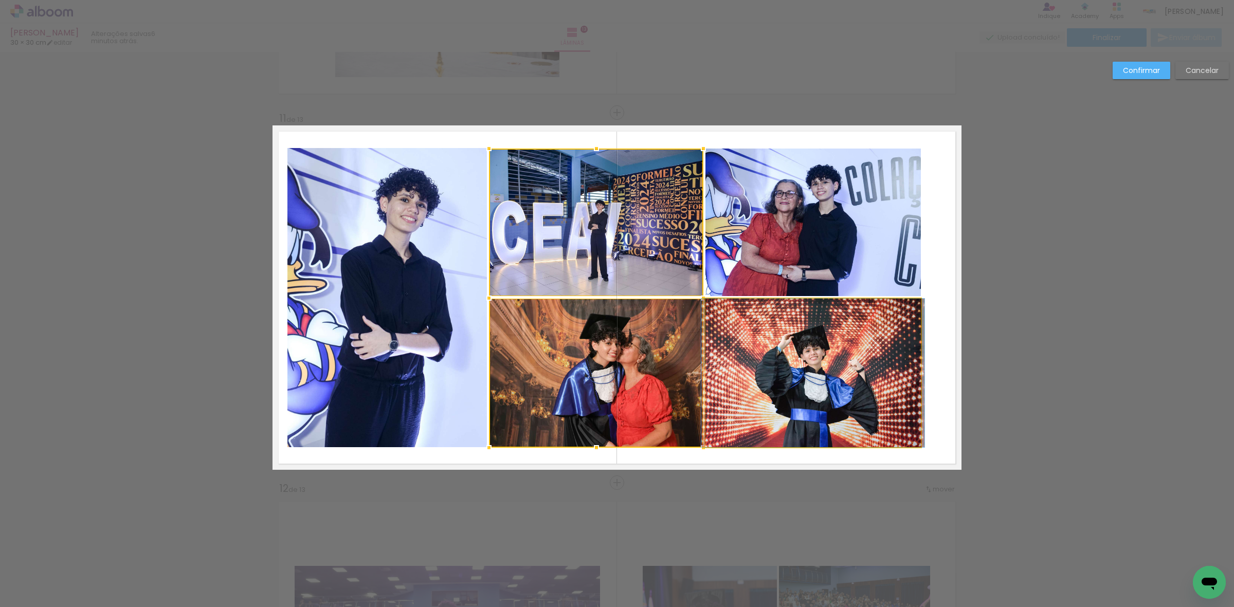
click at [759, 334] on quentale-photo at bounding box center [812, 373] width 215 height 149
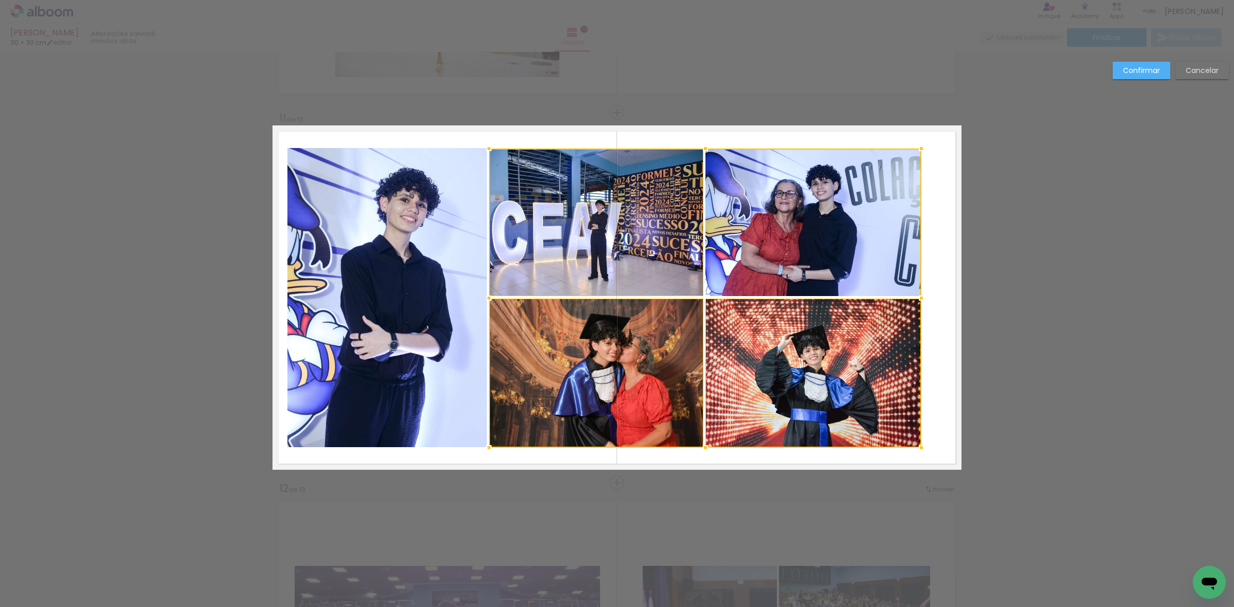
click at [782, 235] on div at bounding box center [705, 298] width 432 height 299
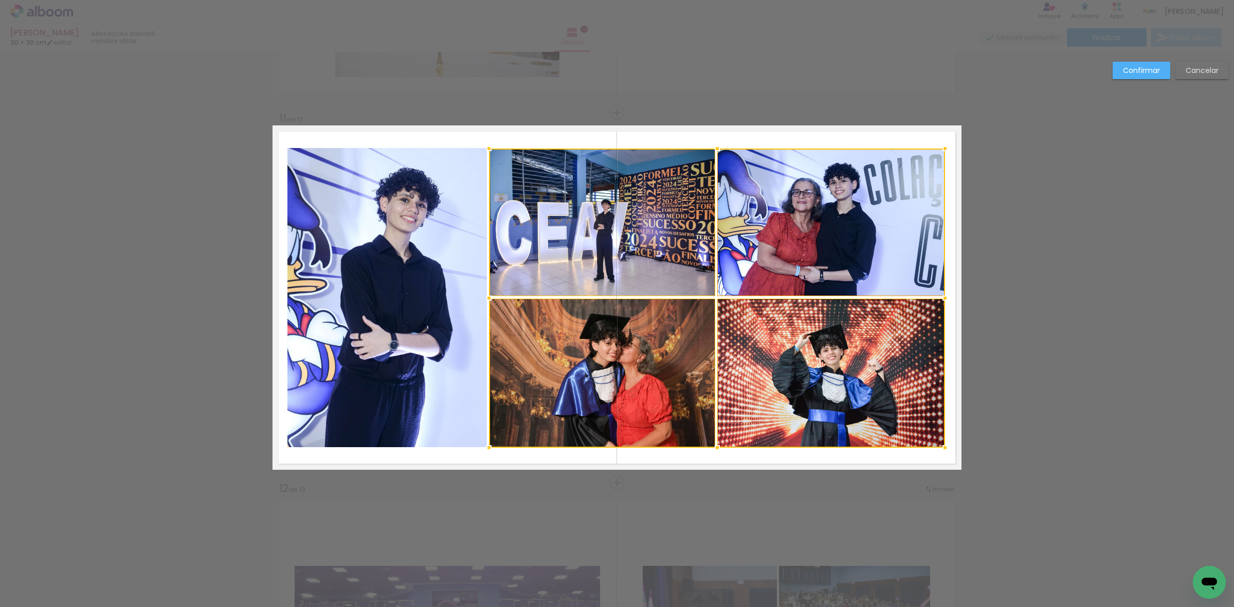
drag, startPoint x: 917, startPoint y: 298, endPoint x: 934, endPoint y: 293, distance: 18.2
click at [941, 301] on div at bounding box center [945, 298] width 21 height 21
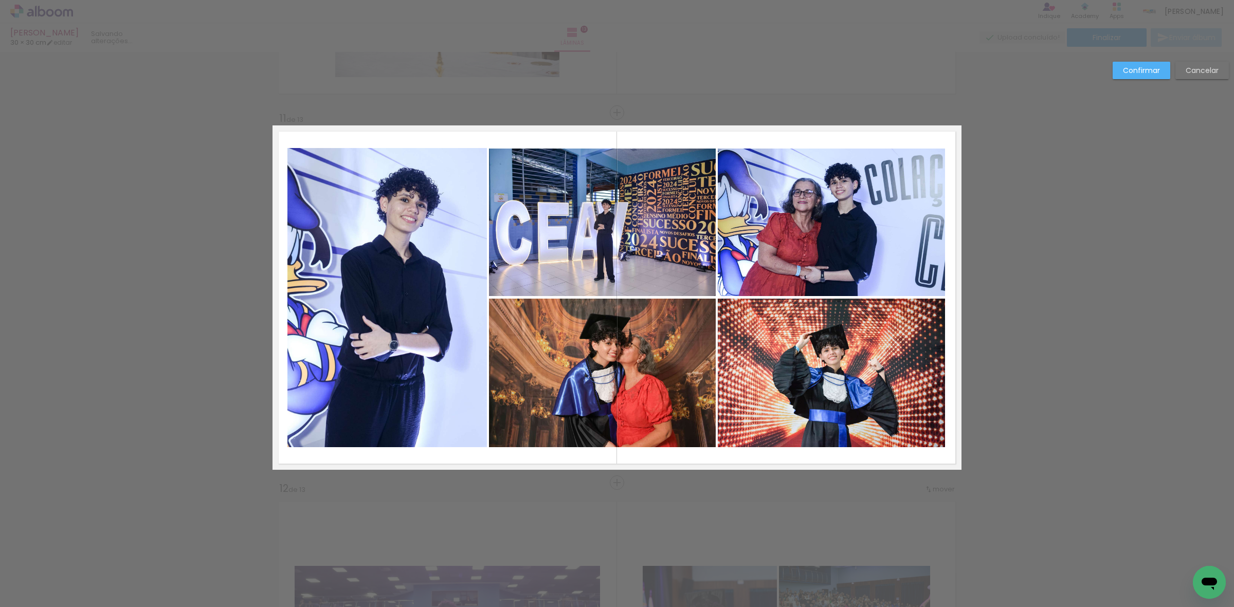
click at [844, 226] on quentale-photo at bounding box center [832, 223] width 228 height 148
click at [781, 383] on quentale-photo at bounding box center [832, 373] width 228 height 149
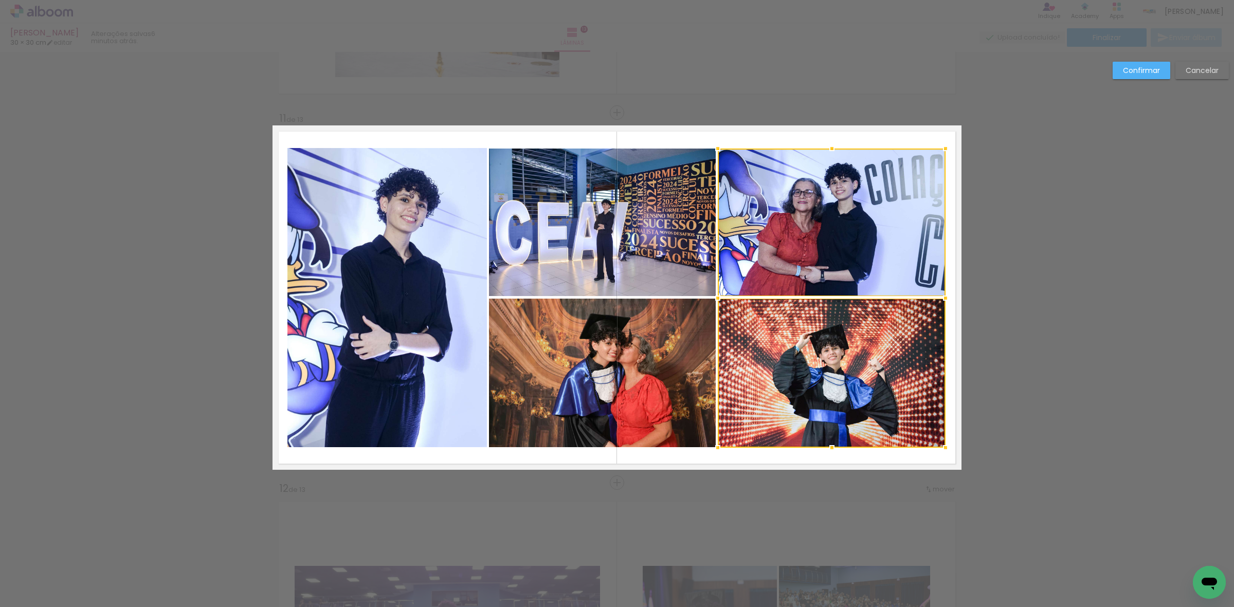
click at [641, 358] on quentale-photo at bounding box center [602, 373] width 227 height 149
click at [619, 237] on div at bounding box center [717, 298] width 456 height 299
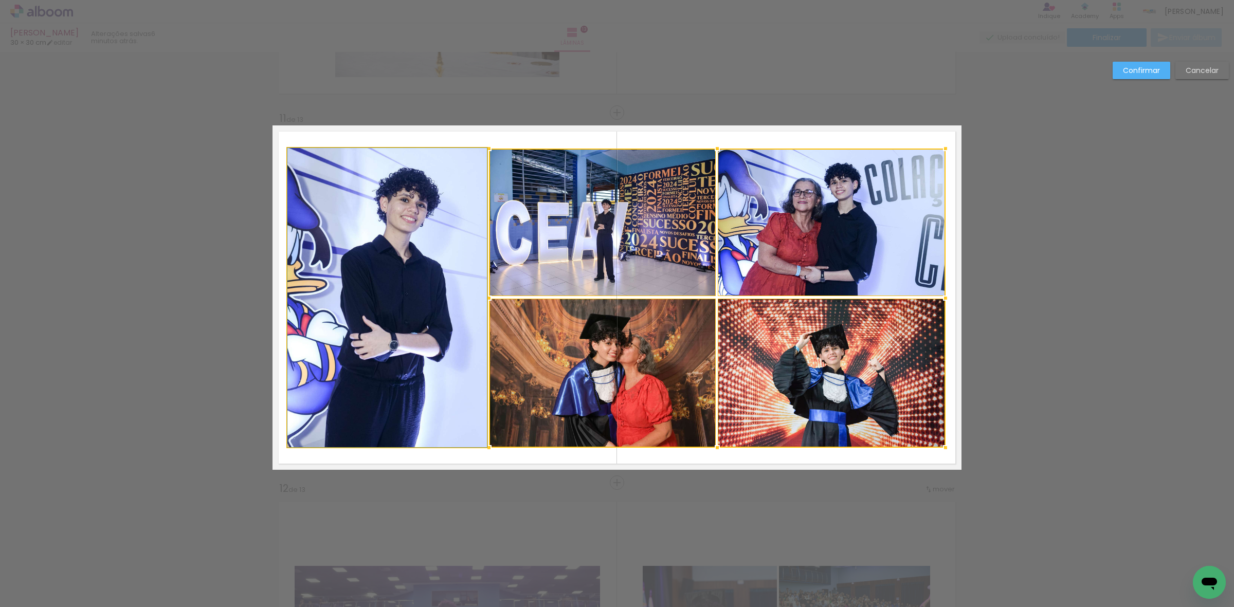
click at [422, 273] on quentale-photo at bounding box center [386, 297] width 199 height 299
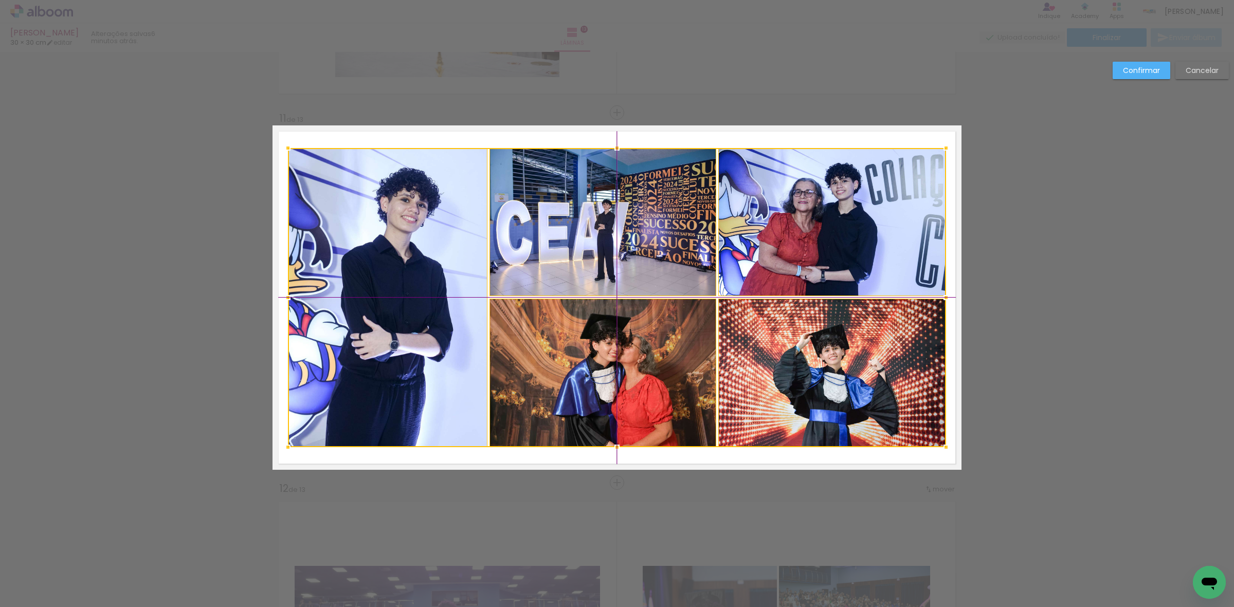
drag, startPoint x: 558, startPoint y: 282, endPoint x: 554, endPoint y: 273, distance: 9.7
click at [554, 273] on div at bounding box center [617, 297] width 658 height 299
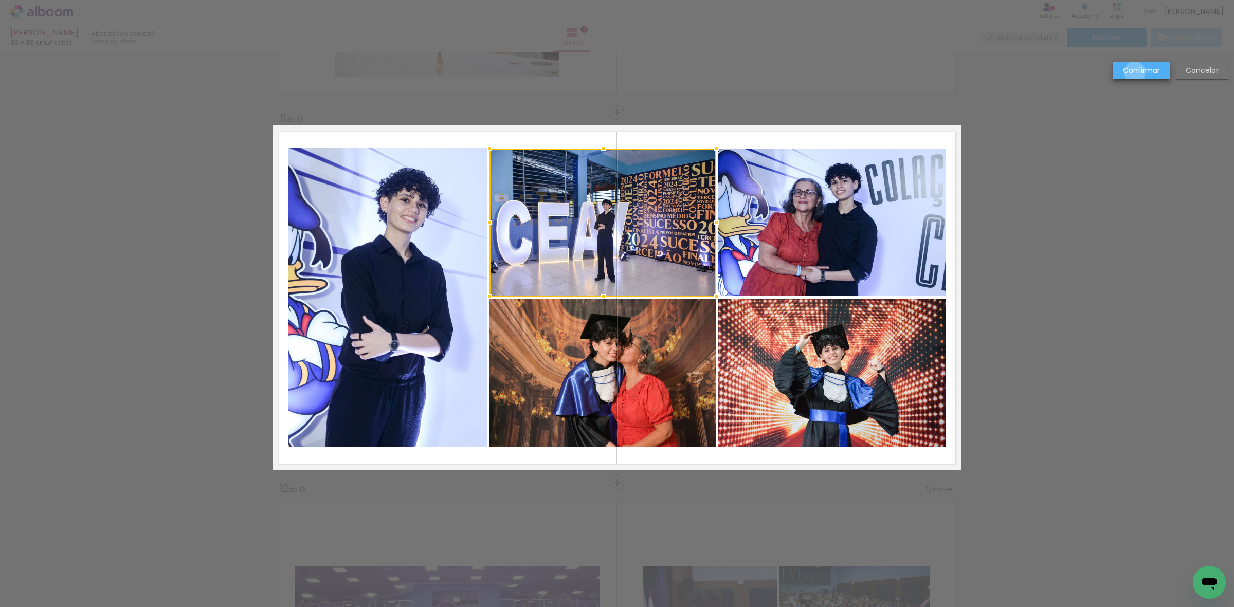
click at [0, 0] on slot "Confirmar" at bounding box center [0, 0] width 0 height 0
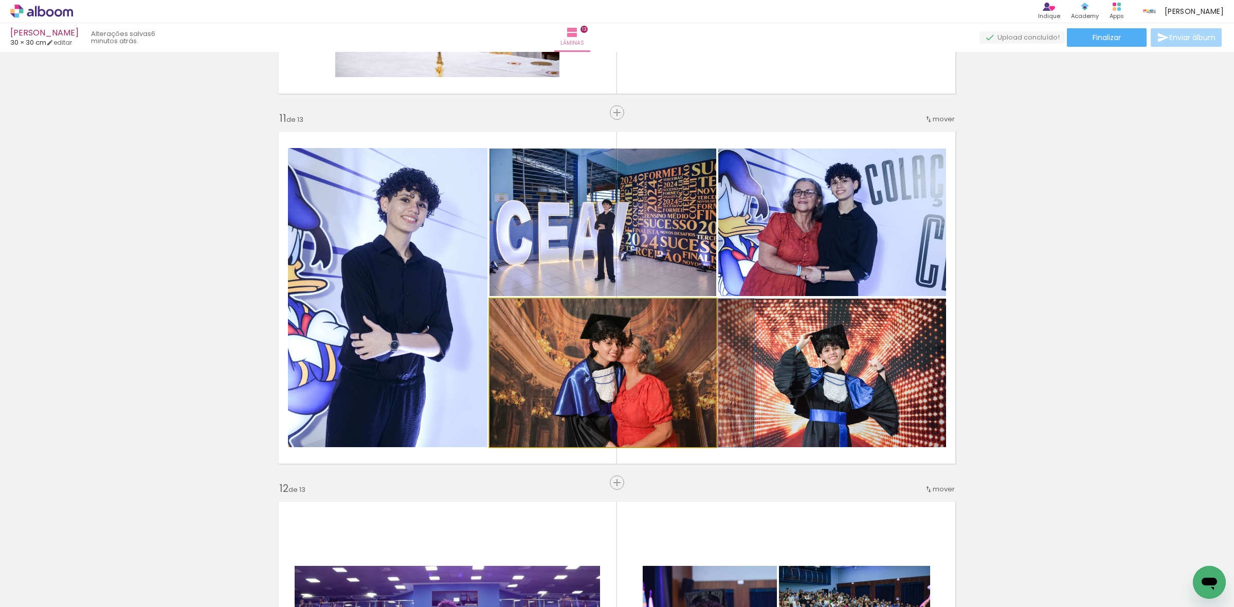
drag, startPoint x: 690, startPoint y: 386, endPoint x: 694, endPoint y: 379, distance: 7.4
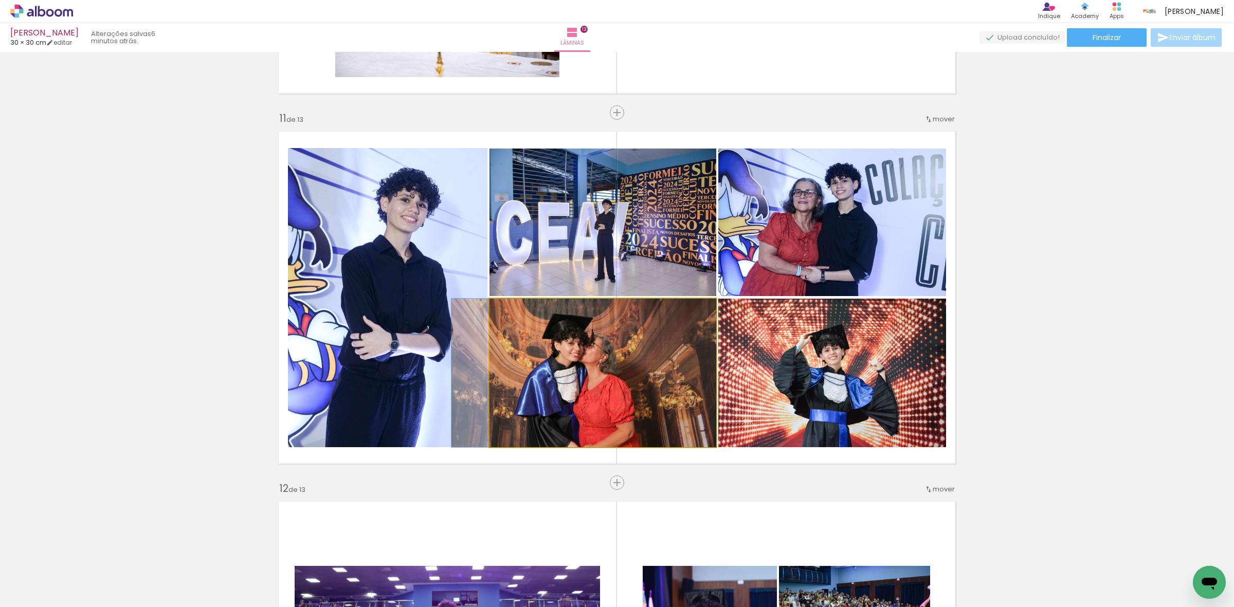
drag, startPoint x: 688, startPoint y: 379, endPoint x: 640, endPoint y: 371, distance: 48.5
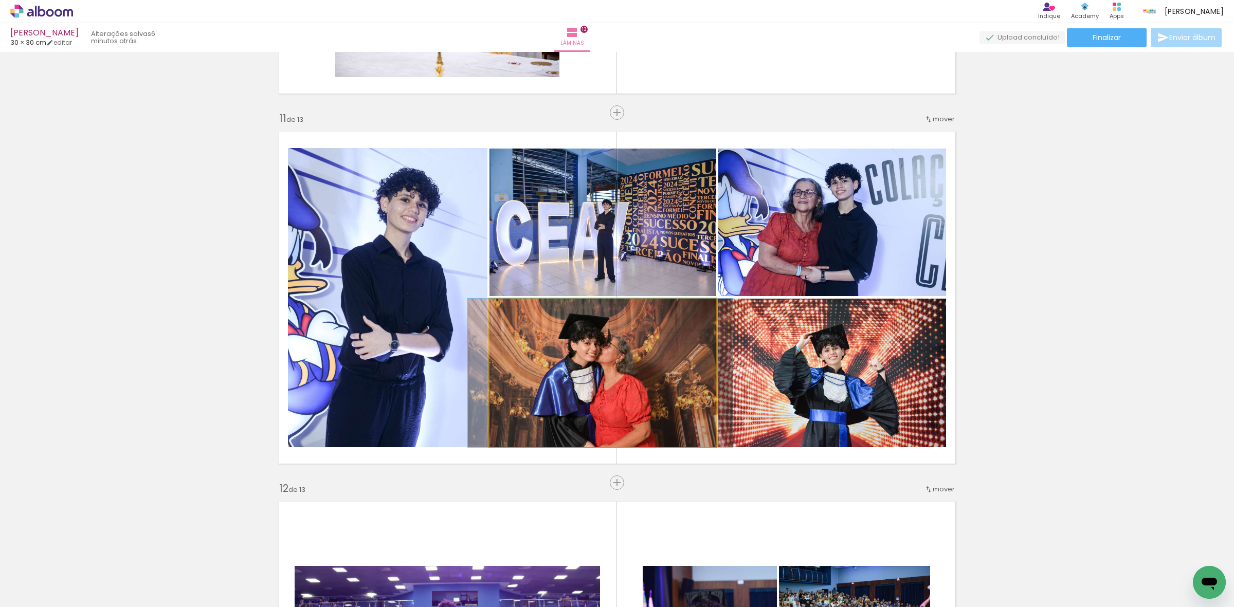
drag, startPoint x: 639, startPoint y: 371, endPoint x: 655, endPoint y: 372, distance: 16.5
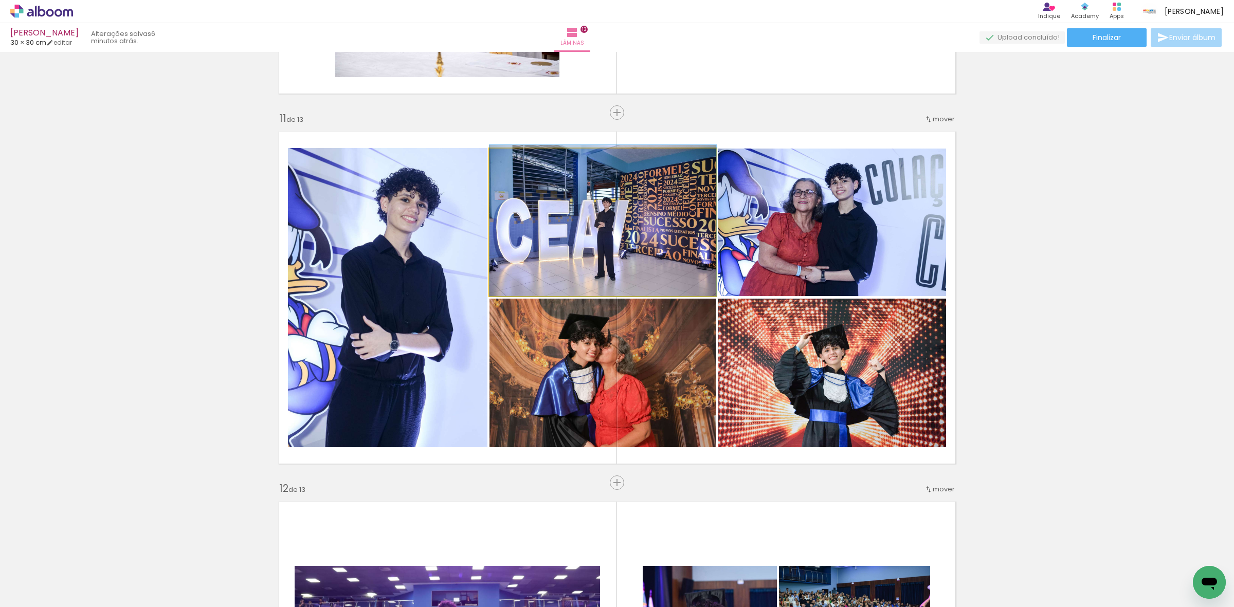
drag, startPoint x: 644, startPoint y: 260, endPoint x: 668, endPoint y: 251, distance: 26.4
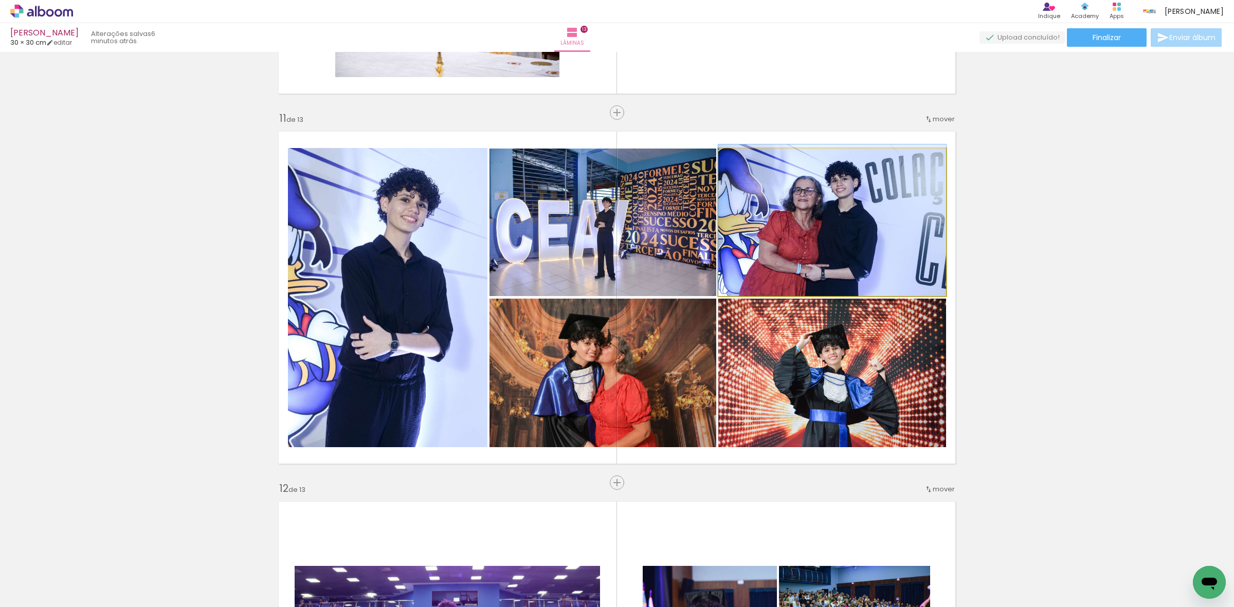
drag, startPoint x: 809, startPoint y: 276, endPoint x: 821, endPoint y: 245, distance: 33.2
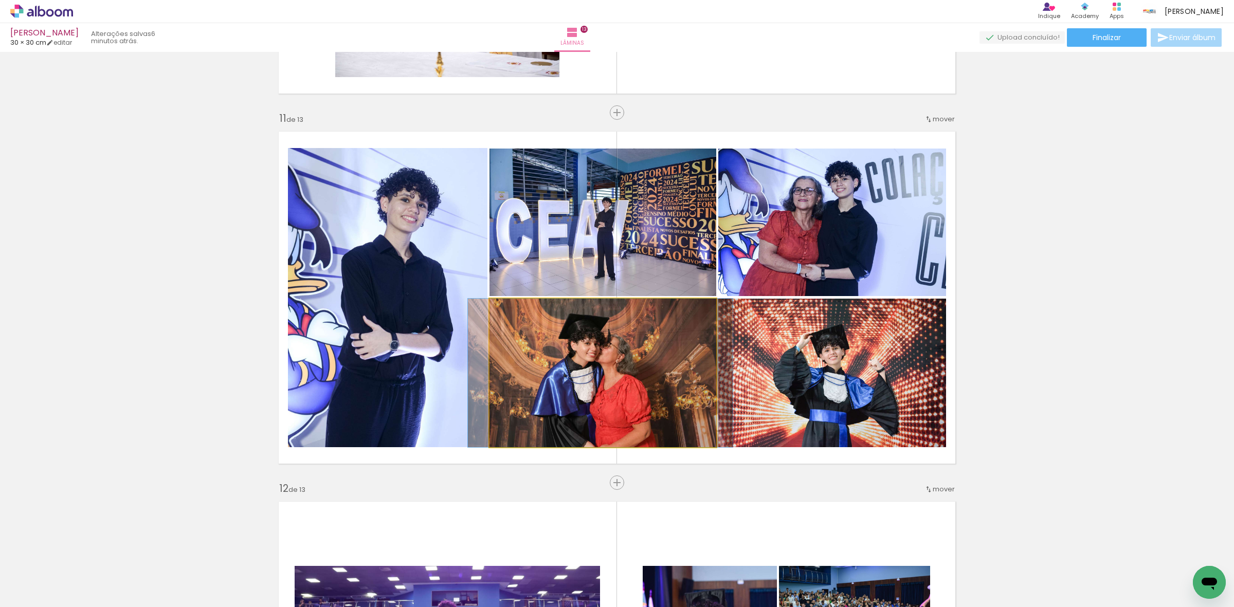
click at [706, 371] on quentale-photo at bounding box center [602, 373] width 227 height 149
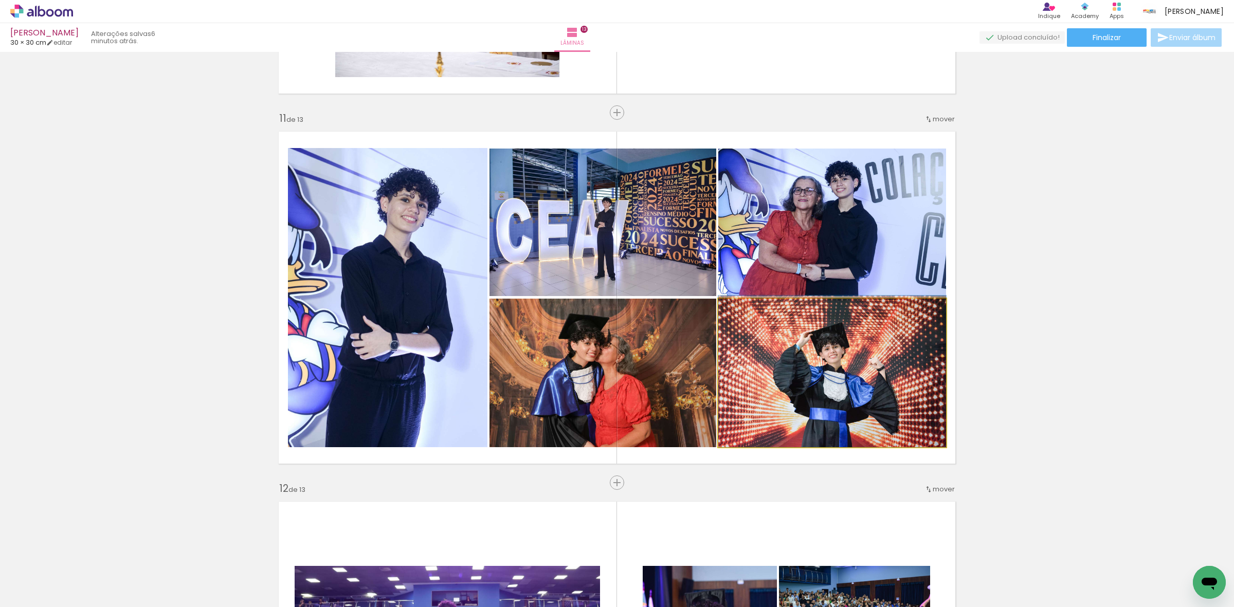
drag, startPoint x: 792, startPoint y: 365, endPoint x: 807, endPoint y: 356, distance: 18.0
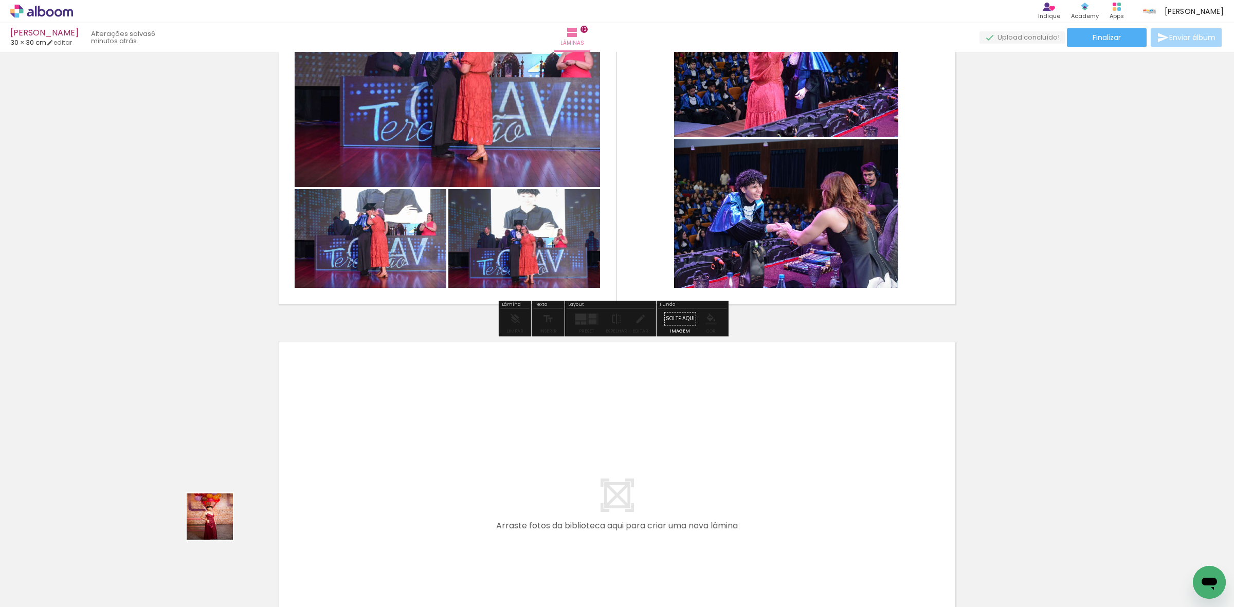
drag, startPoint x: 114, startPoint y: 582, endPoint x: 329, endPoint y: 459, distance: 248.2
click at [329, 459] on quentale-workspace at bounding box center [617, 303] width 1234 height 607
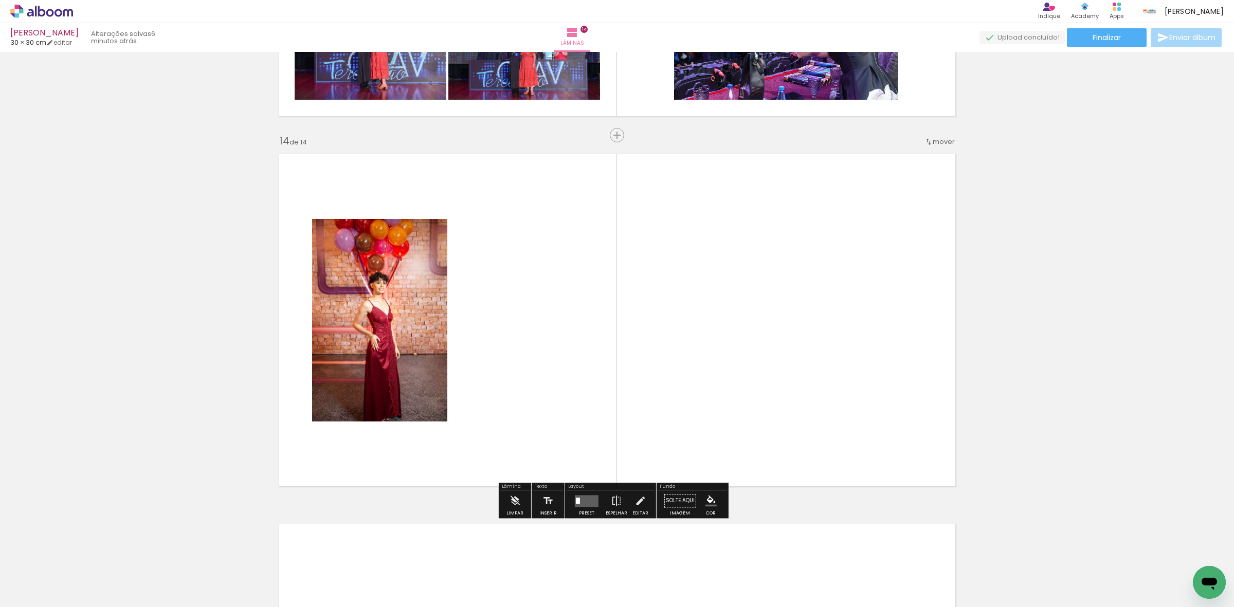
scroll to position [4768, 0]
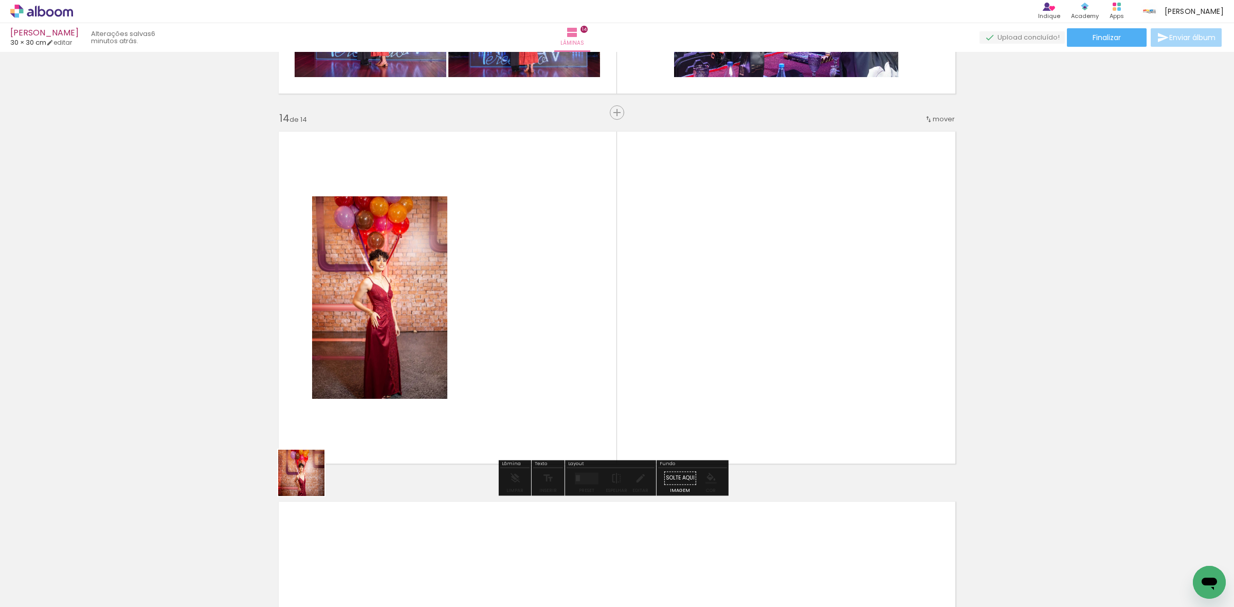
drag, startPoint x: 160, startPoint y: 561, endPoint x: 120, endPoint y: 587, distance: 47.9
click at [474, 366] on quentale-workspace at bounding box center [617, 303] width 1234 height 607
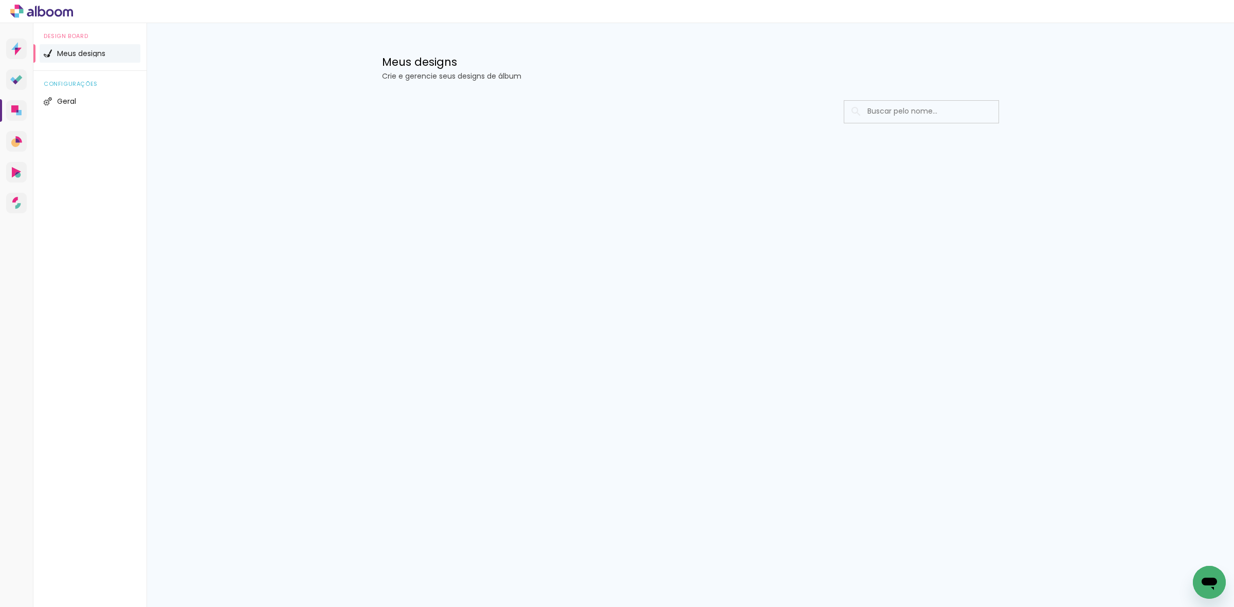
click at [550, 214] on div "Prosite Website + Landing pages Proof Sistema de seleção e venda de fotos Desig…" at bounding box center [617, 315] width 1234 height 584
click at [623, 361] on div "Prosite Website + Landing pages Proof Sistema de seleção e venda de fotos Desig…" at bounding box center [617, 315] width 1234 height 584
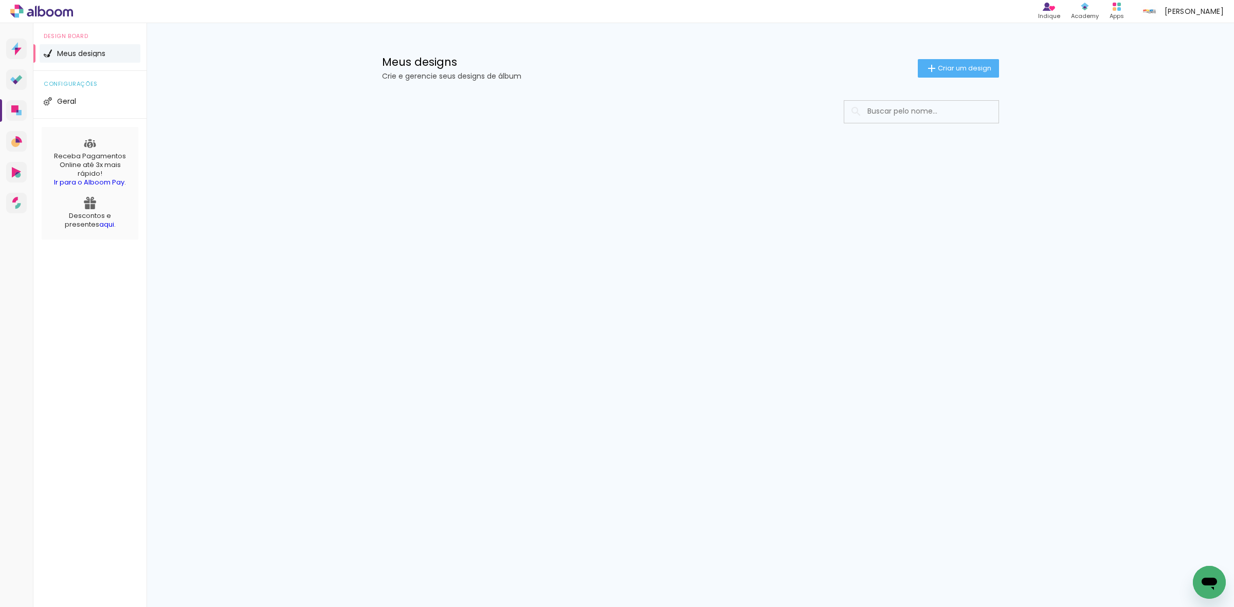
click at [620, 356] on div "Prosite Website + Landing pages Proof Sistema de seleção e venda de fotos Desig…" at bounding box center [617, 315] width 1234 height 584
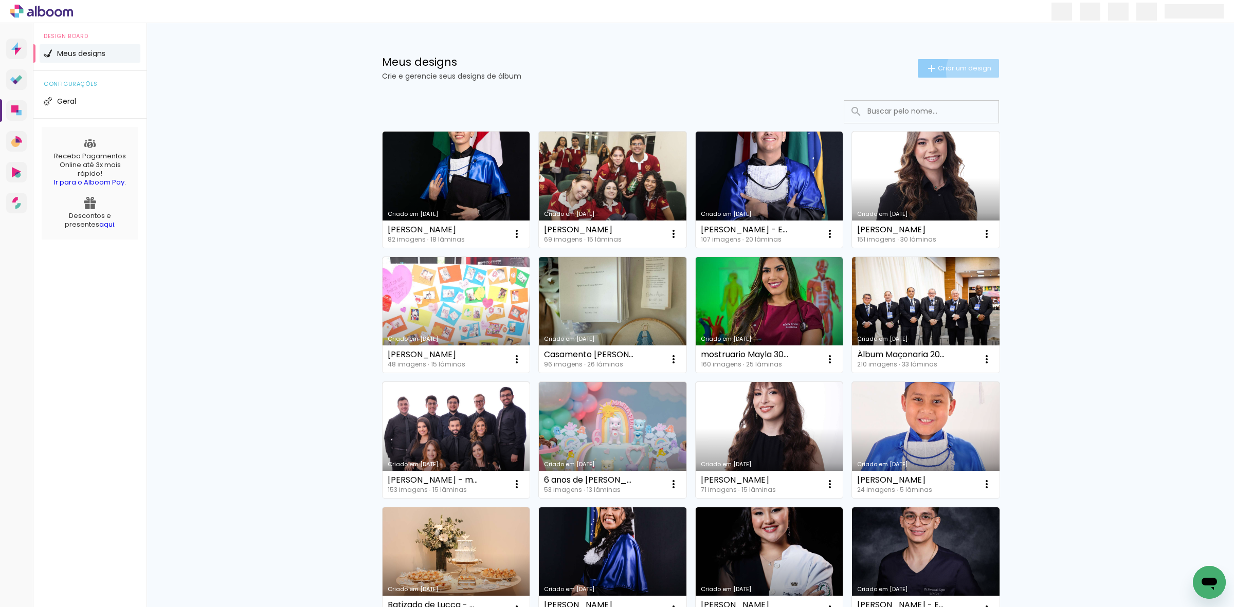
click at [969, 71] on span "Criar um design" at bounding box center [964, 68] width 53 height 7
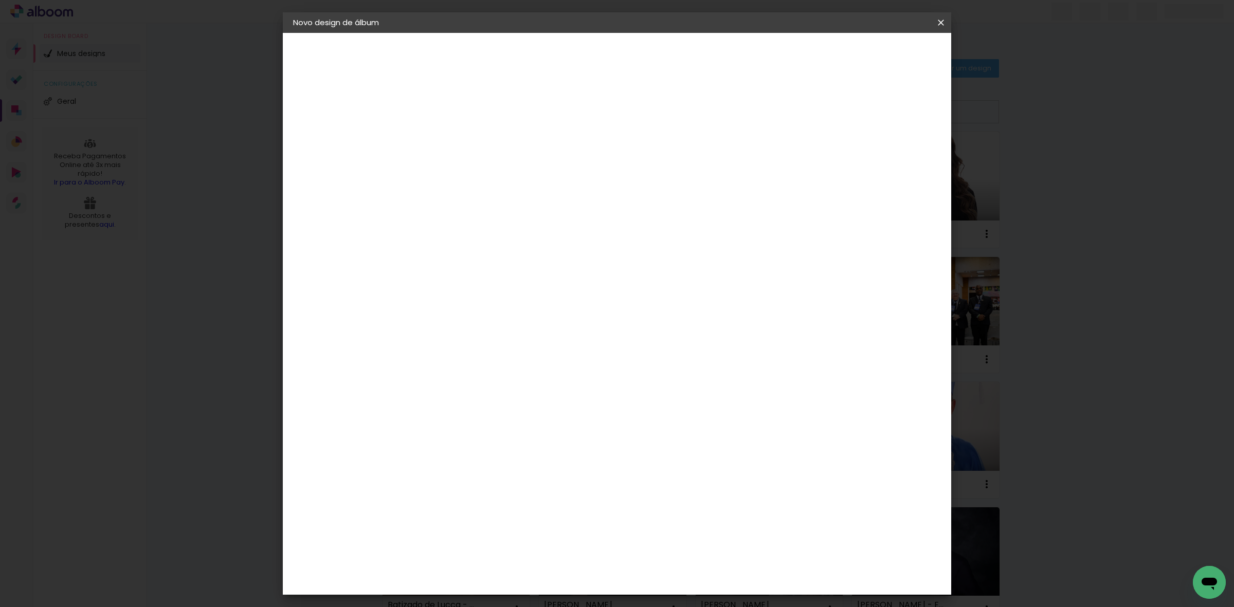
click at [461, 144] on input at bounding box center [461, 138] width 0 height 16
type input "15/09/2025"
paste input "[PERSON_NAME]"
type input "[PERSON_NAME]"
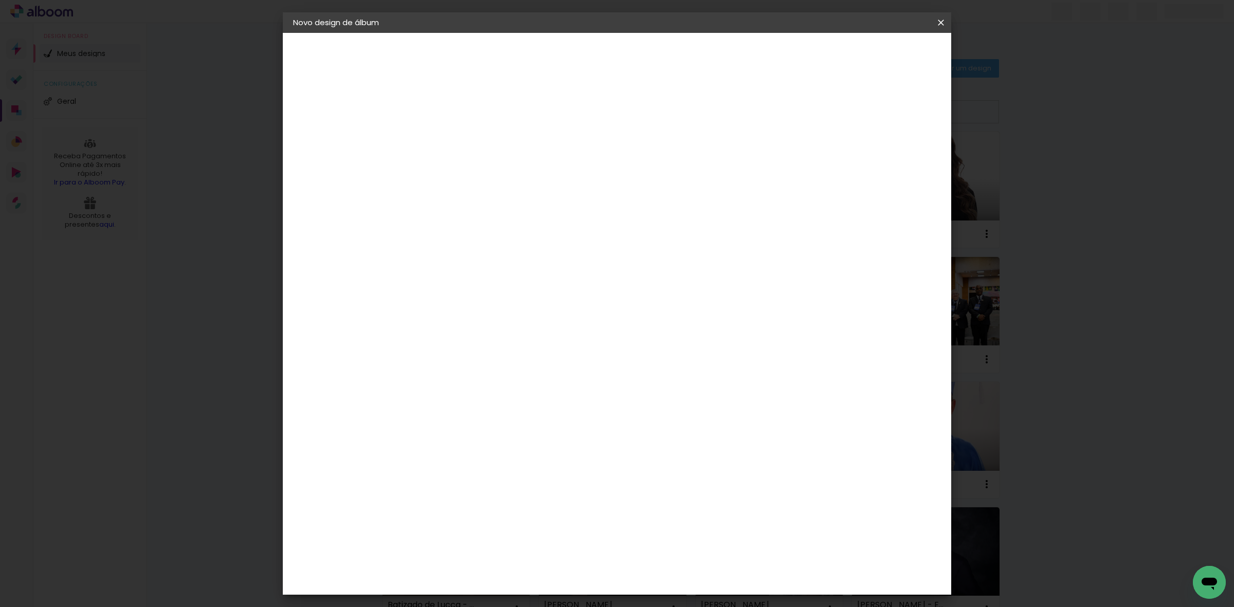
type paper-input "[PERSON_NAME]"
click at [566, 58] on paper-button "Avançar" at bounding box center [541, 54] width 50 height 17
click at [654, 152] on paper-item "Tamanho Livre" at bounding box center [604, 156] width 99 height 23
click at [653, 47] on paper-button "Avançar" at bounding box center [628, 54] width 50 height 17
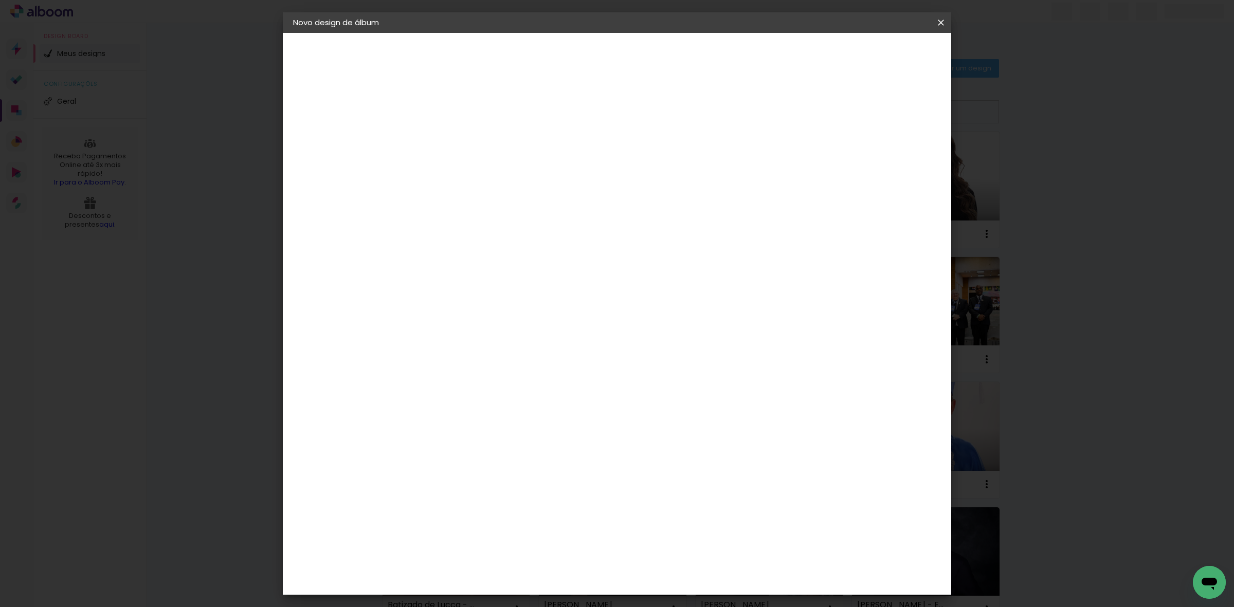
click at [874, 57] on span "Iniciar design" at bounding box center [851, 54] width 47 height 7
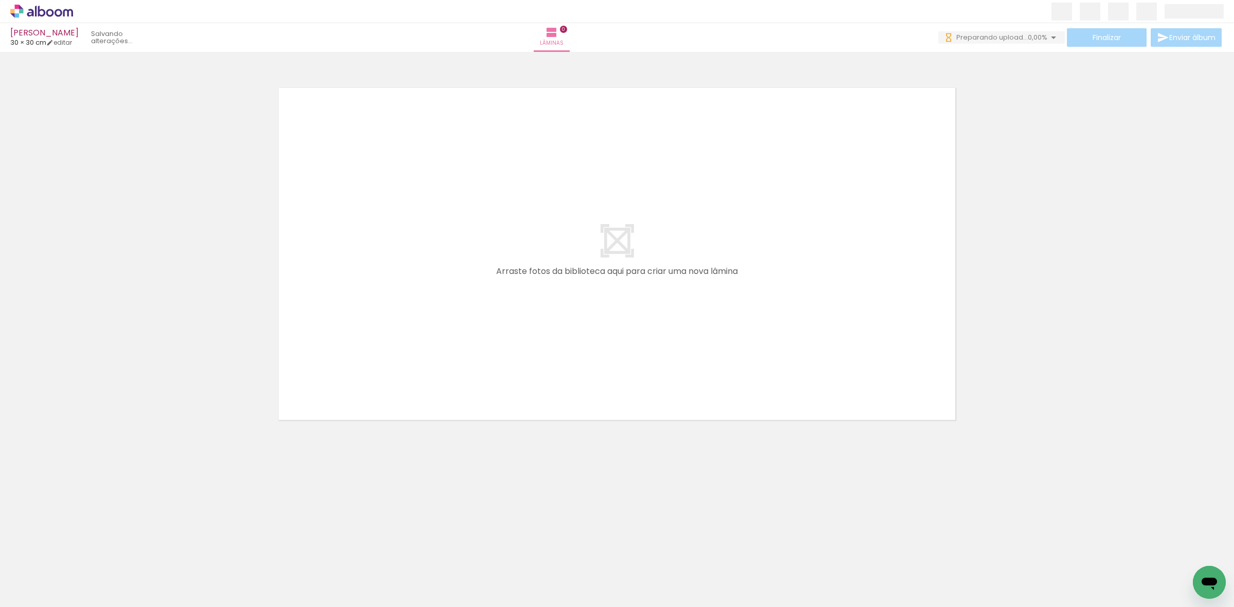
click at [43, 571] on div "Biblioteca 90 fotos Todas as fotos Não utilizadas Adicionar Fotos" at bounding box center [32, 575] width 64 height 51
click at [41, 575] on input "Todas as fotos" at bounding box center [28, 576] width 39 height 9
click at [0, 0] on slot "Não utilizadas" at bounding box center [0, 0] width 0 height 0
type input "Não utilizadas"
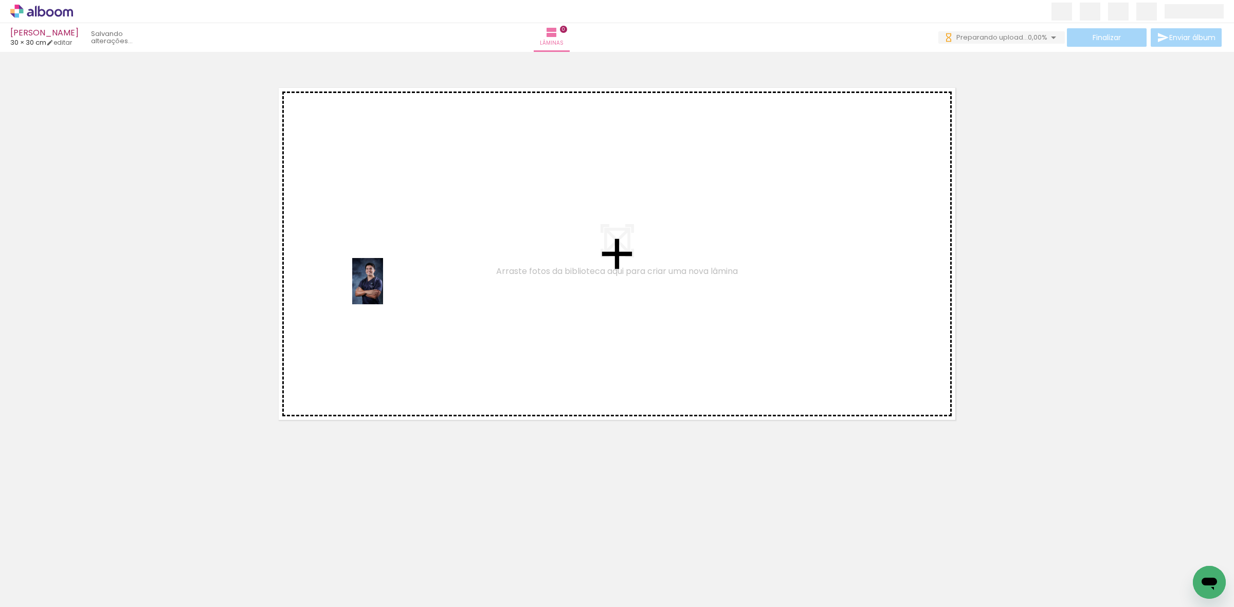
drag, startPoint x: 108, startPoint y: 573, endPoint x: 383, endPoint y: 289, distance: 395.2
click at [383, 289] on quentale-workspace at bounding box center [617, 303] width 1234 height 607
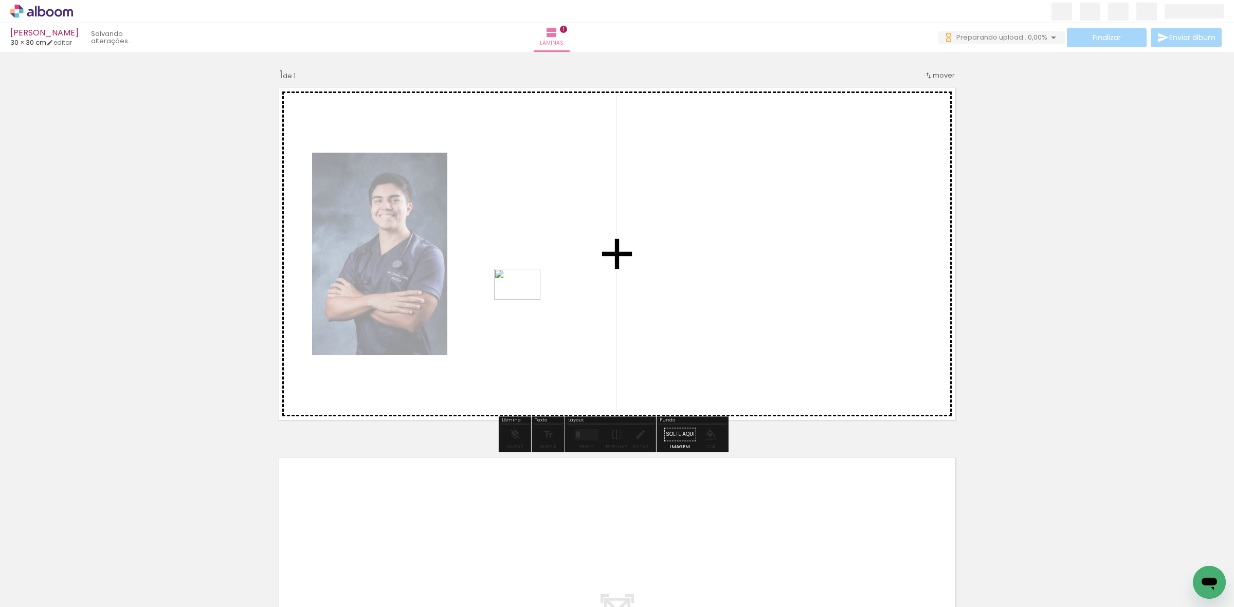
drag, startPoint x: 119, startPoint y: 564, endPoint x: 525, endPoint y: 300, distance: 484.5
click at [525, 300] on quentale-workspace at bounding box center [617, 303] width 1234 height 607
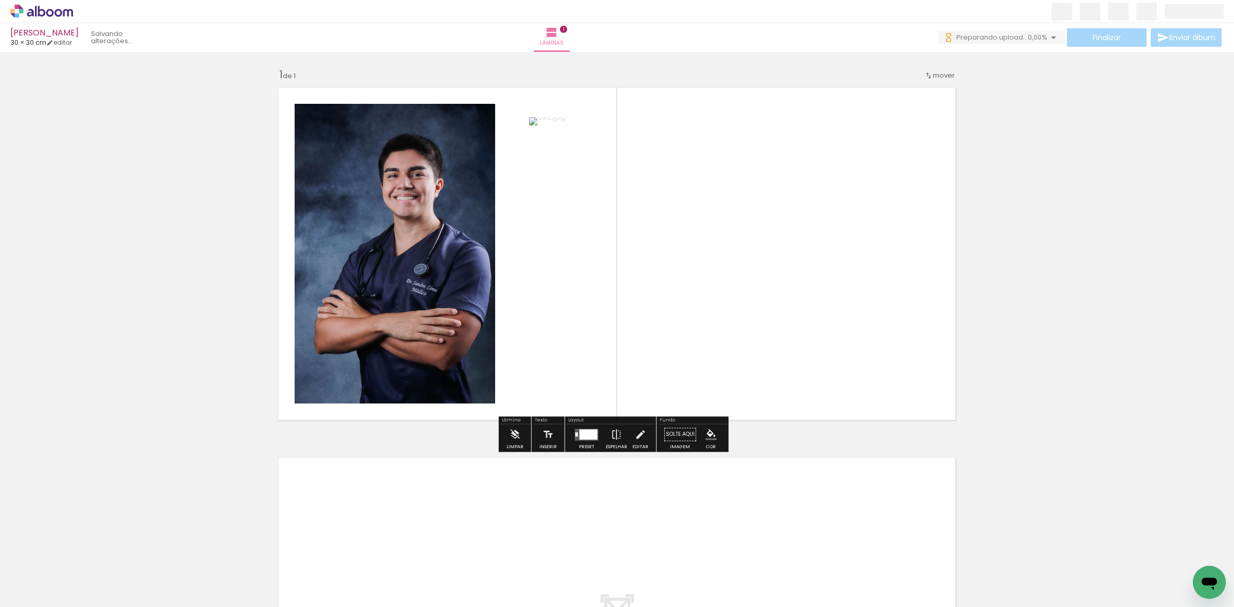
click at [108, 576] on div at bounding box center [103, 572] width 34 height 51
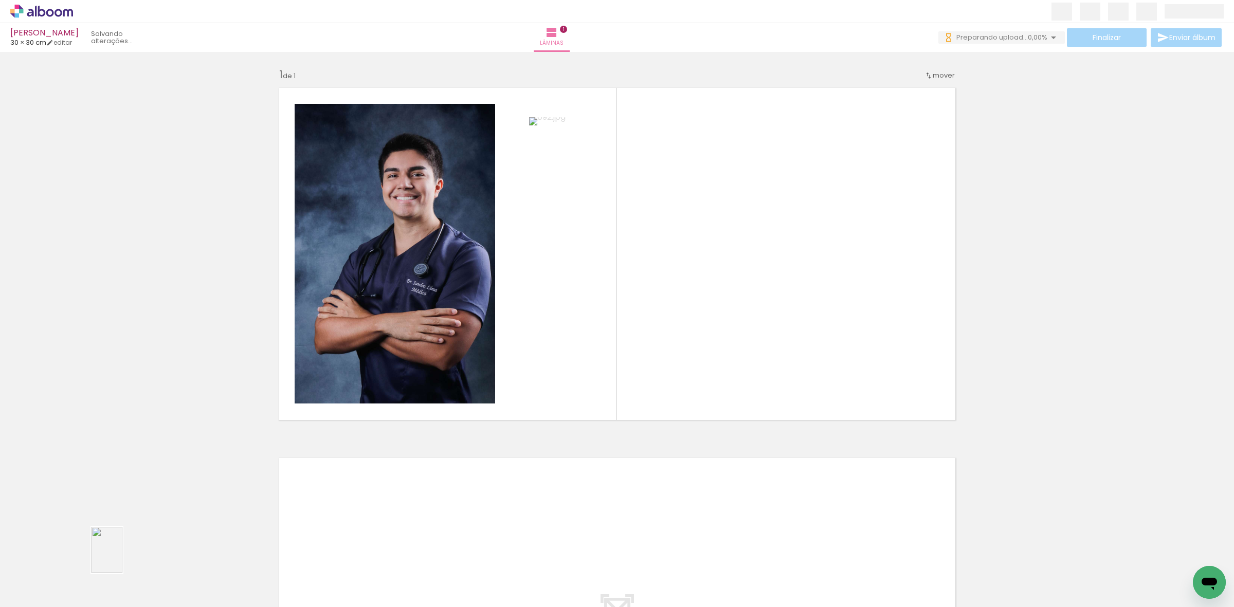
drag, startPoint x: 118, startPoint y: 572, endPoint x: 122, endPoint y: 558, distance: 14.5
click at [118, 565] on div at bounding box center [103, 572] width 34 height 51
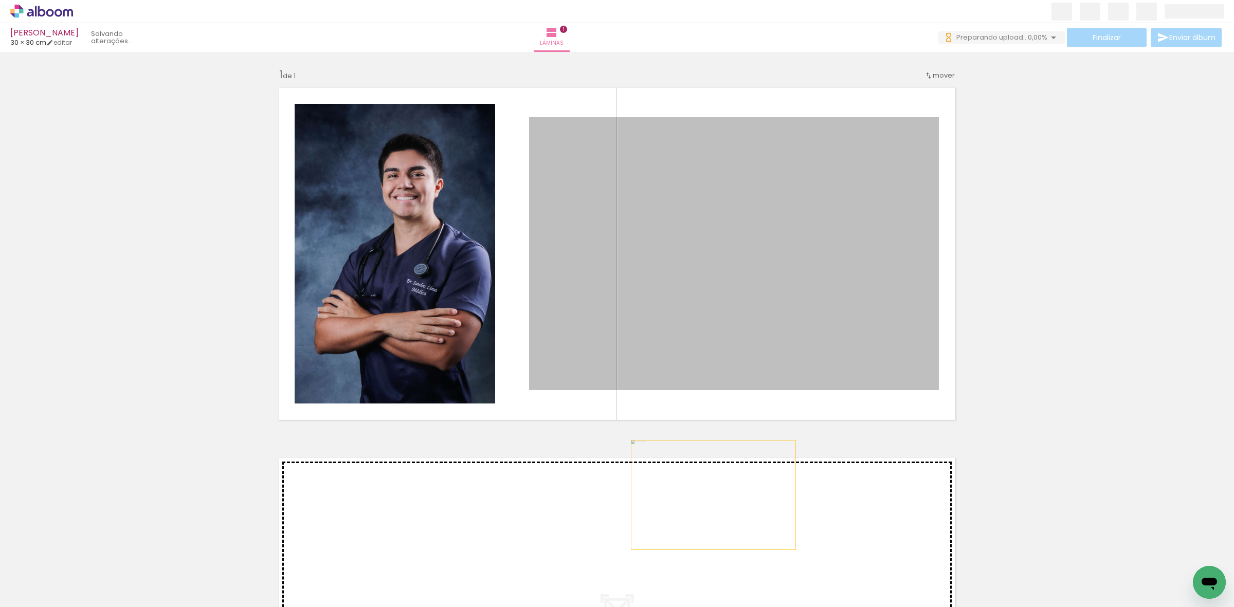
drag, startPoint x: 617, startPoint y: 405, endPoint x: 434, endPoint y: 289, distance: 216.1
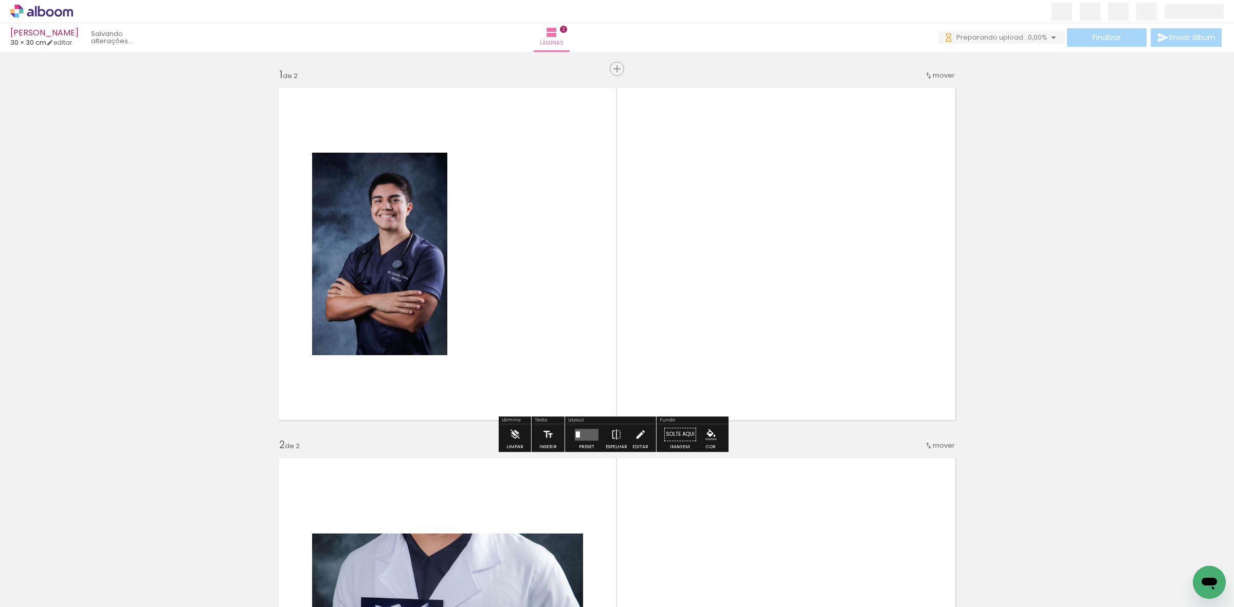
scroll to position [326, 0]
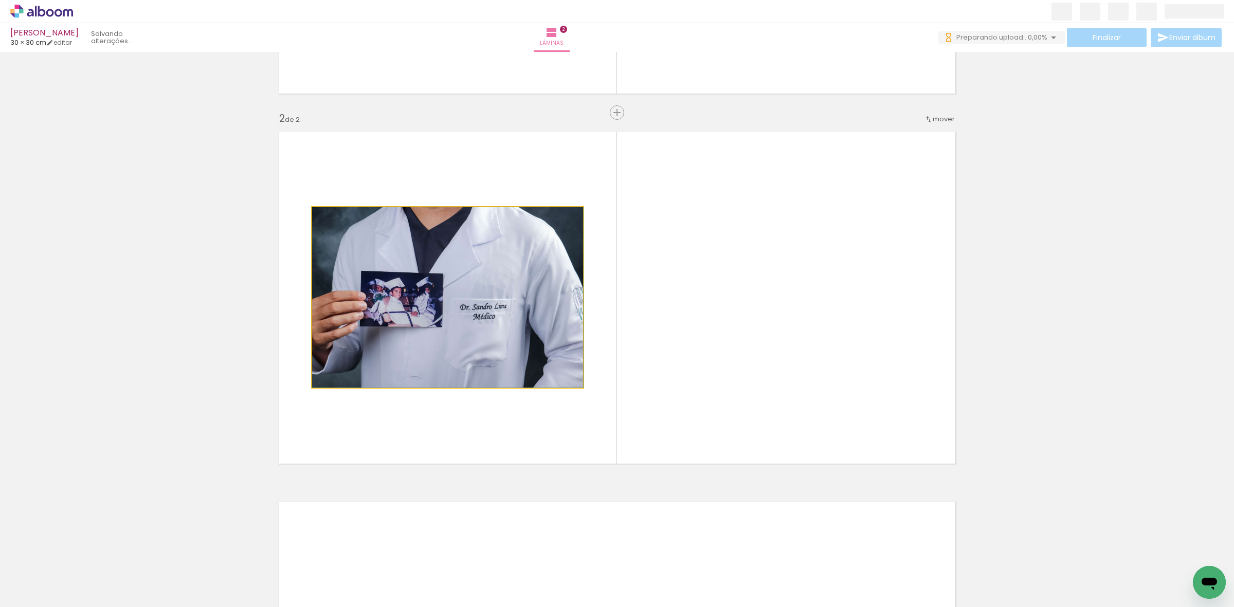
drag, startPoint x: 422, startPoint y: 236, endPoint x: 417, endPoint y: 308, distance: 72.1
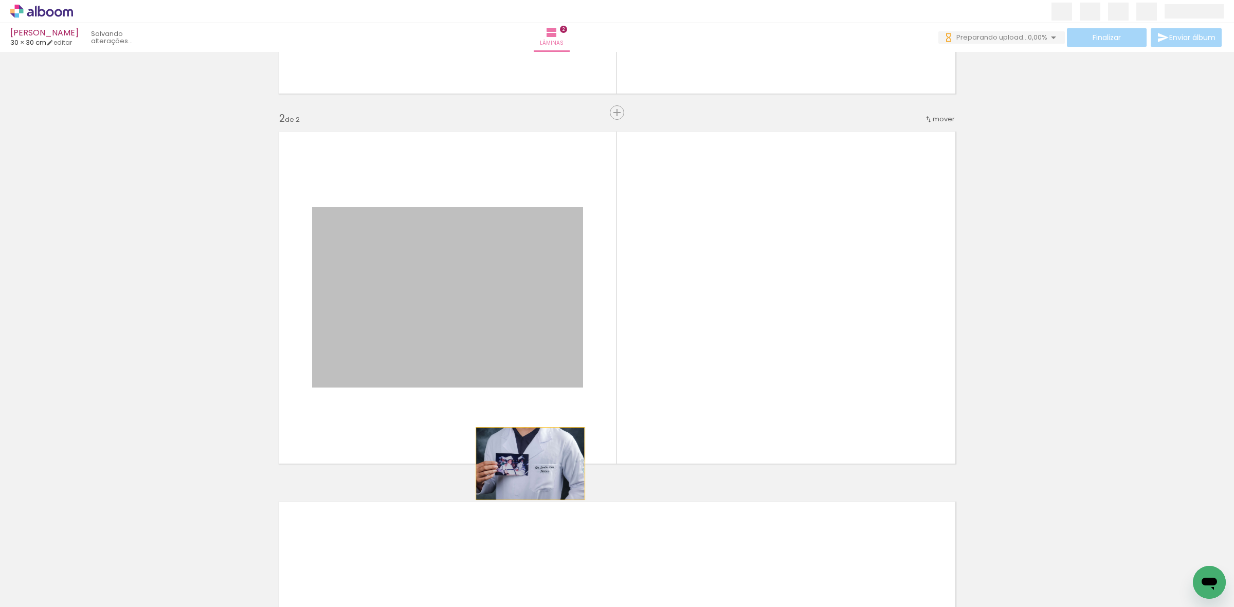
scroll to position [0, 0]
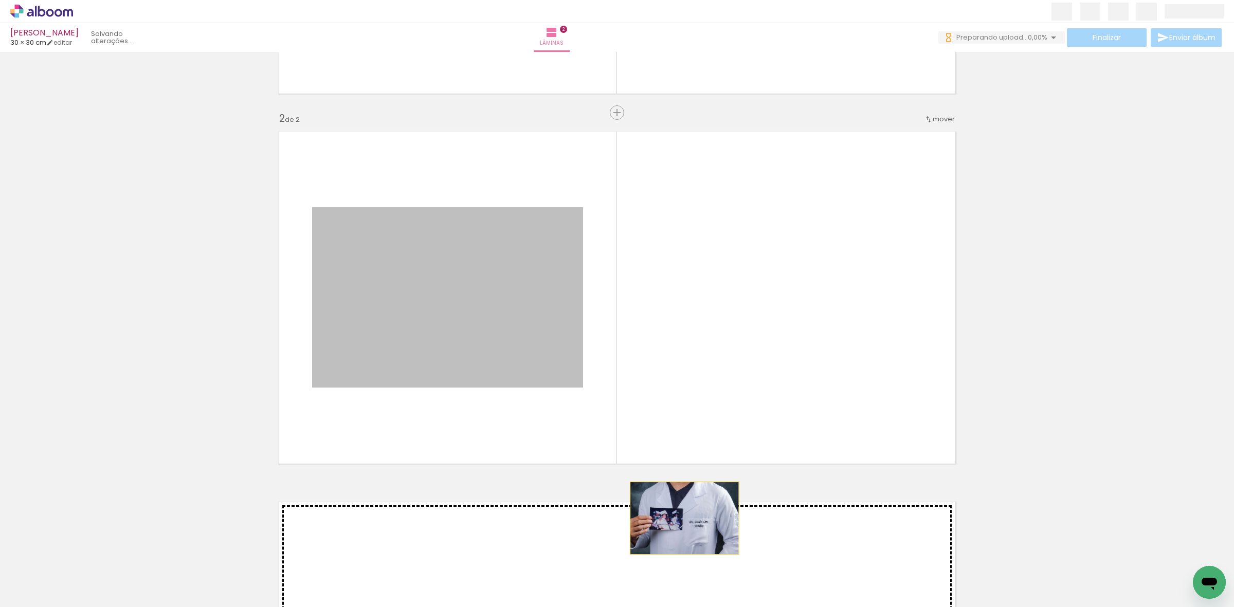
drag, startPoint x: 419, startPoint y: 301, endPoint x: 680, endPoint y: 518, distance: 338.7
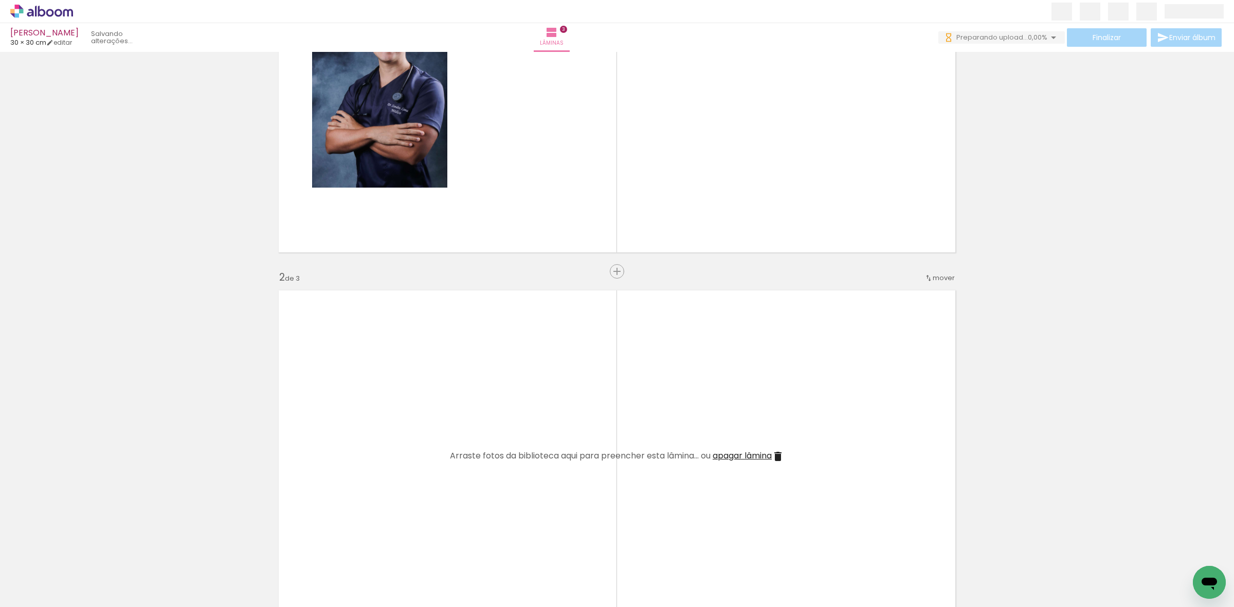
scroll to position [118, 0]
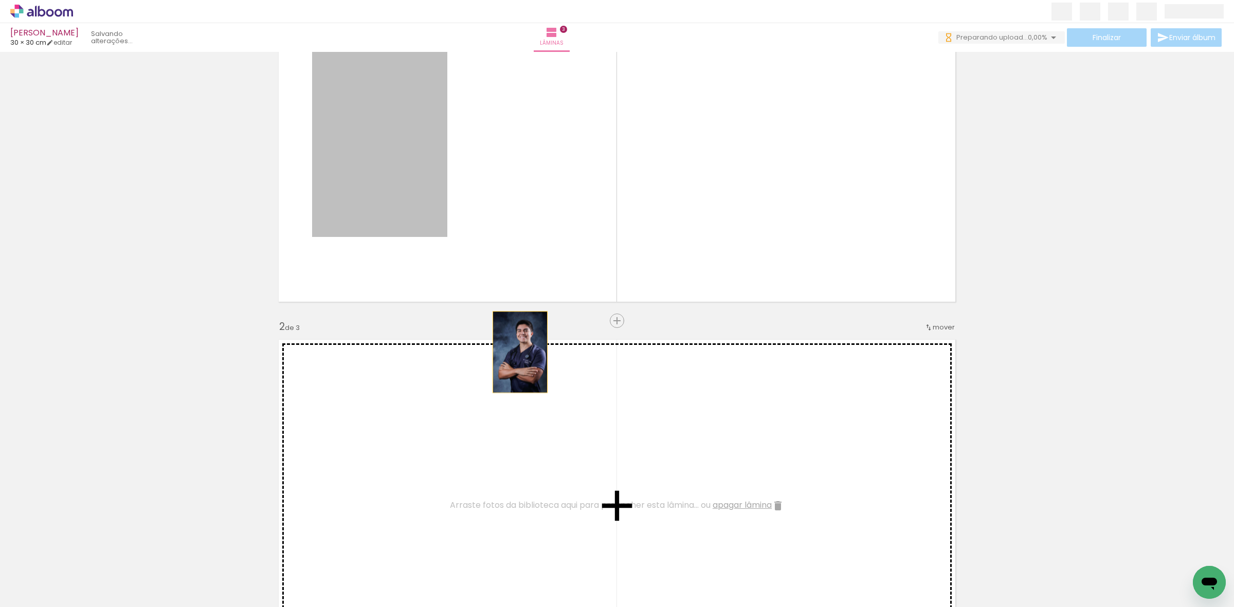
drag, startPoint x: 402, startPoint y: 196, endPoint x: 683, endPoint y: 437, distance: 369.6
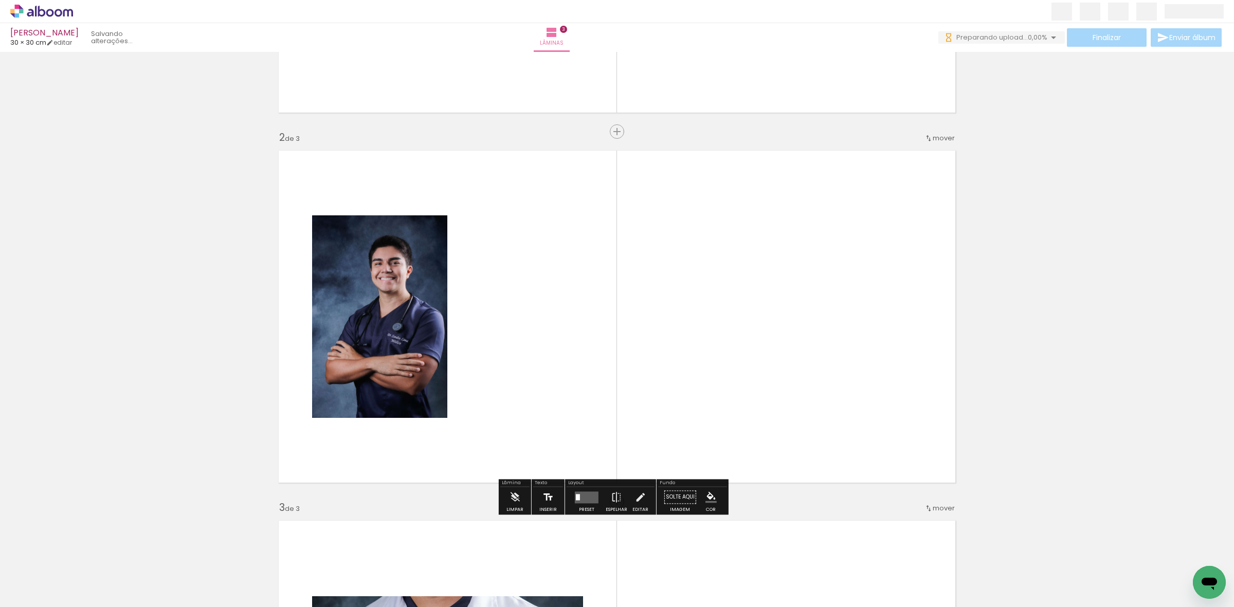
scroll to position [440, 0]
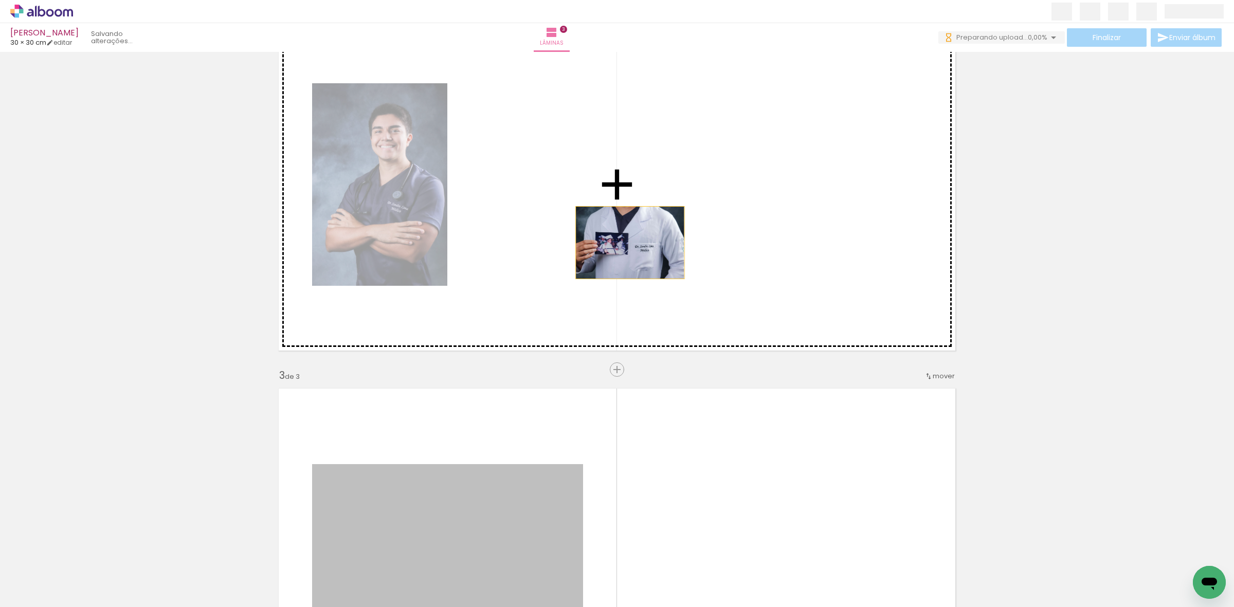
drag, startPoint x: 468, startPoint y: 486, endPoint x: 733, endPoint y: 345, distance: 299.2
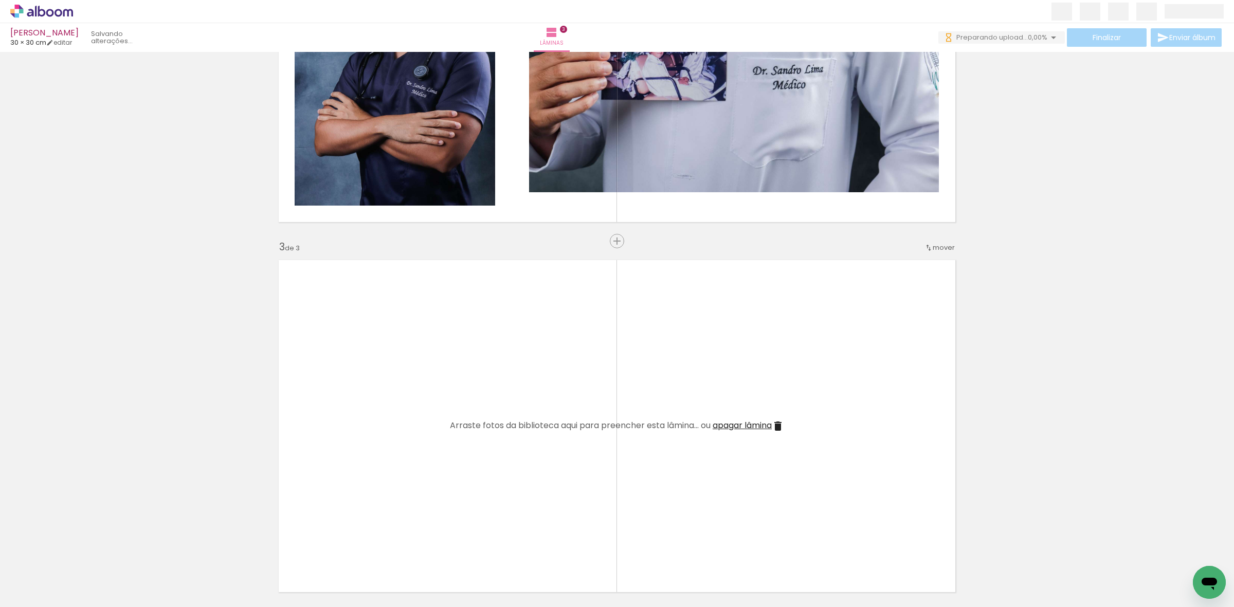
scroll to position [0, 0]
click at [742, 428] on span "apagar lâmina" at bounding box center [741, 425] width 59 height 12
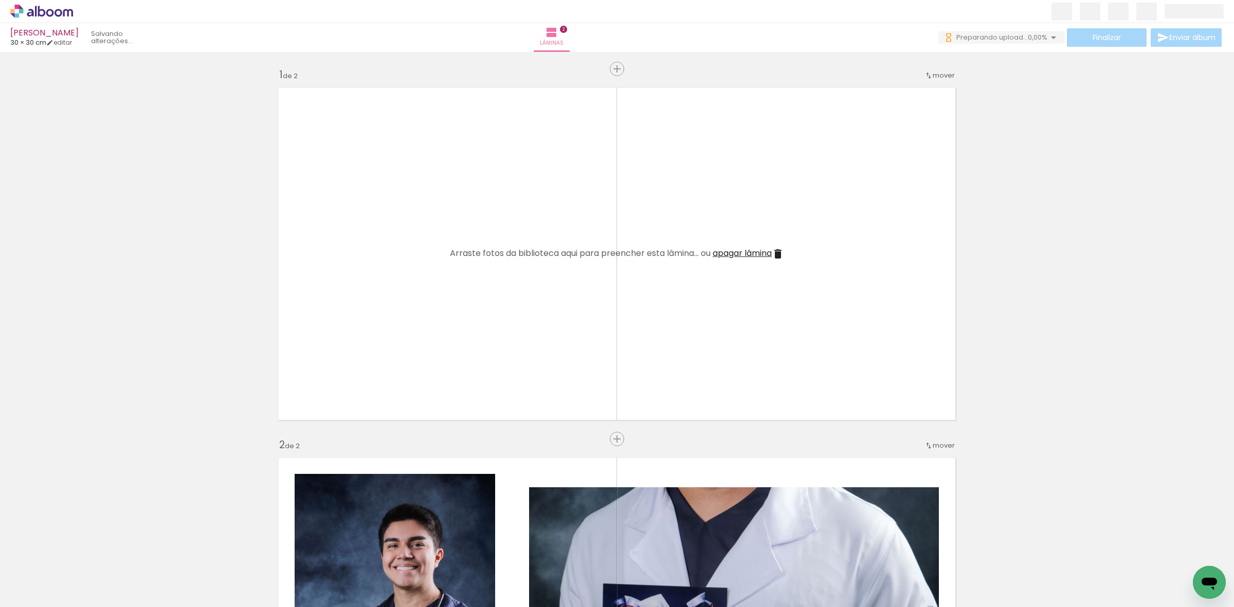
drag, startPoint x: 104, startPoint y: 564, endPoint x: 283, endPoint y: 419, distance: 230.2
click at [447, 327] on quentale-workspace at bounding box center [617, 303] width 1234 height 607
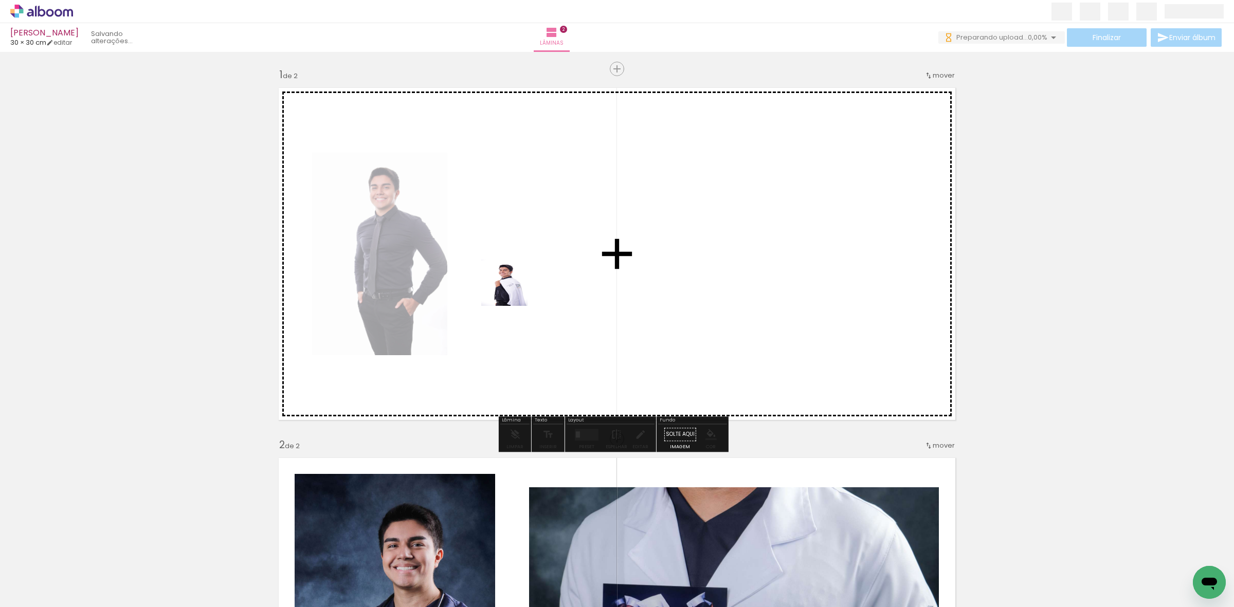
drag, startPoint x: 357, startPoint y: 385, endPoint x: 239, endPoint y: 451, distance: 135.6
click at [513, 289] on quentale-workspace at bounding box center [617, 303] width 1234 height 607
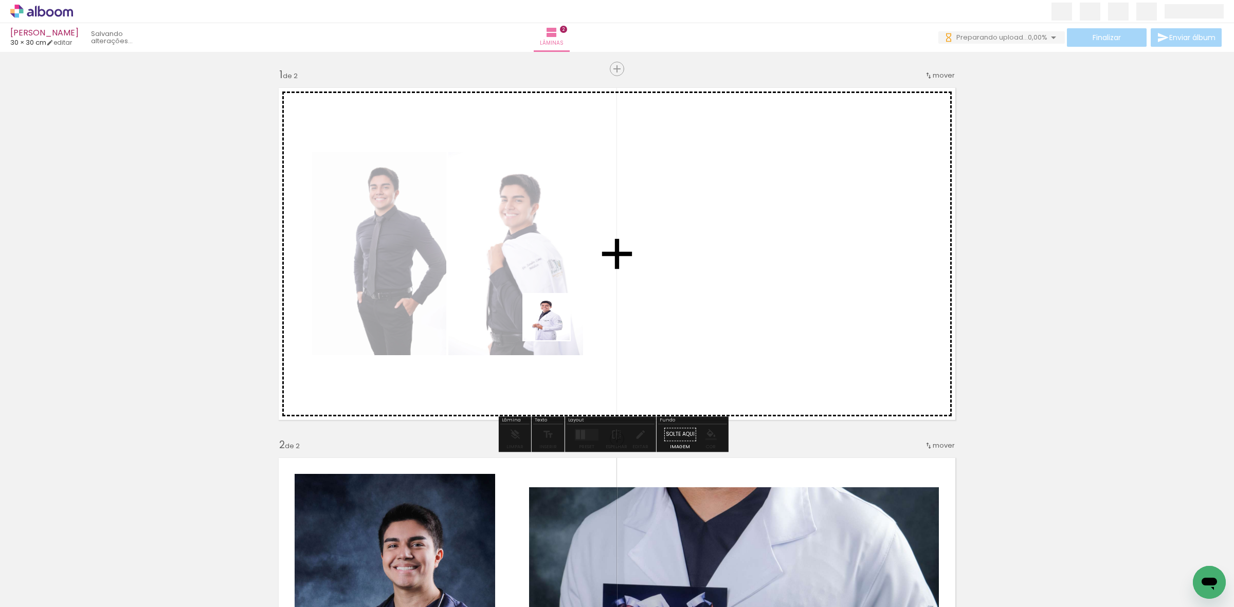
drag, startPoint x: 93, startPoint y: 575, endPoint x: 434, endPoint y: 371, distance: 397.9
click at [564, 317] on quentale-workspace at bounding box center [617, 303] width 1234 height 607
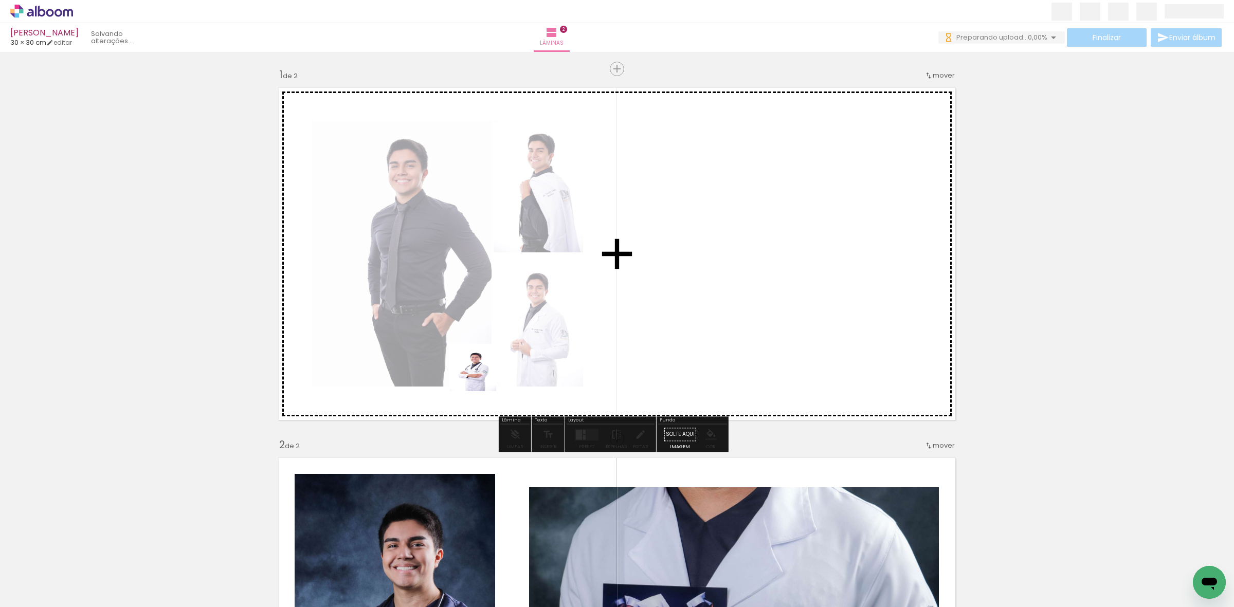
drag, startPoint x: 335, startPoint y: 456, endPoint x: 712, endPoint y: 276, distance: 418.2
click at [701, 276] on quentale-workspace at bounding box center [617, 303] width 1234 height 607
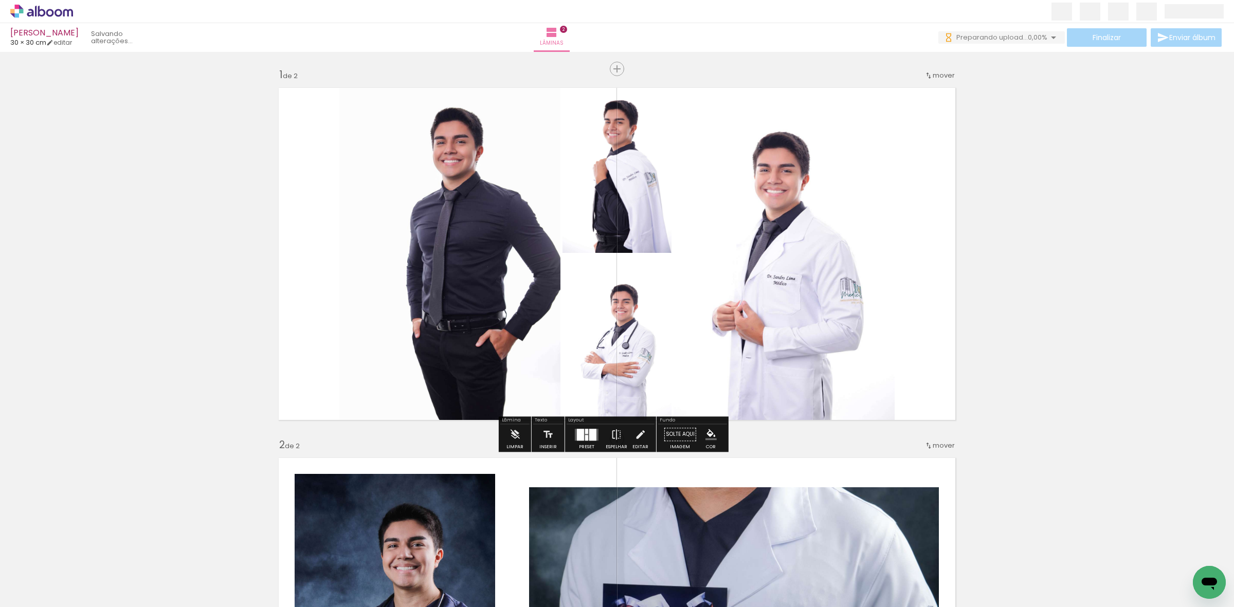
click at [585, 431] on div at bounding box center [586, 431] width 3 height 5
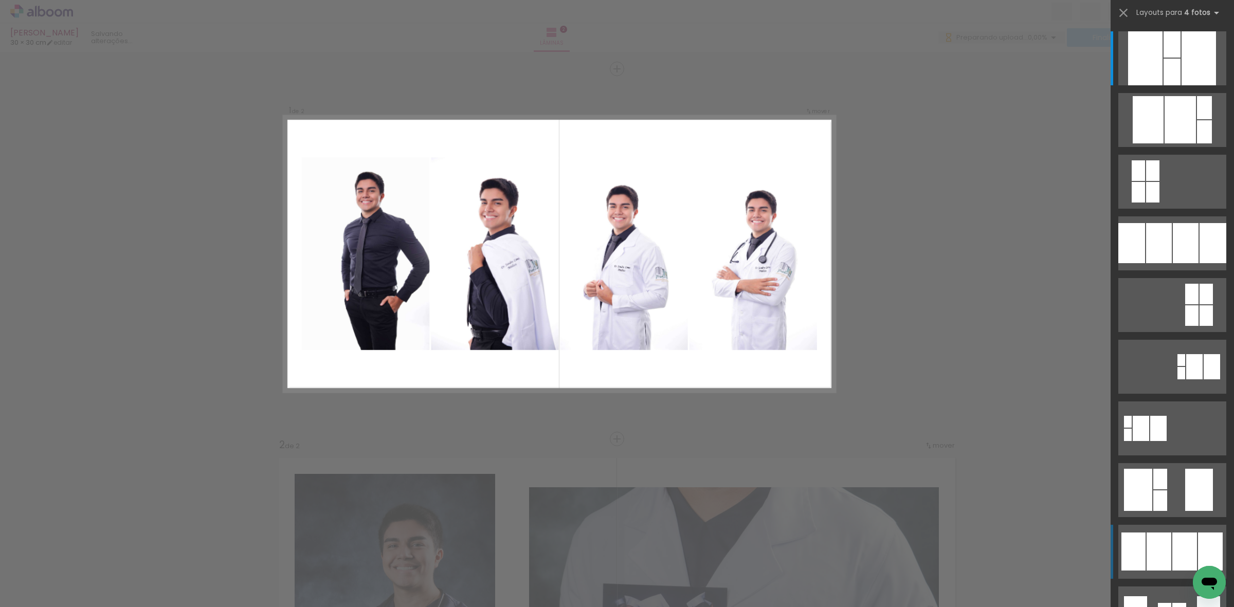
click at [1162, 550] on div at bounding box center [1158, 552] width 25 height 38
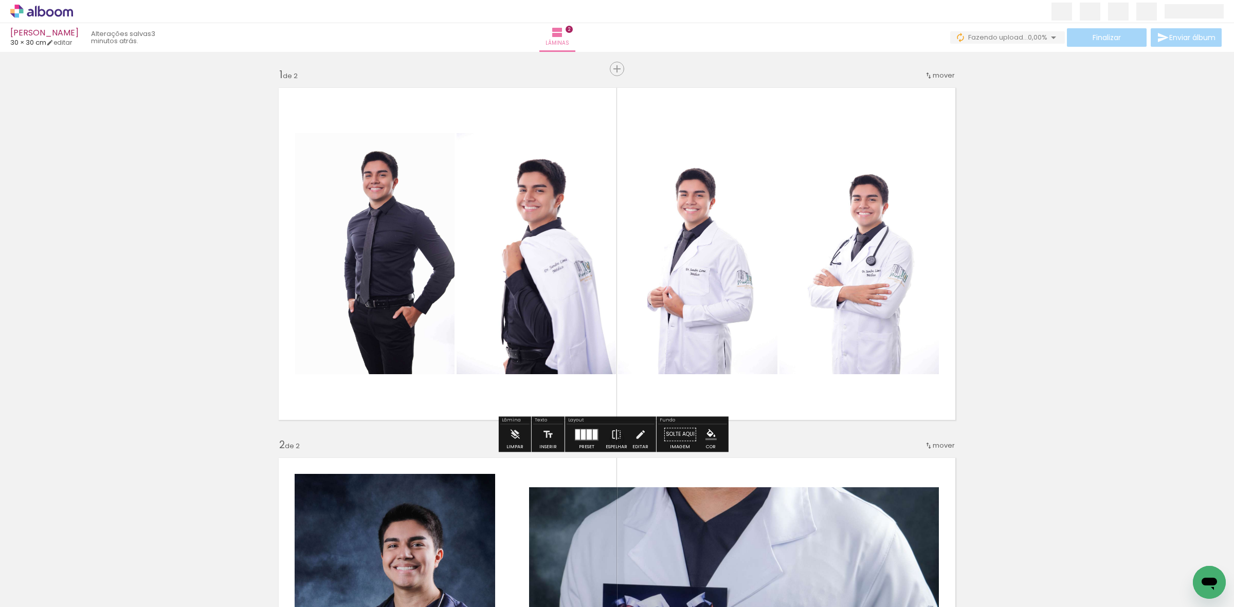
click at [484, 283] on quentale-photo at bounding box center [535, 253] width 159 height 241
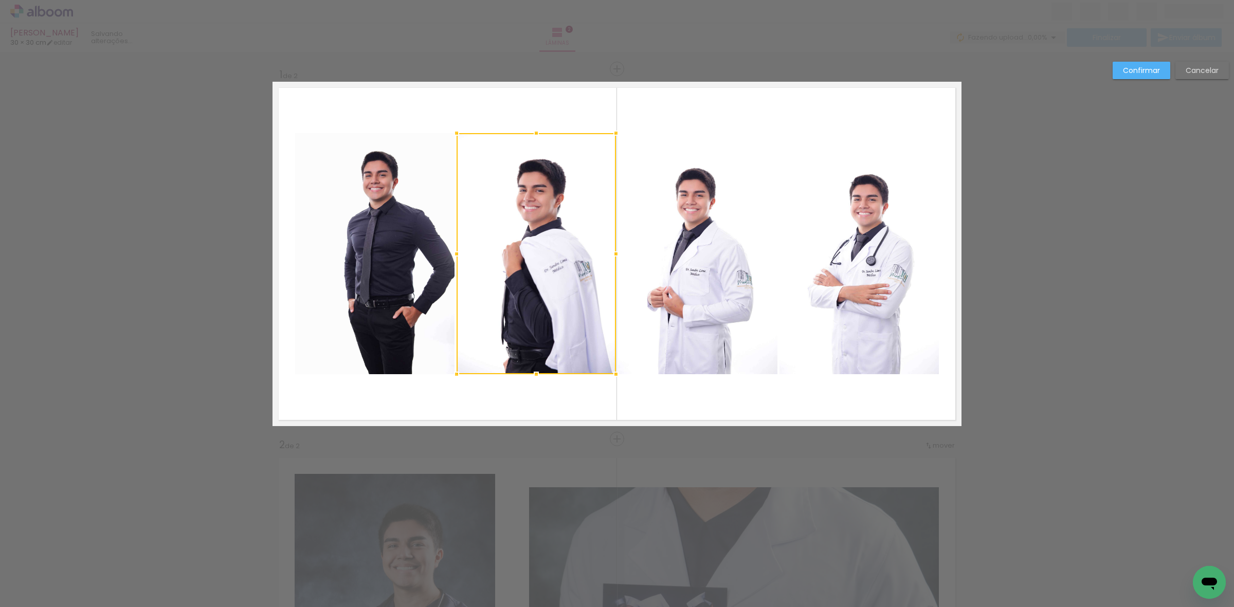
click at [394, 255] on quentale-photo at bounding box center [374, 253] width 159 height 241
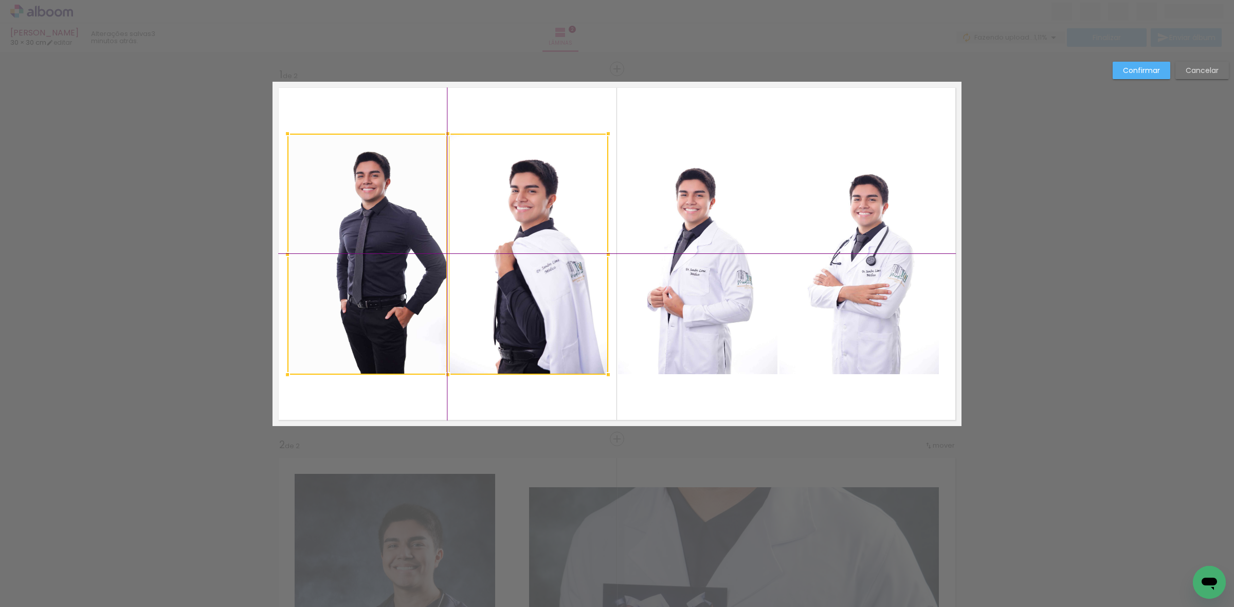
drag, startPoint x: 509, startPoint y: 255, endPoint x: 495, endPoint y: 253, distance: 14.6
click at [495, 253] on div at bounding box center [447, 254] width 321 height 241
click at [698, 229] on quentale-photo at bounding box center [697, 253] width 159 height 241
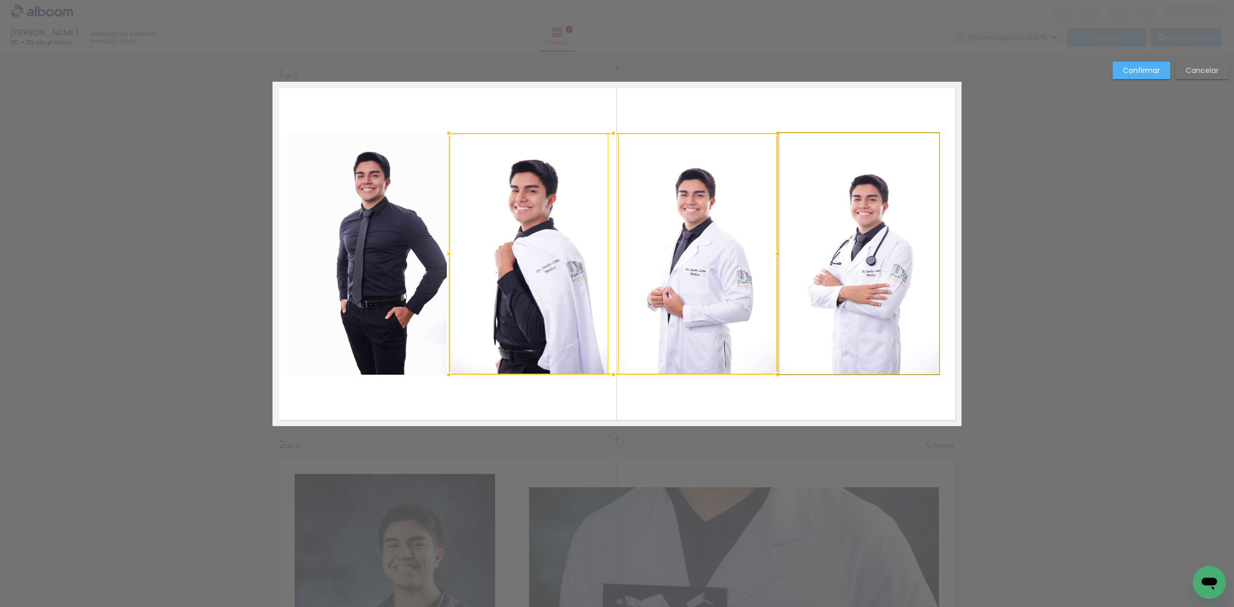
click at [824, 225] on quentale-photo at bounding box center [858, 253] width 159 height 241
click at [668, 260] on div at bounding box center [694, 254] width 490 height 242
click at [808, 248] on quentale-photo at bounding box center [858, 253] width 159 height 241
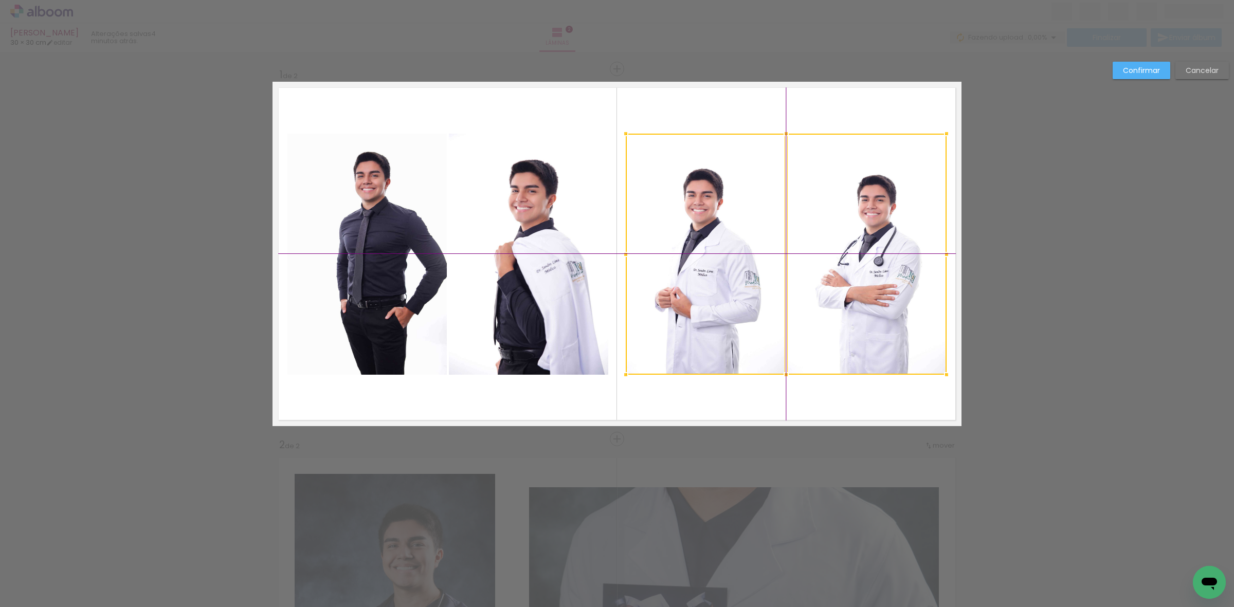
drag, startPoint x: 797, startPoint y: 279, endPoint x: 802, endPoint y: 278, distance: 5.7
click at [802, 278] on div at bounding box center [786, 254] width 321 height 241
click at [0, 0] on slot "Confirmar" at bounding box center [0, 0] width 0 height 0
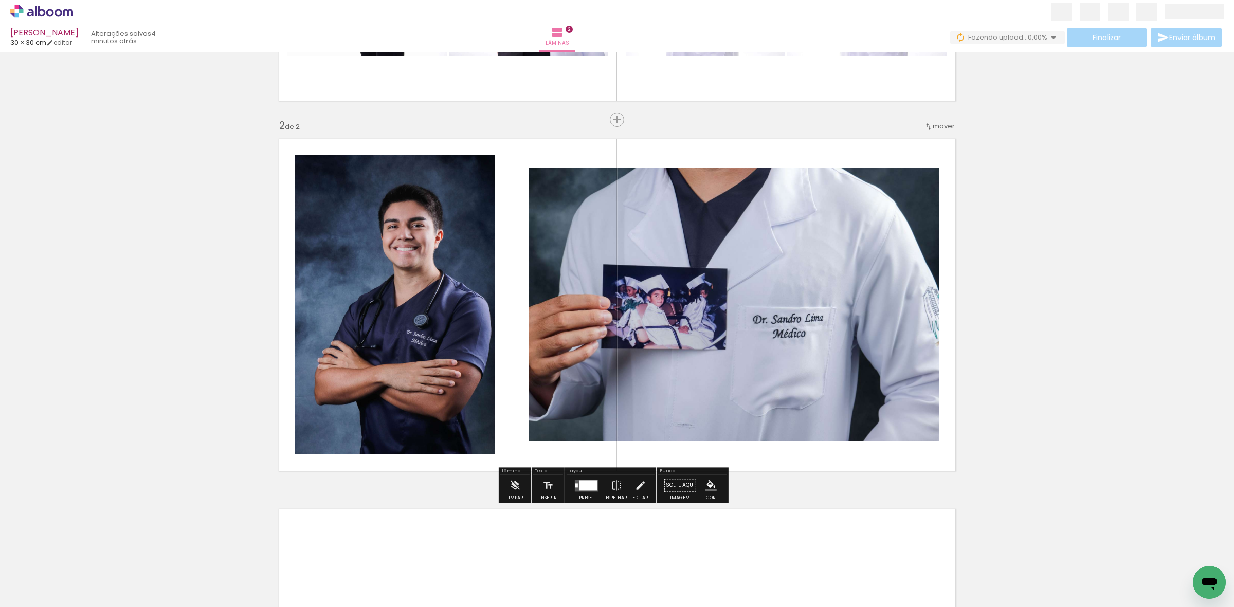
scroll to position [321, 0]
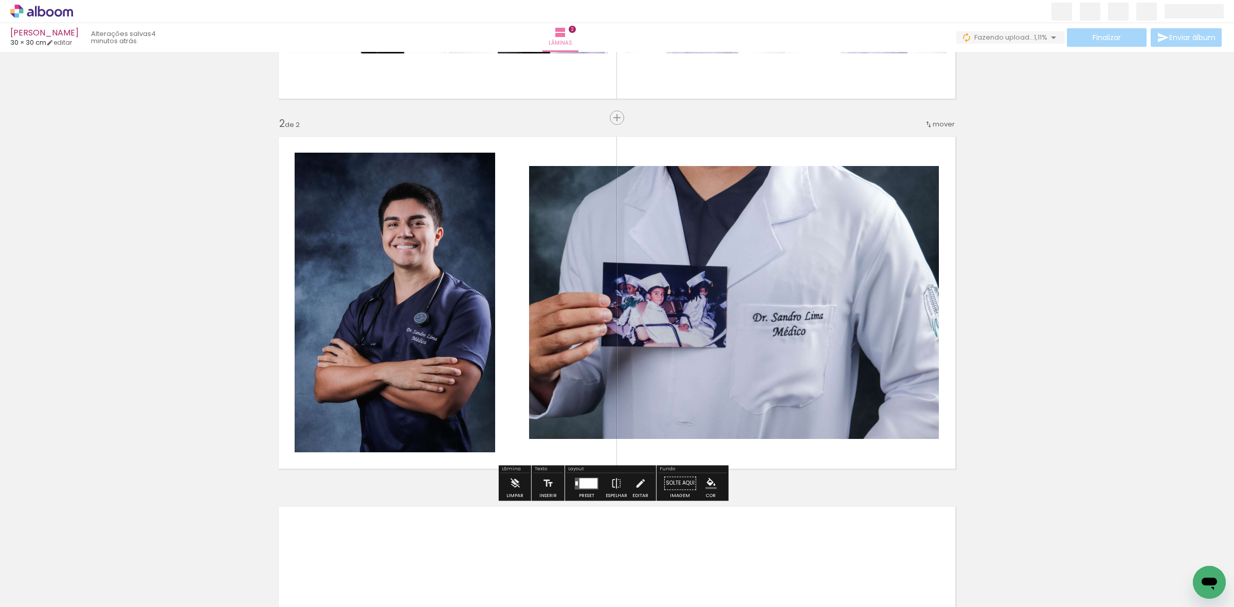
click at [584, 485] on div at bounding box center [588, 483] width 18 height 10
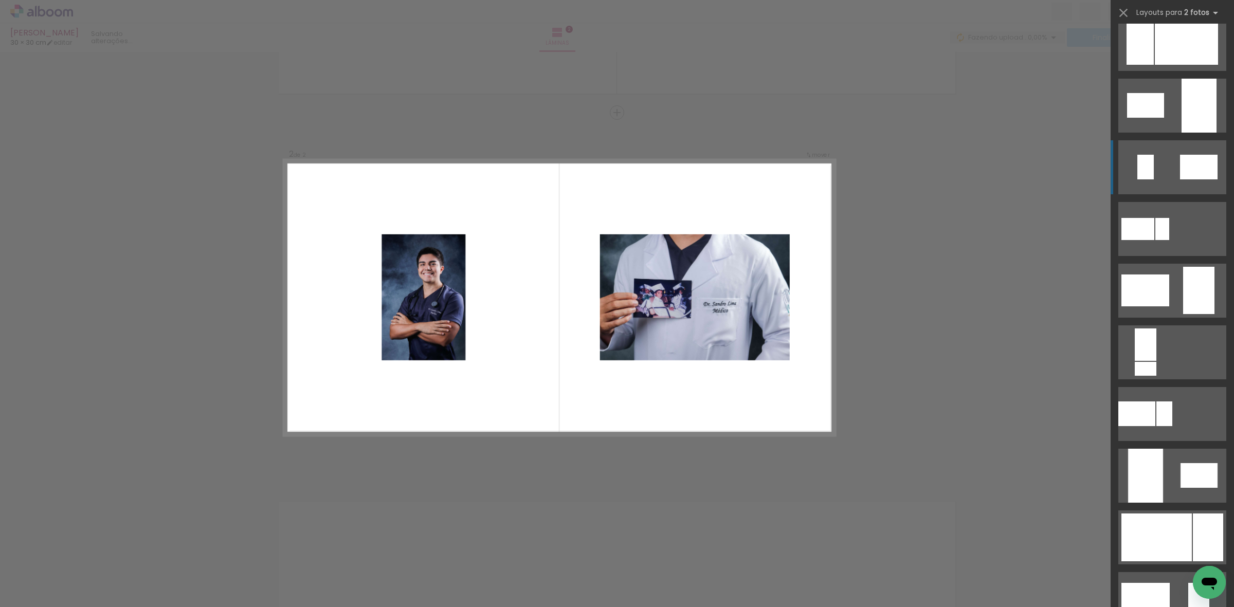
scroll to position [257, 0]
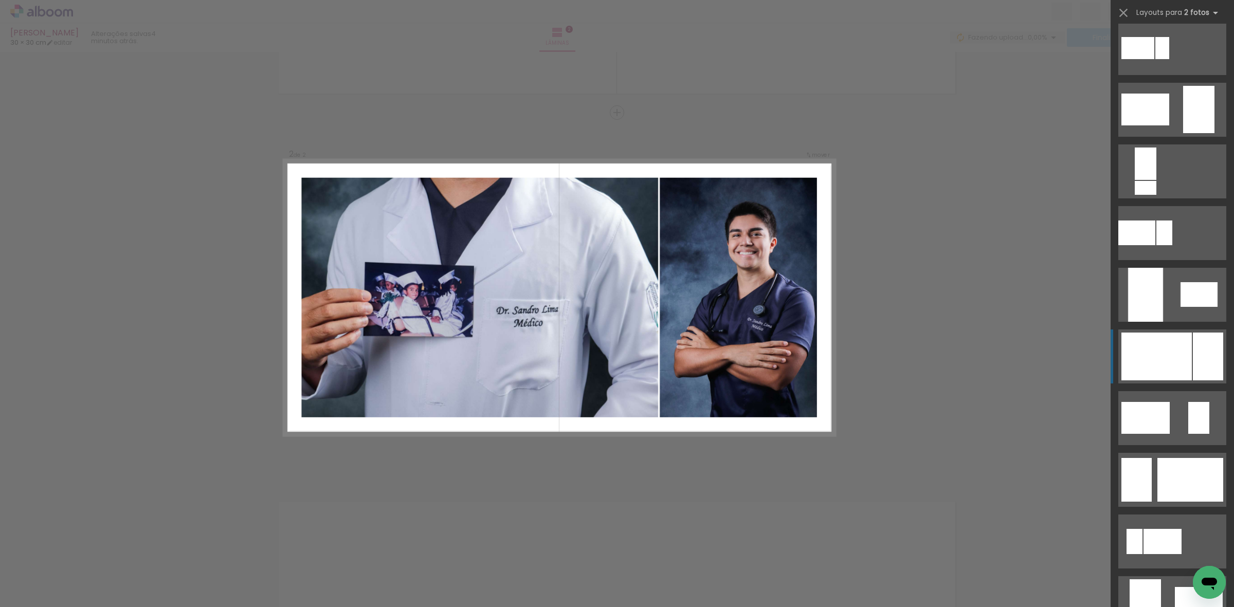
click at [1171, 355] on div at bounding box center [1156, 357] width 70 height 48
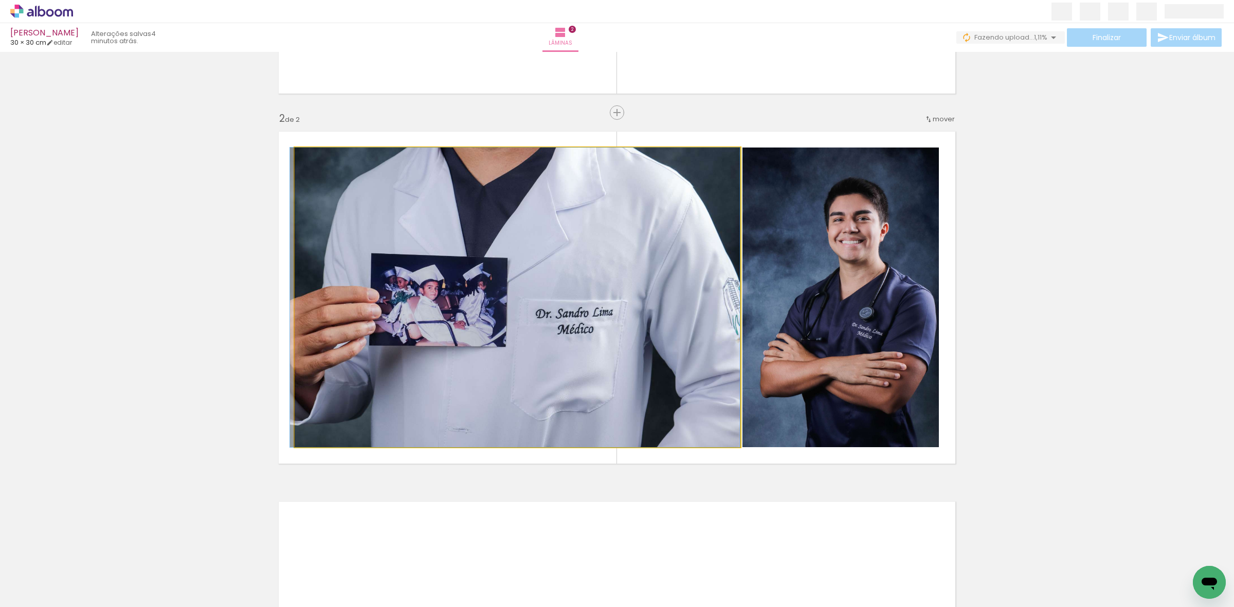
drag, startPoint x: 520, startPoint y: 353, endPoint x: 444, endPoint y: 347, distance: 76.3
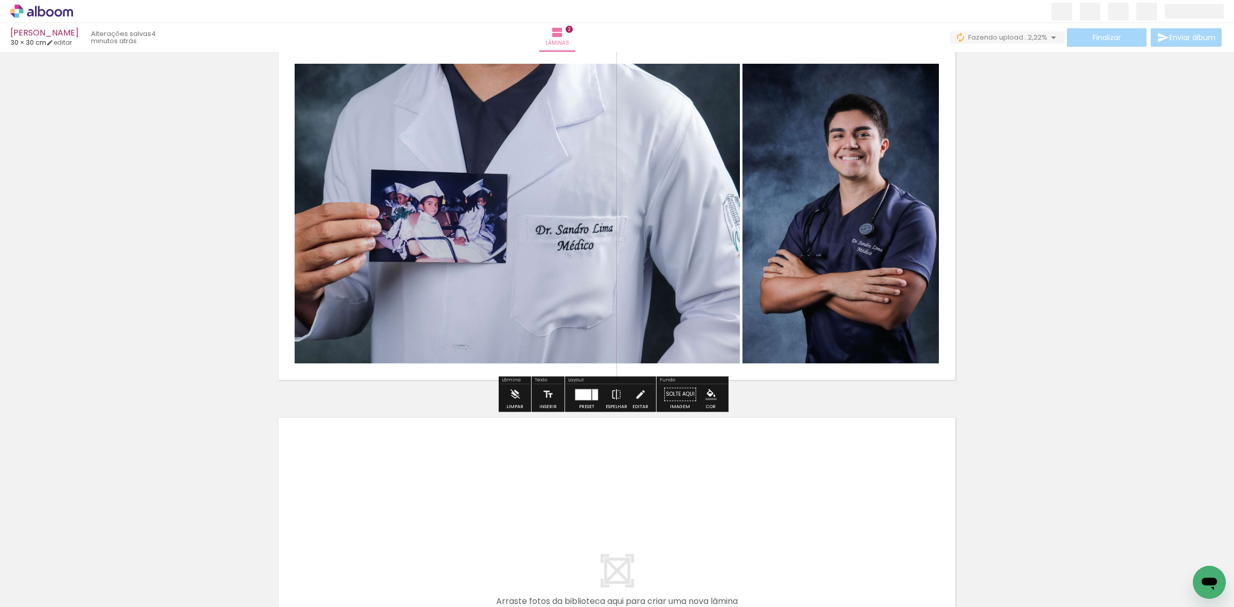
scroll to position [455, 0]
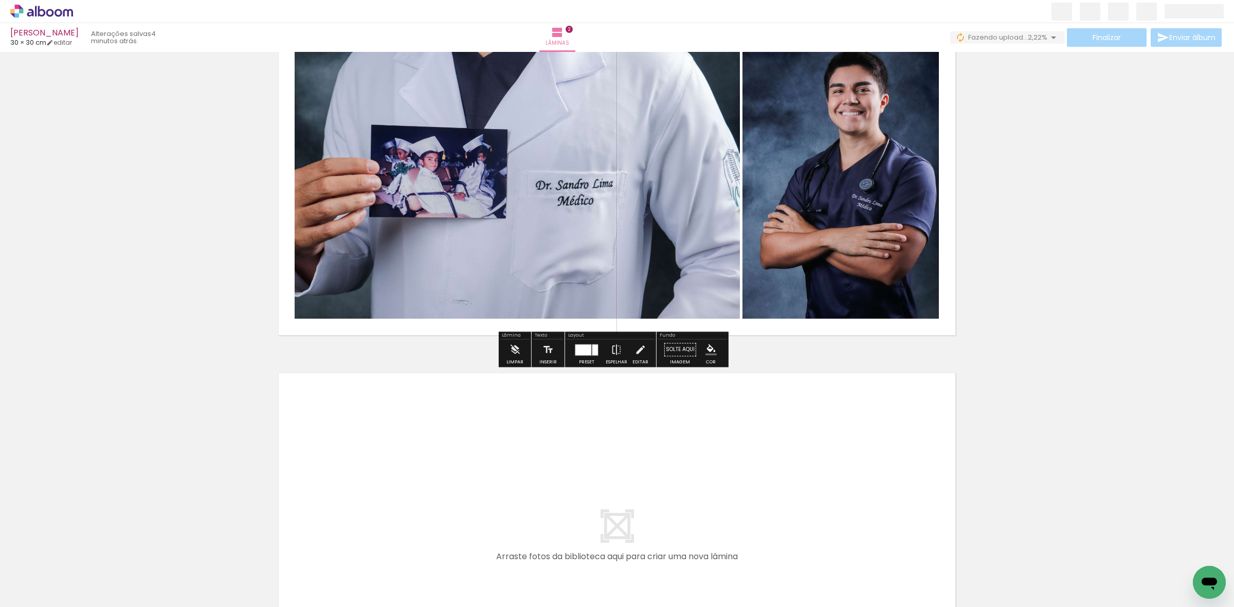
drag, startPoint x: 105, startPoint y: 574, endPoint x: 482, endPoint y: 423, distance: 406.0
click at [482, 423] on quentale-workspace at bounding box center [617, 303] width 1234 height 607
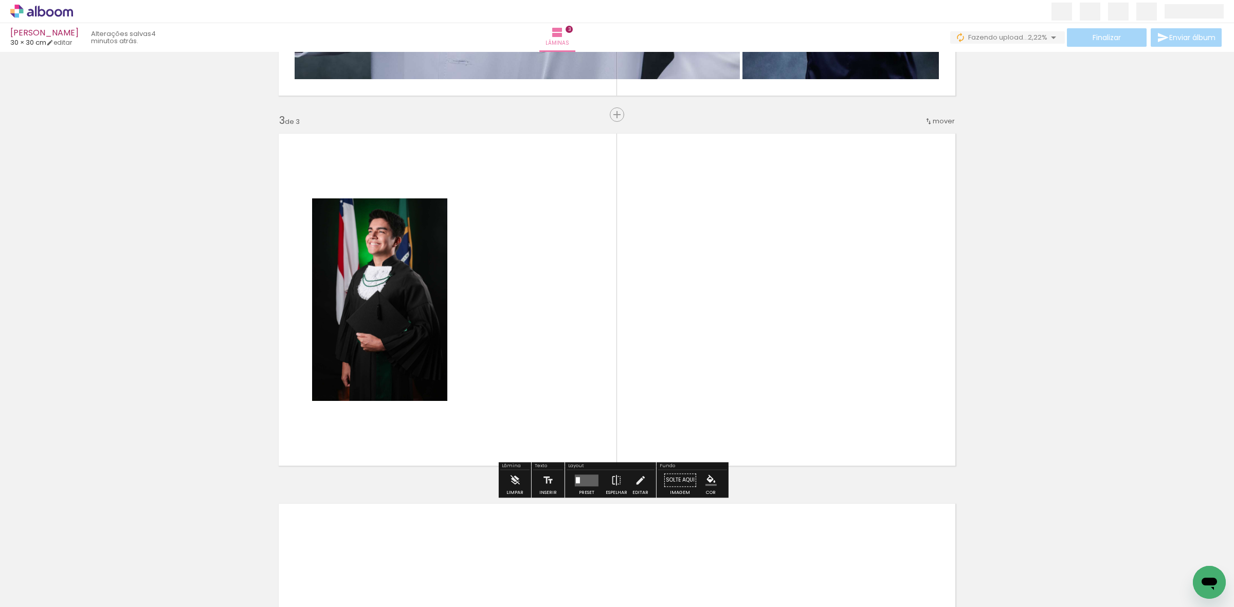
scroll to position [697, 0]
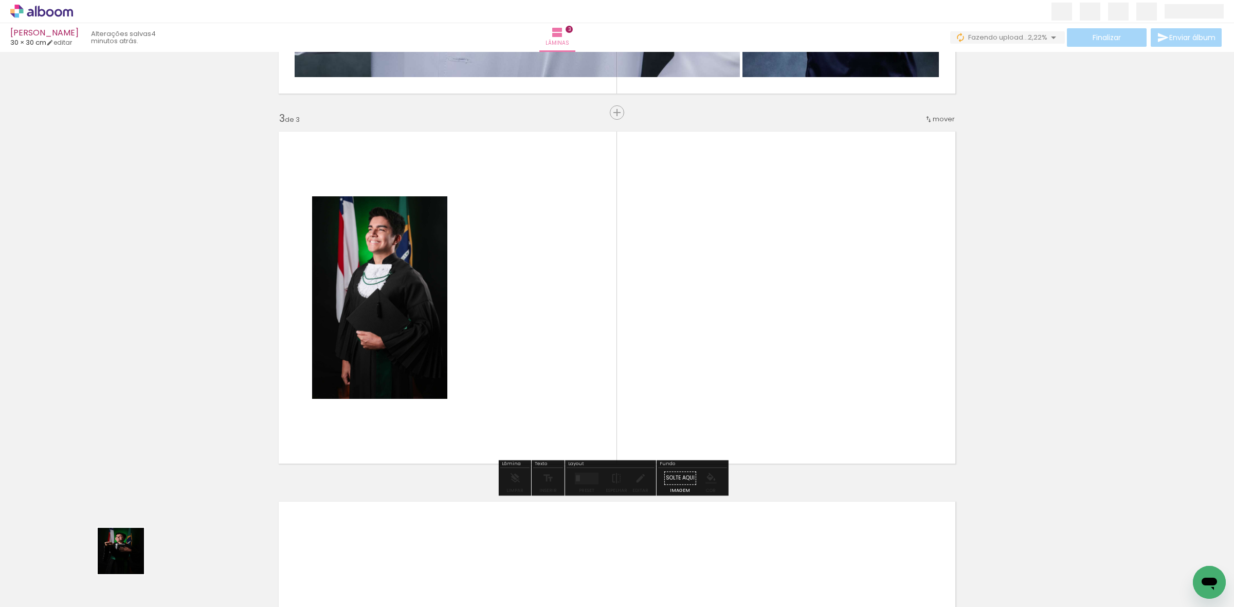
drag, startPoint x: 117, startPoint y: 568, endPoint x: 337, endPoint y: 451, distance: 249.0
click at [525, 335] on quentale-workspace at bounding box center [617, 303] width 1234 height 607
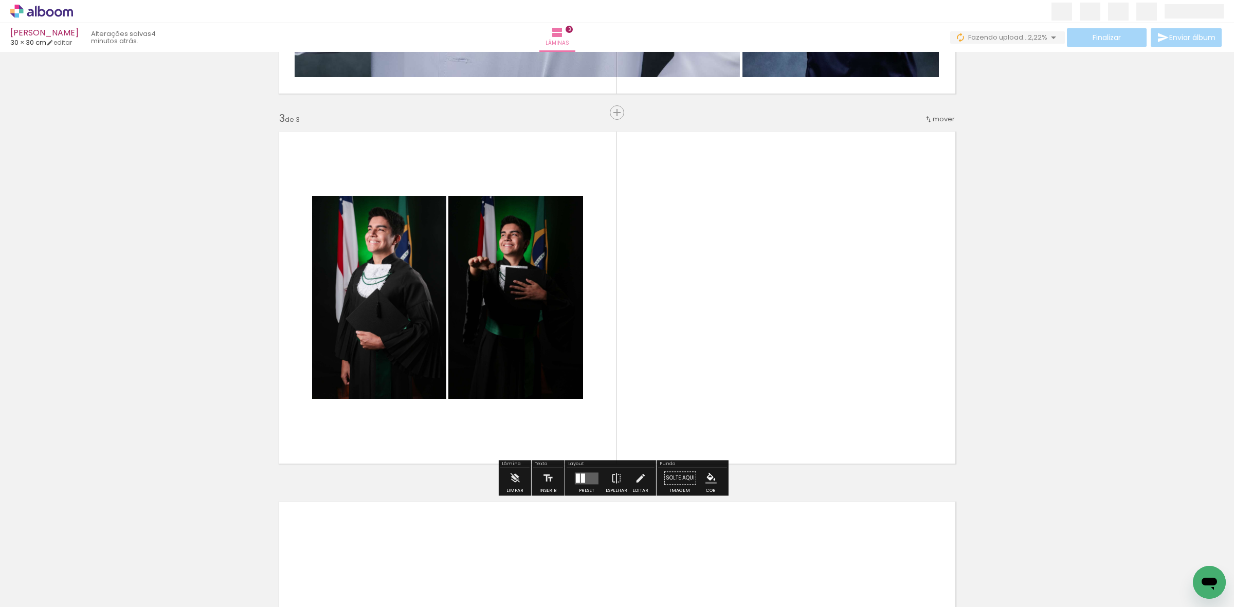
drag, startPoint x: 314, startPoint y: 432, endPoint x: 206, endPoint y: 500, distance: 127.5
click at [463, 319] on quentale-workspace at bounding box center [617, 303] width 1234 height 607
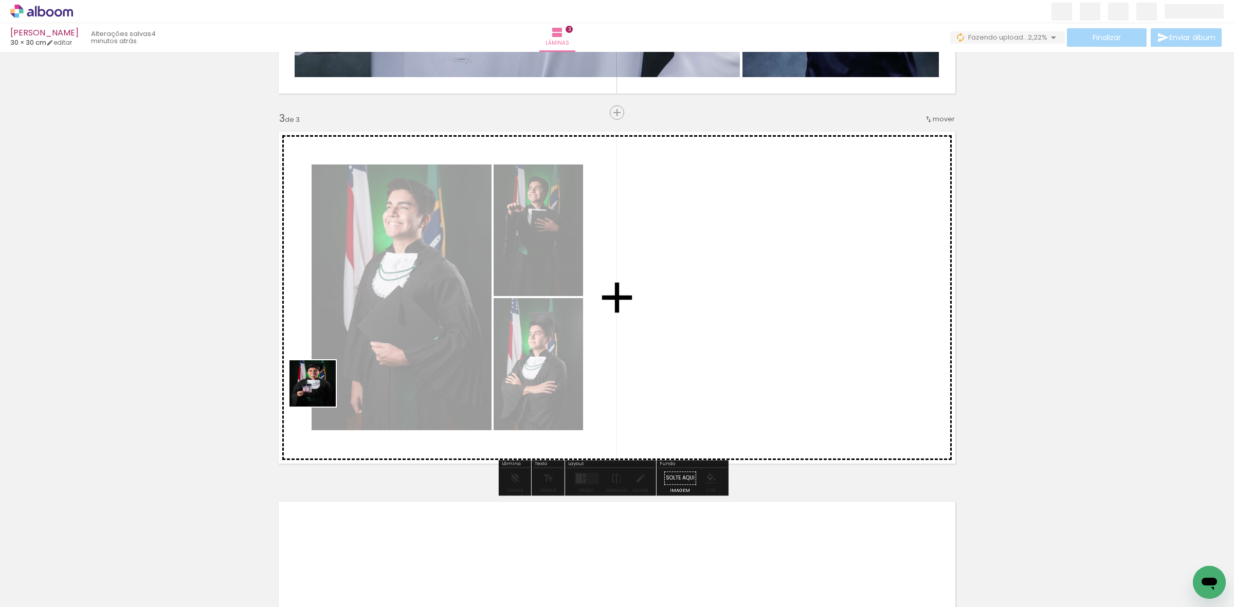
drag, startPoint x: 181, startPoint y: 516, endPoint x: 378, endPoint y: 358, distance: 252.7
click at [380, 337] on quentale-workspace at bounding box center [617, 303] width 1234 height 607
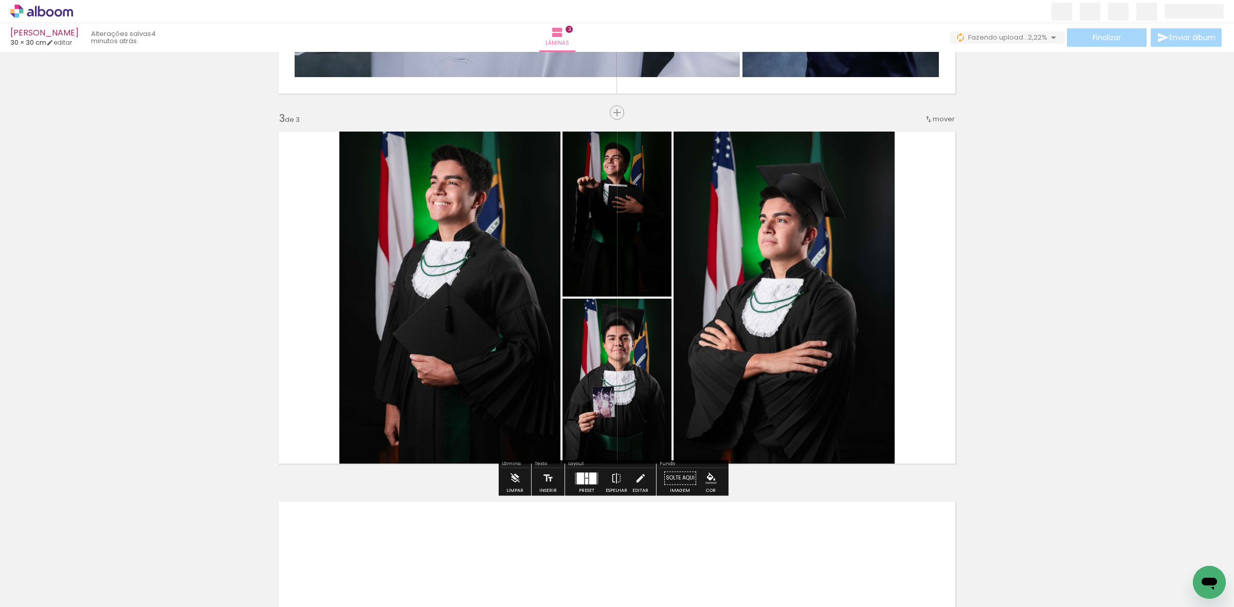
drag, startPoint x: 108, startPoint y: 574, endPoint x: 627, endPoint y: 319, distance: 578.2
click at [480, 390] on quentale-workspace at bounding box center [617, 303] width 1234 height 607
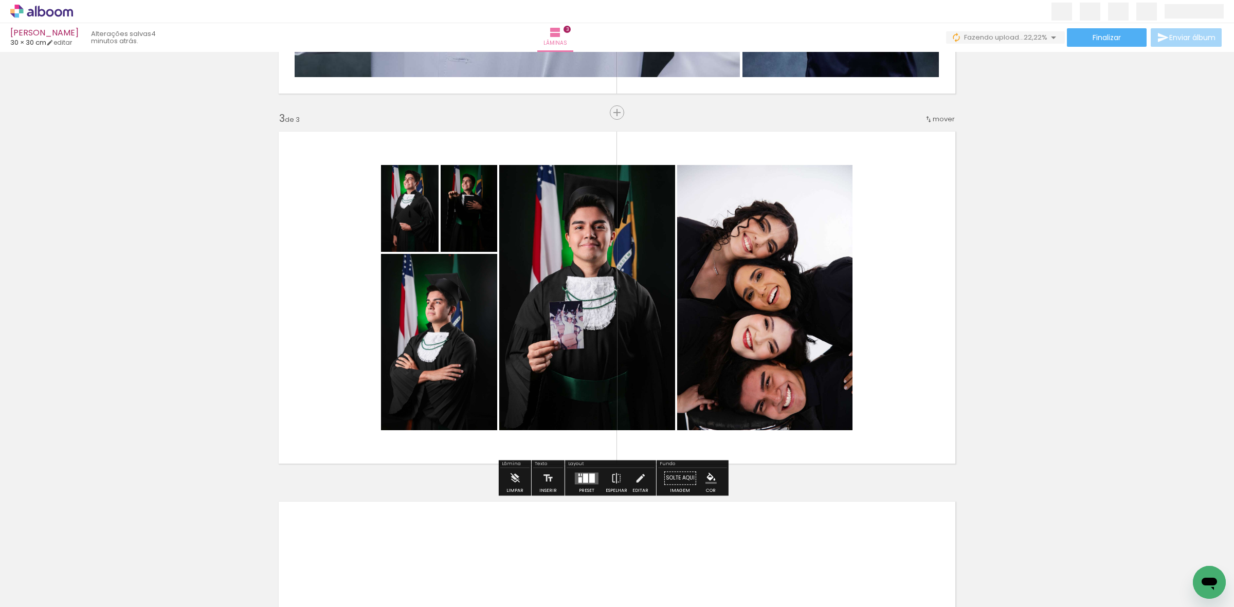
click at [583, 469] on div at bounding box center [587, 478] width 28 height 21
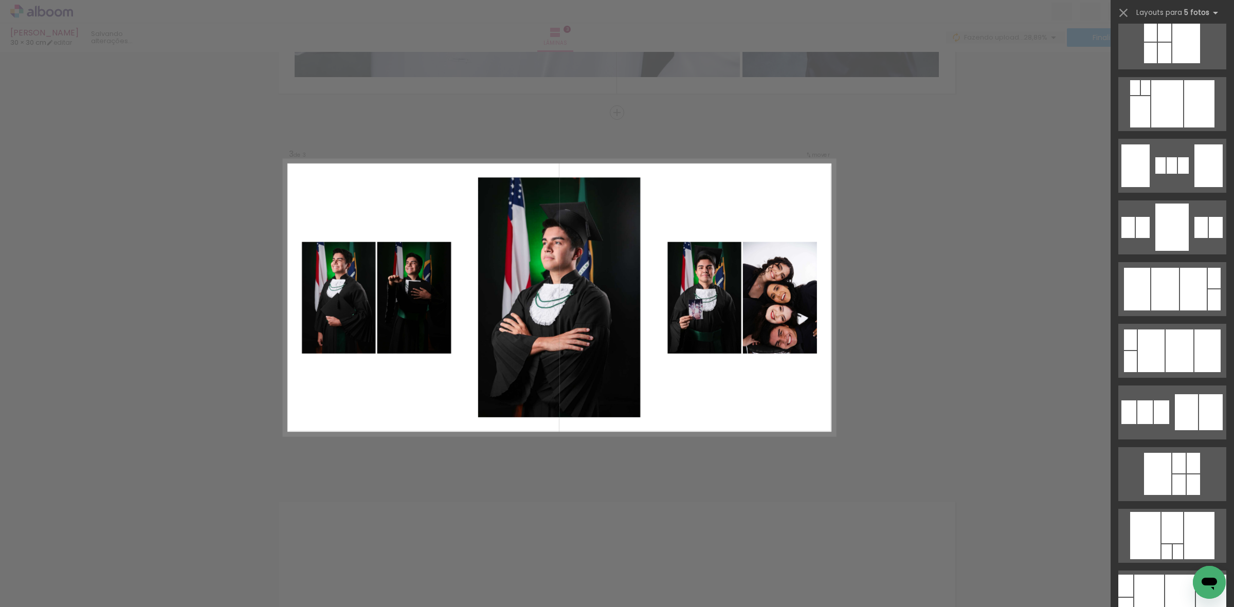
scroll to position [1028, 0]
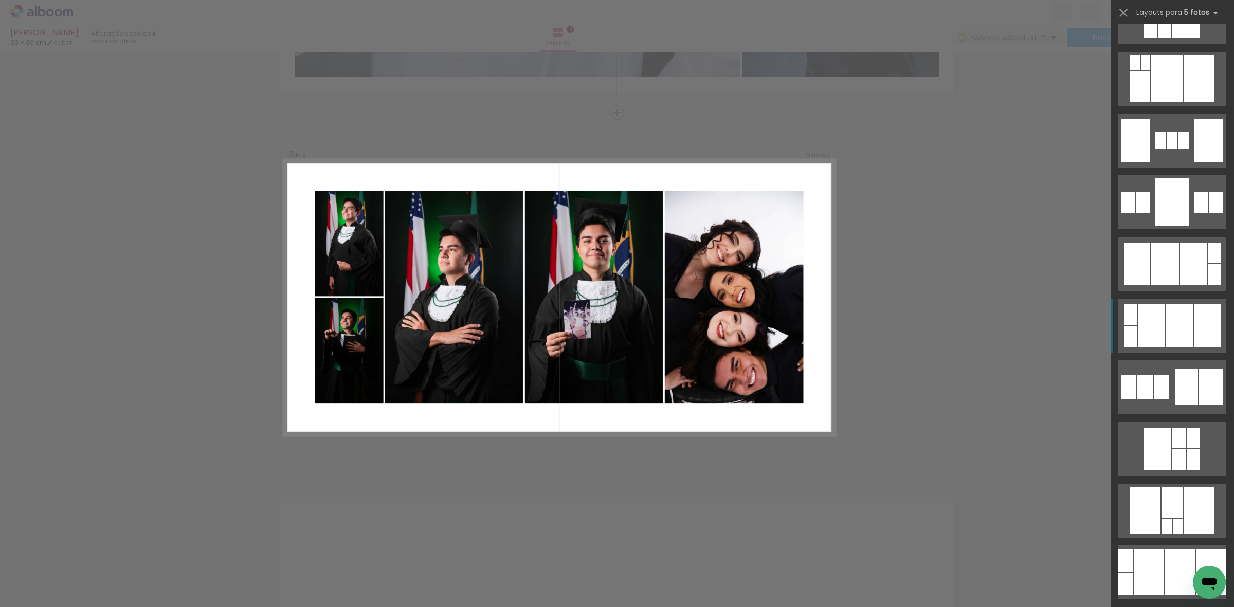
click at [1158, 324] on div at bounding box center [1151, 325] width 27 height 43
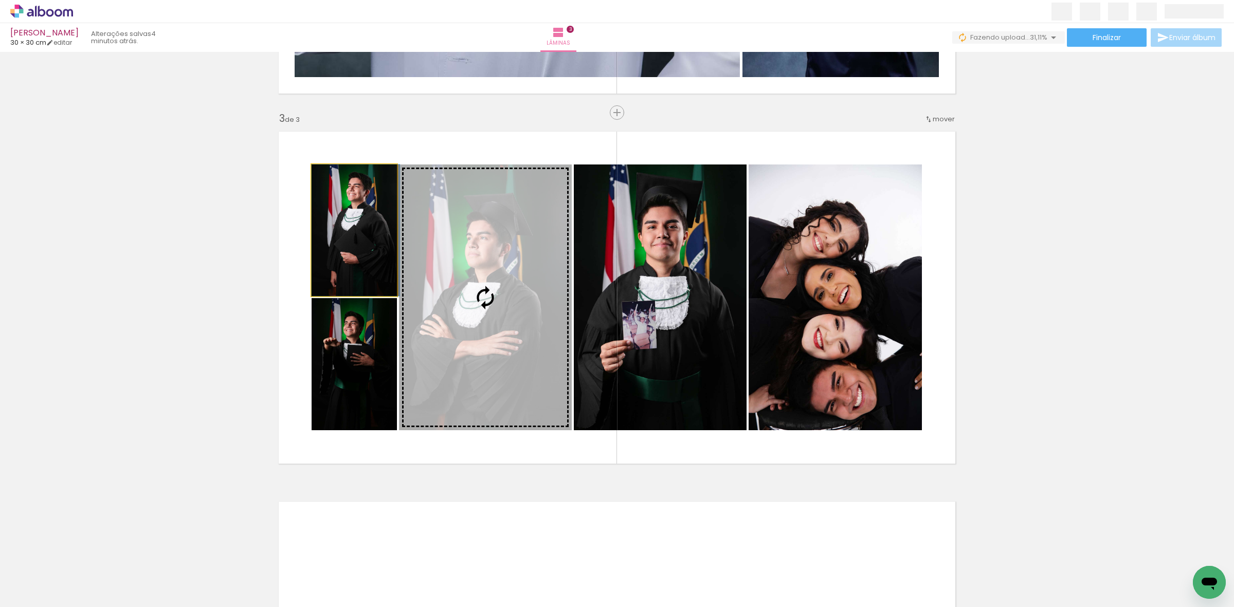
drag, startPoint x: 347, startPoint y: 258, endPoint x: 369, endPoint y: 271, distance: 25.0
click at [392, 278] on quentale-layouter at bounding box center [616, 297] width 689 height 344
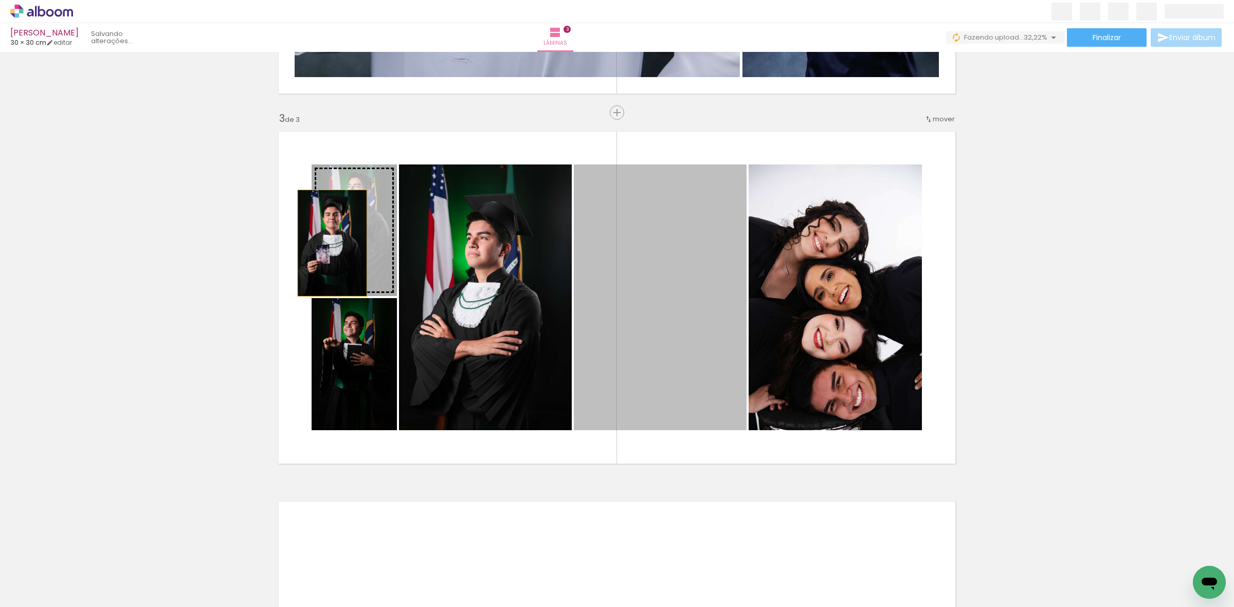
drag, startPoint x: 598, startPoint y: 273, endPoint x: 327, endPoint y: 243, distance: 272.1
click at [0, 0] on slot at bounding box center [0, 0] width 0 height 0
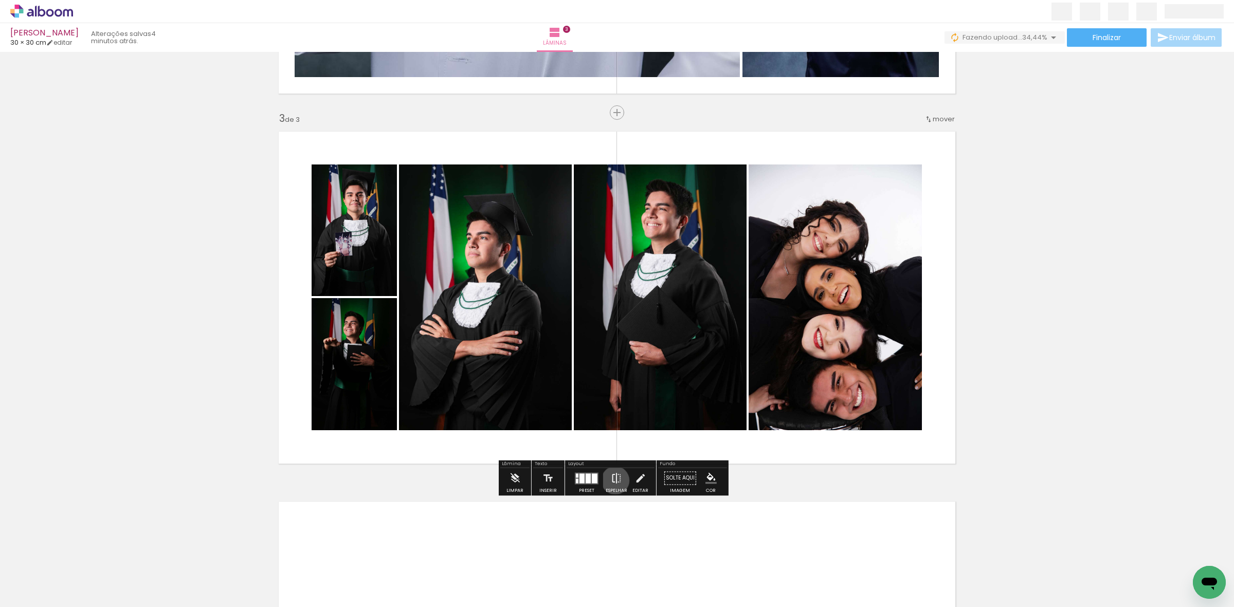
click at [613, 481] on iron-icon at bounding box center [616, 478] width 11 height 21
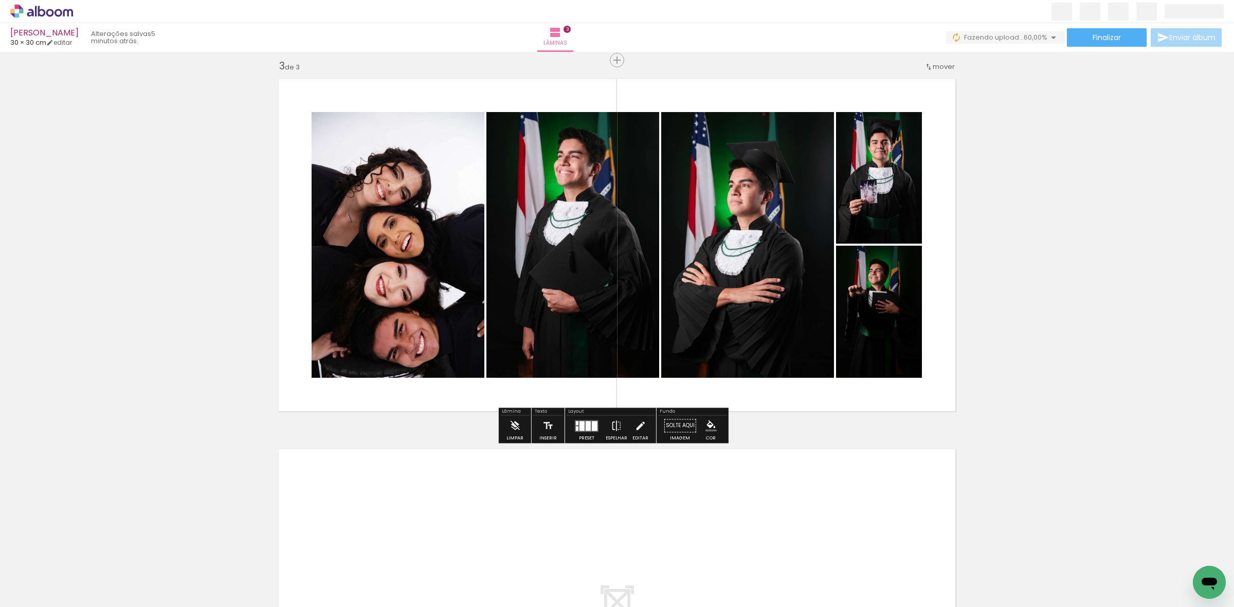
scroll to position [889, 0]
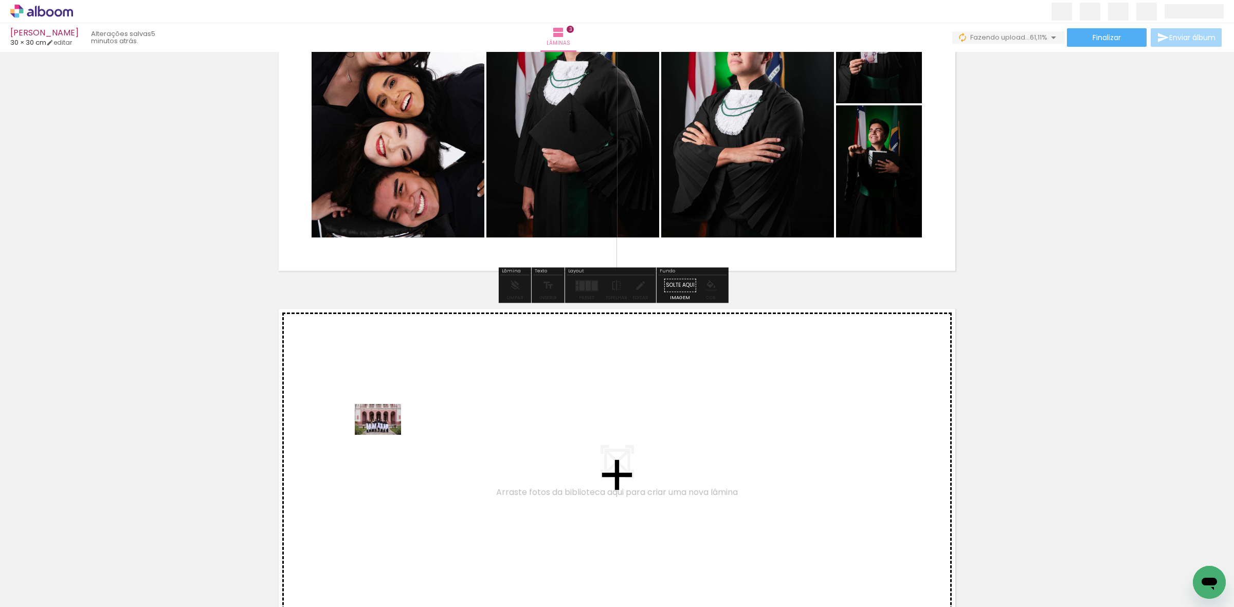
drag, startPoint x: 101, startPoint y: 581, endPoint x: 98, endPoint y: 520, distance: 61.2
click at [386, 434] on quentale-workspace at bounding box center [617, 303] width 1234 height 607
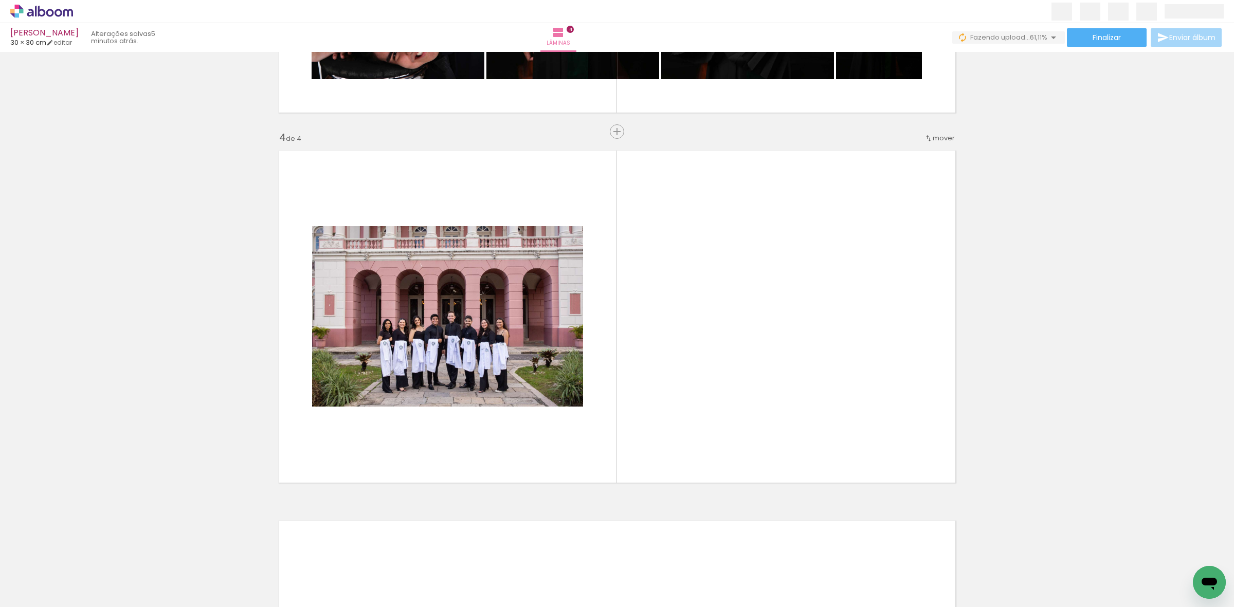
scroll to position [1067, 0]
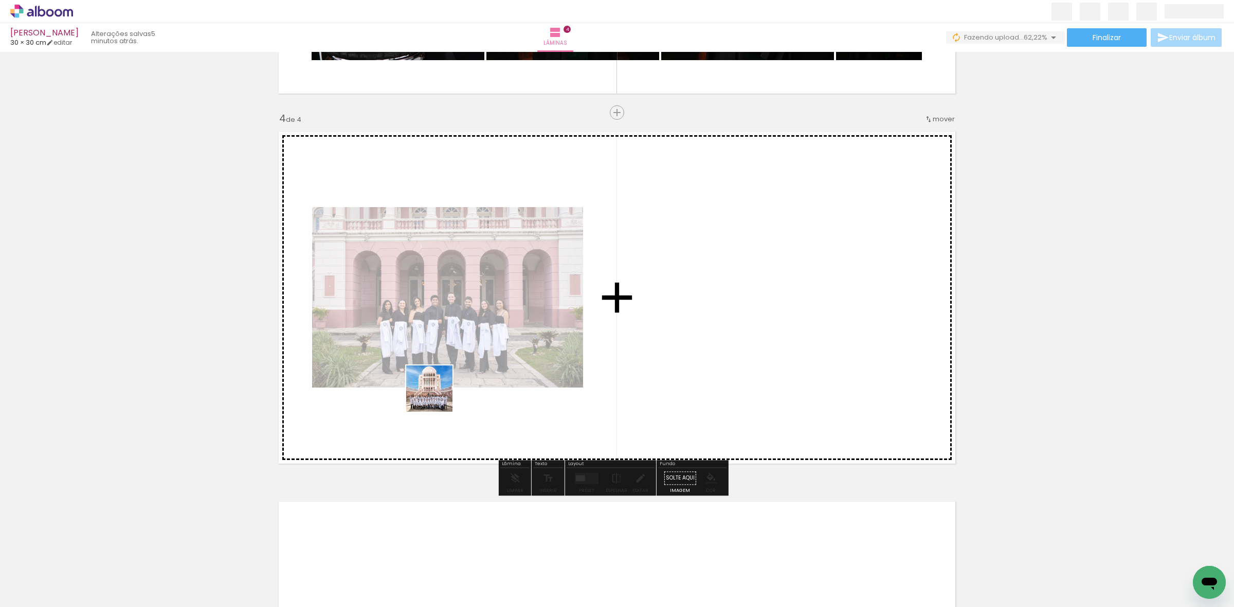
drag, startPoint x: 99, startPoint y: 569, endPoint x: 410, endPoint y: 385, distance: 361.4
click at [485, 367] on quentale-workspace at bounding box center [617, 303] width 1234 height 607
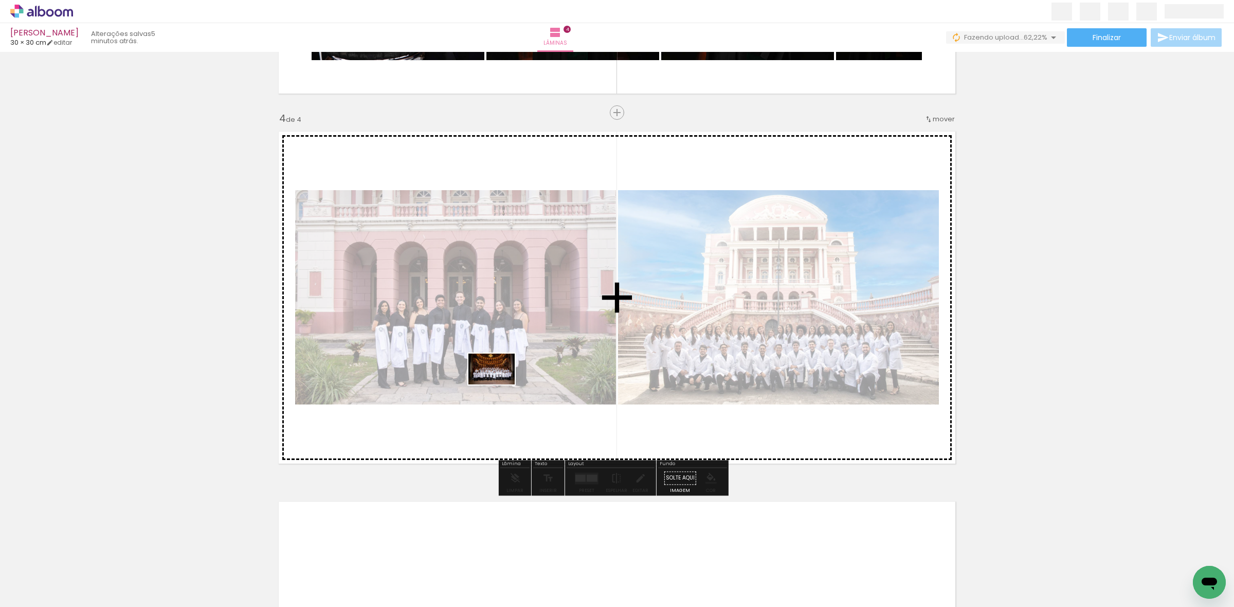
drag, startPoint x: 121, startPoint y: 565, endPoint x: 529, endPoint y: 435, distance: 428.9
click at [524, 376] on quentale-workspace at bounding box center [617, 303] width 1234 height 607
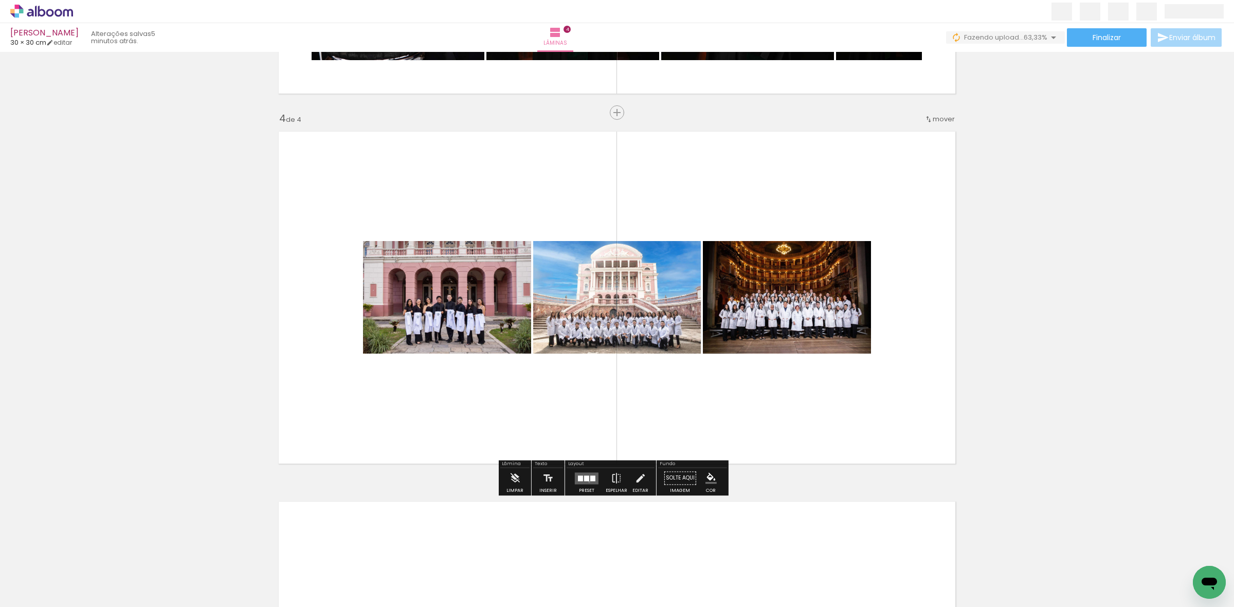
click at [587, 482] on quentale-layouter at bounding box center [587, 478] width 24 height 12
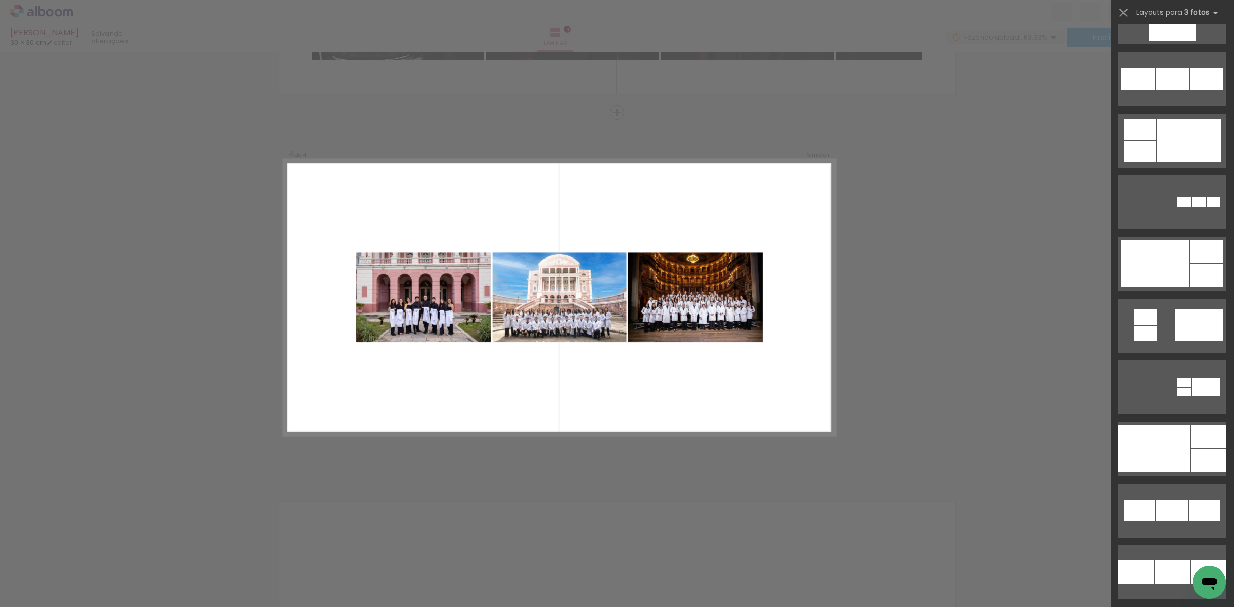
scroll to position [0, 0]
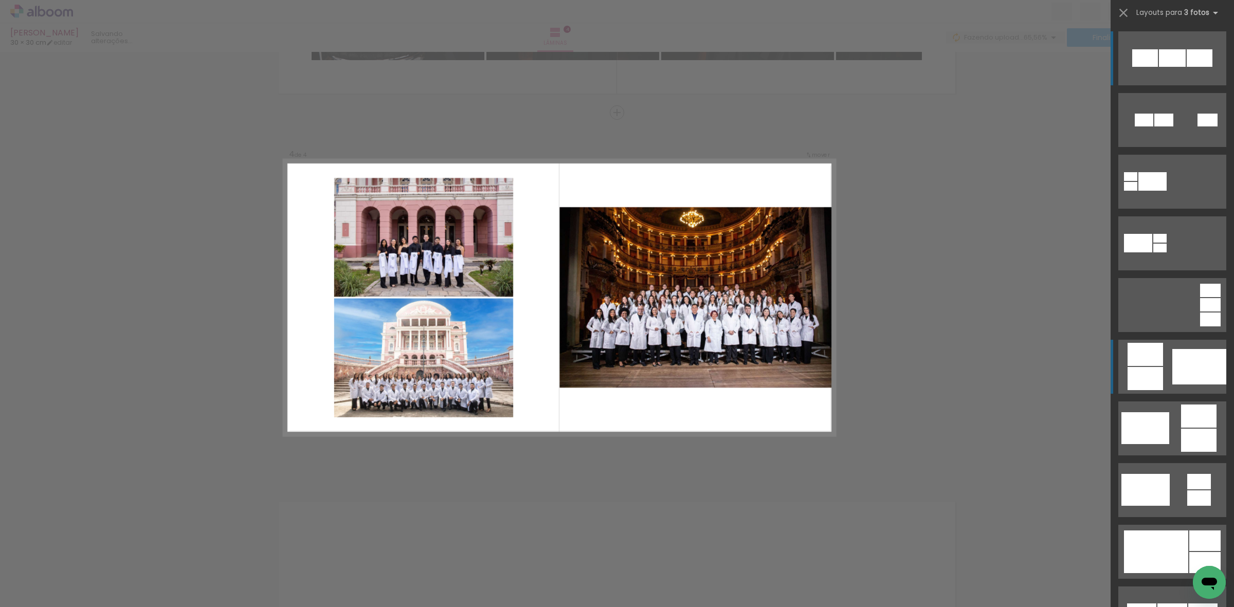
click at [1144, 367] on div at bounding box center [1144, 378] width 35 height 23
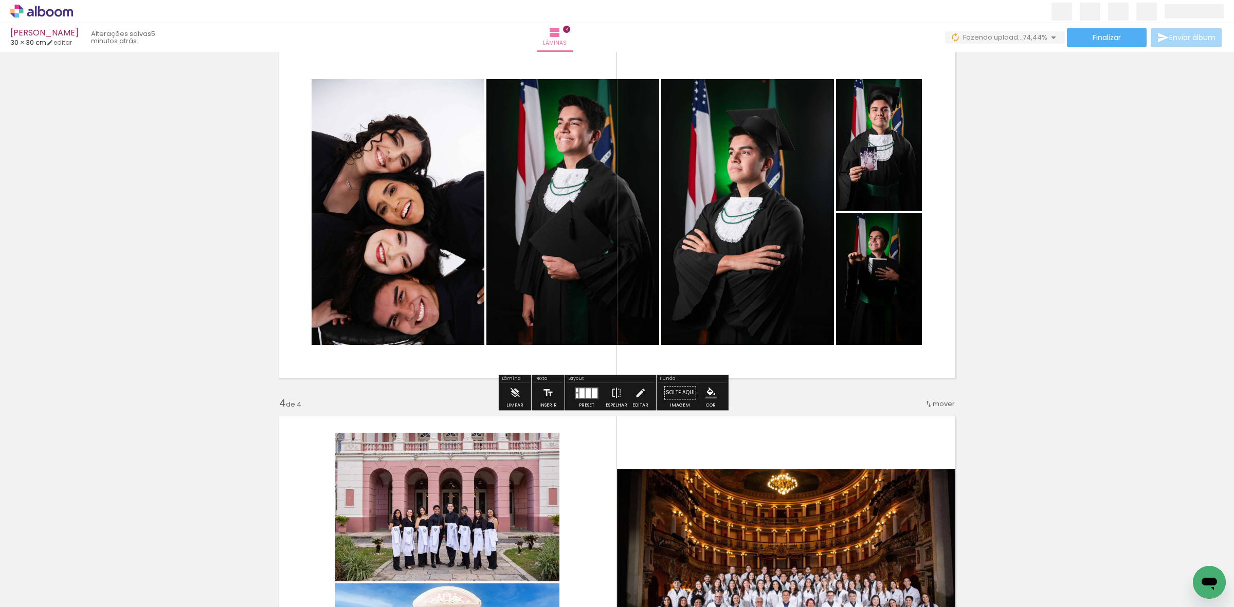
scroll to position [874, 0]
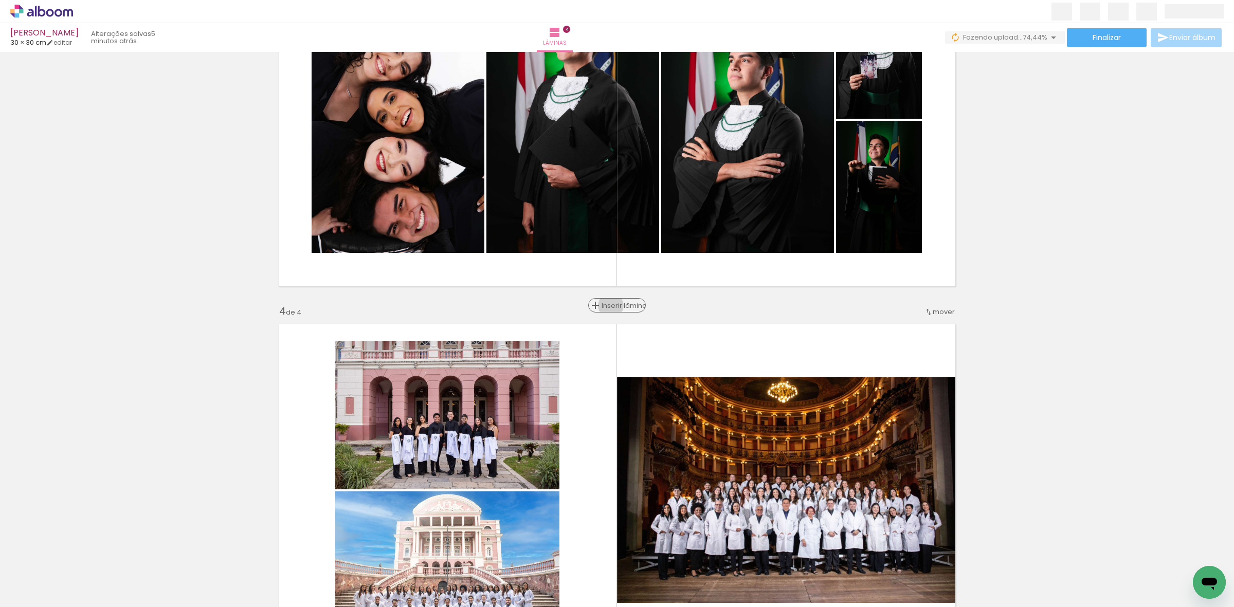
click at [612, 306] on span "Inserir lâmina" at bounding box center [621, 305] width 40 height 7
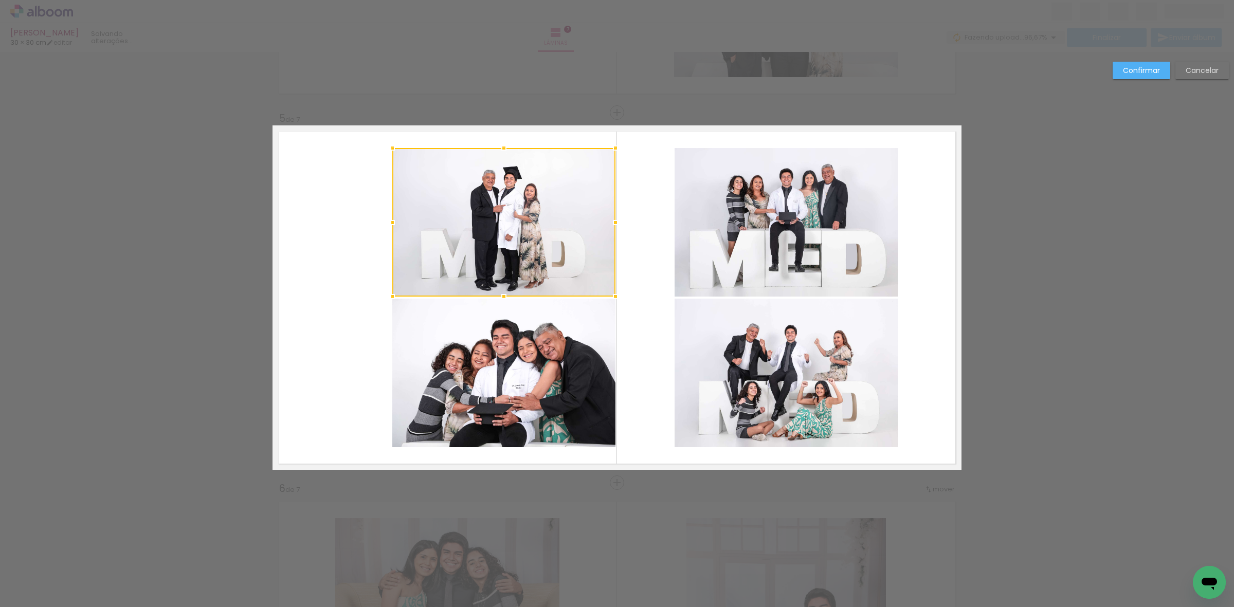
scroll to position [0, 2654]
click at [472, 355] on quentale-photo at bounding box center [503, 373] width 223 height 149
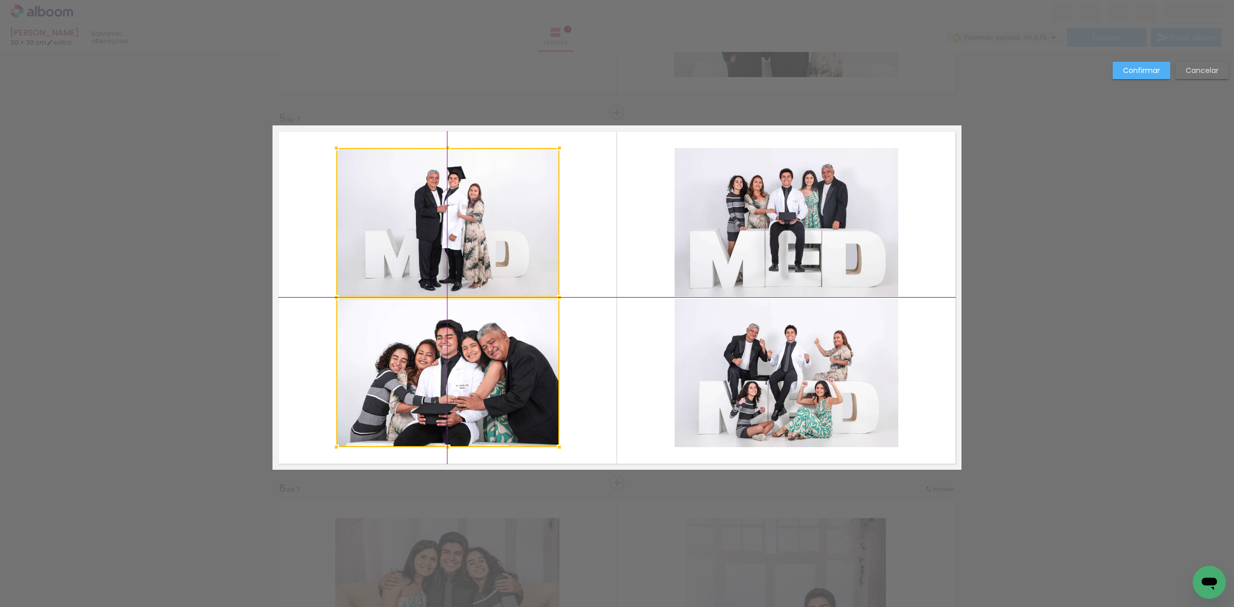
drag, startPoint x: 548, startPoint y: 359, endPoint x: 478, endPoint y: 353, distance: 70.7
click at [478, 353] on div at bounding box center [447, 297] width 223 height 299
click at [0, 0] on slot "Confirmar" at bounding box center [0, 0] width 0 height 0
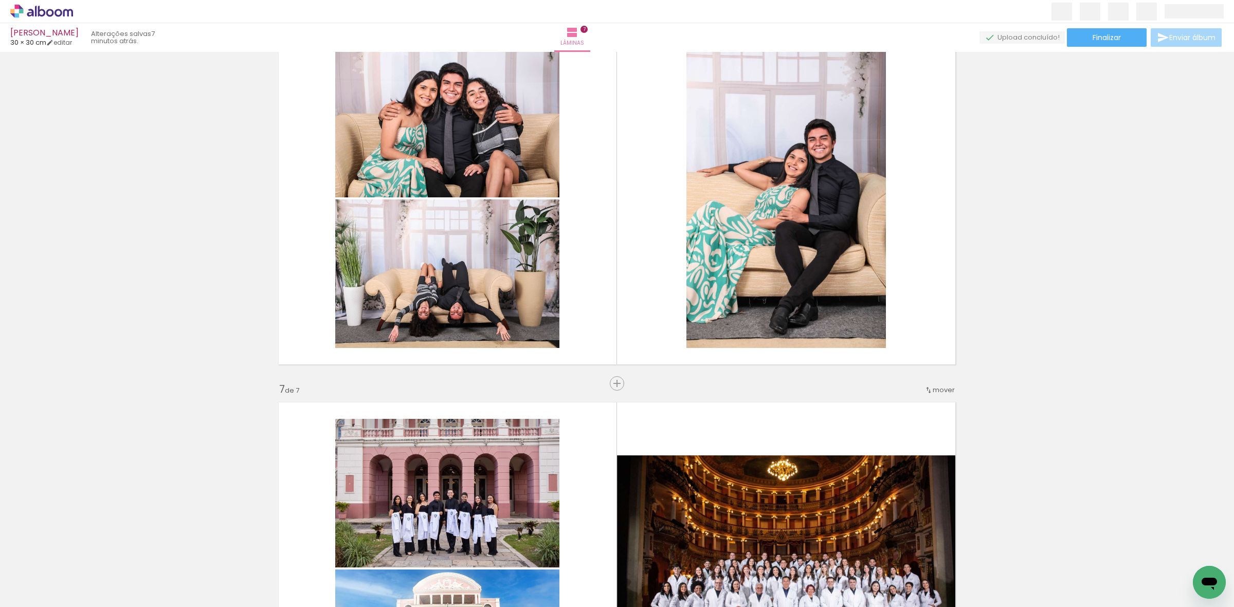
scroll to position [1928, 0]
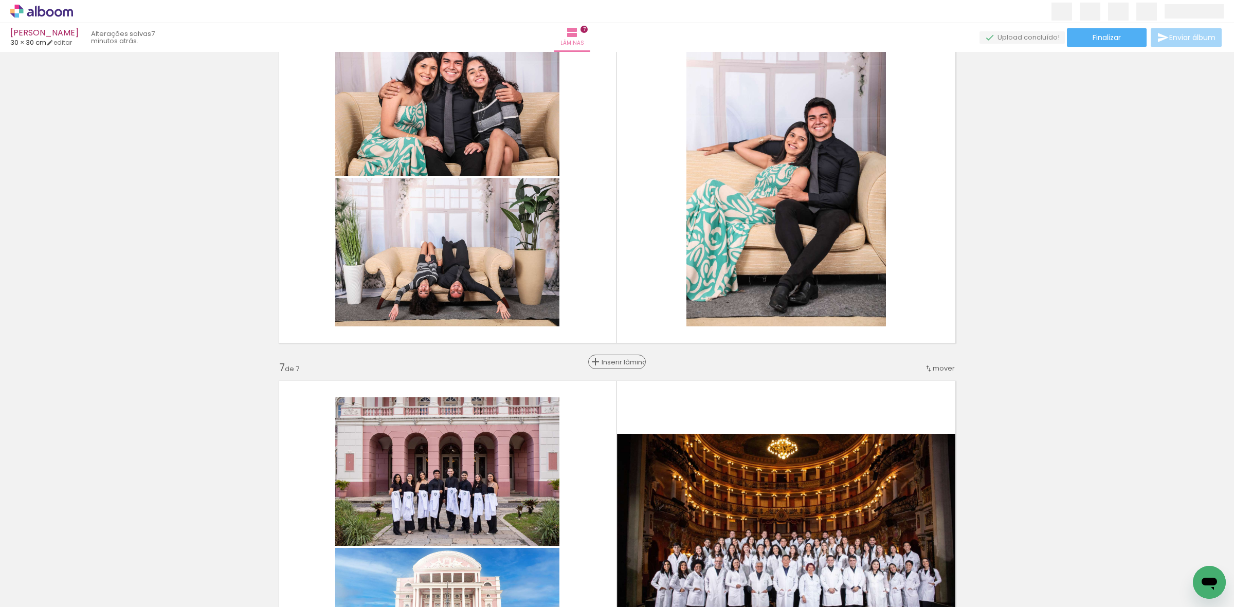
click at [608, 361] on span "Inserir lâmina" at bounding box center [621, 362] width 40 height 7
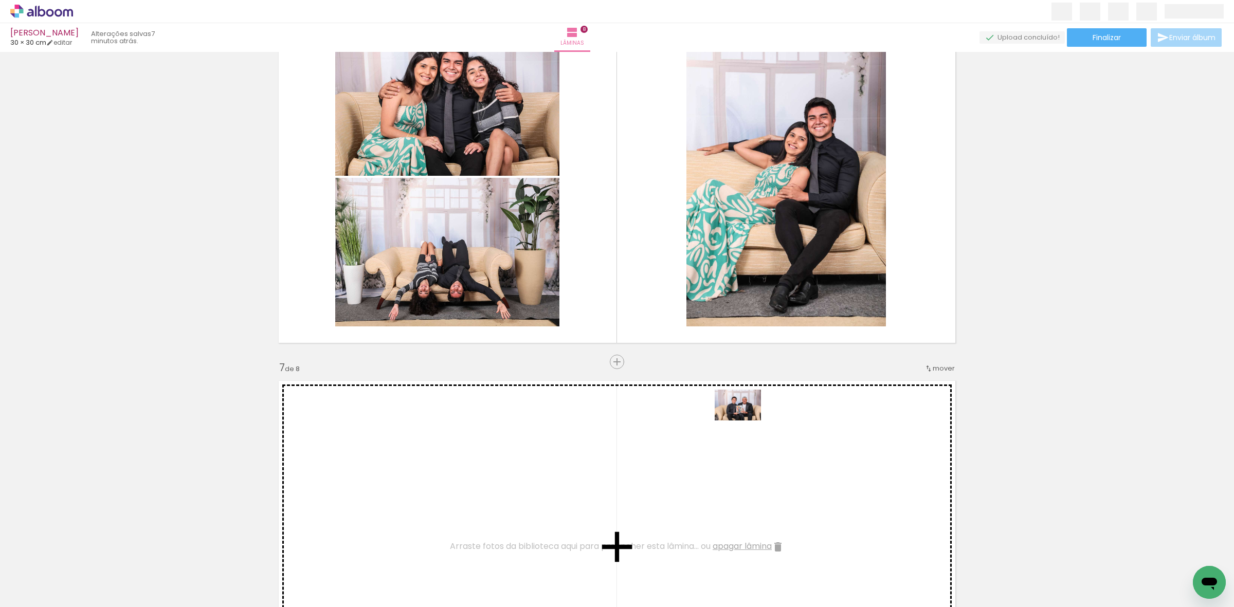
drag, startPoint x: 1018, startPoint y: 570, endPoint x: 913, endPoint y: 473, distance: 143.0
click at [738, 441] on quentale-workspace at bounding box center [617, 303] width 1234 height 607
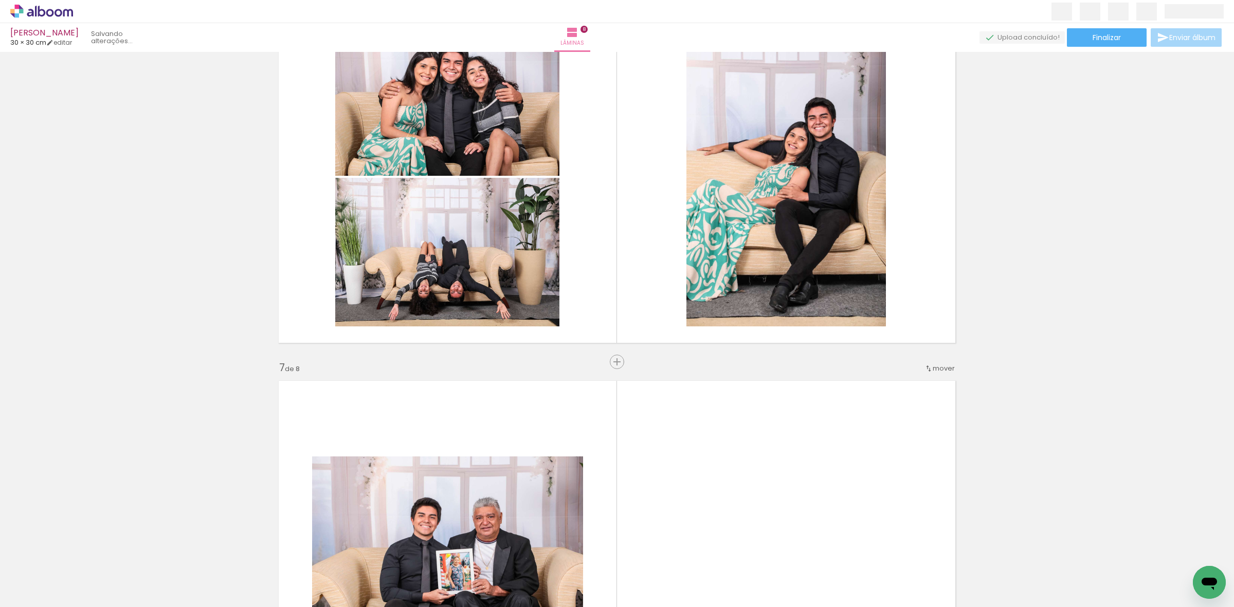
scroll to position [0, 2596]
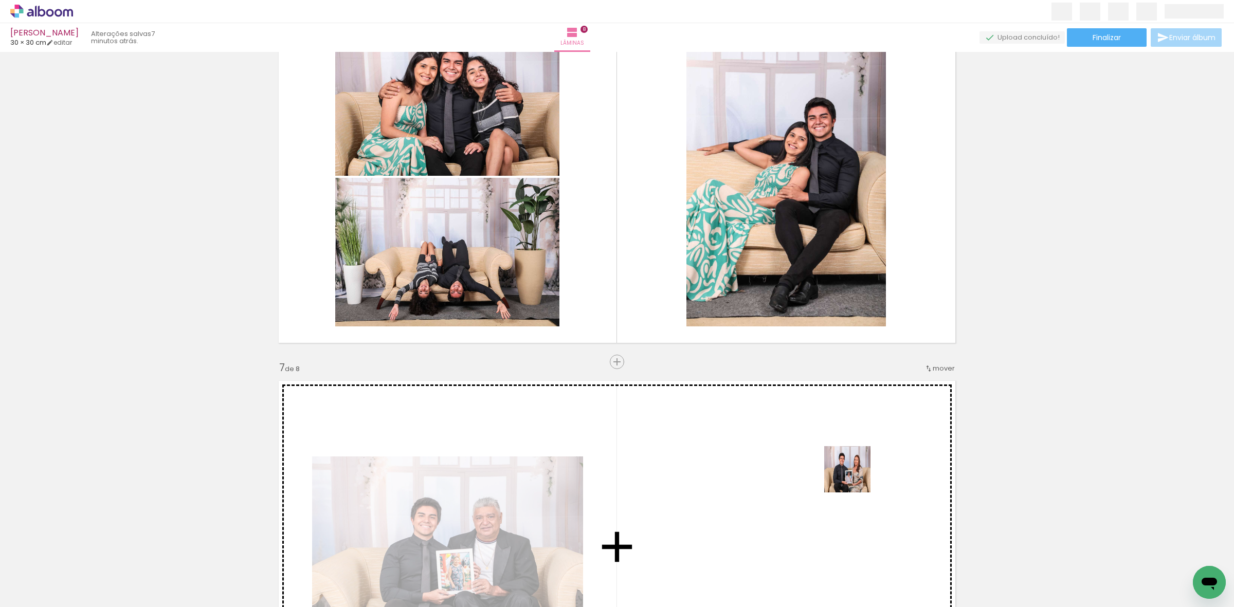
drag, startPoint x: 1073, startPoint y: 592, endPoint x: 784, endPoint y: 473, distance: 312.2
click at [784, 473] on quentale-workspace at bounding box center [617, 303] width 1234 height 607
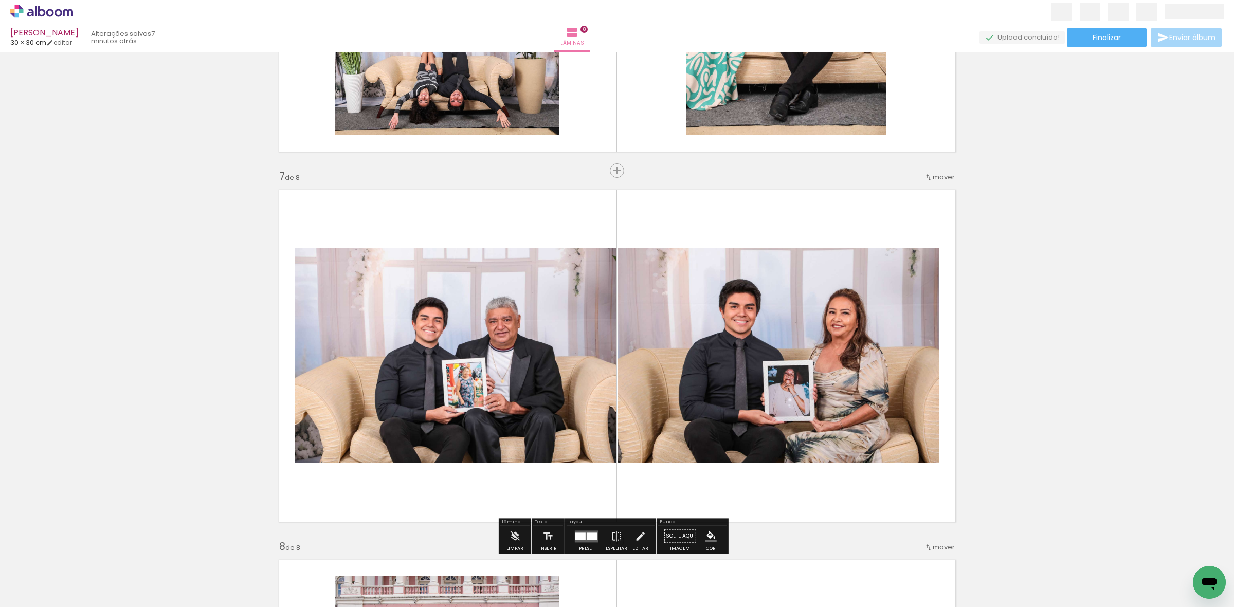
scroll to position [2120, 0]
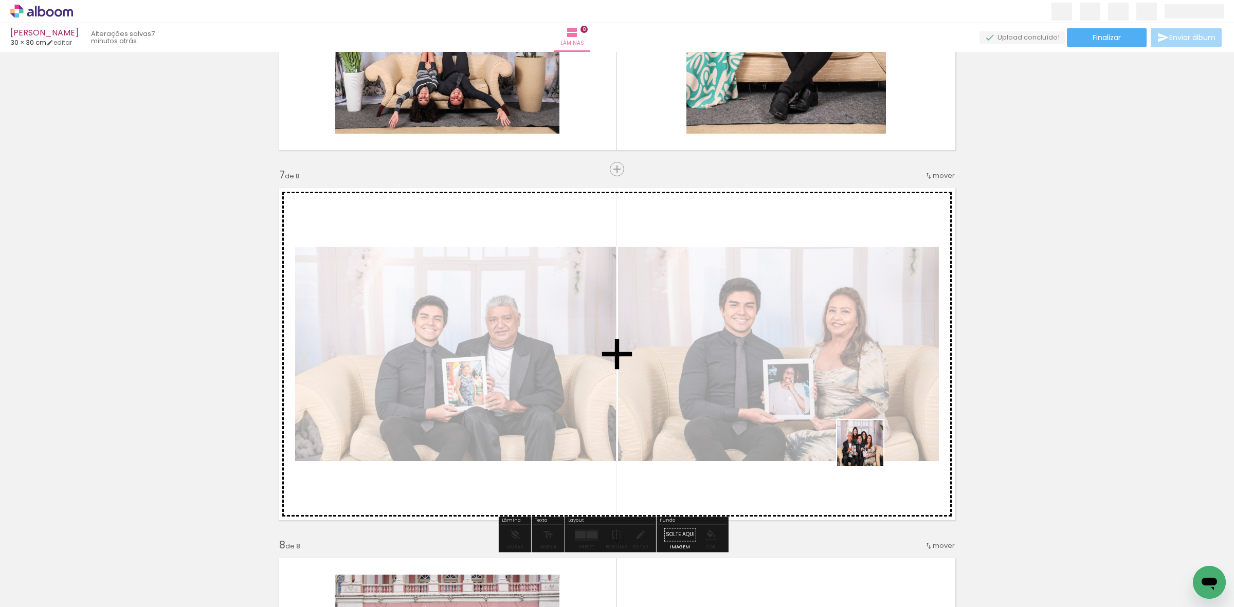
drag, startPoint x: 1147, startPoint y: 571, endPoint x: 862, endPoint y: 464, distance: 305.0
click at [733, 410] on quentale-workspace at bounding box center [617, 303] width 1234 height 607
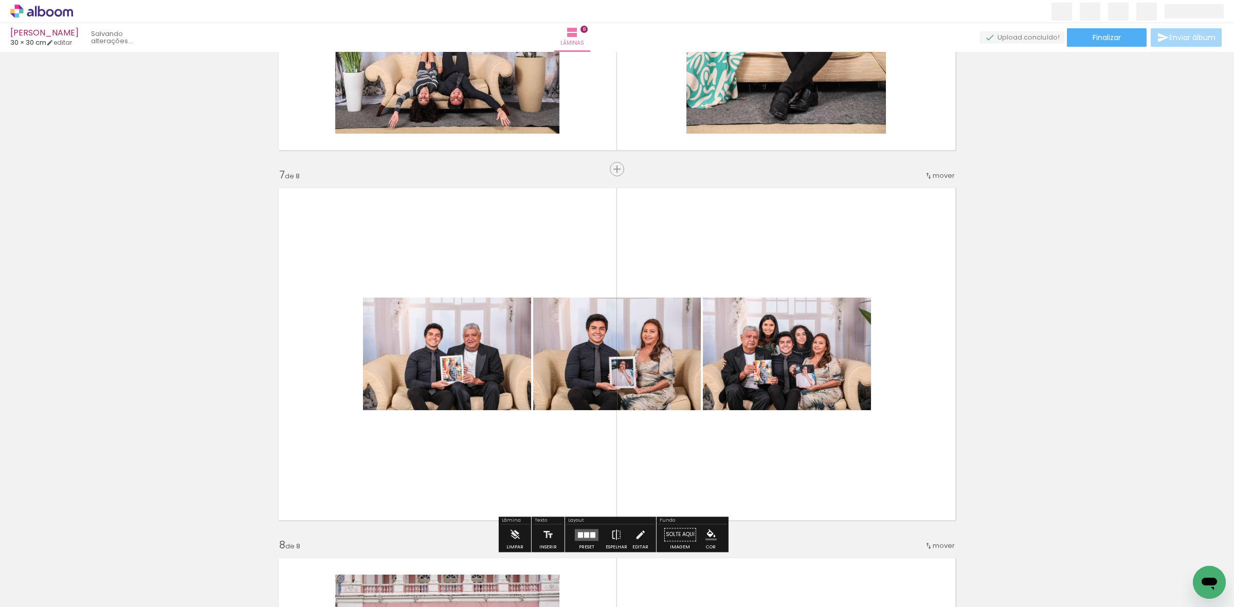
scroll to position [0, 2481]
drag, startPoint x: 1132, startPoint y: 540, endPoint x: 625, endPoint y: 412, distance: 523.6
click at [625, 412] on quentale-workspace at bounding box center [617, 303] width 1234 height 607
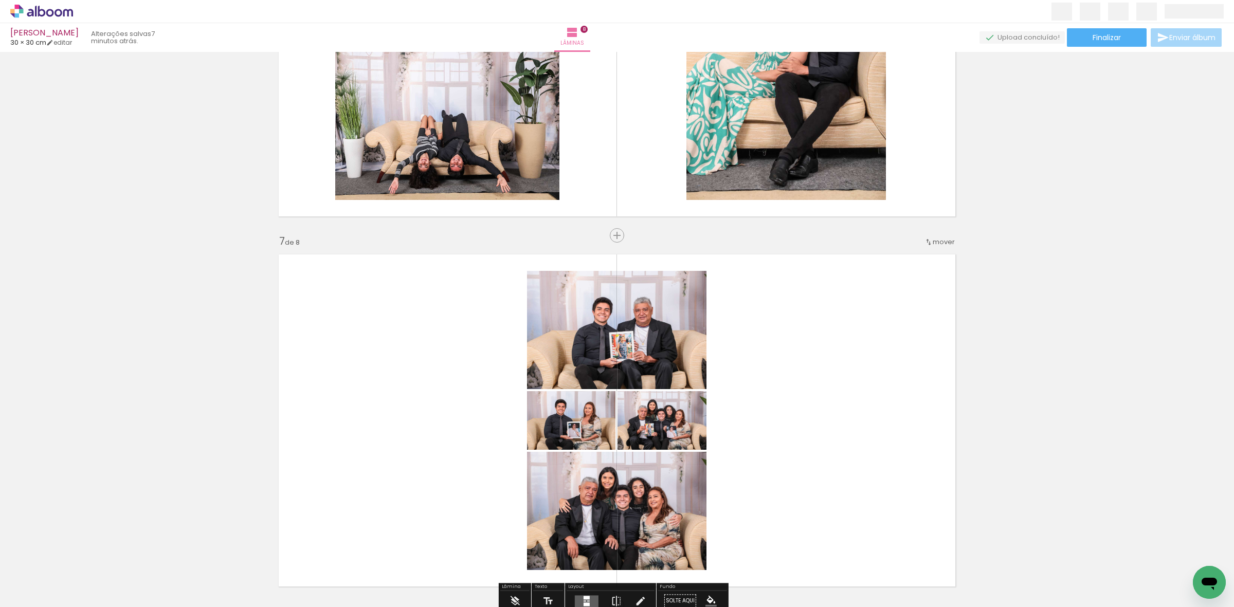
scroll to position [2056, 0]
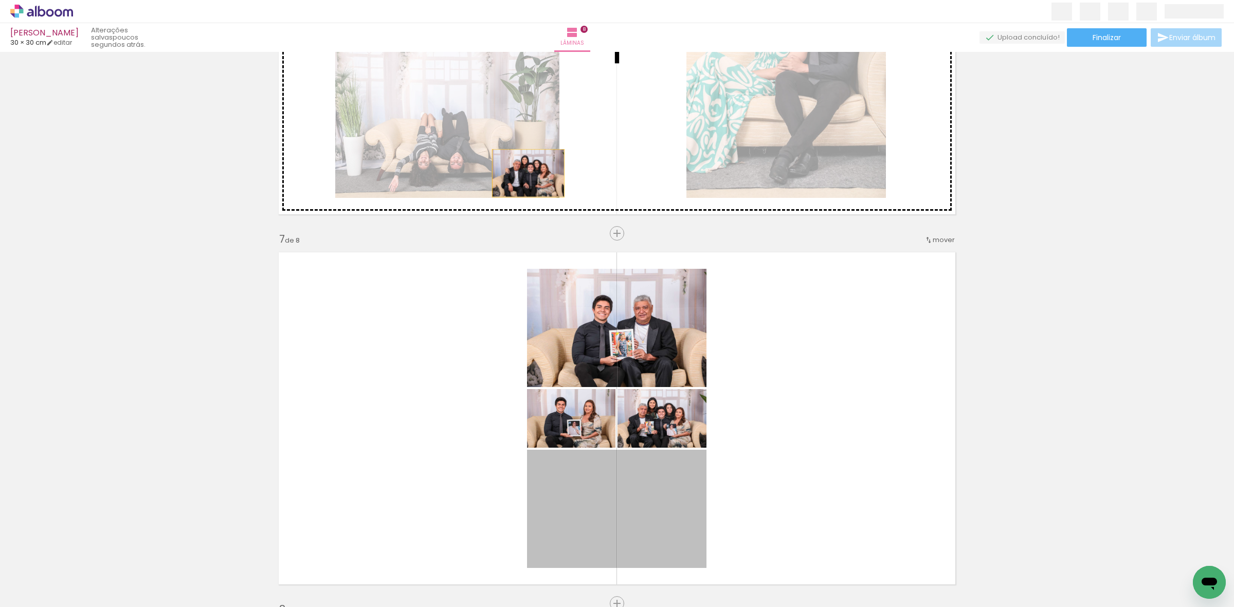
drag, startPoint x: 603, startPoint y: 515, endPoint x: 523, endPoint y: 173, distance: 350.5
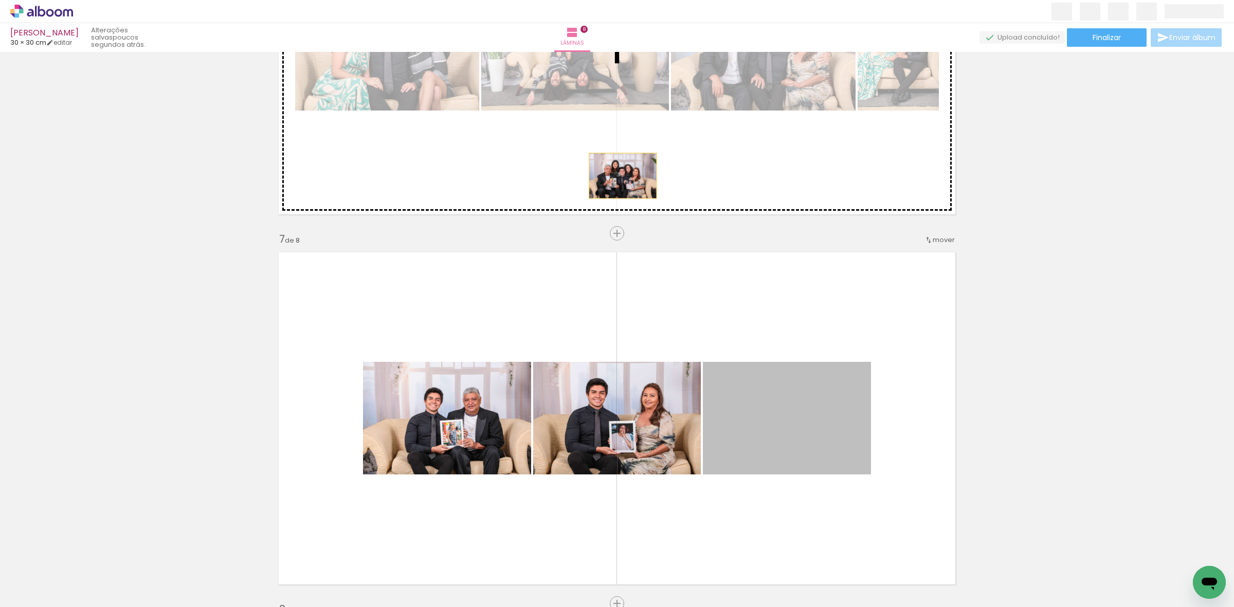
drag, startPoint x: 802, startPoint y: 454, endPoint x: 602, endPoint y: 170, distance: 346.8
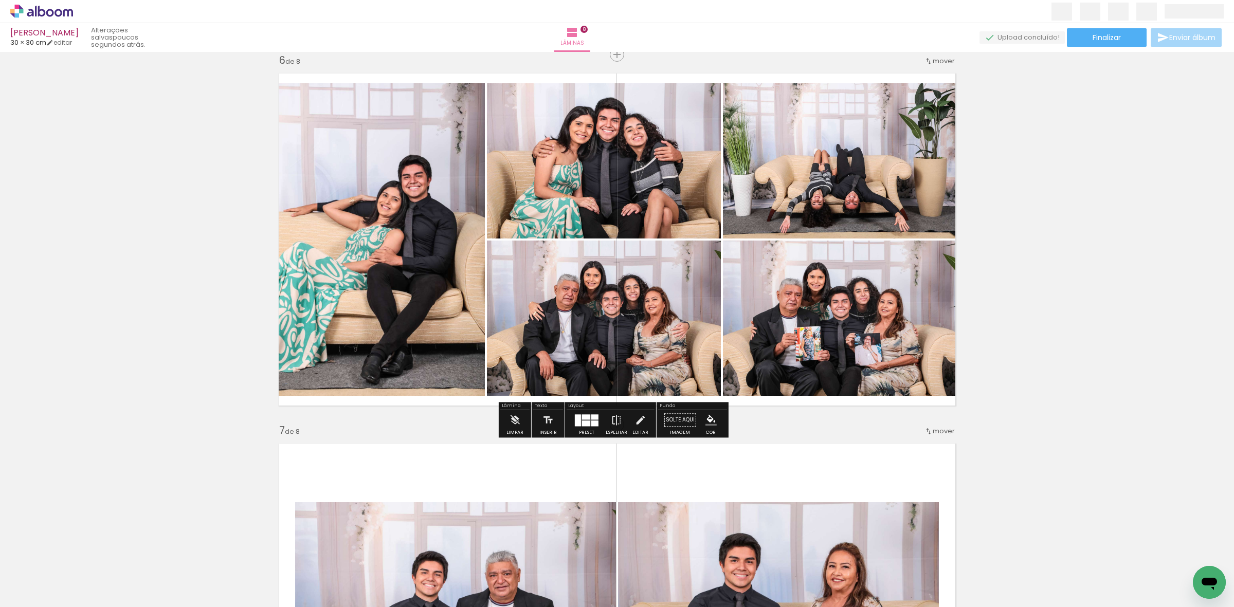
scroll to position [1863, 0]
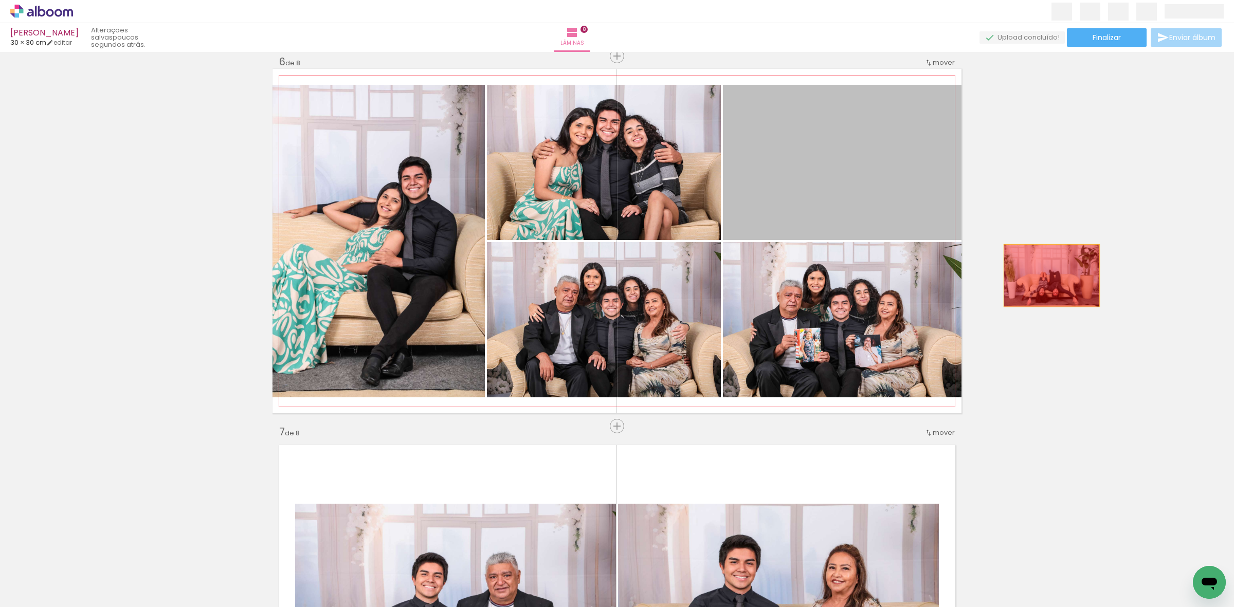
drag, startPoint x: 825, startPoint y: 194, endPoint x: 1083, endPoint y: 409, distance: 336.1
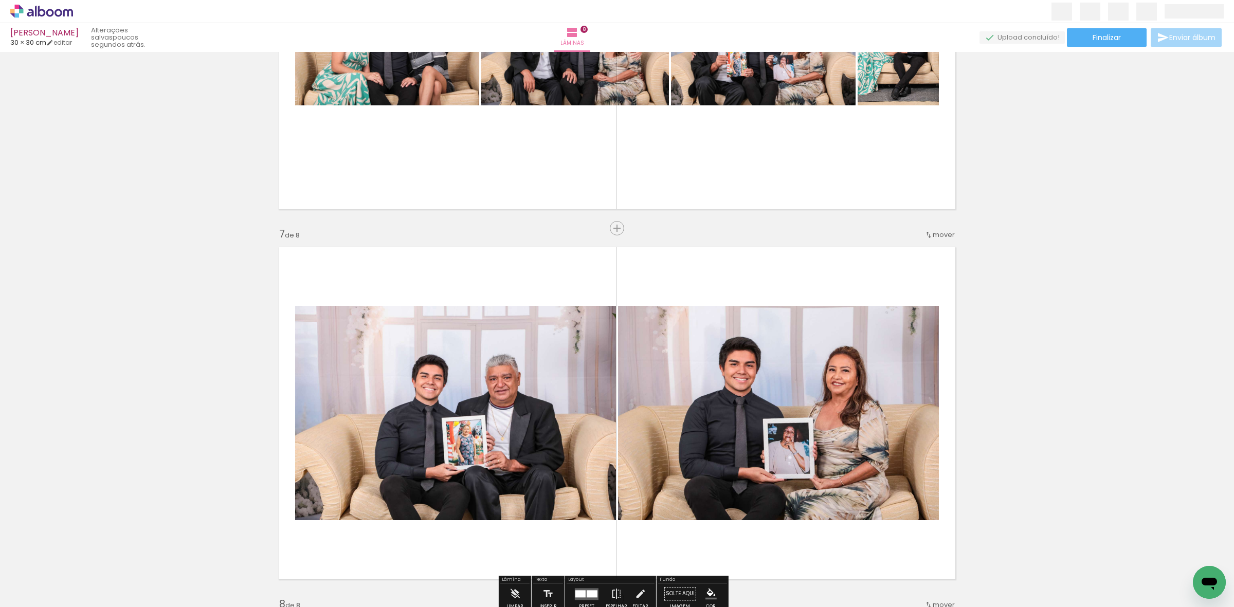
scroll to position [2120, 0]
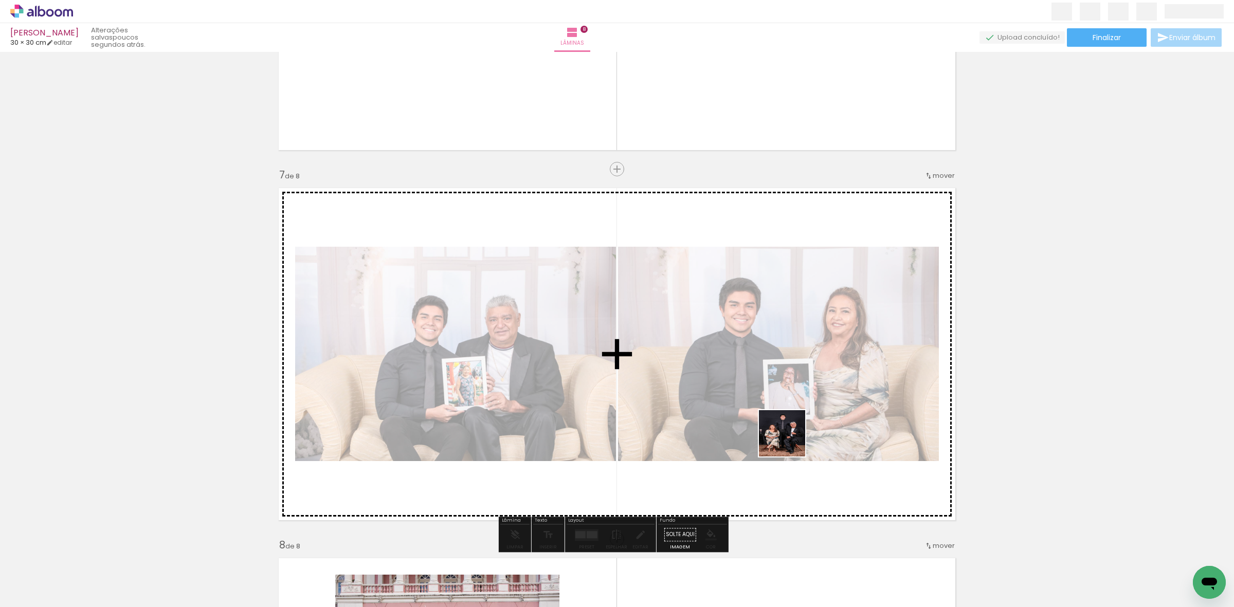
drag, startPoint x: 957, startPoint y: 571, endPoint x: 676, endPoint y: 398, distance: 328.8
click at [702, 375] on quentale-workspace at bounding box center [617, 303] width 1234 height 607
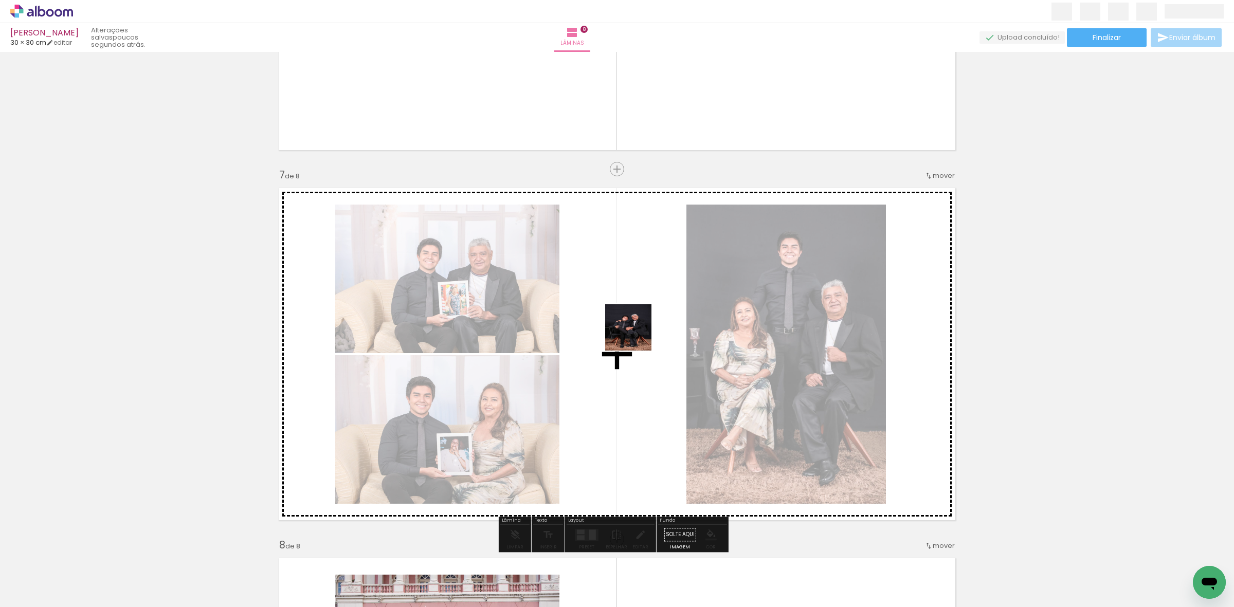
drag, startPoint x: 965, startPoint y: 570, endPoint x: 620, endPoint y: 327, distance: 422.1
click at [620, 327] on quentale-workspace at bounding box center [617, 303] width 1234 height 607
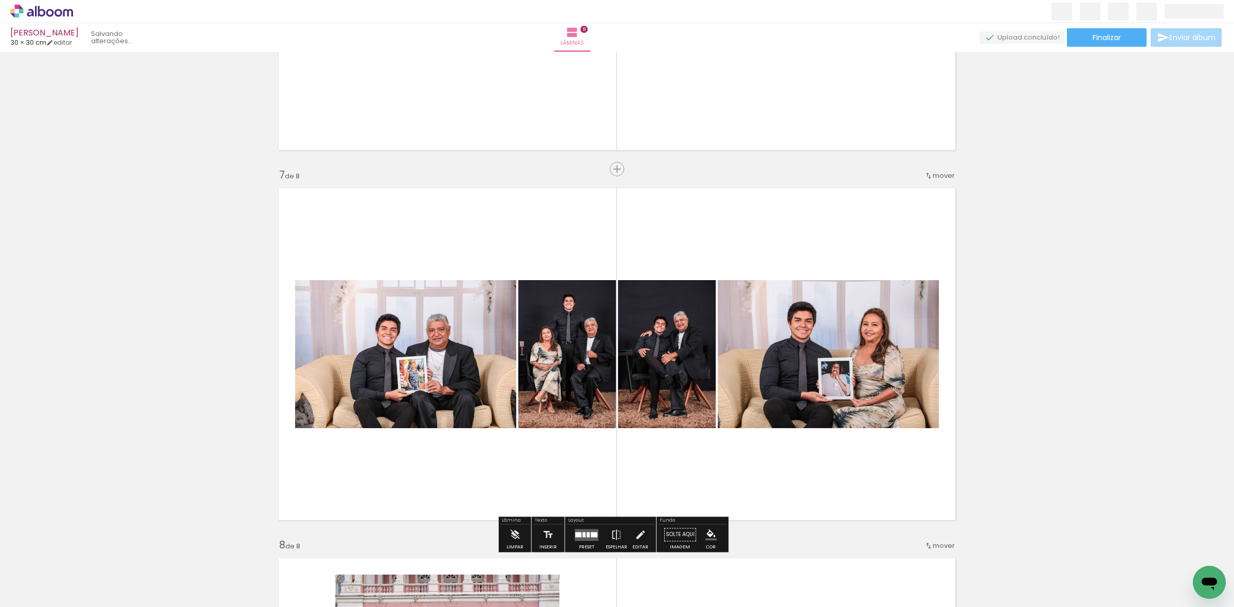
scroll to position [0, 2366]
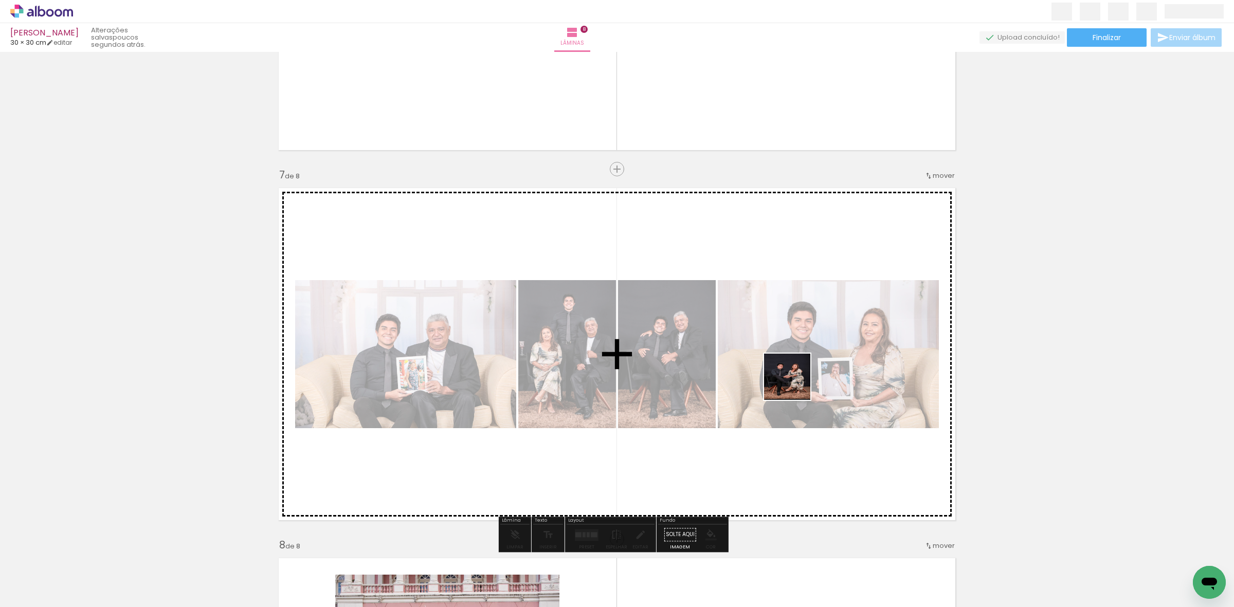
drag, startPoint x: 1036, startPoint y: 581, endPoint x: 783, endPoint y: 381, distance: 322.4
click at [780, 374] on quentale-workspace at bounding box center [617, 303] width 1234 height 607
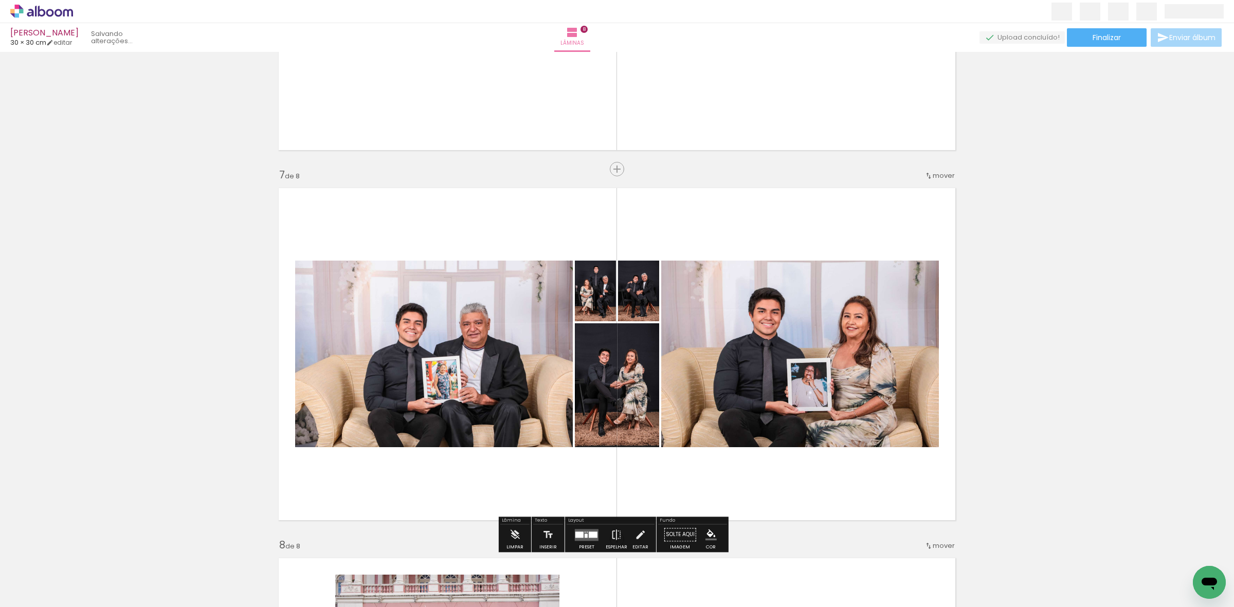
scroll to position [0, 2308]
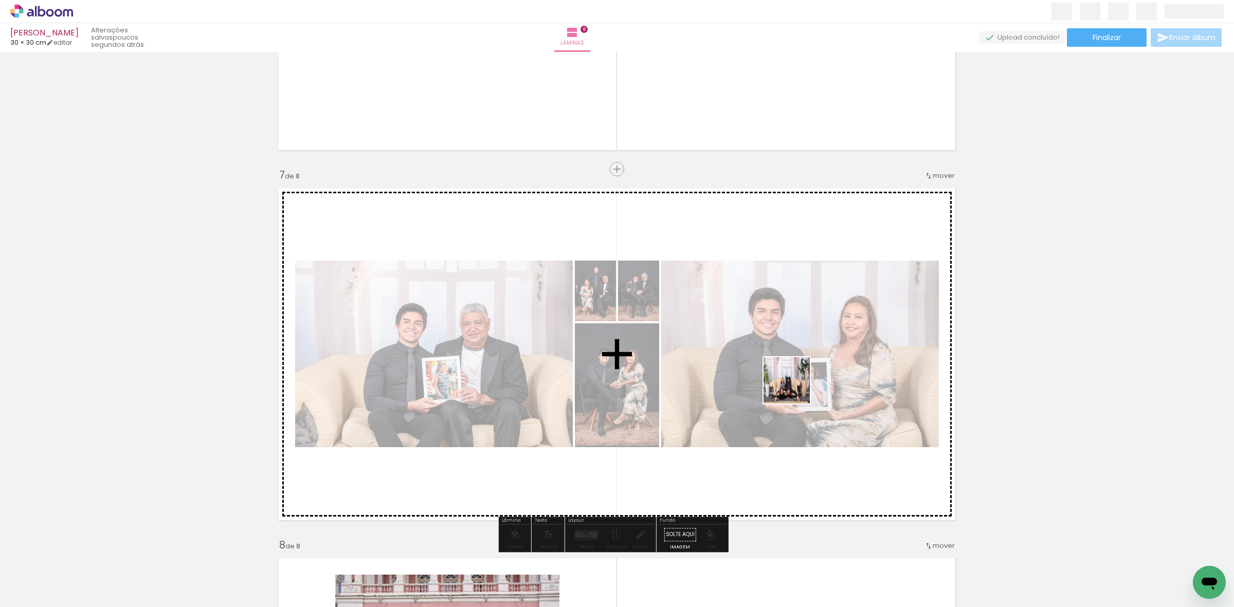
drag, startPoint x: 1032, startPoint y: 581, endPoint x: 700, endPoint y: 420, distance: 369.2
click at [715, 408] on quentale-workspace at bounding box center [617, 303] width 1234 height 607
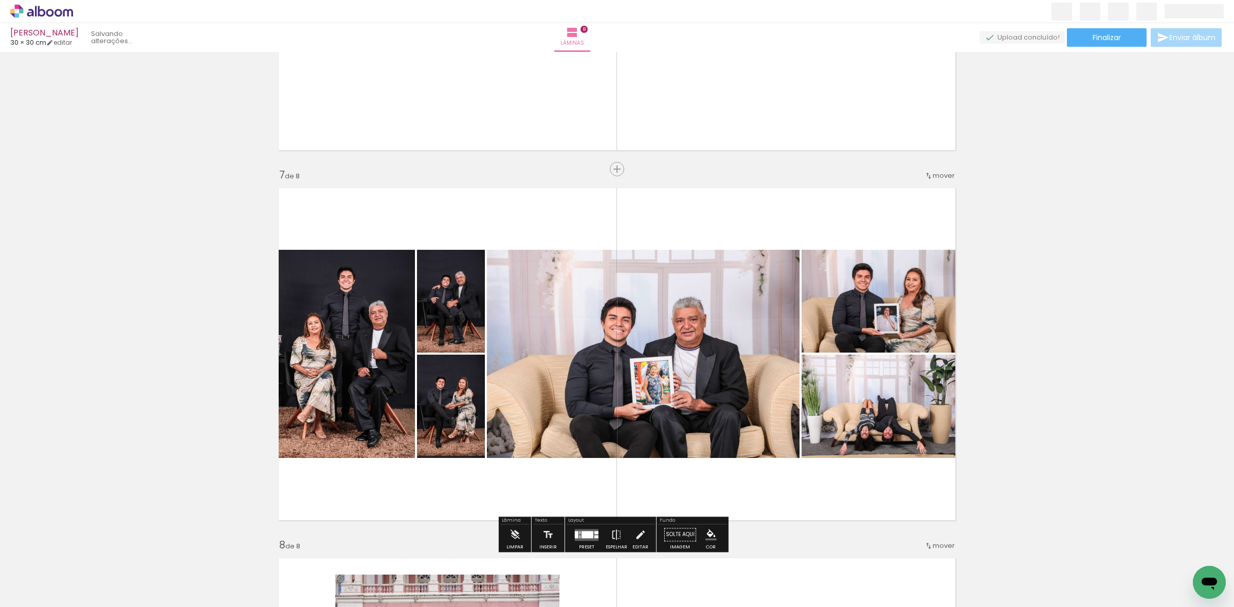
scroll to position [0, 2250]
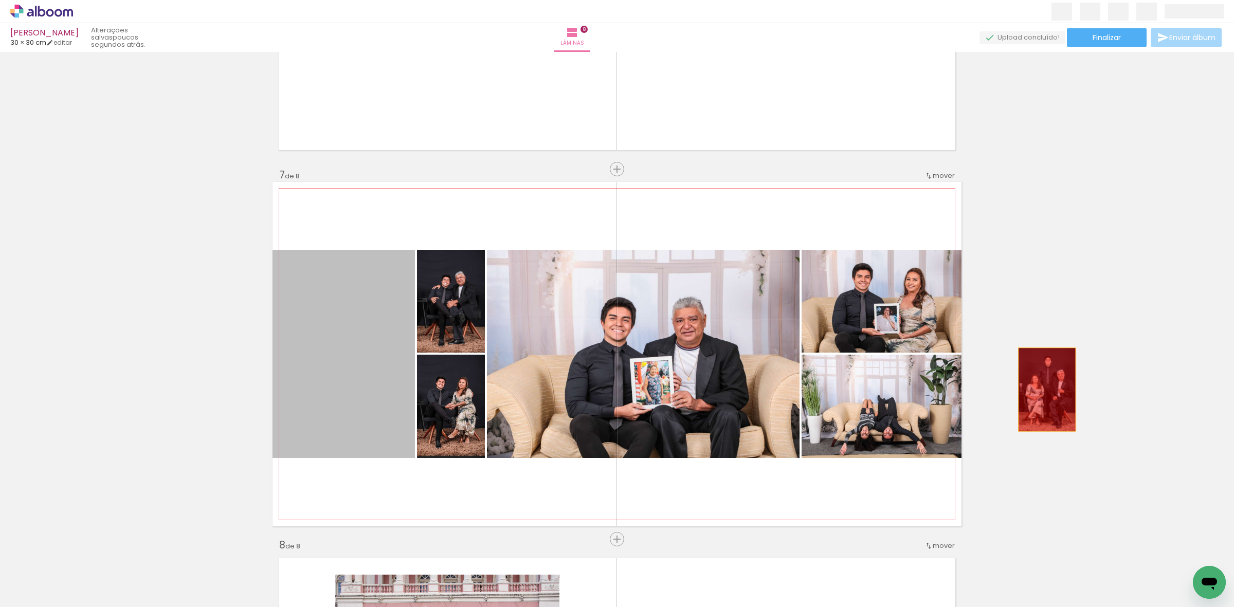
drag, startPoint x: 348, startPoint y: 353, endPoint x: 1029, endPoint y: 360, distance: 680.6
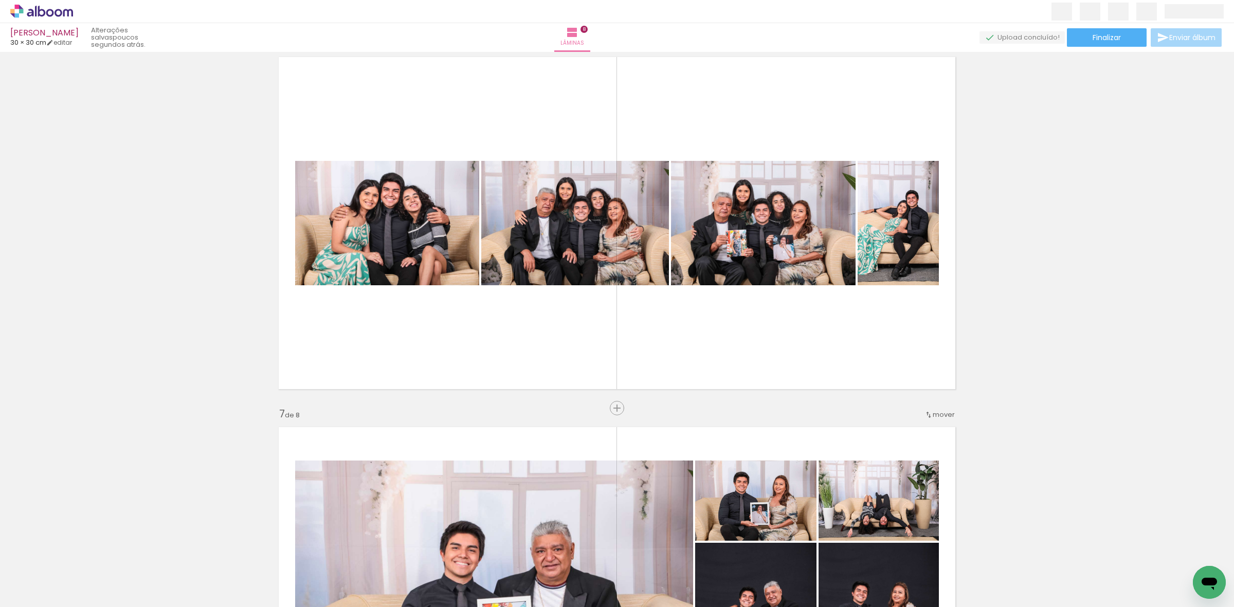
scroll to position [1863, 0]
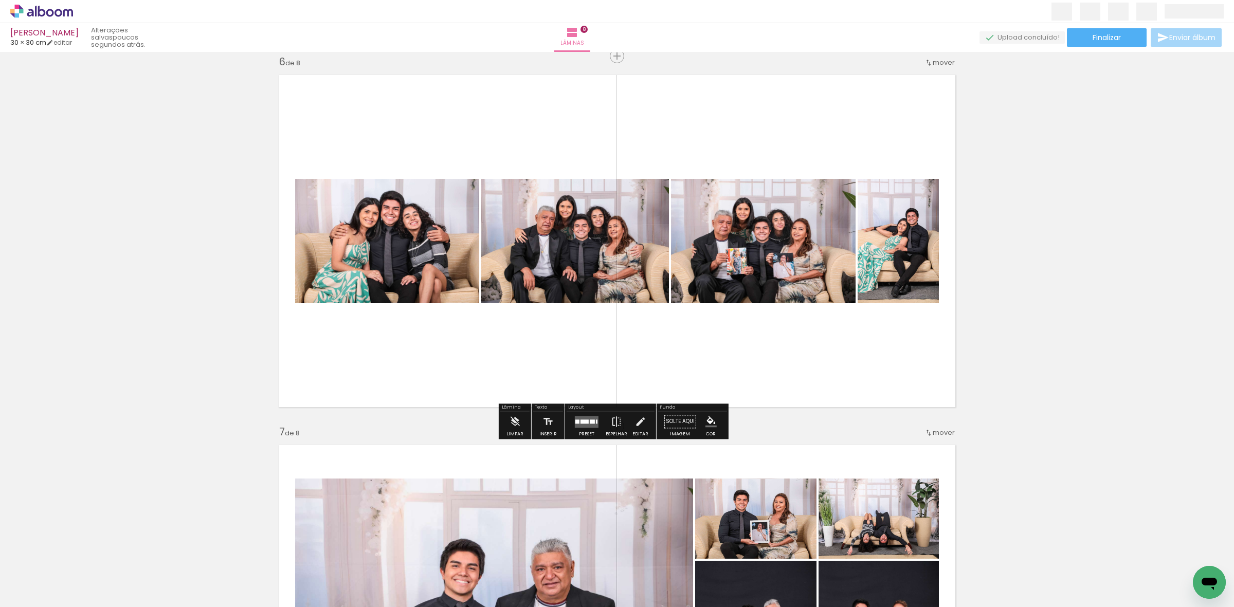
click at [581, 422] on div at bounding box center [584, 421] width 8 height 4
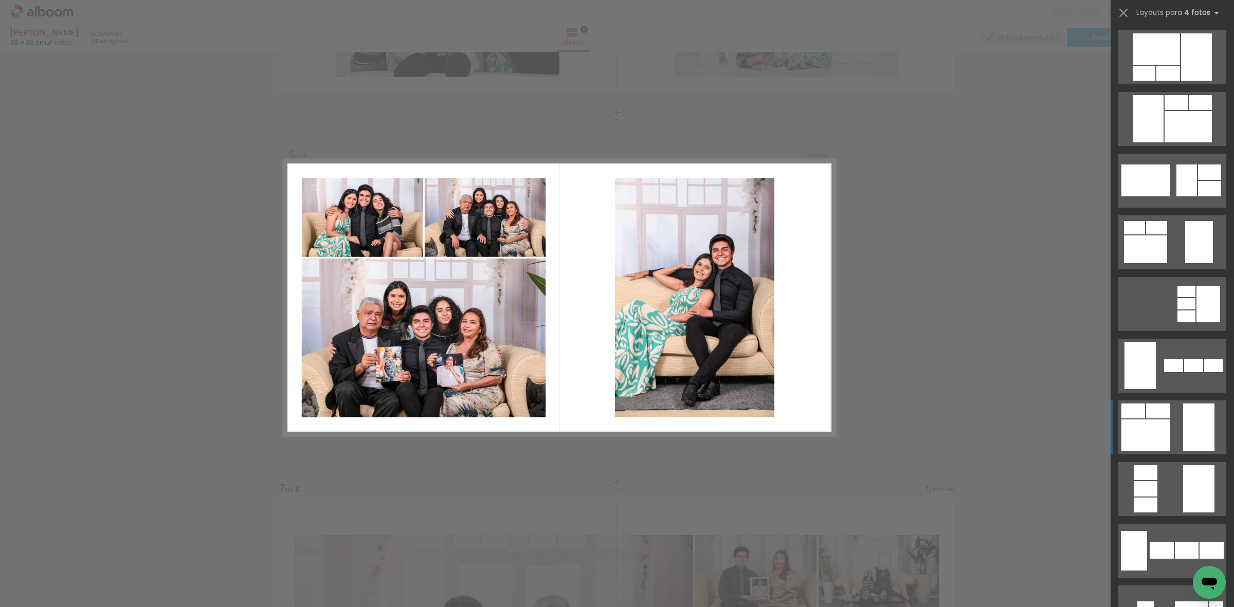
scroll to position [129, 0]
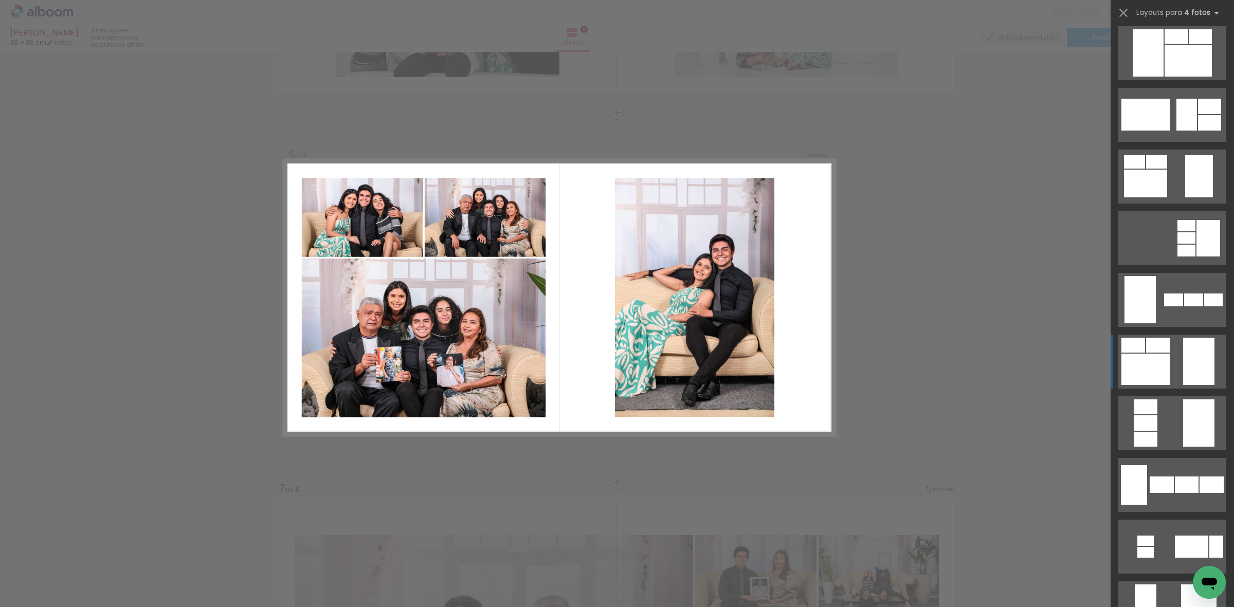
click at [1186, 371] on div at bounding box center [1198, 361] width 31 height 47
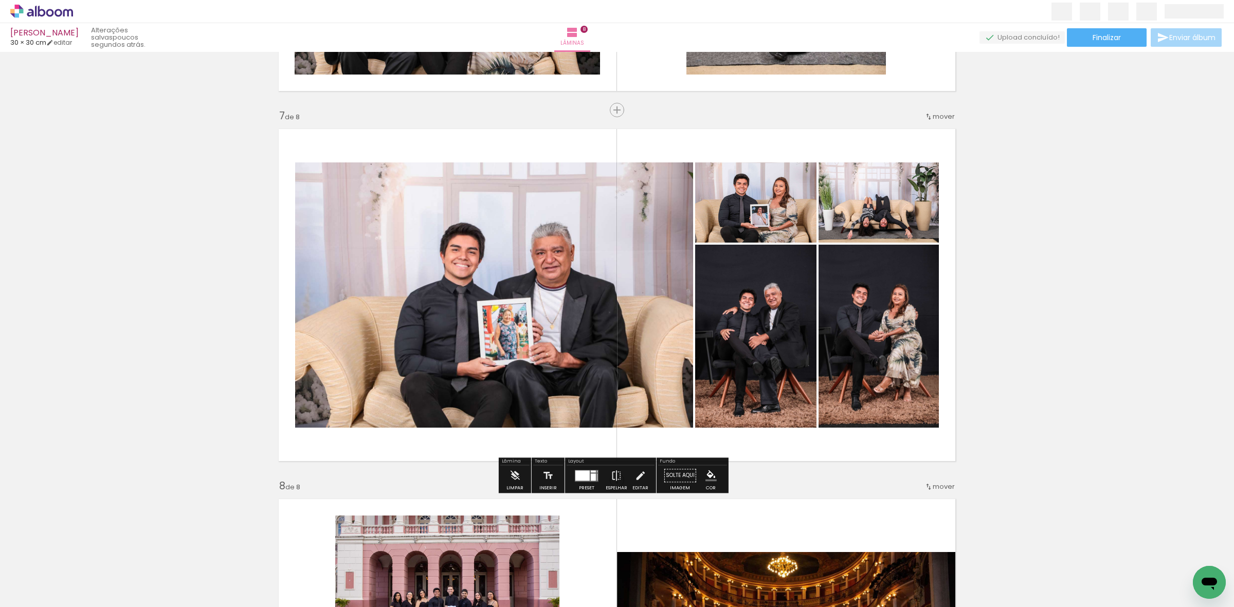
scroll to position [2192, 0]
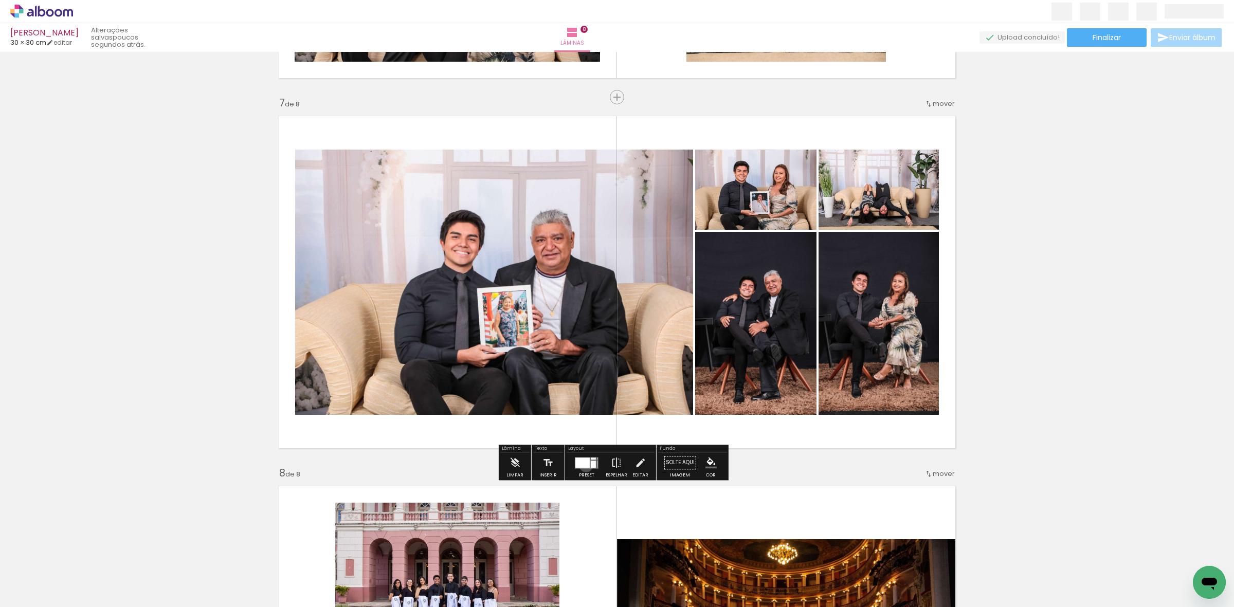
click at [583, 465] on div at bounding box center [582, 463] width 14 height 10
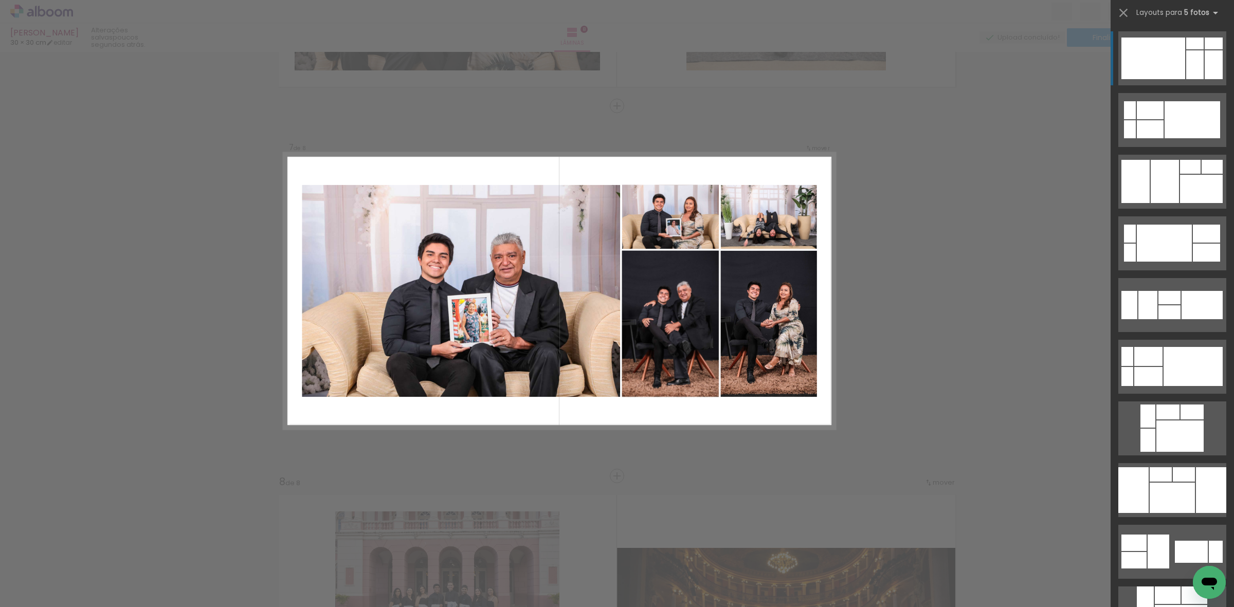
scroll to position [2177, 0]
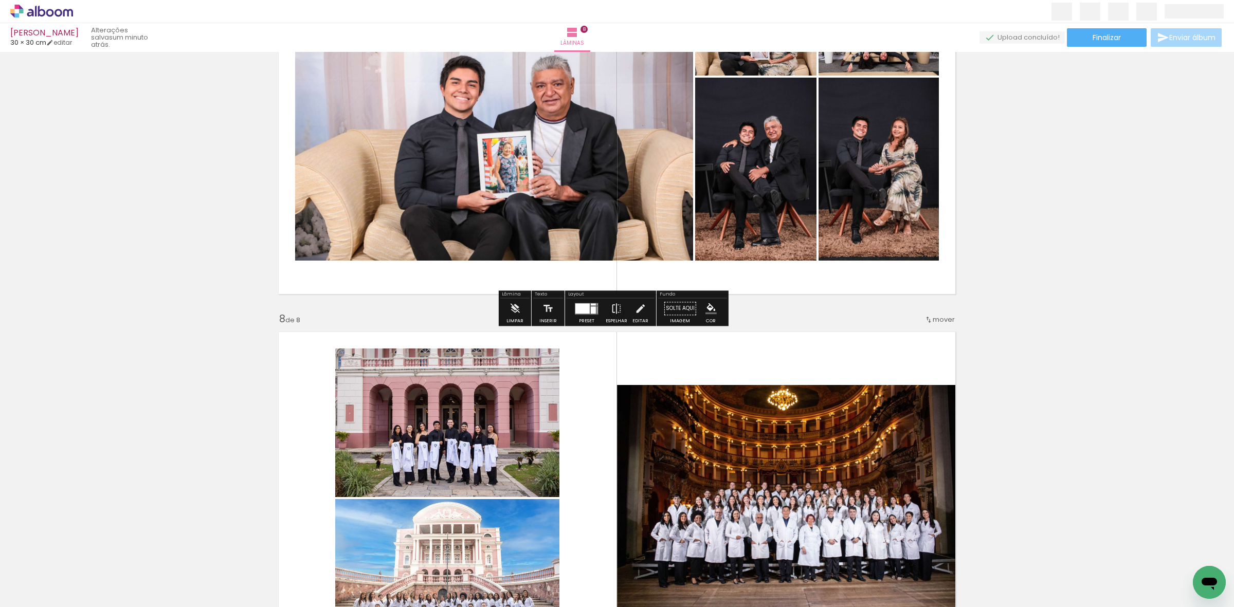
scroll to position [2434, 0]
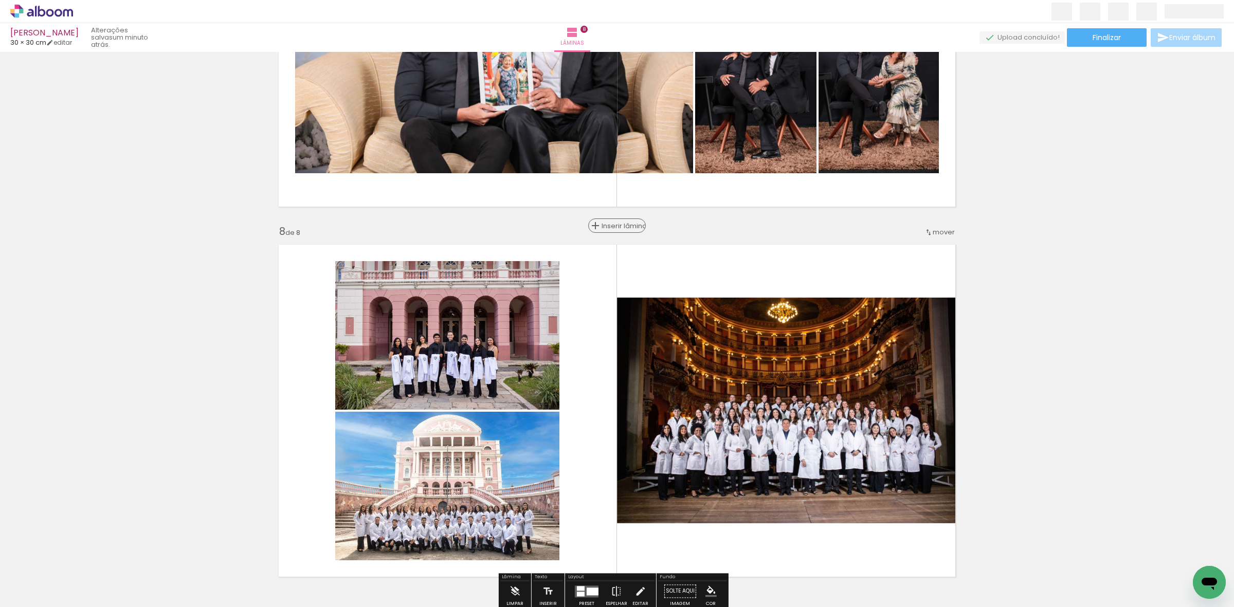
click at [612, 228] on span "Inserir lâmina" at bounding box center [621, 226] width 40 height 7
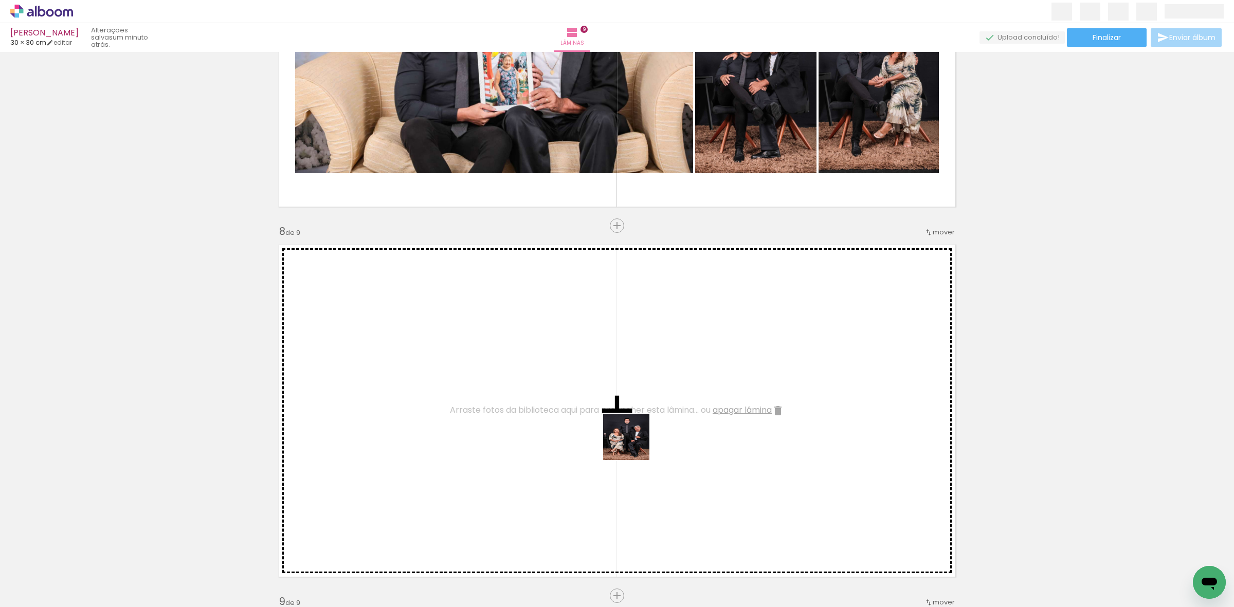
drag, startPoint x: 1090, startPoint y: 560, endPoint x: 631, endPoint y: 445, distance: 473.4
click at [631, 445] on quentale-workspace at bounding box center [617, 303] width 1234 height 607
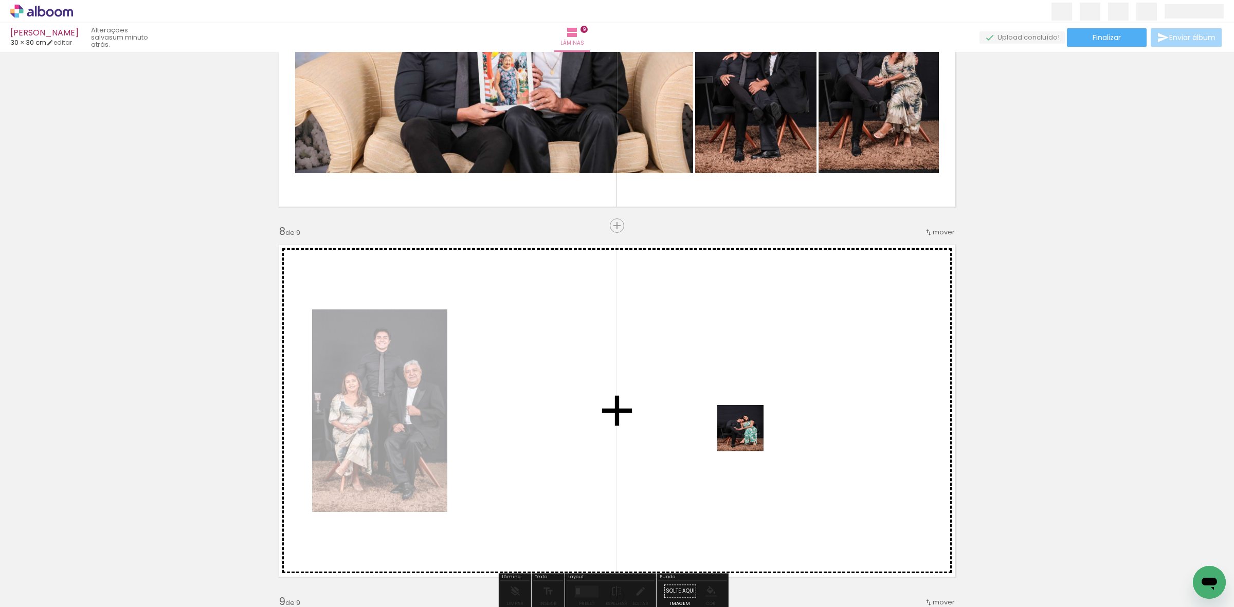
drag, startPoint x: 1075, startPoint y: 566, endPoint x: 848, endPoint y: 477, distance: 243.5
click at [591, 410] on quentale-workspace at bounding box center [617, 303] width 1234 height 607
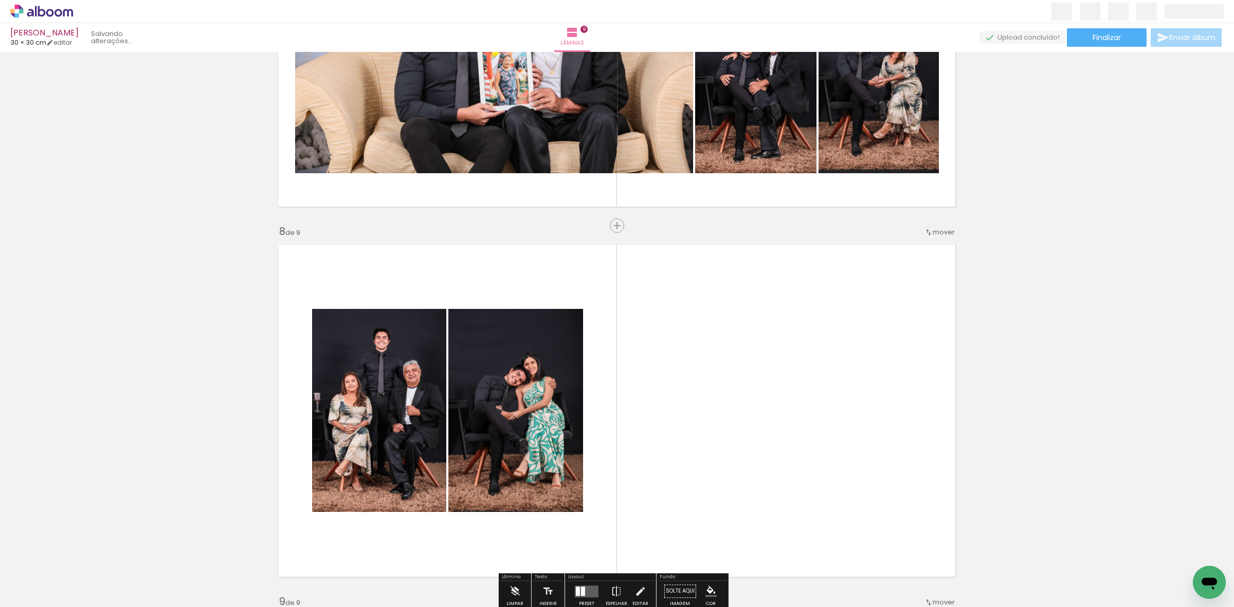
scroll to position [0, 2193]
drag, startPoint x: 1145, startPoint y: 577, endPoint x: 753, endPoint y: 437, distance: 415.9
click at [528, 387] on quentale-workspace at bounding box center [617, 303] width 1234 height 607
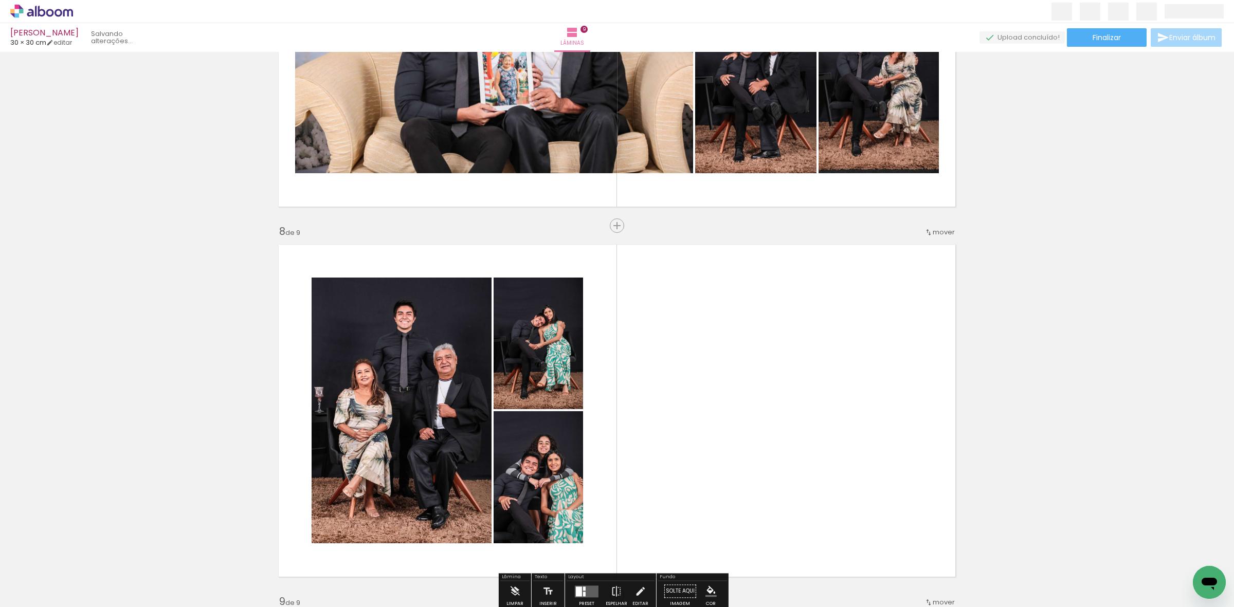
scroll to position [0, 2135]
drag, startPoint x: 1186, startPoint y: 561, endPoint x: 616, endPoint y: 344, distance: 610.4
click at [641, 353] on quentale-workspace at bounding box center [617, 303] width 1234 height 607
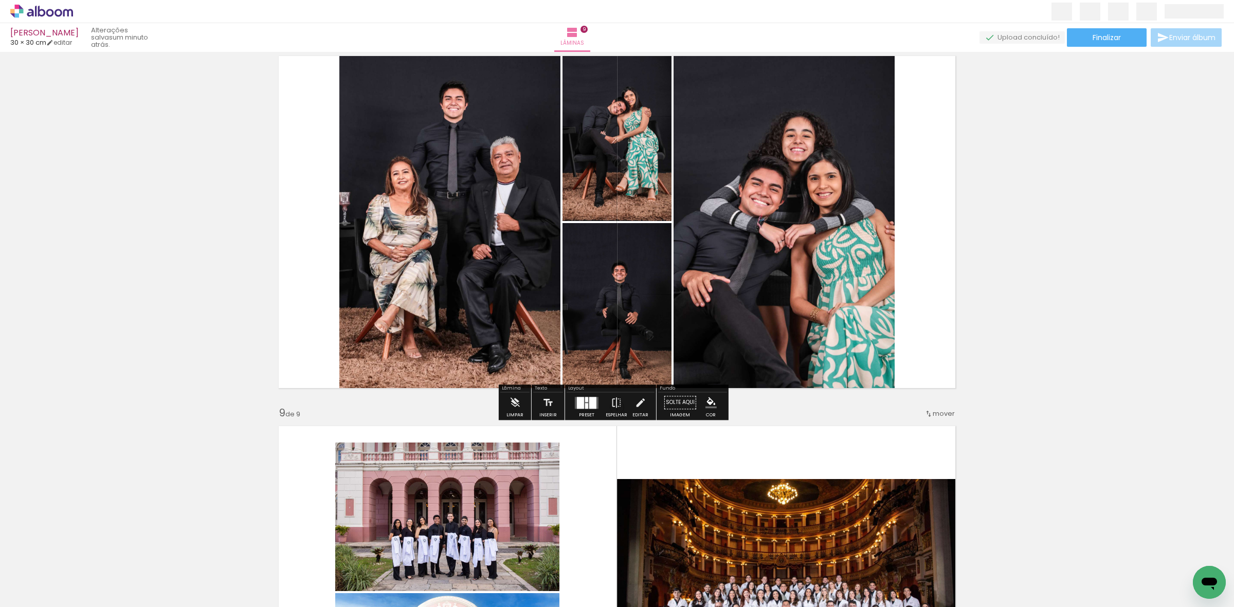
scroll to position [2627, 0]
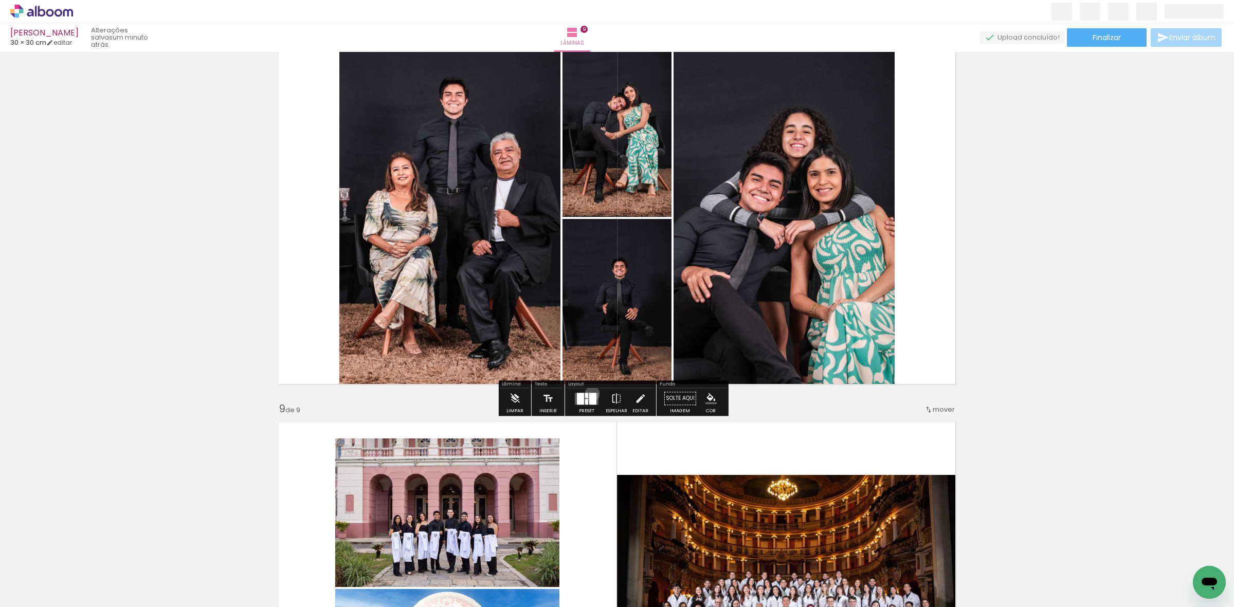
click at [590, 394] on div at bounding box center [592, 399] width 7 height 12
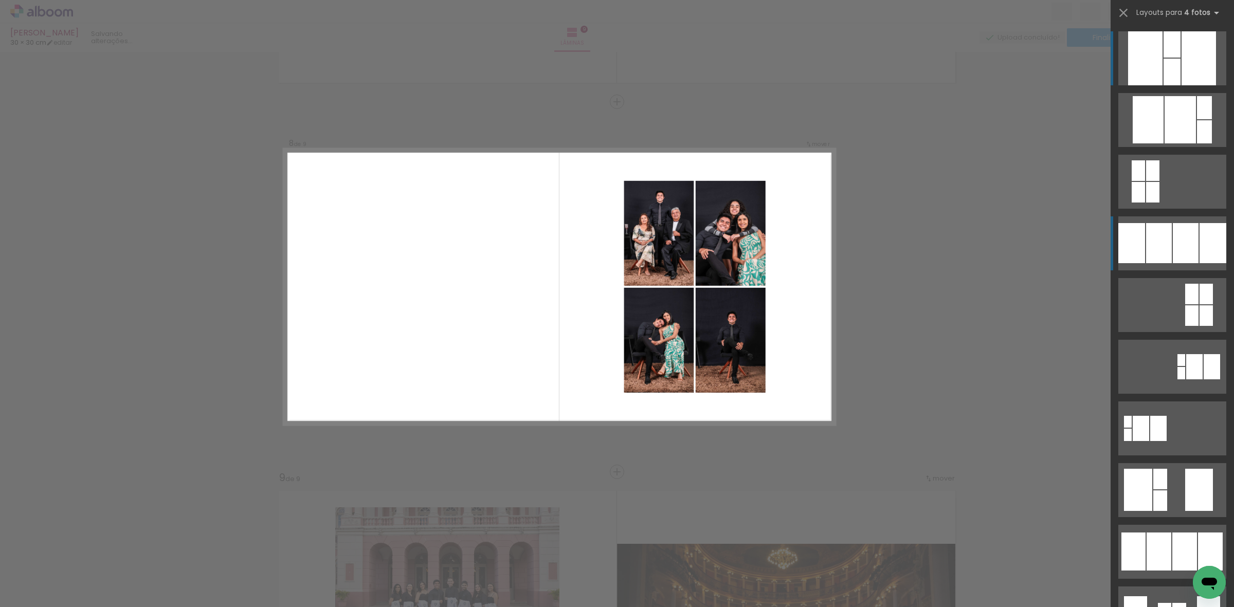
scroll to position [2547, 0]
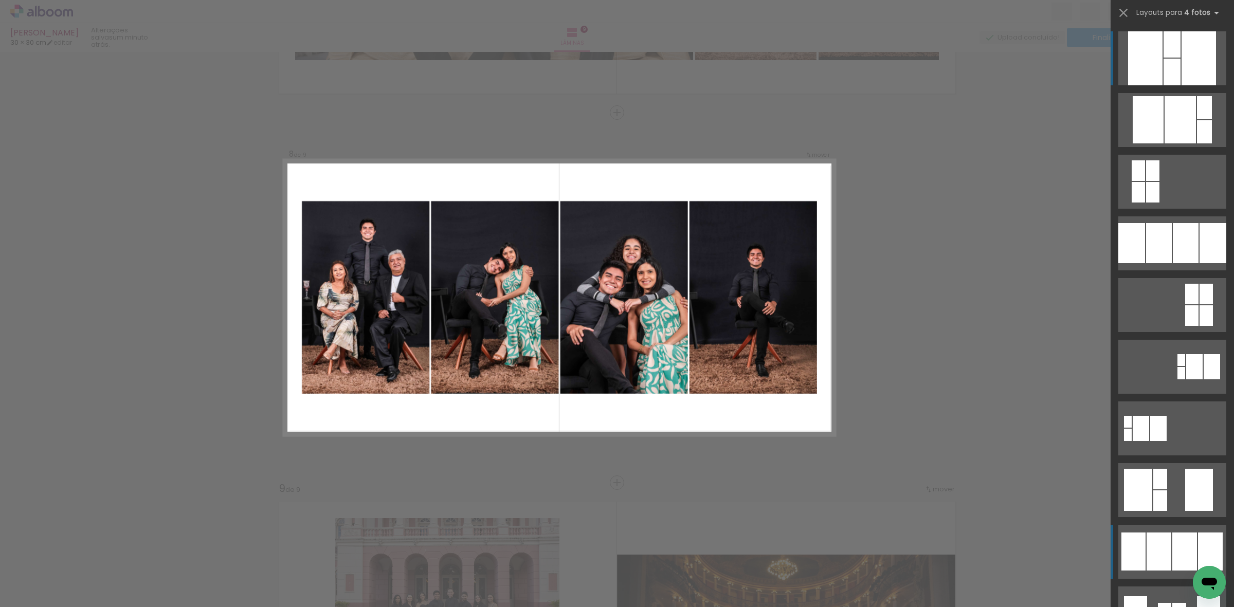
click at [1175, 546] on div at bounding box center [1184, 552] width 25 height 38
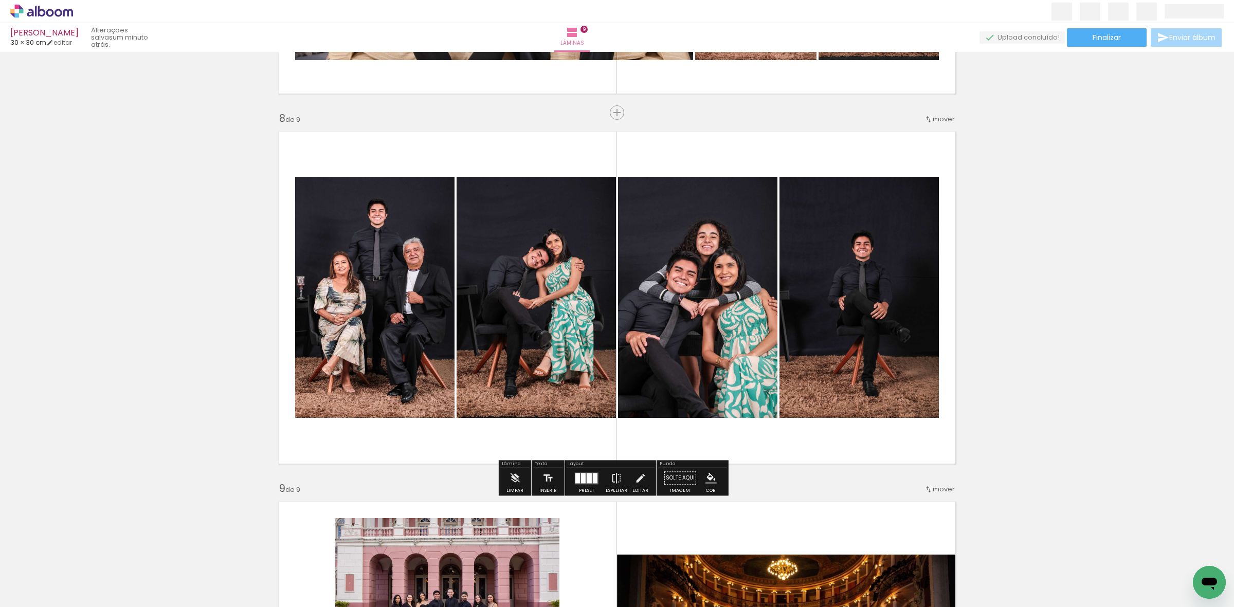
click at [721, 235] on quentale-photo at bounding box center [697, 297] width 159 height 241
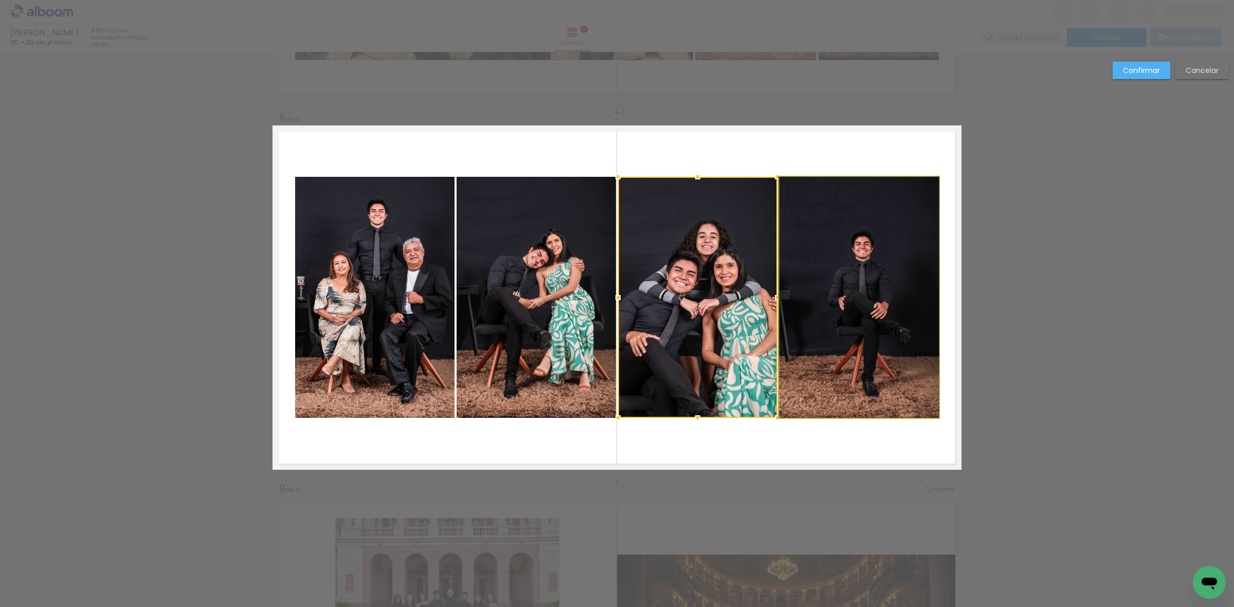
click at [826, 237] on quentale-photo at bounding box center [858, 297] width 159 height 241
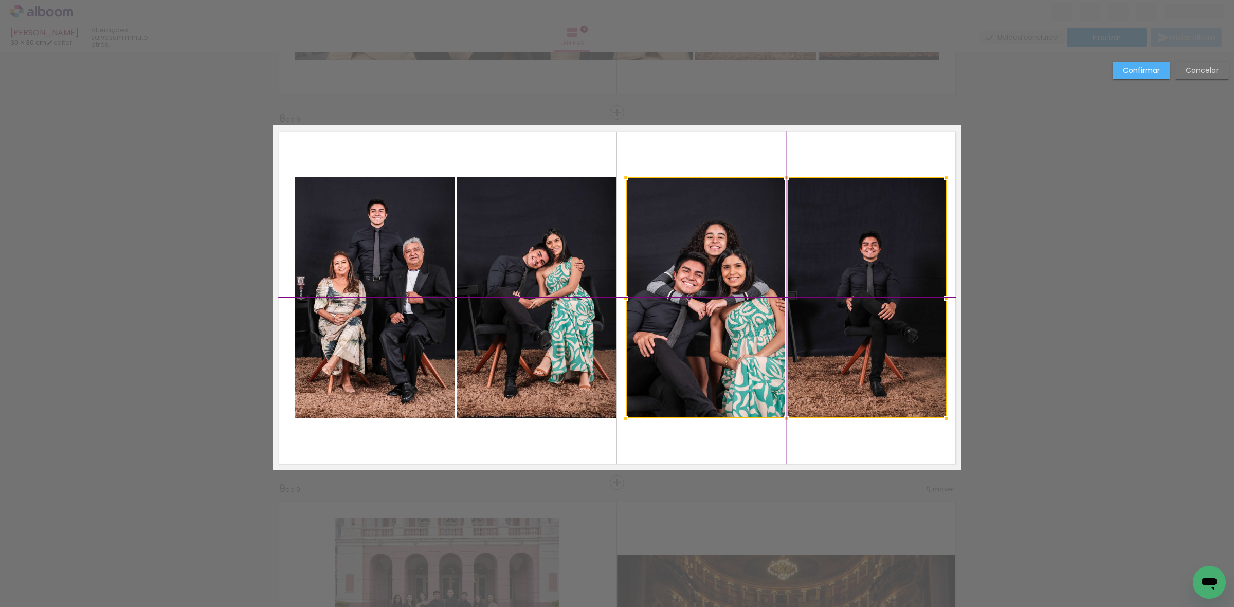
drag, startPoint x: 829, startPoint y: 277, endPoint x: 843, endPoint y: 279, distance: 14.0
click at [843, 279] on div at bounding box center [786, 297] width 321 height 241
click at [574, 271] on quentale-photo at bounding box center [535, 297] width 159 height 241
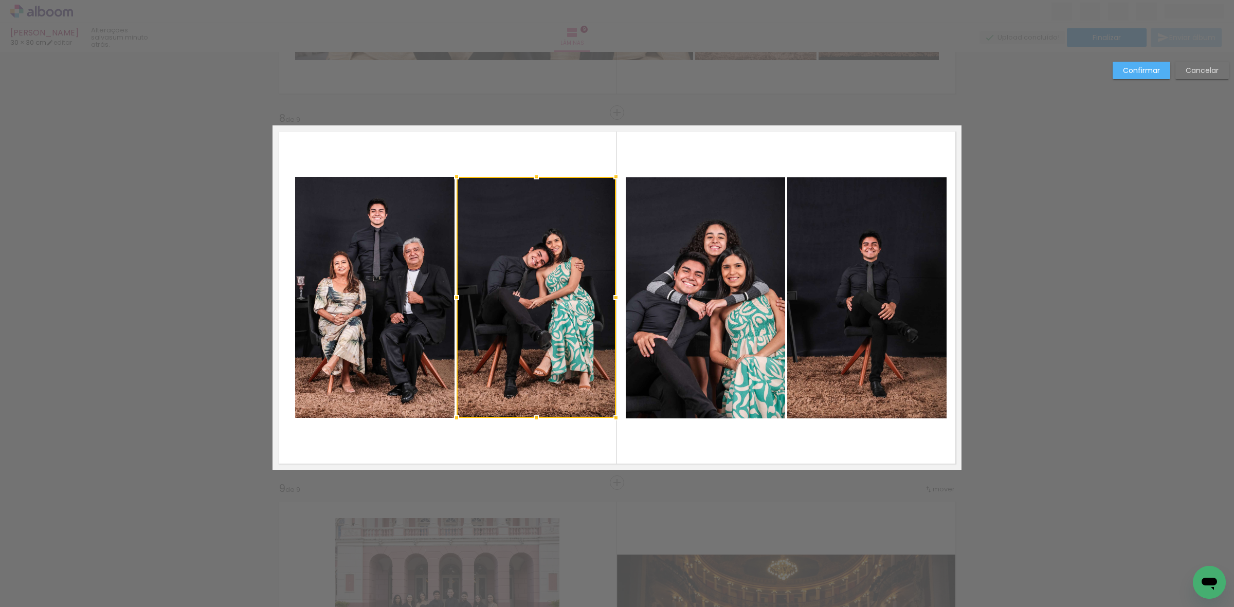
click at [356, 273] on quentale-photo at bounding box center [374, 297] width 159 height 241
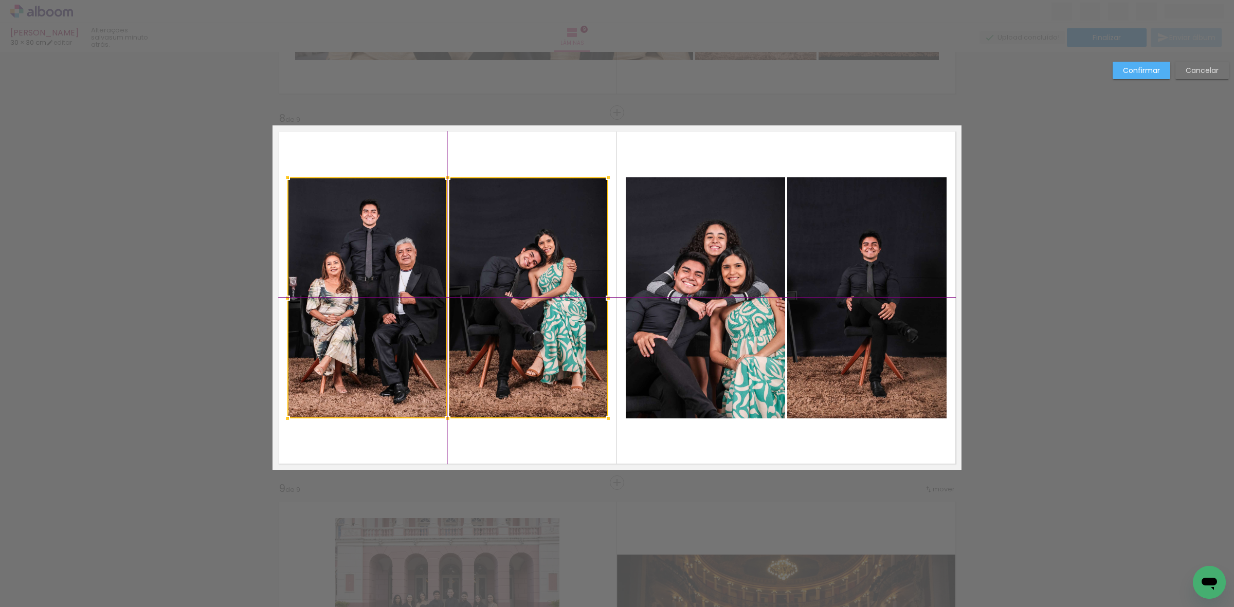
drag, startPoint x: 538, startPoint y: 274, endPoint x: 523, endPoint y: 270, distance: 16.0
click at [523, 270] on div at bounding box center [447, 297] width 321 height 241
click at [0, 0] on slot "Confirmar" at bounding box center [0, 0] width 0 height 0
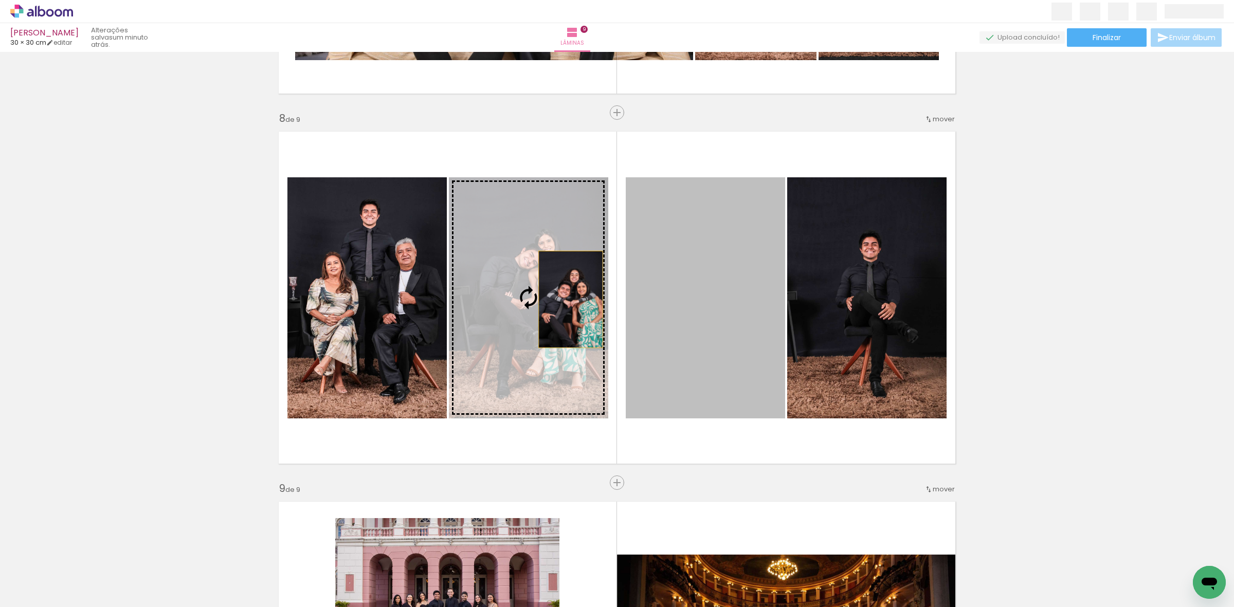
drag, startPoint x: 708, startPoint y: 306, endPoint x: 554, endPoint y: 301, distance: 154.8
click at [0, 0] on slot at bounding box center [0, 0] width 0 height 0
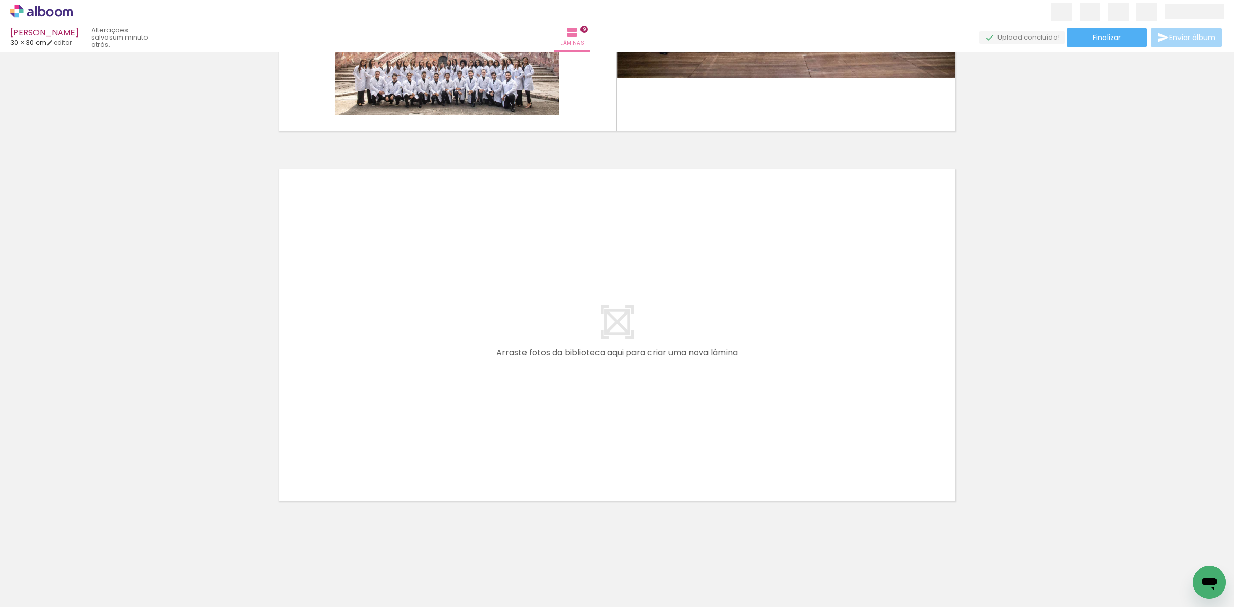
scroll to position [0, 0]
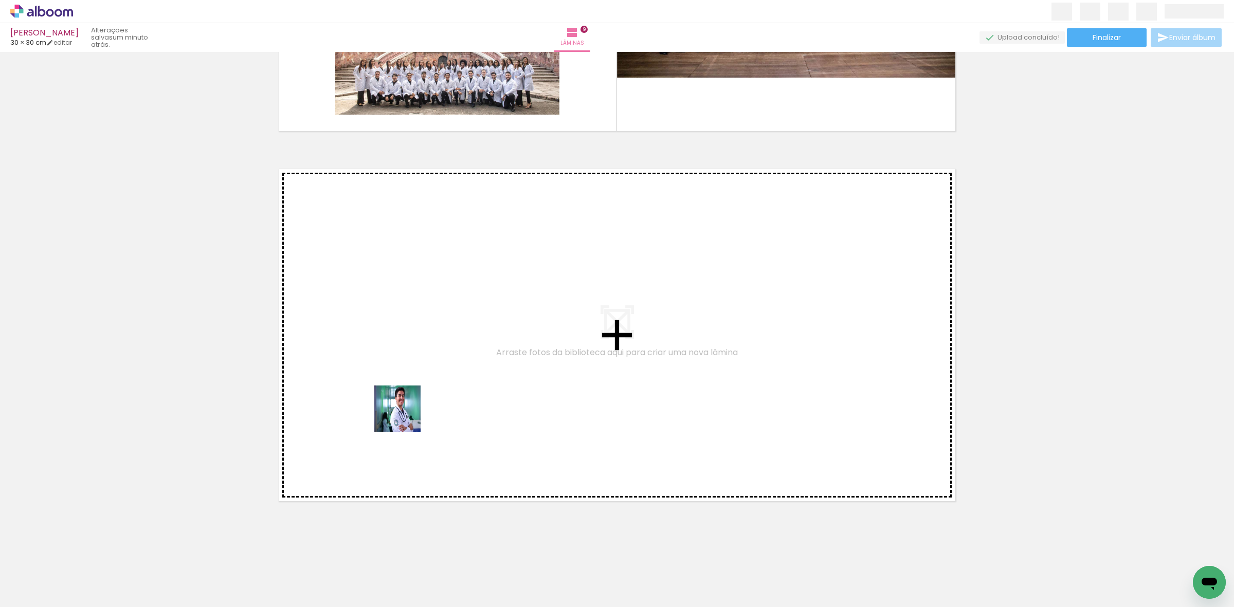
drag, startPoint x: 121, startPoint y: 583, endPoint x: 150, endPoint y: 566, distance: 33.4
click at [462, 383] on quentale-workspace at bounding box center [617, 303] width 1234 height 607
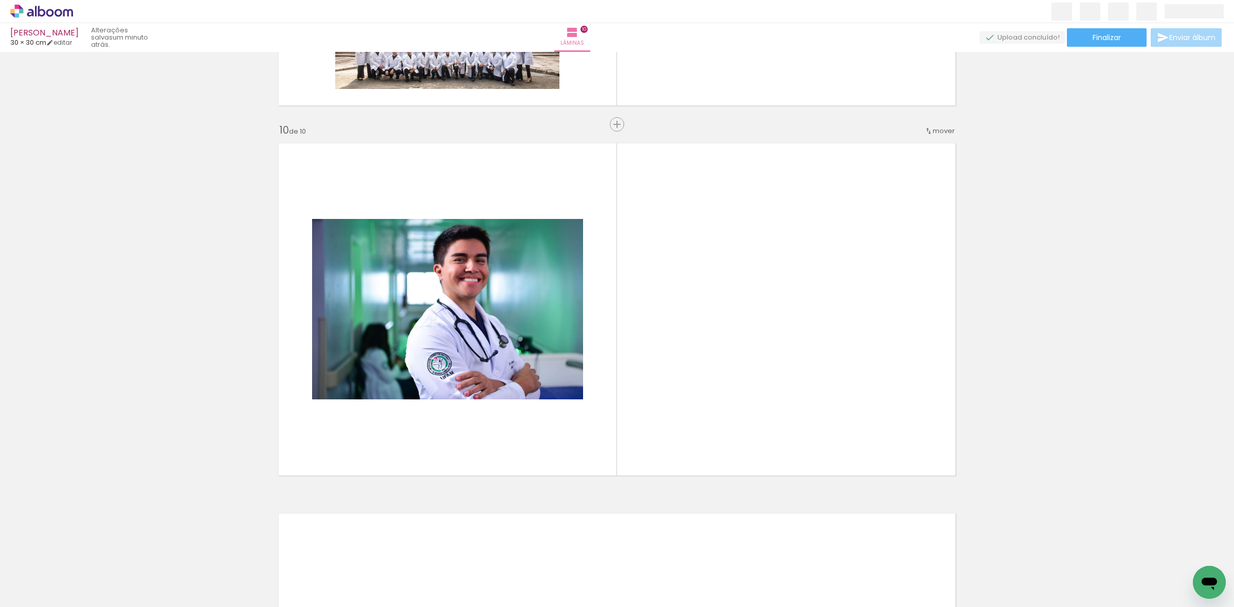
scroll to position [3287, 0]
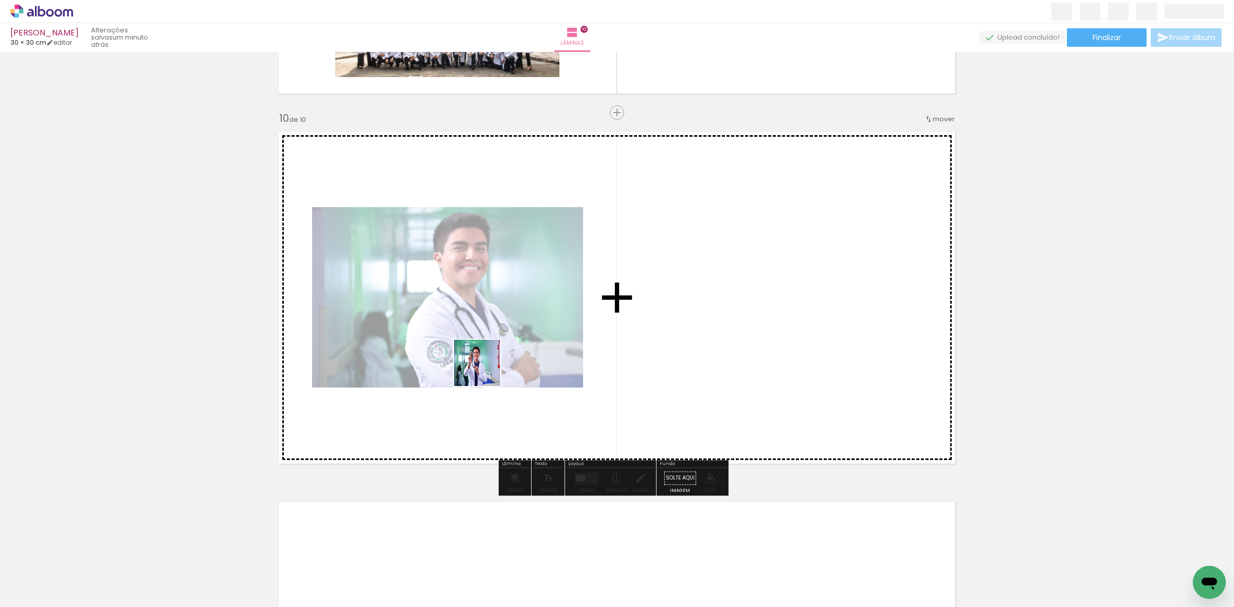
drag, startPoint x: 379, startPoint y: 431, endPoint x: 221, endPoint y: 503, distance: 173.4
click at [508, 353] on quentale-workspace at bounding box center [617, 303] width 1234 height 607
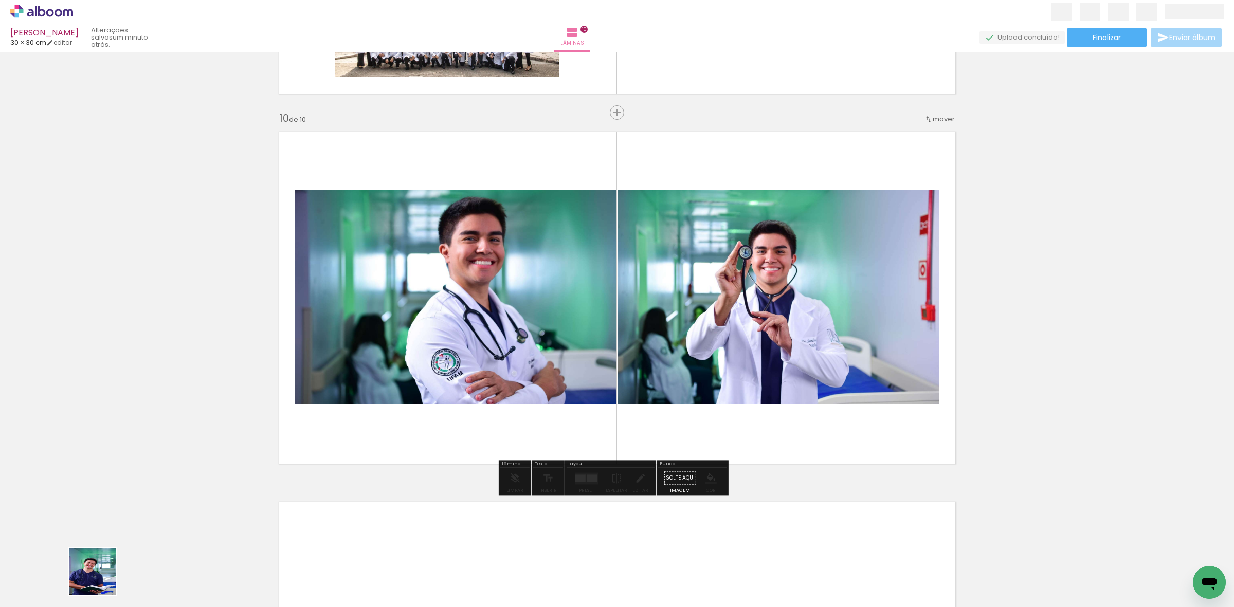
drag, startPoint x: 100, startPoint y: 579, endPoint x: 231, endPoint y: 518, distance: 144.9
click at [456, 314] on quentale-workspace at bounding box center [617, 303] width 1234 height 607
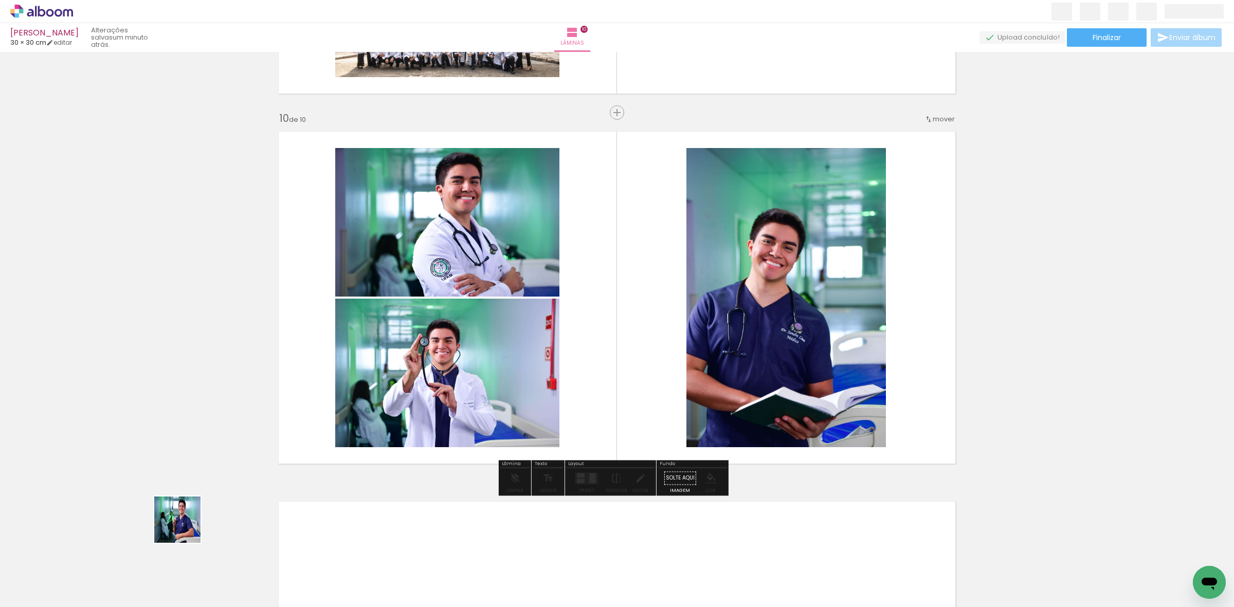
drag, startPoint x: 111, startPoint y: 574, endPoint x: 477, endPoint y: 315, distance: 447.7
click at [477, 315] on quentale-workspace at bounding box center [617, 303] width 1234 height 607
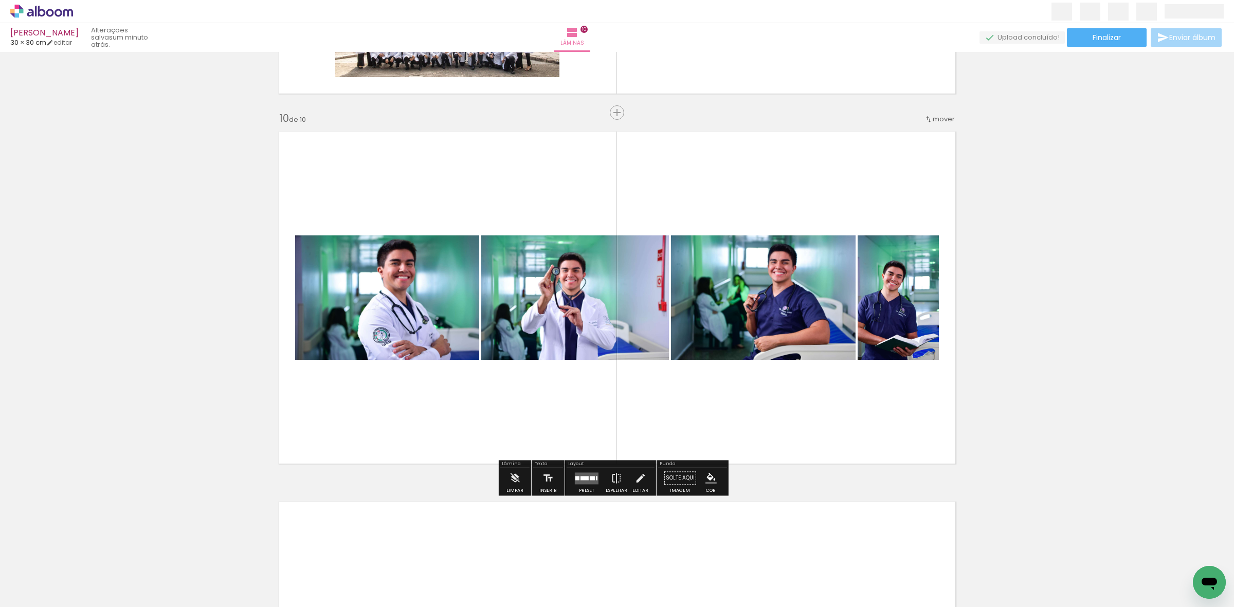
click at [585, 481] on quentale-layouter at bounding box center [587, 478] width 24 height 12
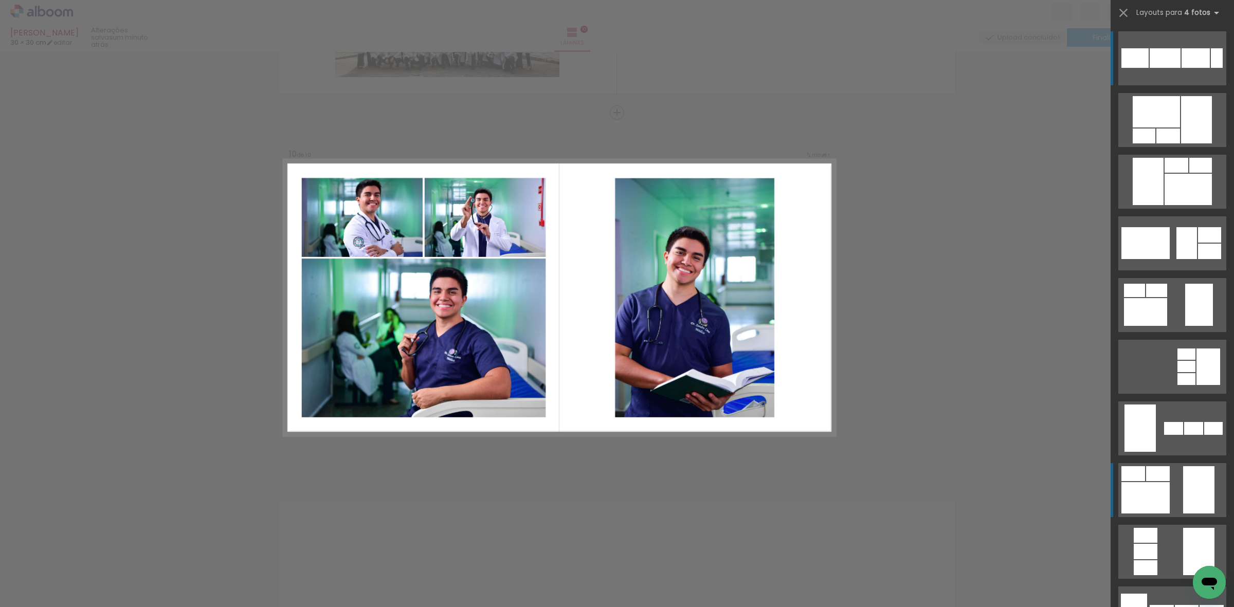
click at [1166, 484] on quentale-layouter at bounding box center [1172, 490] width 108 height 54
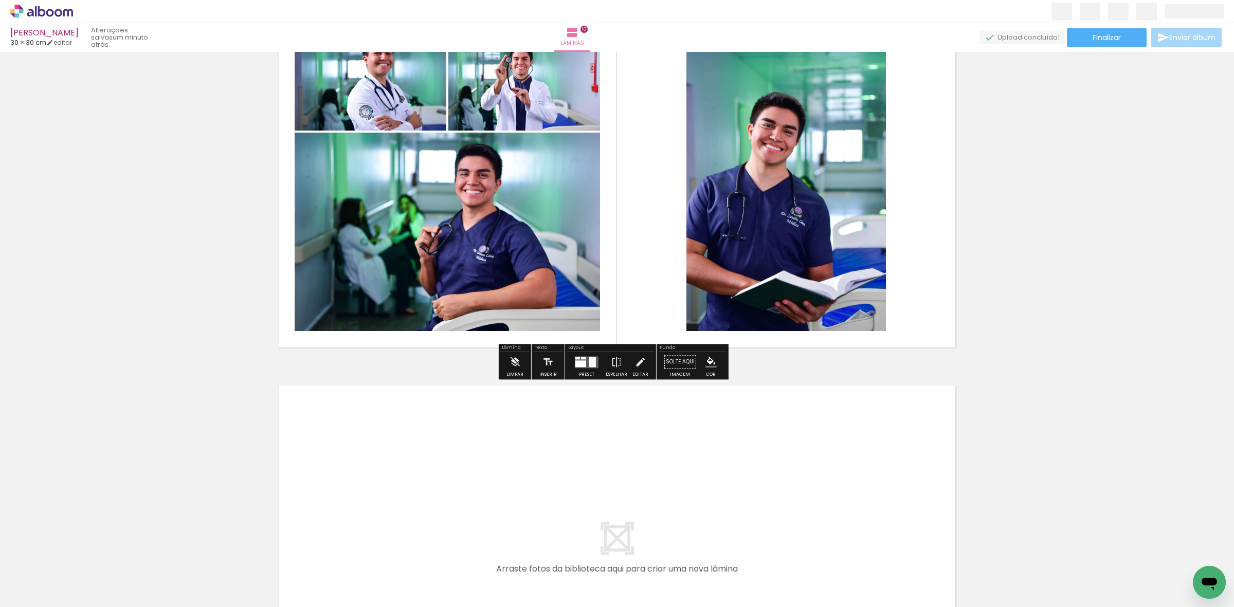
scroll to position [3416, 0]
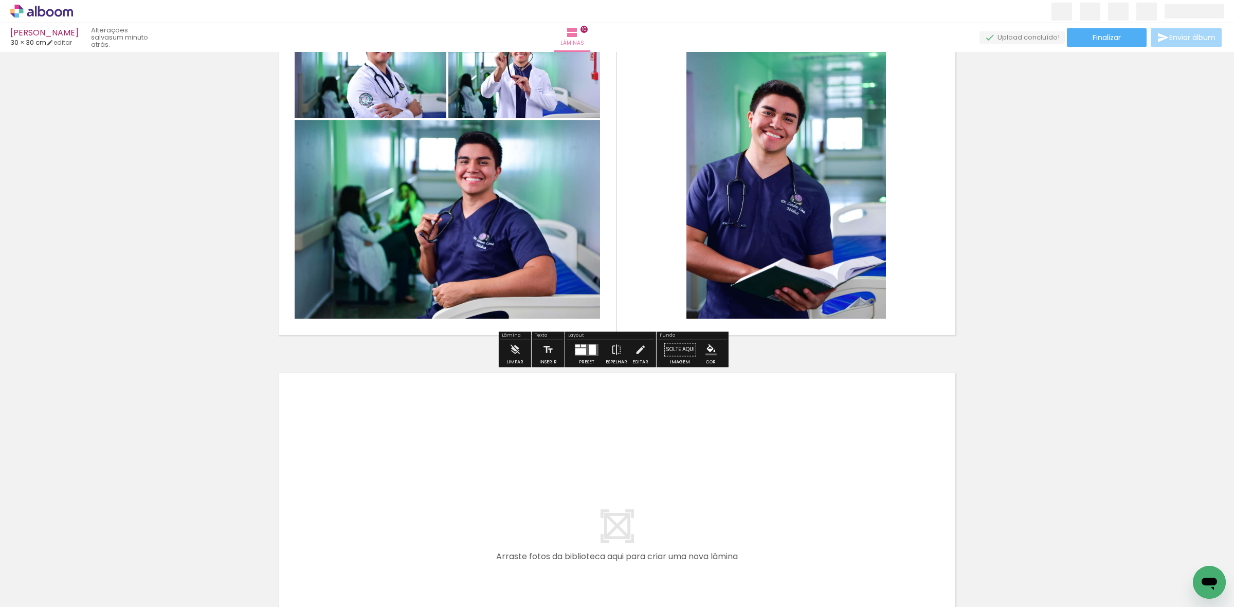
drag, startPoint x: 147, startPoint y: 568, endPoint x: 167, endPoint y: 570, distance: 20.1
click at [417, 456] on quentale-workspace at bounding box center [617, 303] width 1234 height 607
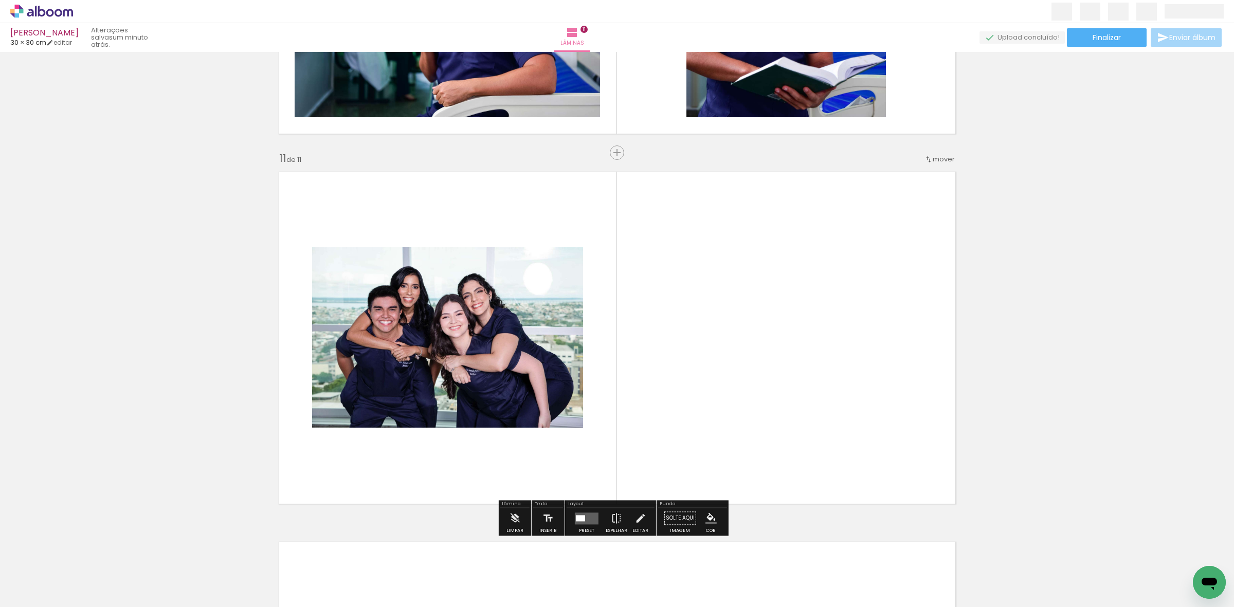
scroll to position [3657, 0]
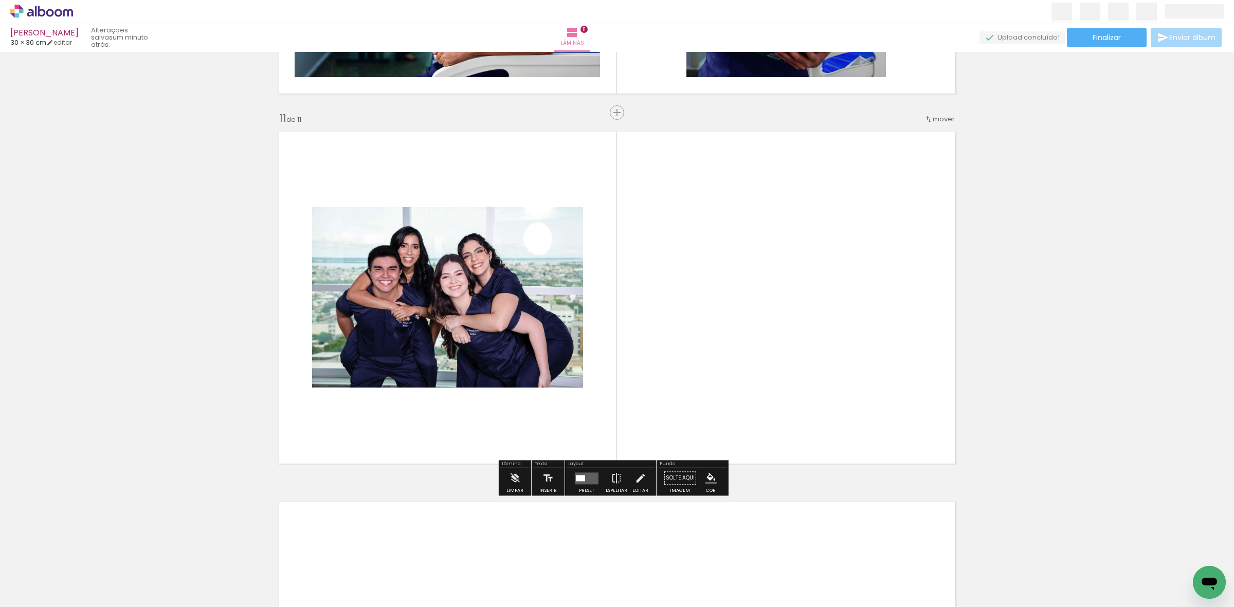
drag, startPoint x: 166, startPoint y: 564, endPoint x: 278, endPoint y: 428, distance: 176.0
click at [474, 349] on quentale-workspace at bounding box center [617, 303] width 1234 height 607
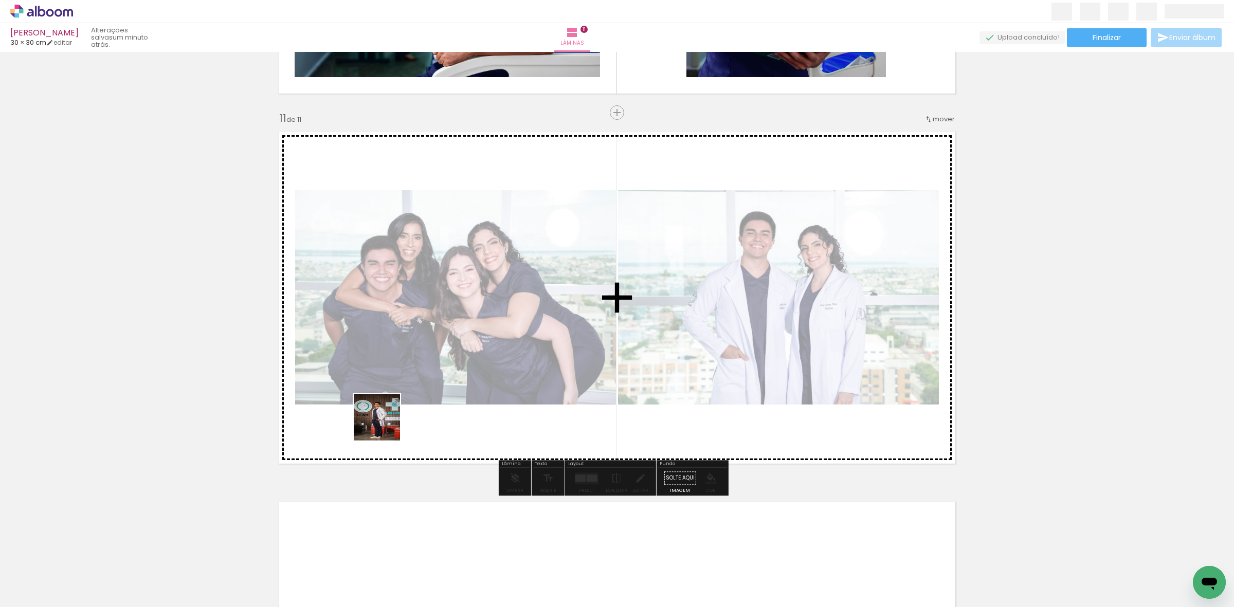
drag, startPoint x: 194, startPoint y: 529, endPoint x: 679, endPoint y: 328, distance: 525.0
click at [637, 335] on quentale-workspace at bounding box center [617, 303] width 1234 height 607
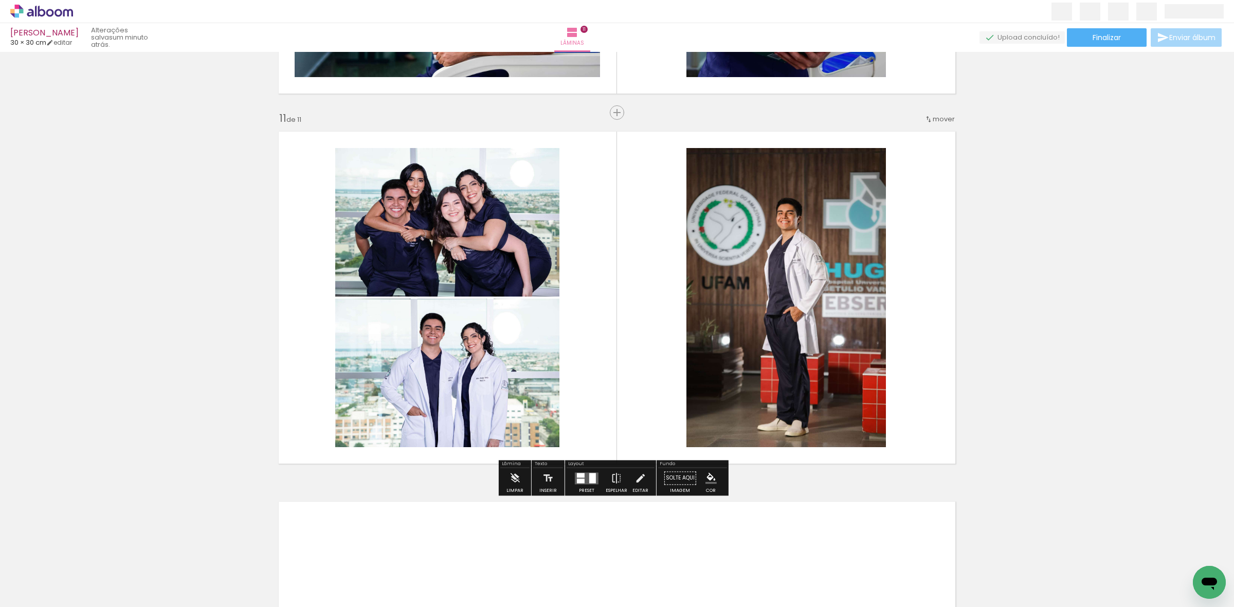
click at [587, 485] on div at bounding box center [587, 478] width 28 height 21
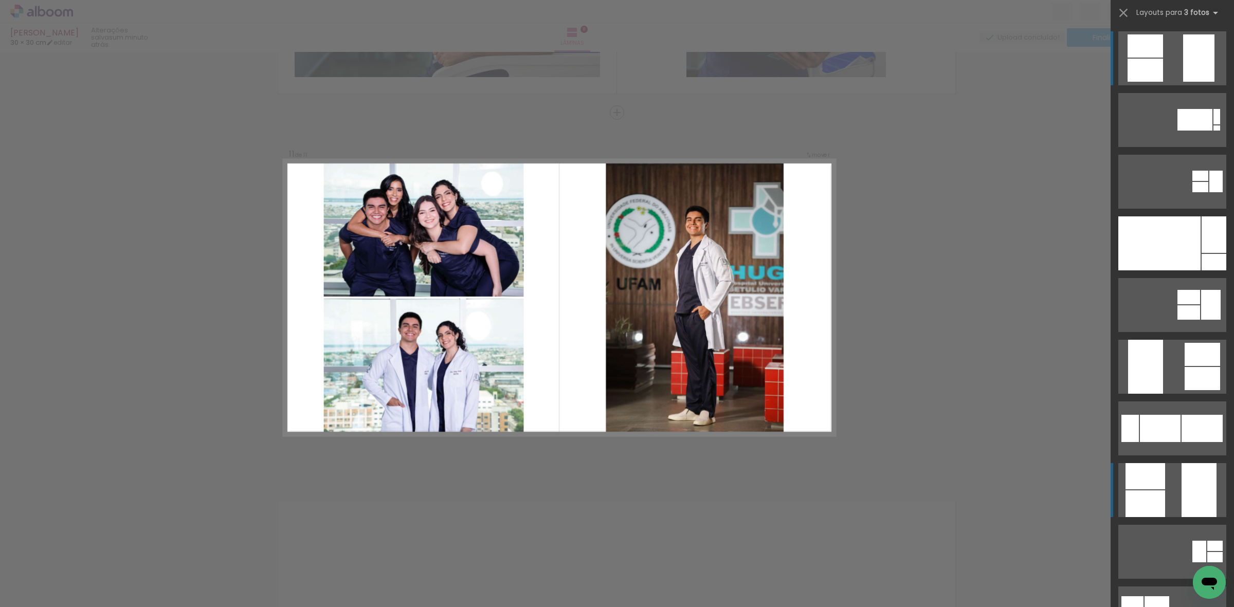
click at [1181, 485] on div at bounding box center [1198, 490] width 35 height 54
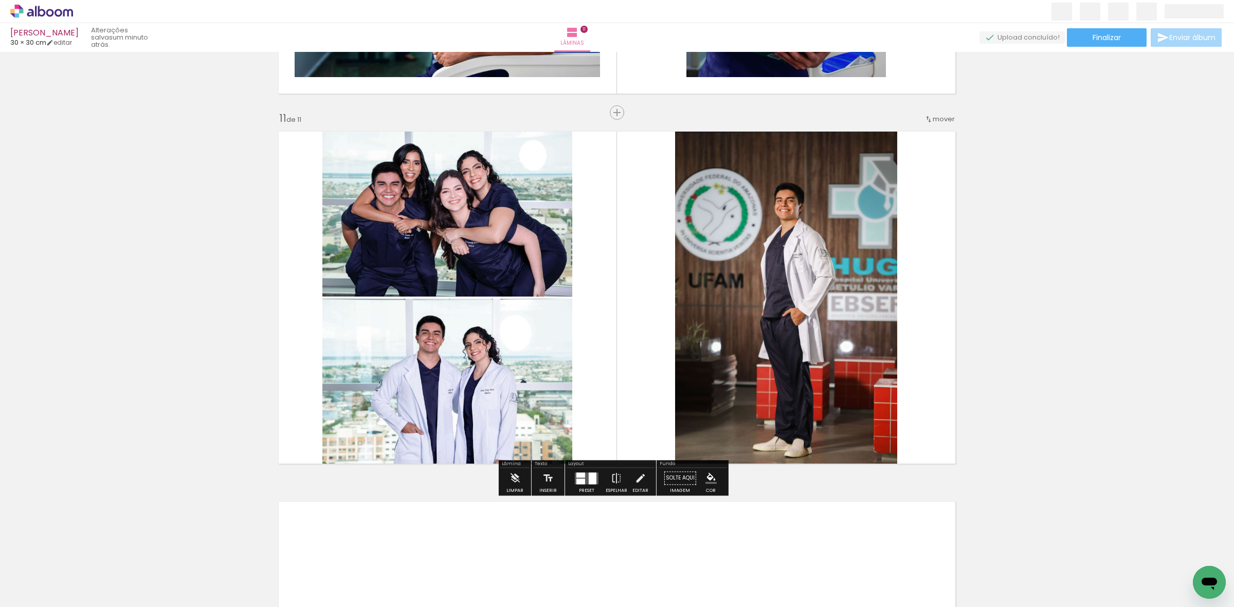
click at [477, 225] on quentale-photo at bounding box center [447, 210] width 250 height 171
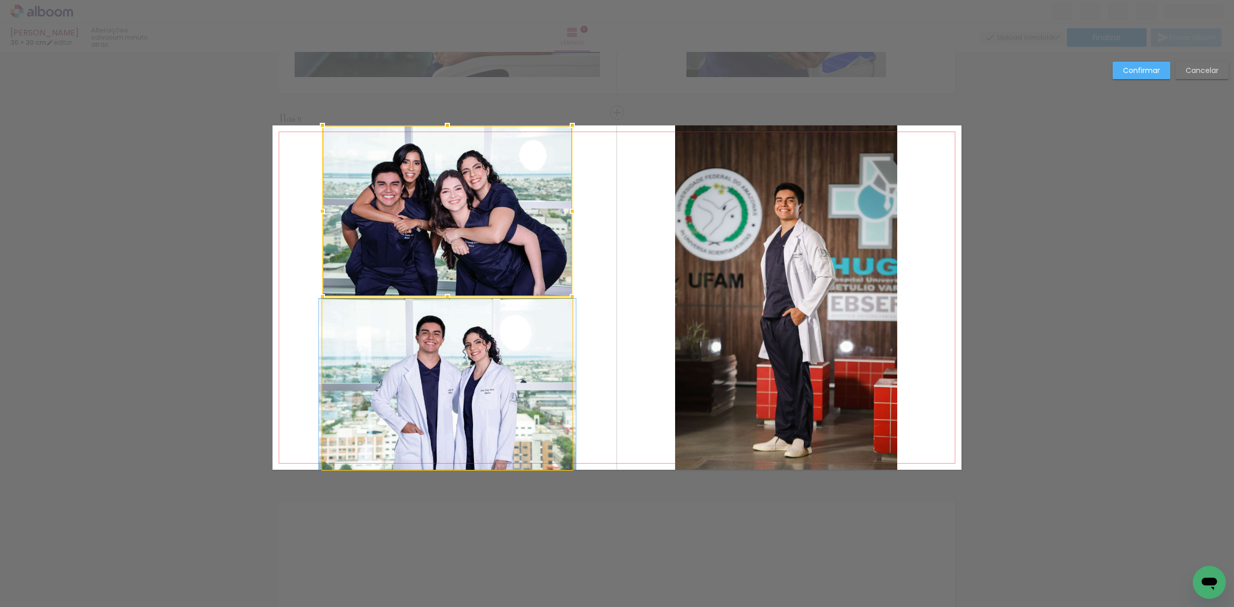
click at [510, 330] on quentale-photo at bounding box center [447, 384] width 250 height 171
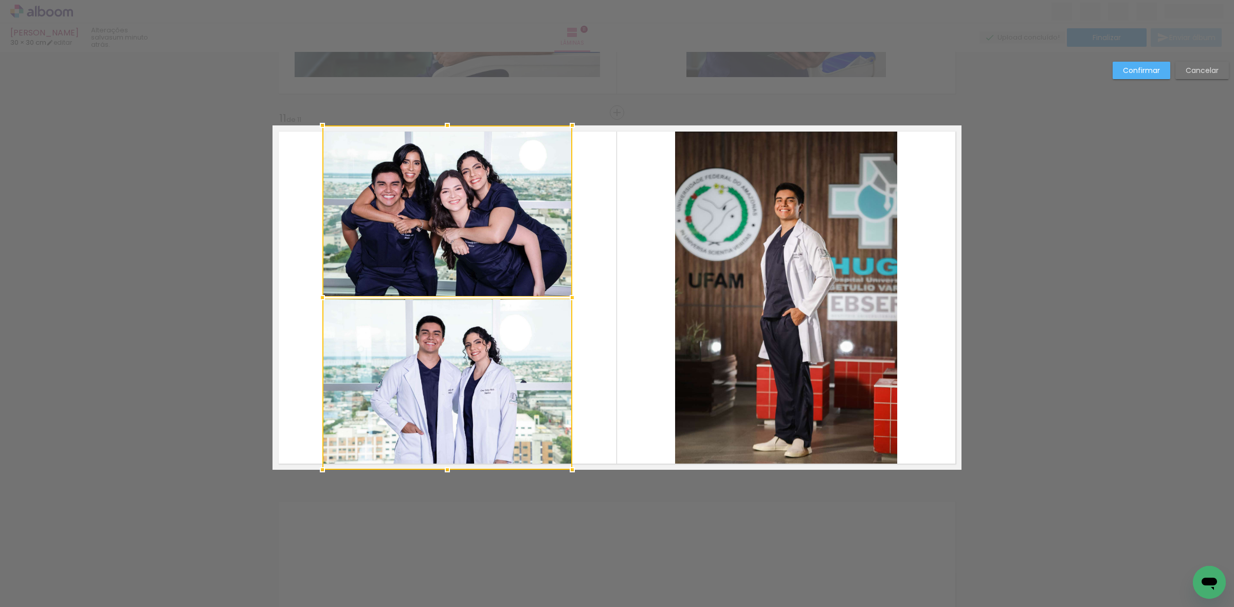
click at [759, 242] on quentale-photo at bounding box center [786, 297] width 222 height 344
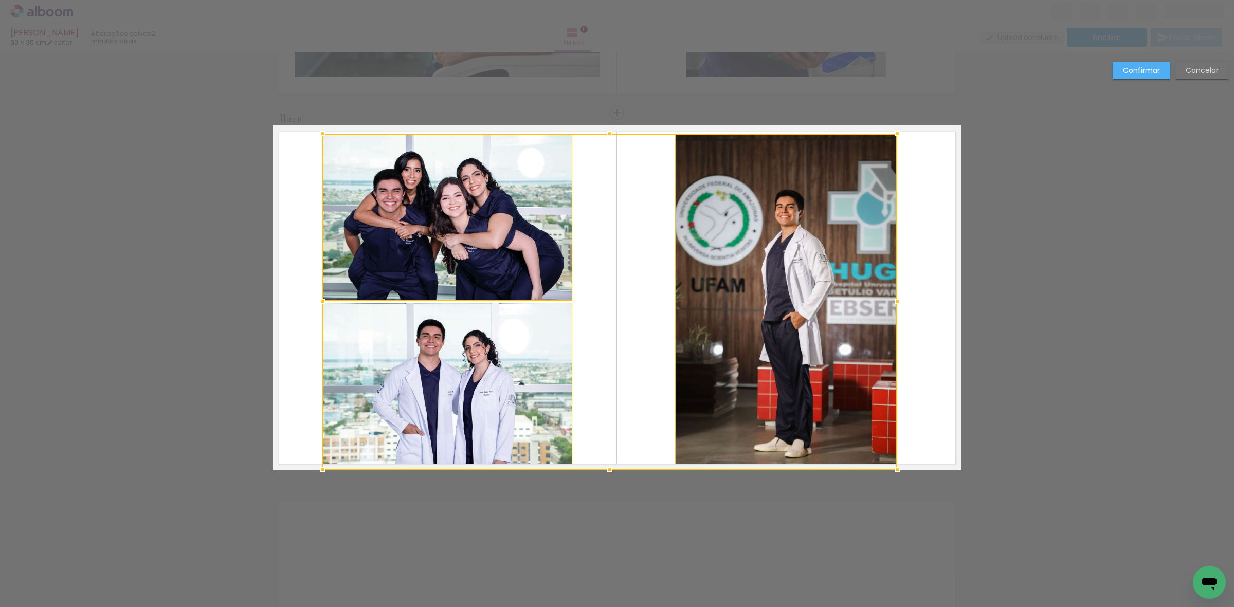
drag, startPoint x: 605, startPoint y: 130, endPoint x: 605, endPoint y: 153, distance: 23.1
click at [605, 144] on div at bounding box center [609, 133] width 21 height 21
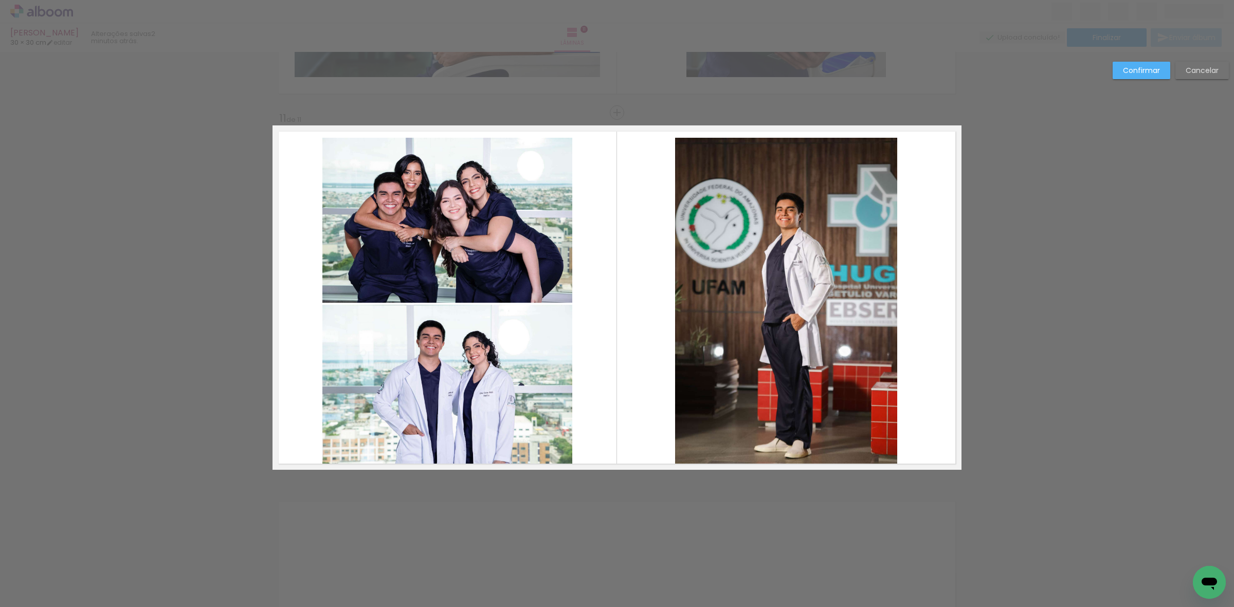
click at [489, 223] on quentale-photo at bounding box center [447, 220] width 250 height 165
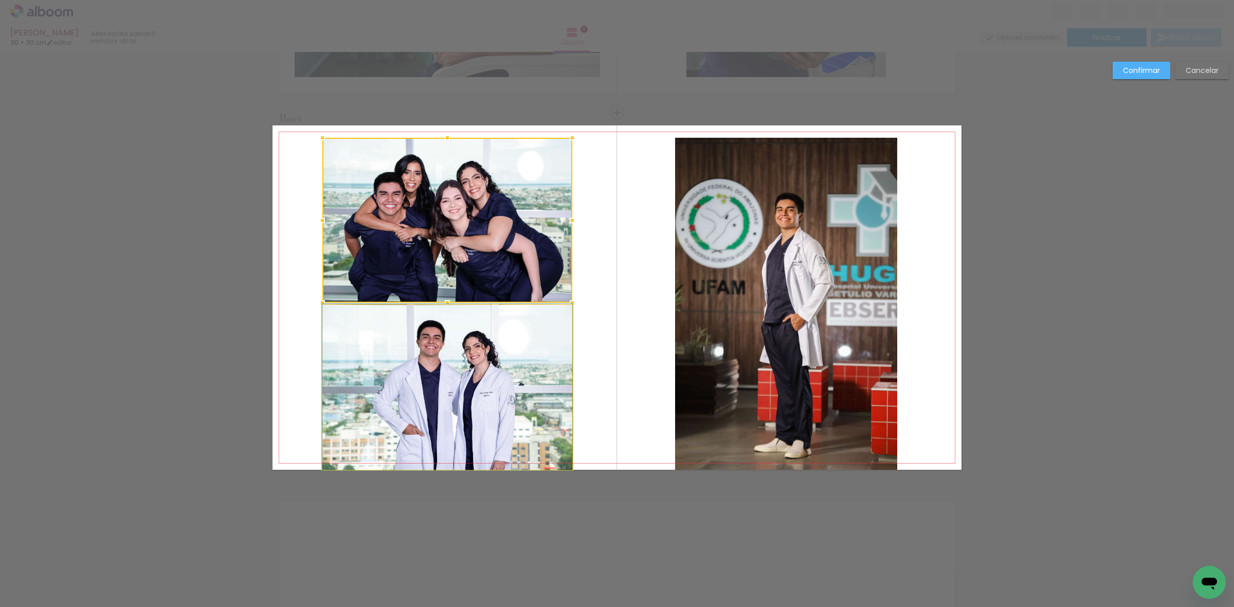
click at [474, 374] on quentale-photo at bounding box center [447, 387] width 250 height 165
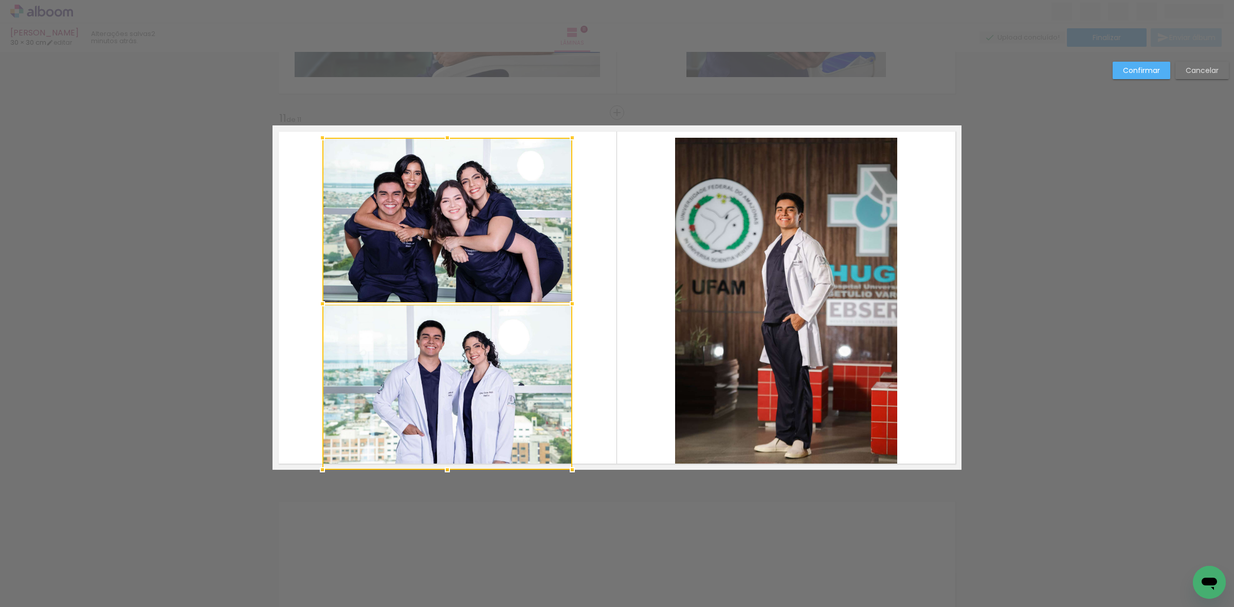
click at [785, 250] on quentale-photo at bounding box center [786, 304] width 222 height 332
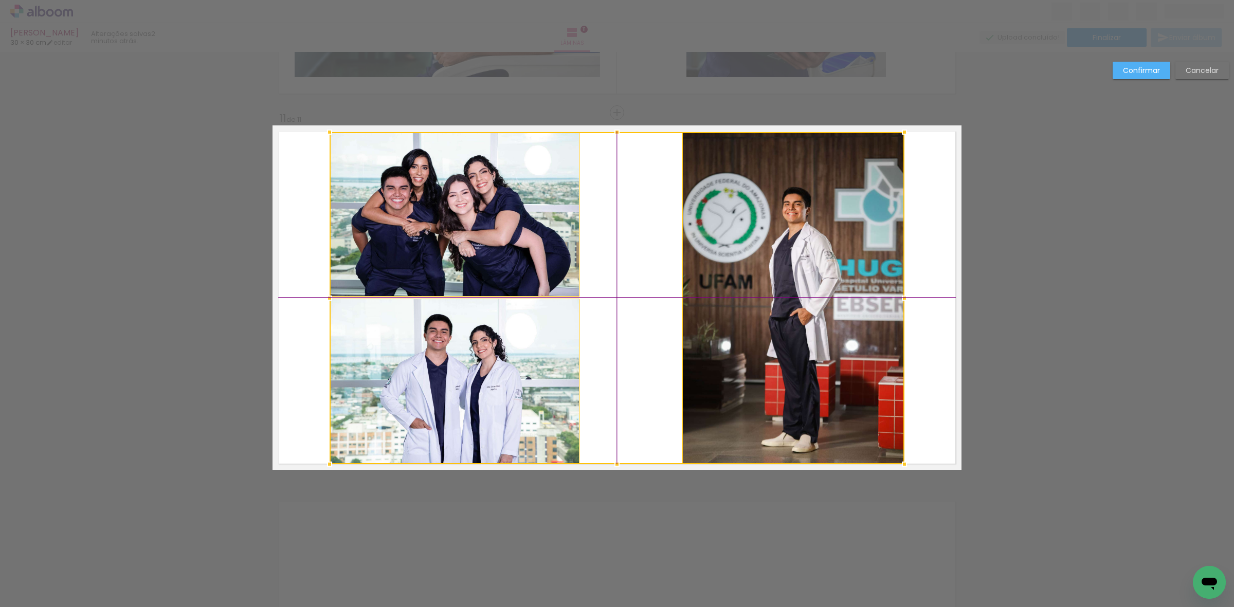
click at [725, 351] on div at bounding box center [617, 298] width 575 height 332
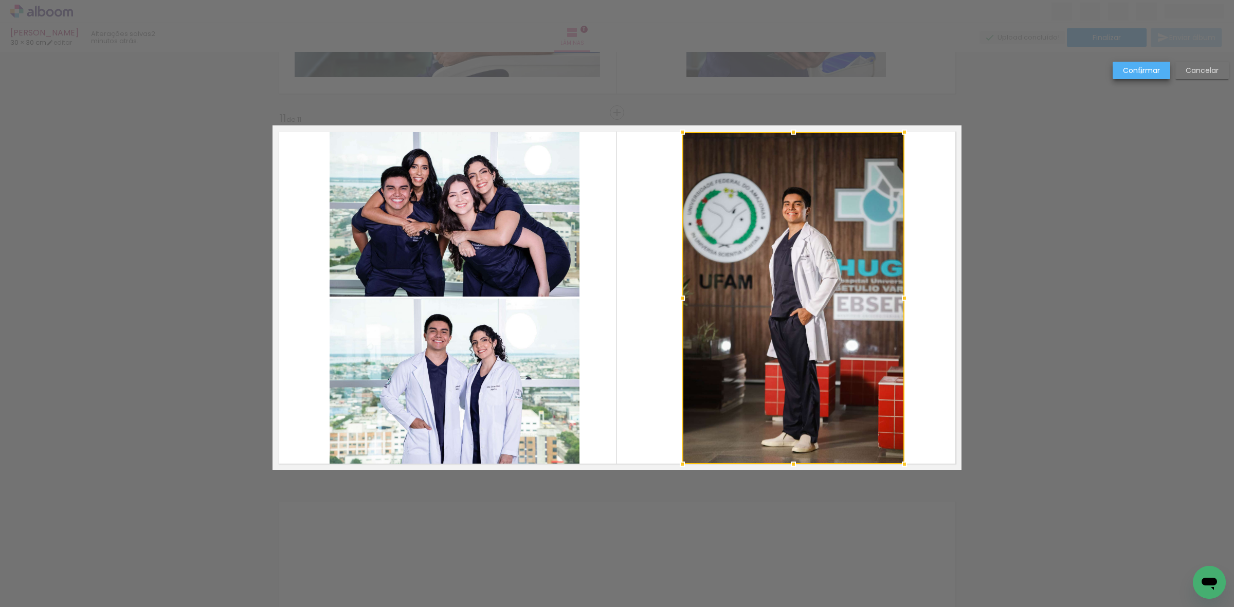
click at [0, 0] on slot "Confirmar" at bounding box center [0, 0] width 0 height 0
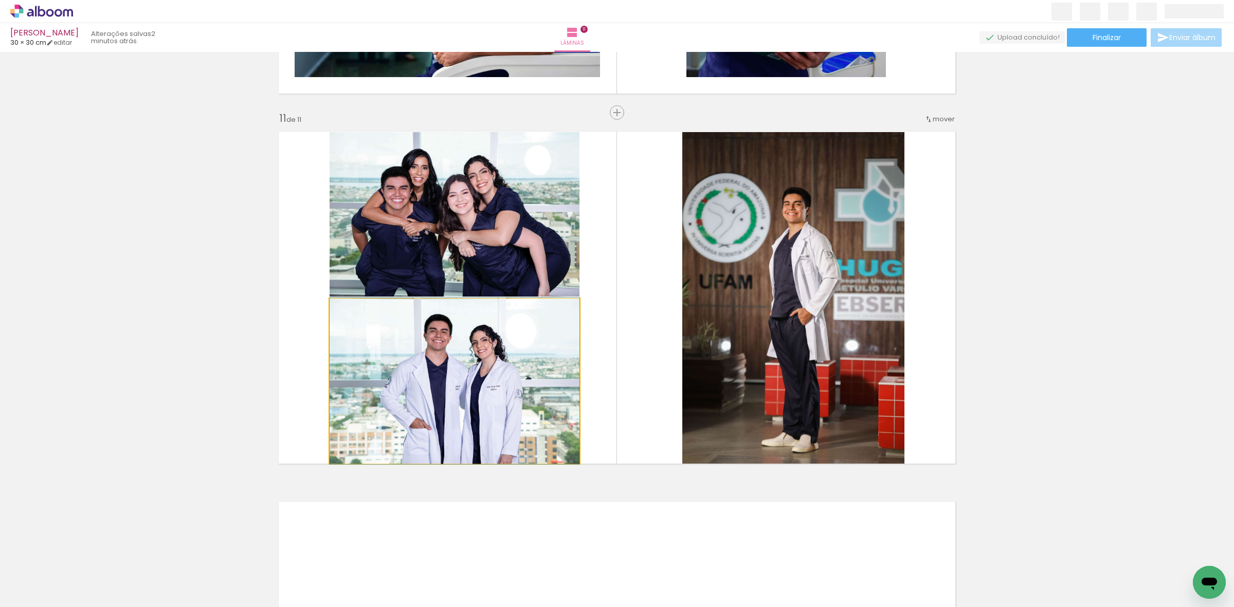
drag, startPoint x: 501, startPoint y: 383, endPoint x: 506, endPoint y: 361, distance: 22.7
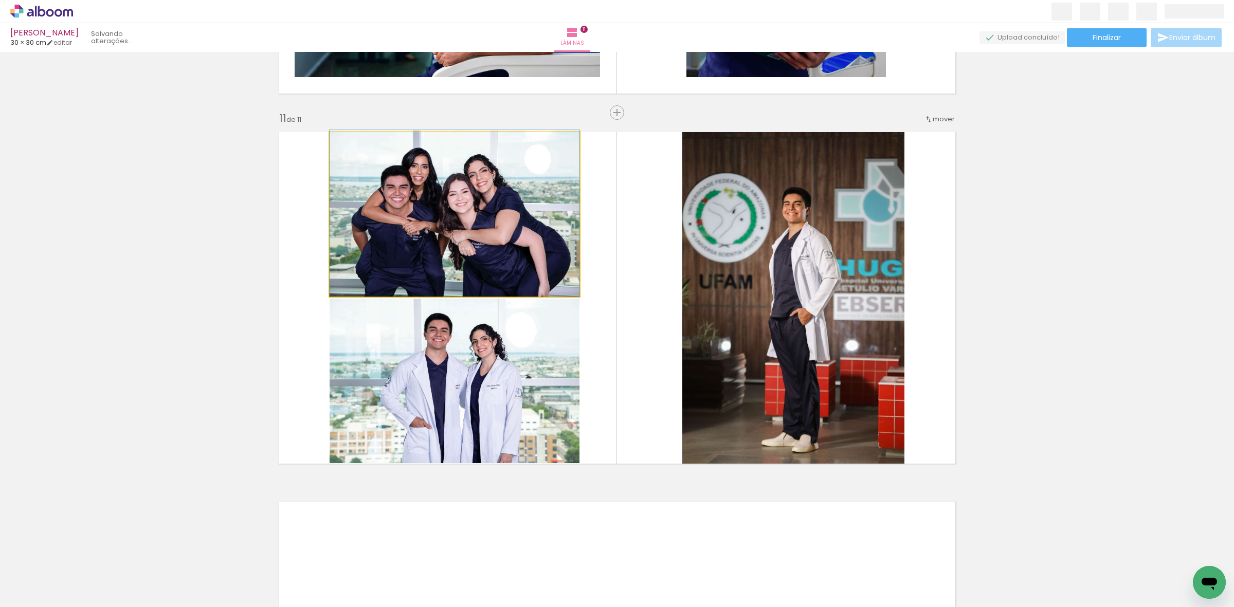
drag, startPoint x: 486, startPoint y: 246, endPoint x: 485, endPoint y: 203, distance: 42.7
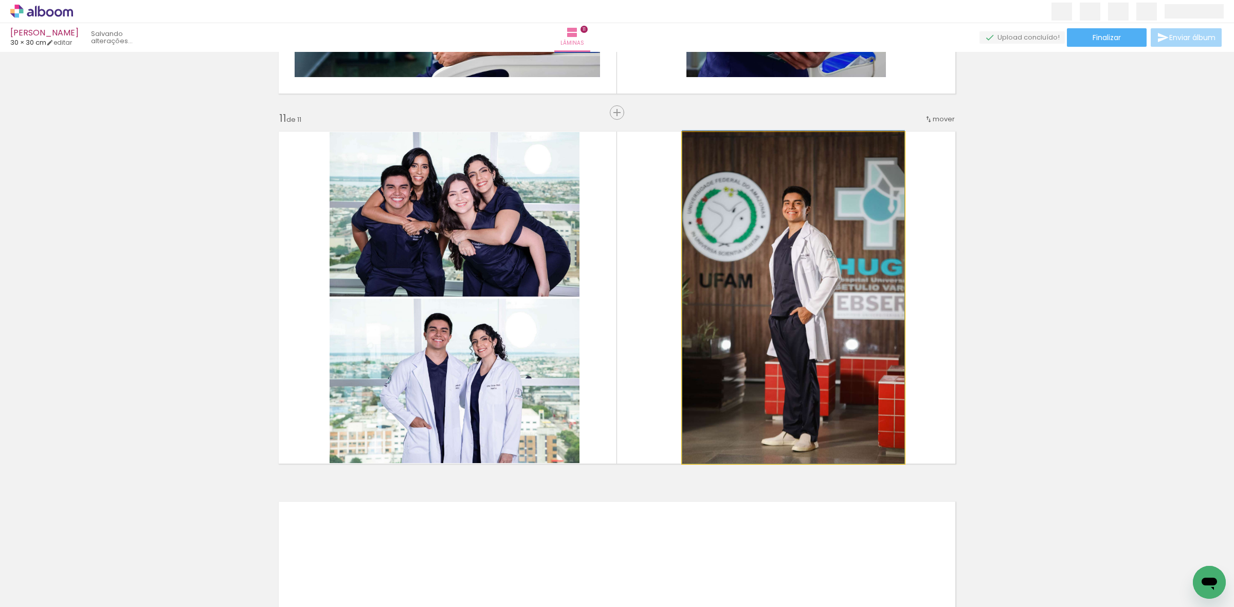
drag, startPoint x: 806, startPoint y: 240, endPoint x: 796, endPoint y: 199, distance: 41.4
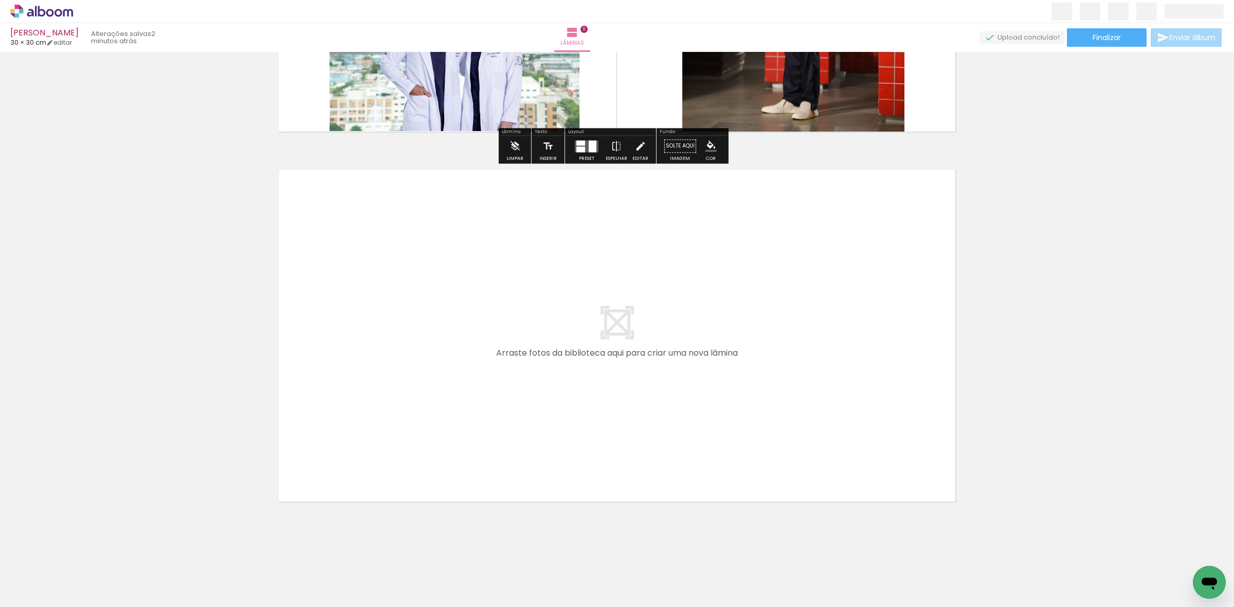
scroll to position [3990, 0]
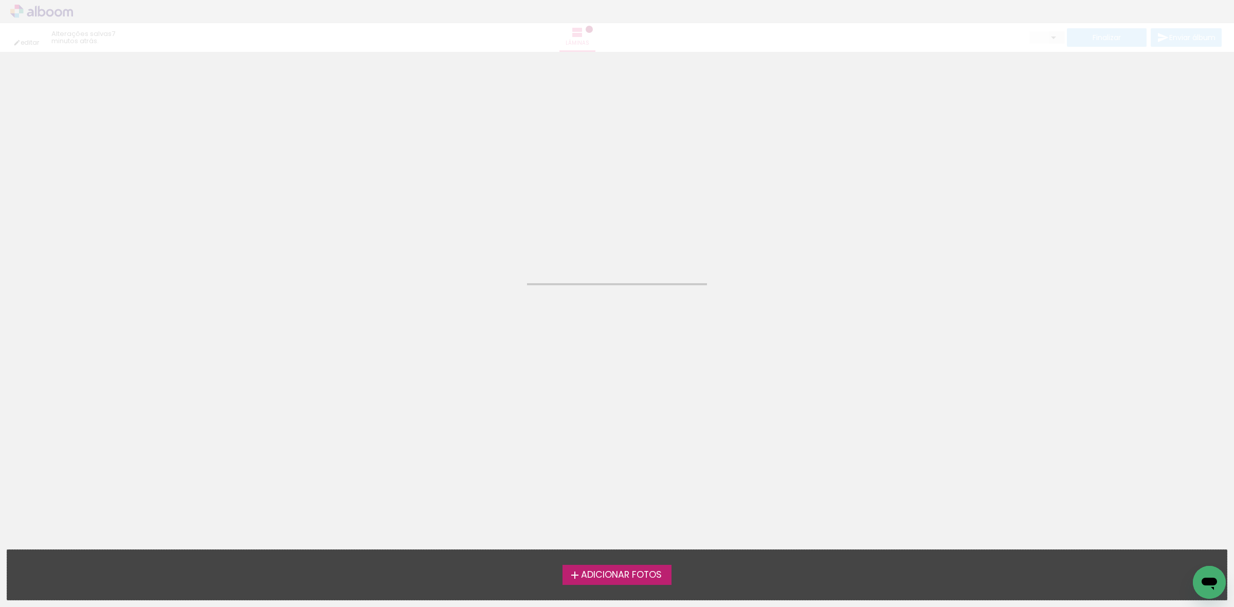
click at [674, 396] on neon-animated-pages "Confirmar Cancelar" at bounding box center [617, 329] width 1234 height 555
